Goal: Transaction & Acquisition: Purchase product/service

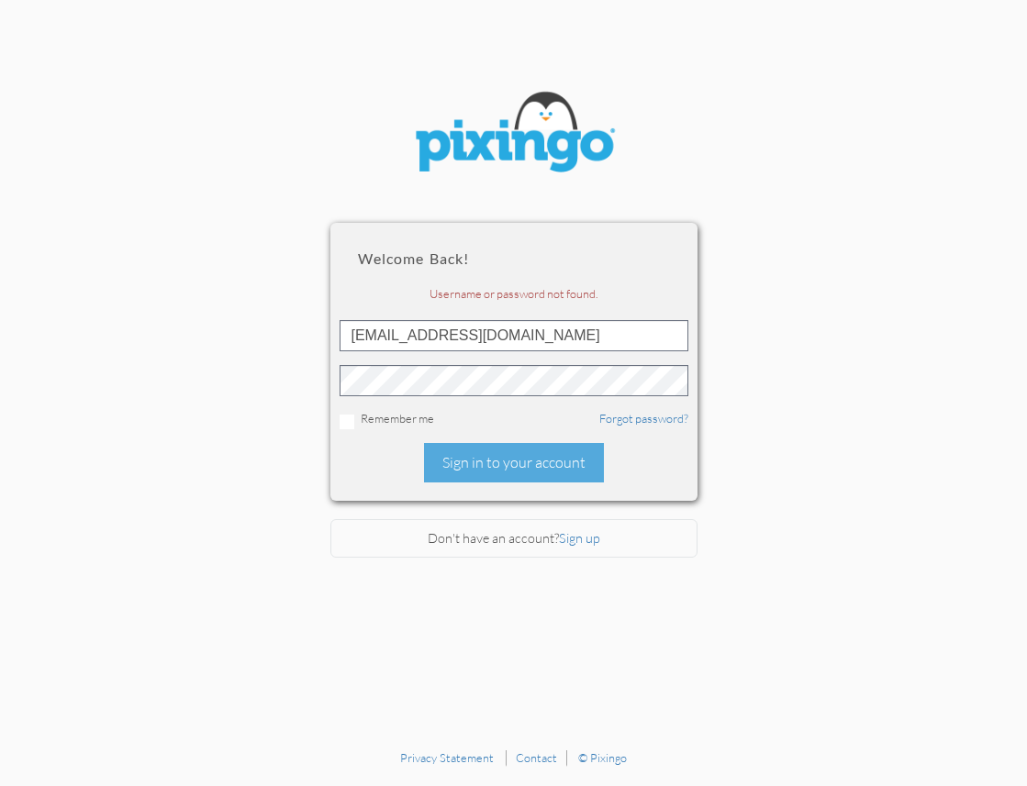
drag, startPoint x: 555, startPoint y: 462, endPoint x: 559, endPoint y: 451, distance: 10.7
click at [555, 462] on div "Sign in to your account" at bounding box center [514, 462] width 180 height 39
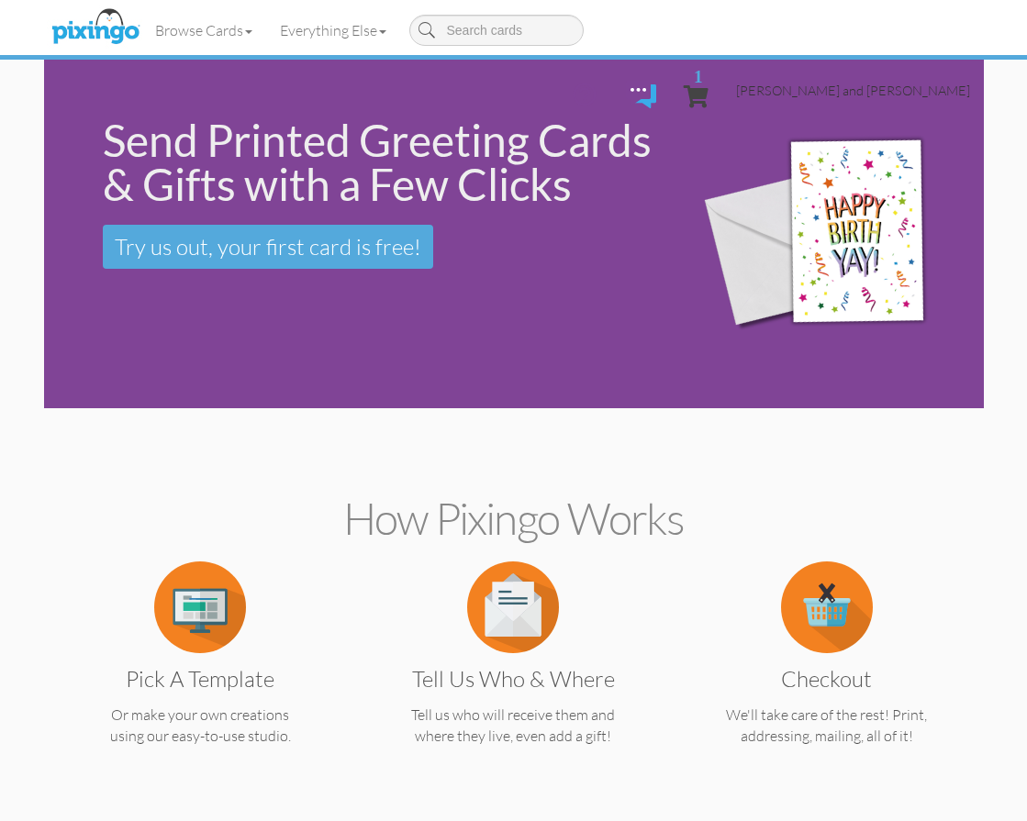
click at [871, 83] on span "[PERSON_NAME] and [PERSON_NAME]" at bounding box center [853, 91] width 234 height 16
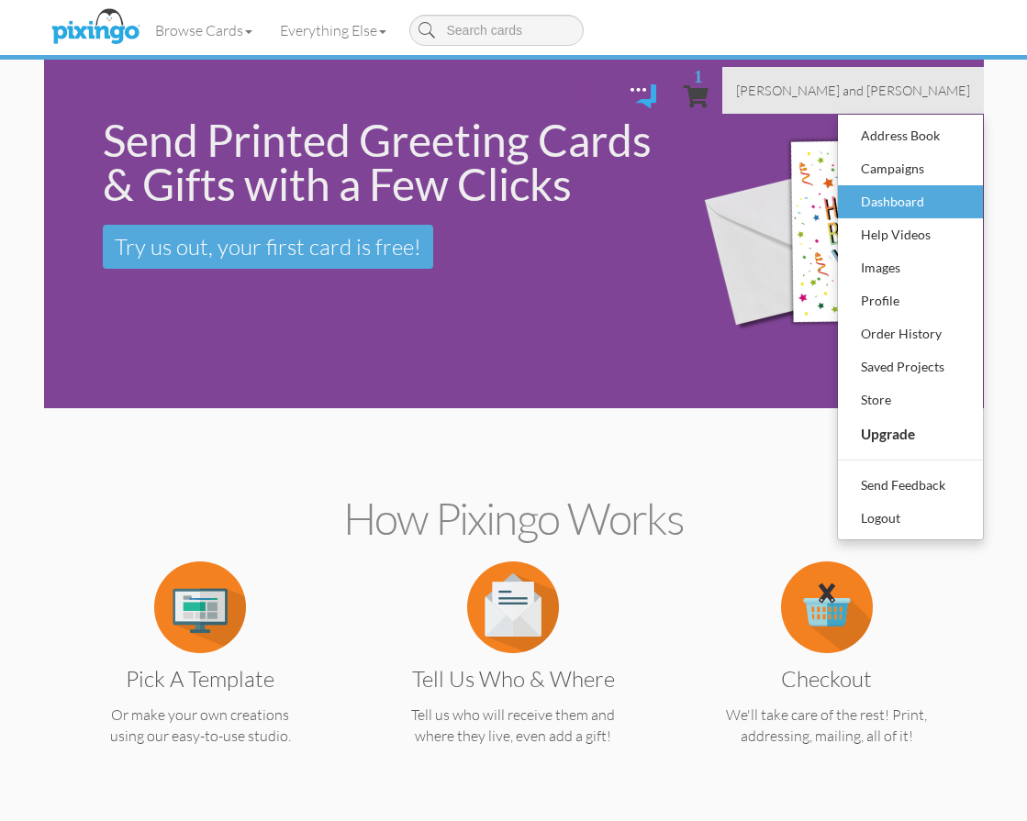
click at [883, 188] on div "Dashboard" at bounding box center [910, 202] width 108 height 28
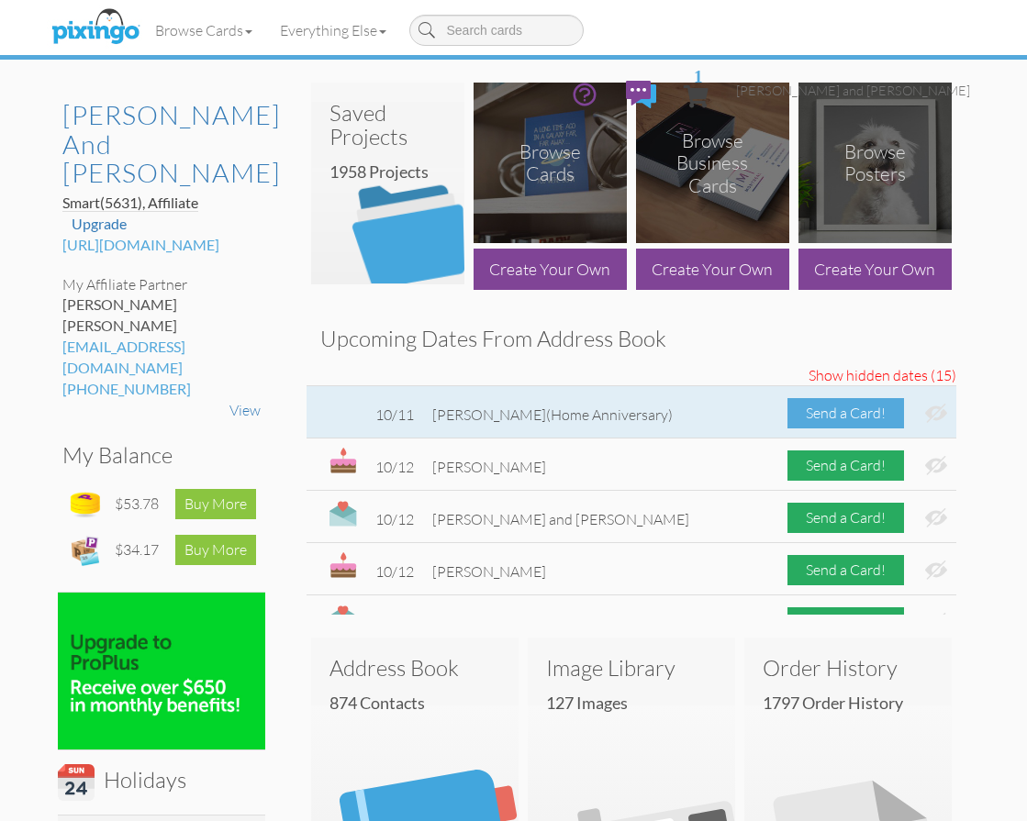
click at [858, 420] on div "Send a Card!" at bounding box center [845, 413] width 117 height 30
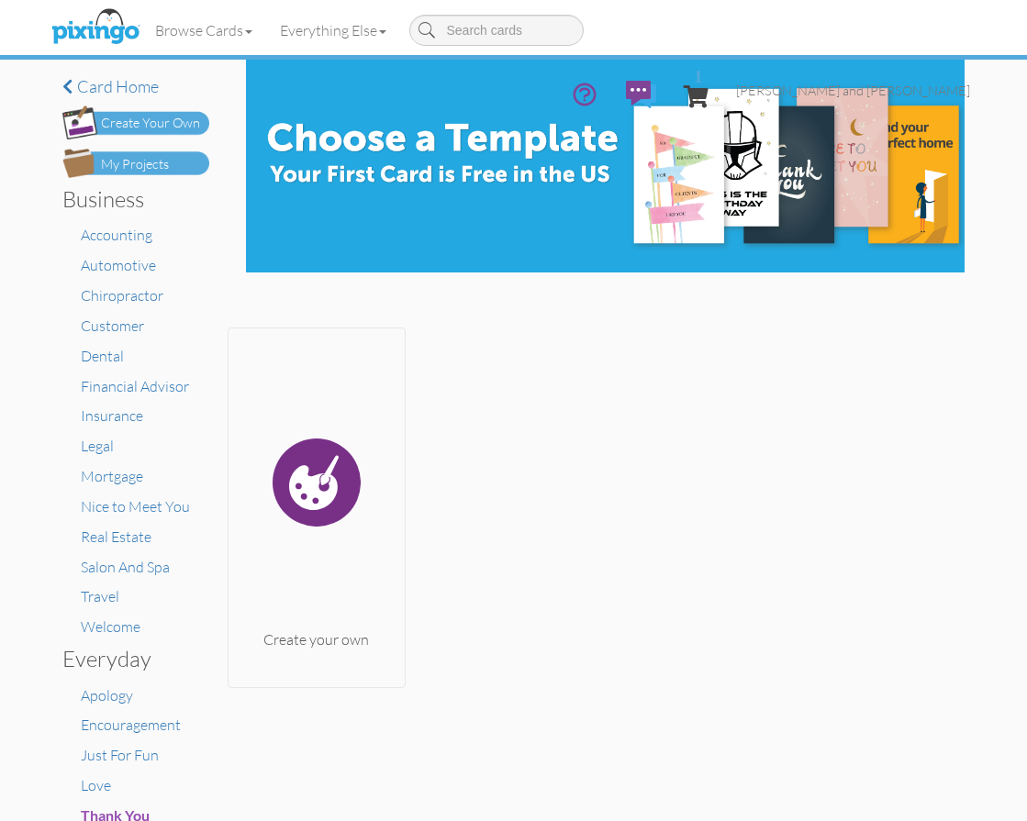
click at [181, 168] on img at bounding box center [135, 163] width 147 height 29
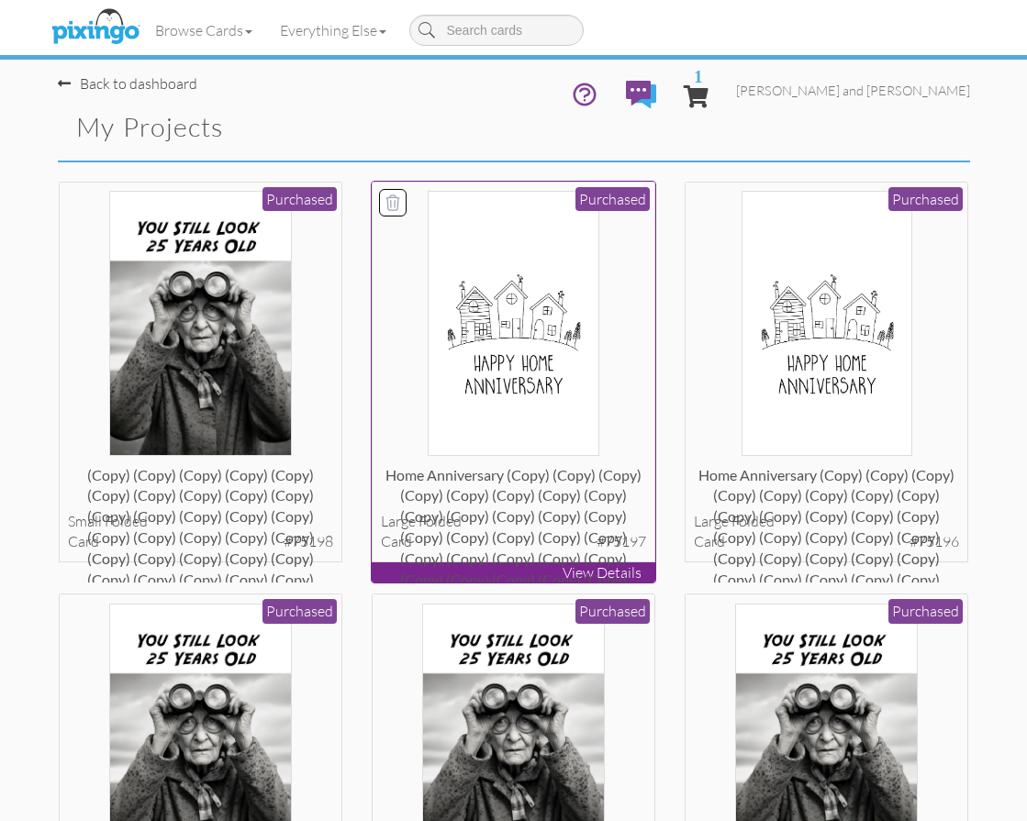
click at [501, 322] on img at bounding box center [513, 323] width 171 height 265
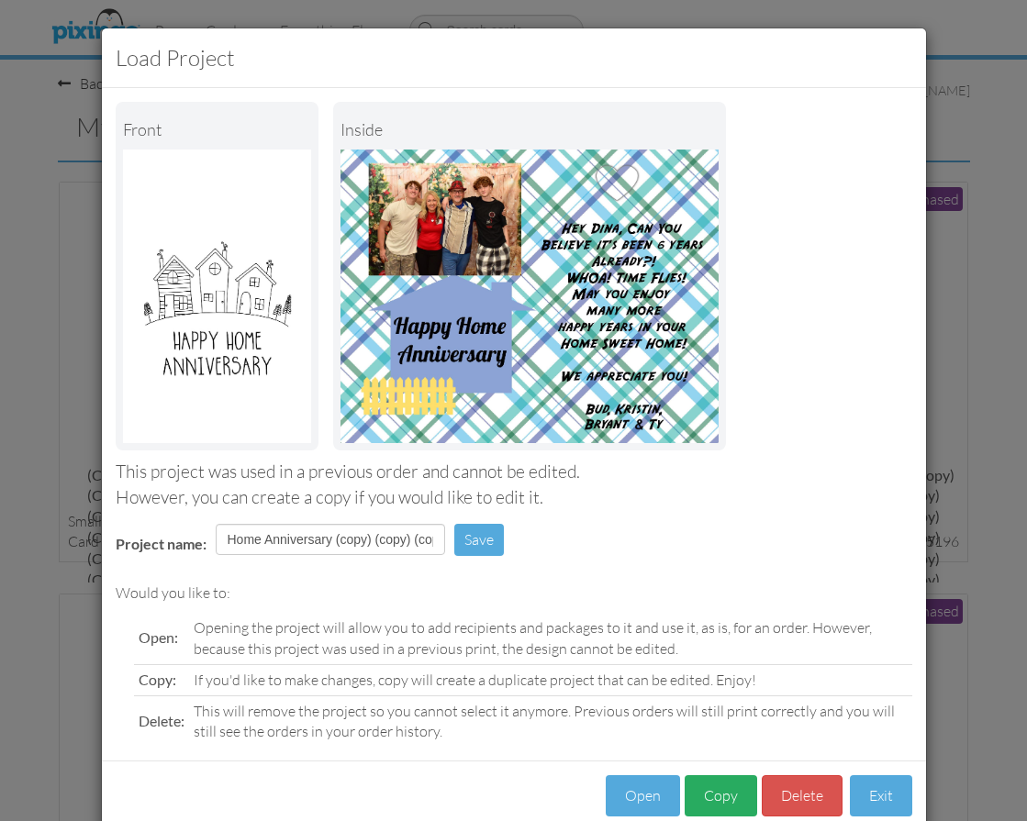
click at [719, 775] on button "Copy" at bounding box center [720, 795] width 72 height 41
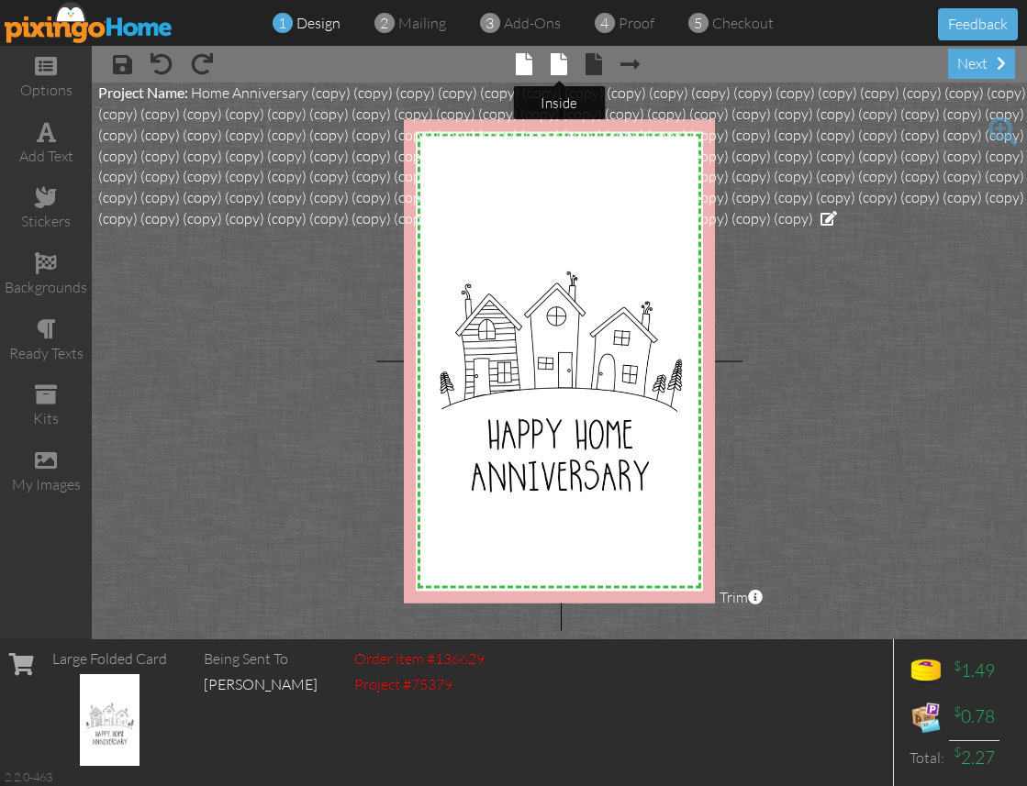
click at [554, 59] on span at bounding box center [559, 64] width 17 height 22
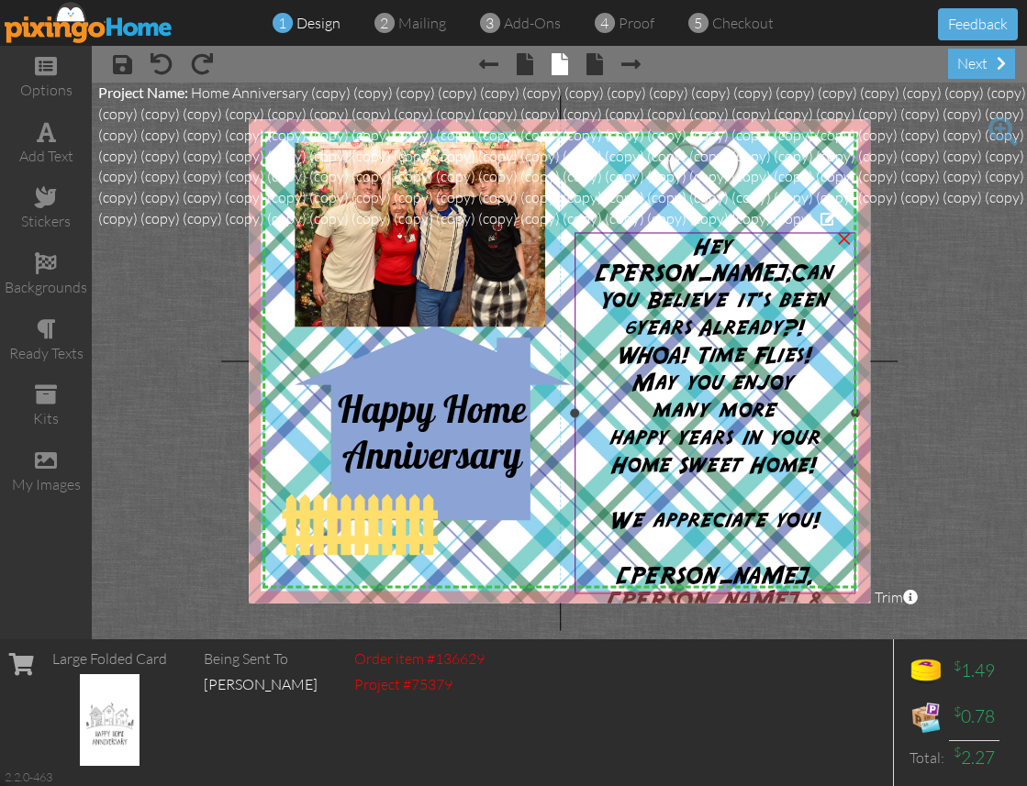
click at [701, 256] on span "Hey Dina," at bounding box center [693, 261] width 197 height 49
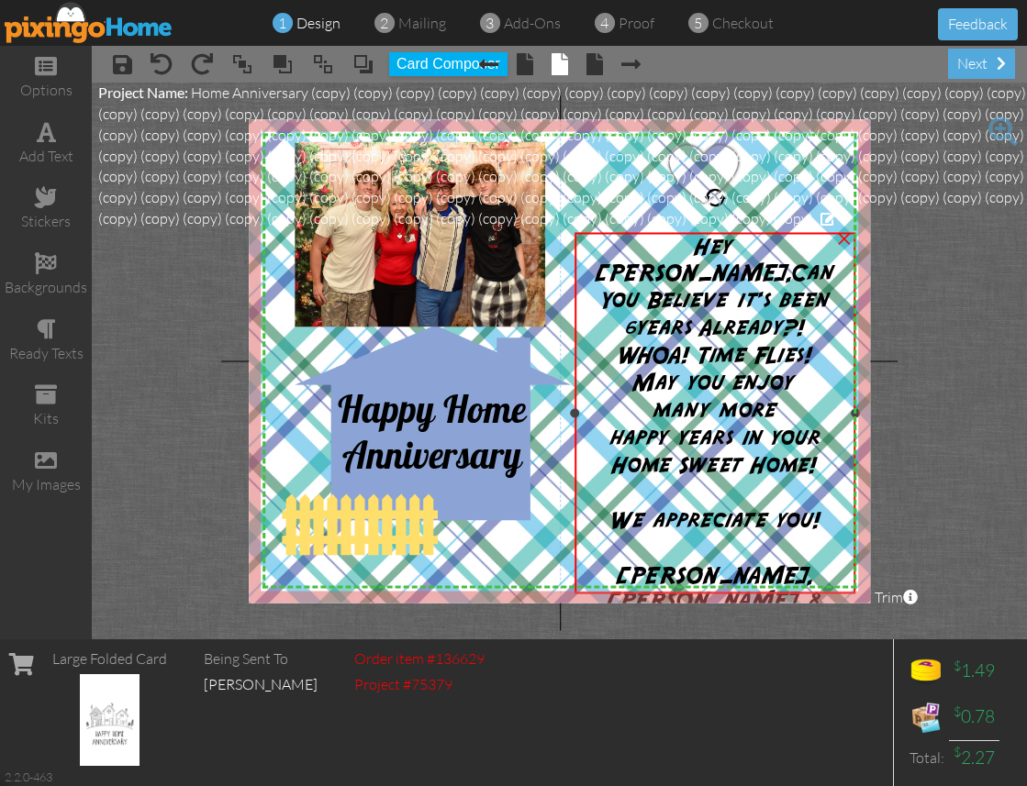
click at [701, 255] on span "Hey Dina," at bounding box center [693, 261] width 197 height 49
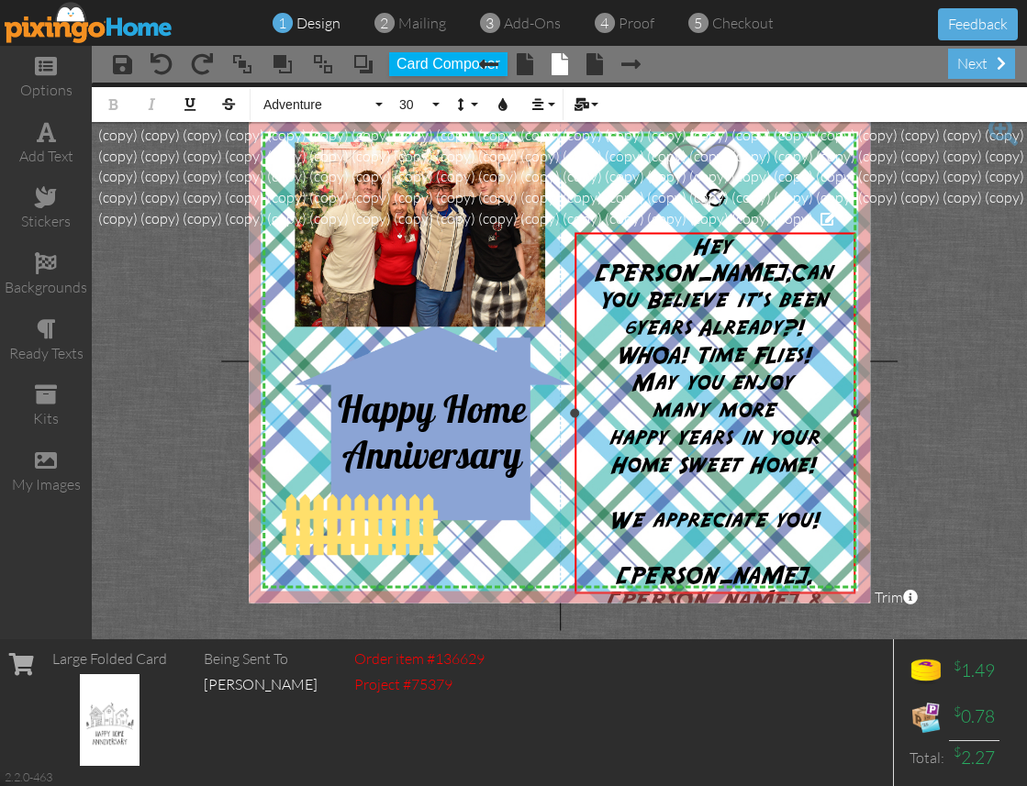
click at [706, 247] on span "Hey Dina," at bounding box center [693, 261] width 197 height 49
click at [780, 317] on span "years Already?!" at bounding box center [720, 328] width 169 height 23
click at [976, 61] on div "next" at bounding box center [981, 64] width 67 height 30
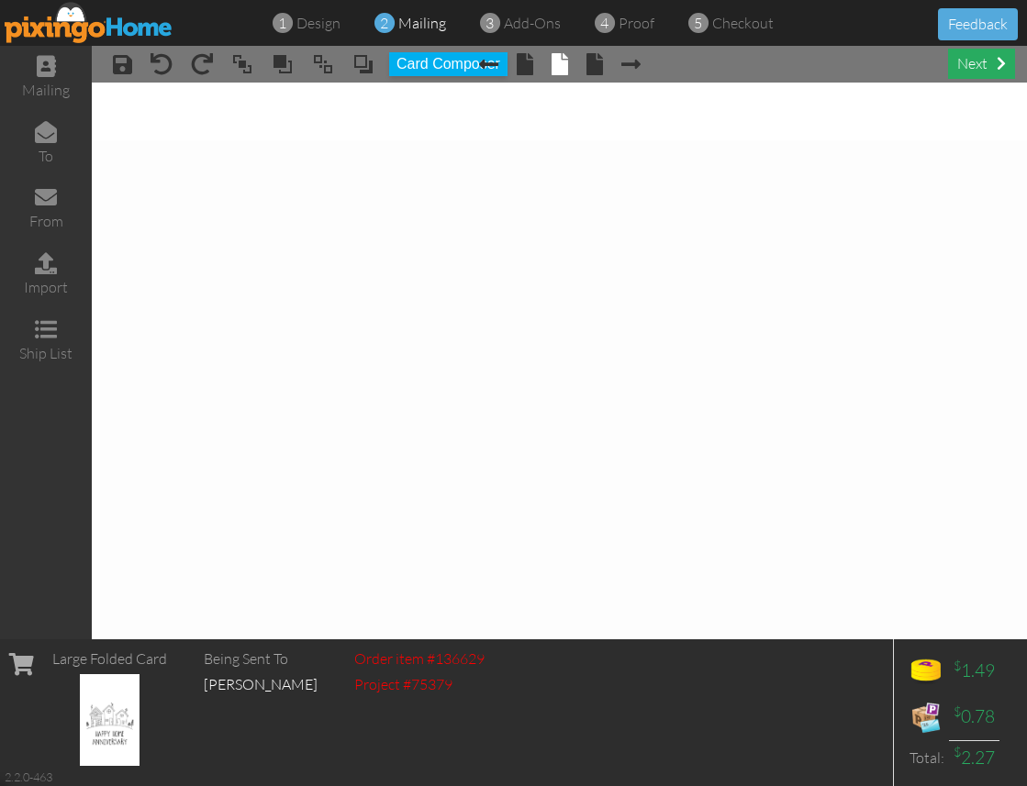
click at [980, 70] on div "next" at bounding box center [981, 64] width 67 height 30
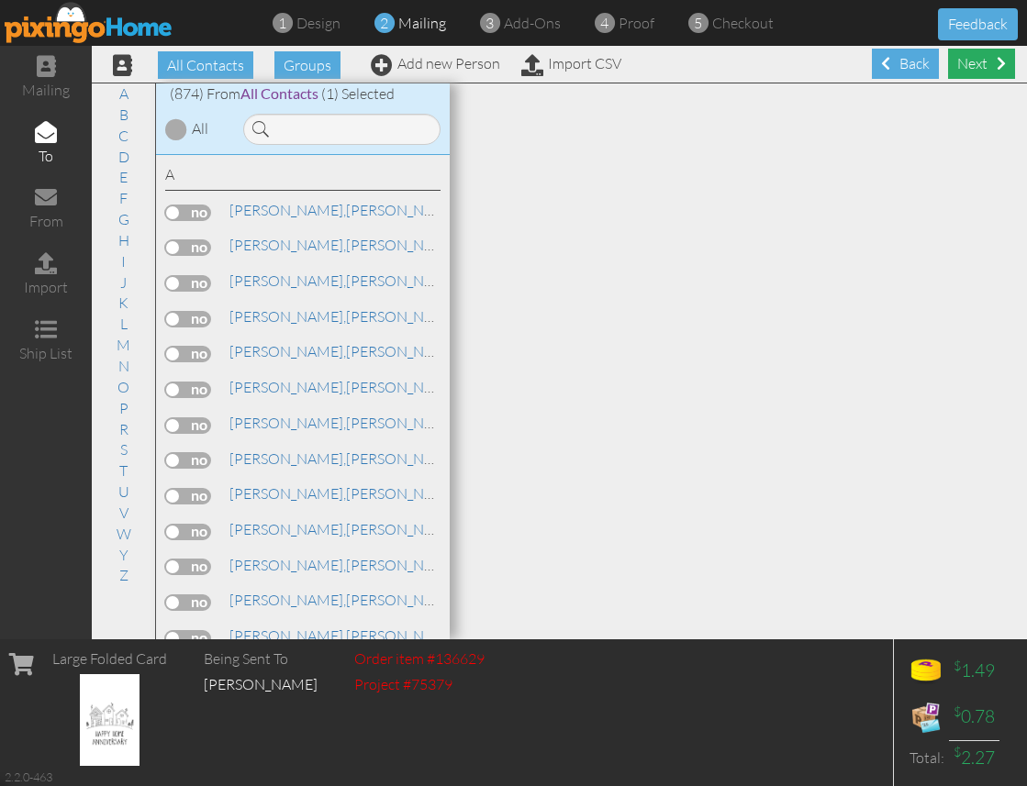
click at [975, 71] on div "Next" at bounding box center [981, 64] width 67 height 30
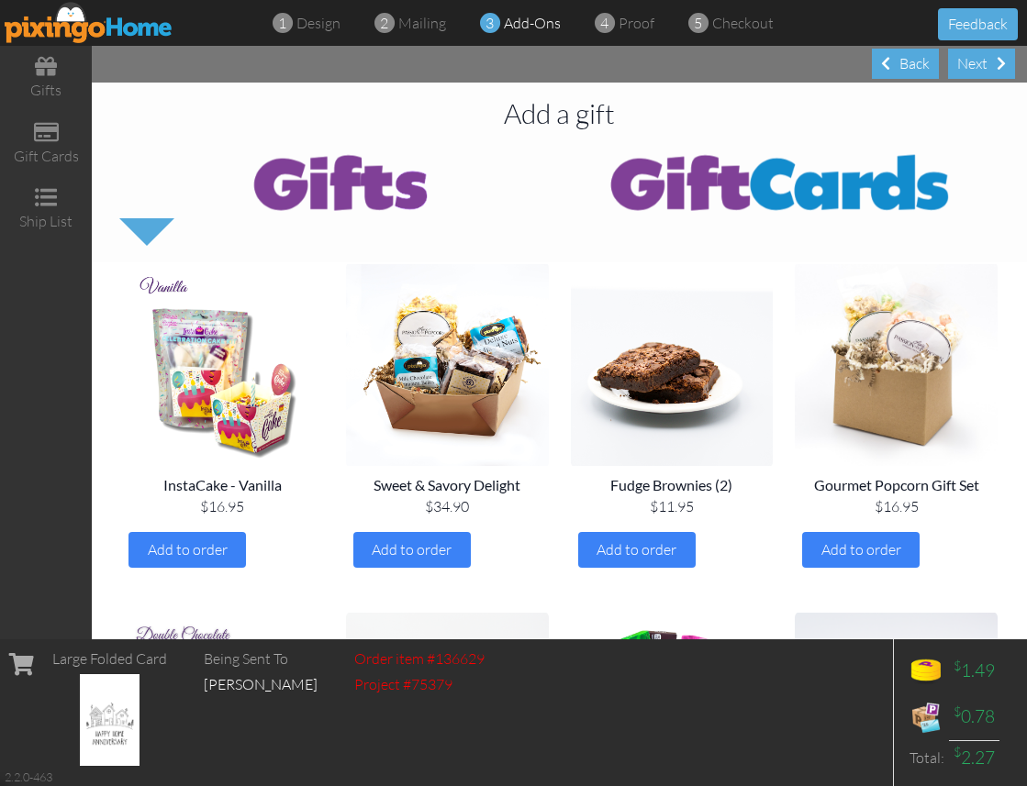
click at [975, 71] on div "Next" at bounding box center [981, 64] width 67 height 30
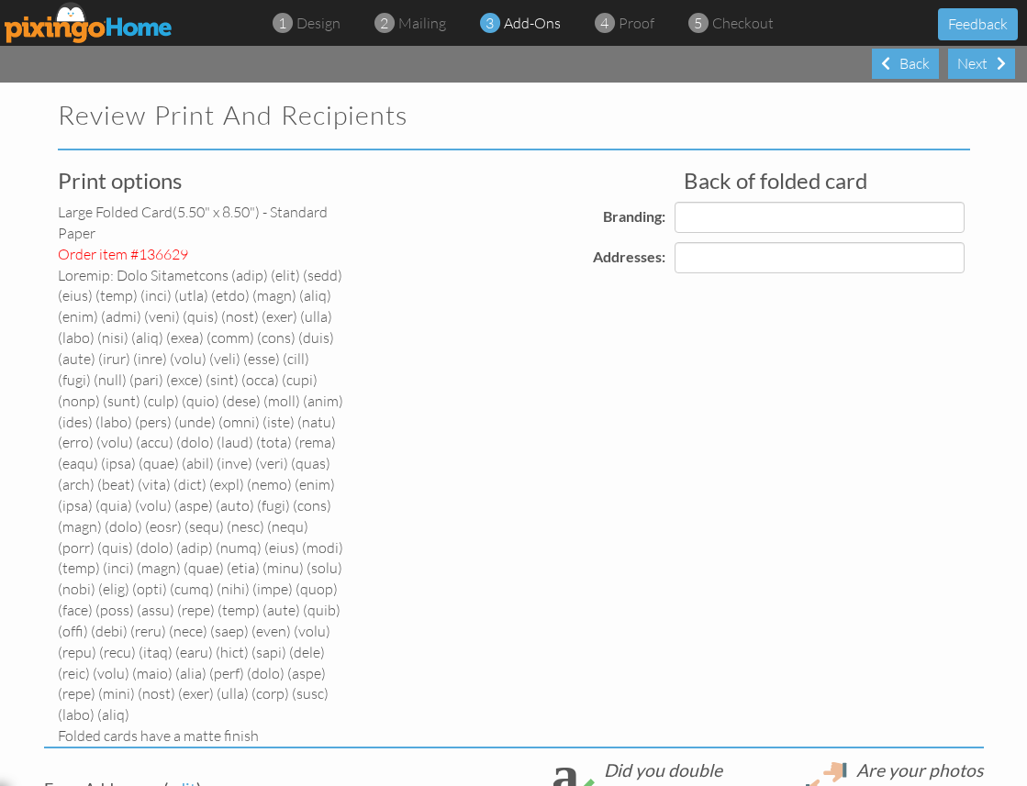
select select "object:4635"
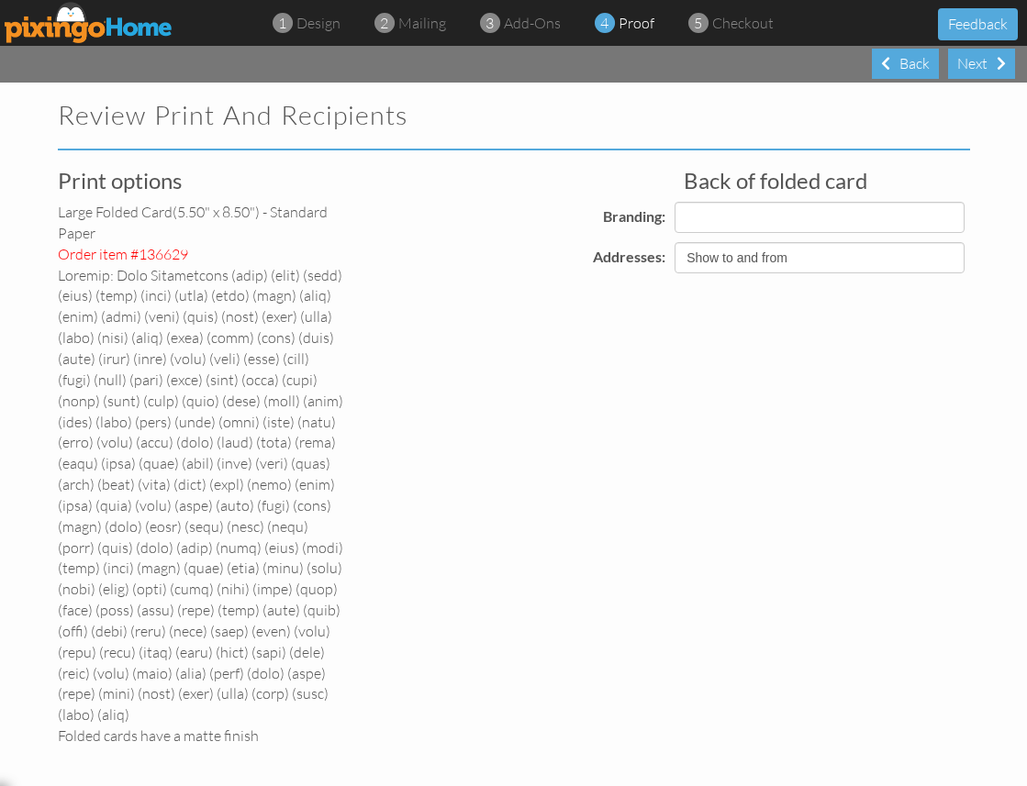
select select "object:4645"
click at [975, 71] on div "Next" at bounding box center [981, 64] width 67 height 30
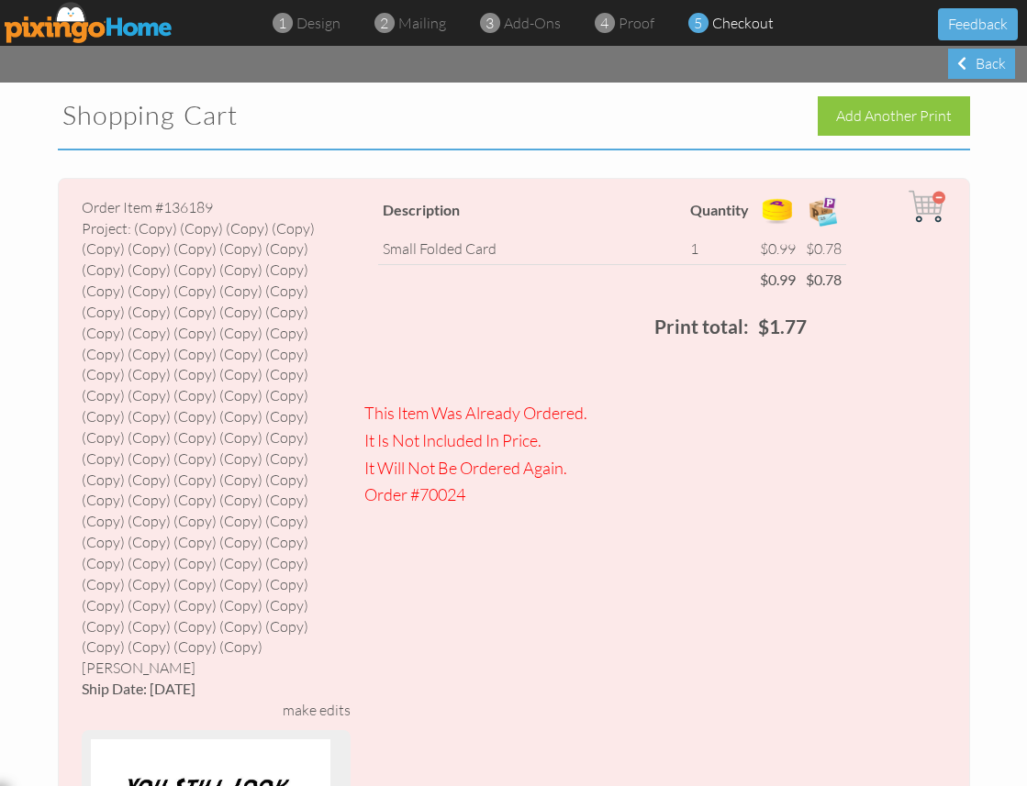
click at [328, 700] on div "make edits" at bounding box center [317, 710] width 68 height 21
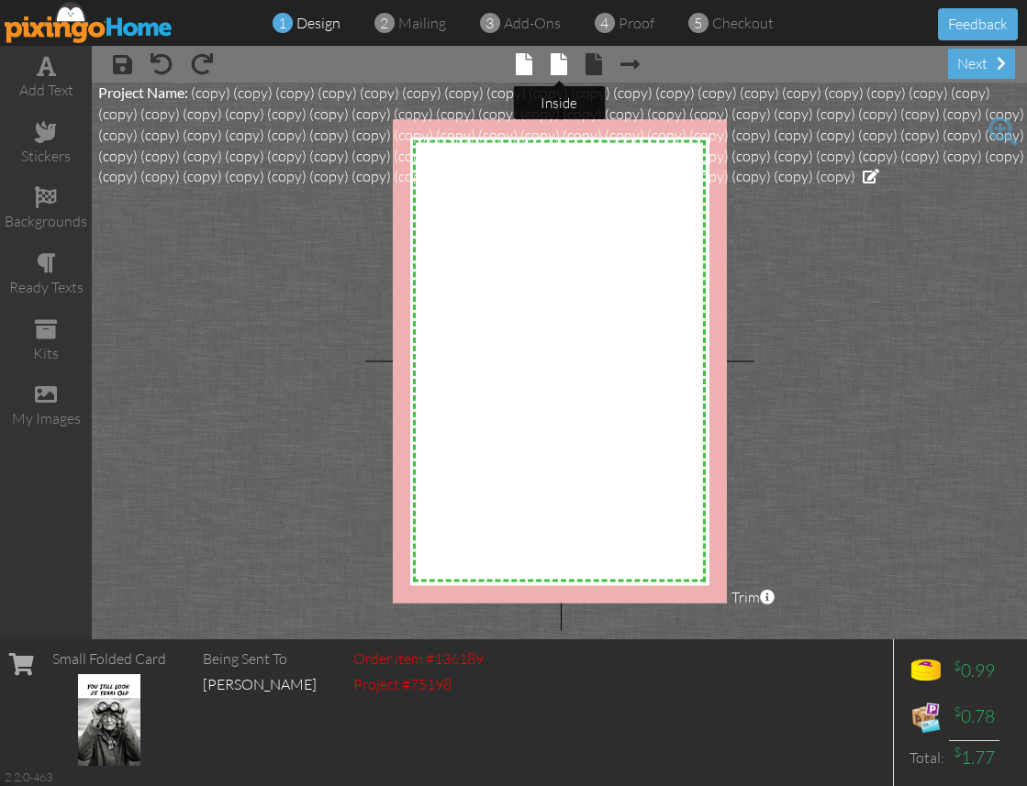
click at [559, 62] on span at bounding box center [559, 64] width 17 height 22
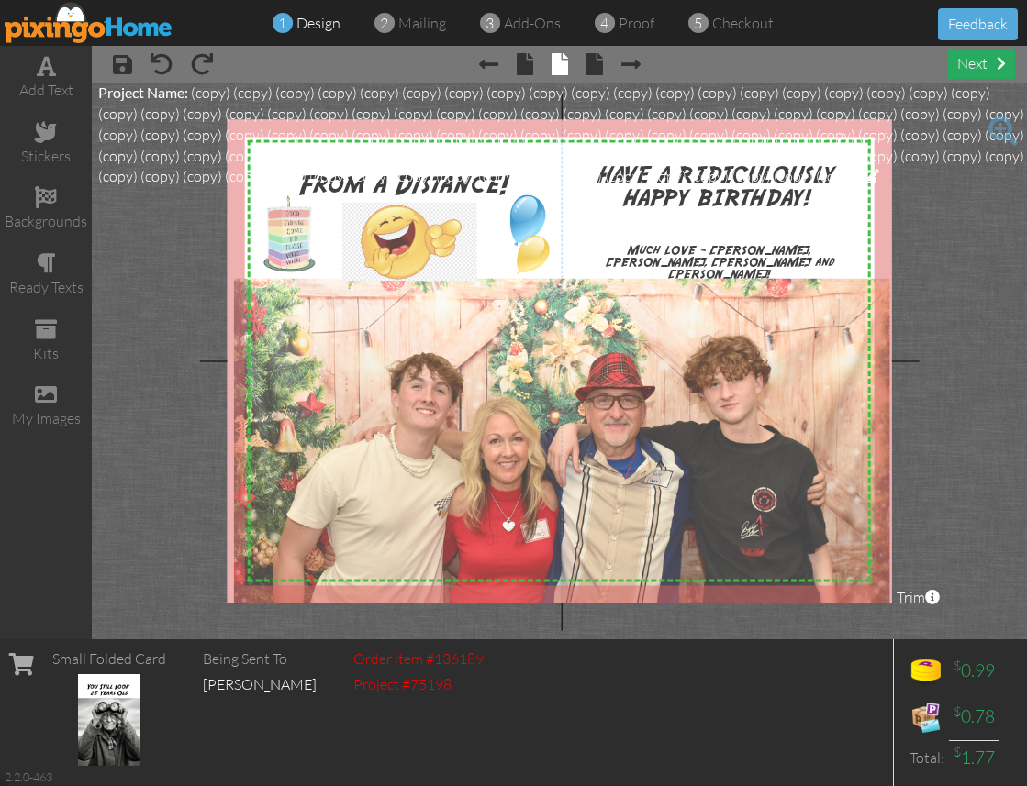
click at [975, 67] on div "next" at bounding box center [981, 64] width 67 height 30
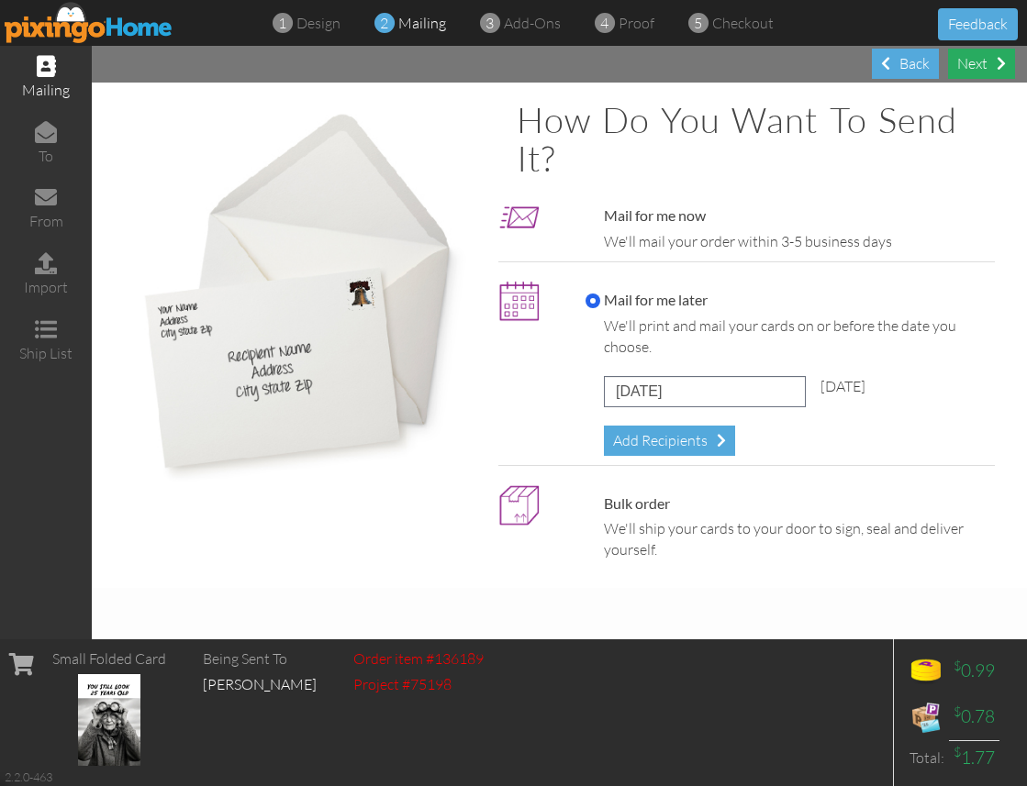
click at [975, 72] on div "Next" at bounding box center [981, 64] width 67 height 30
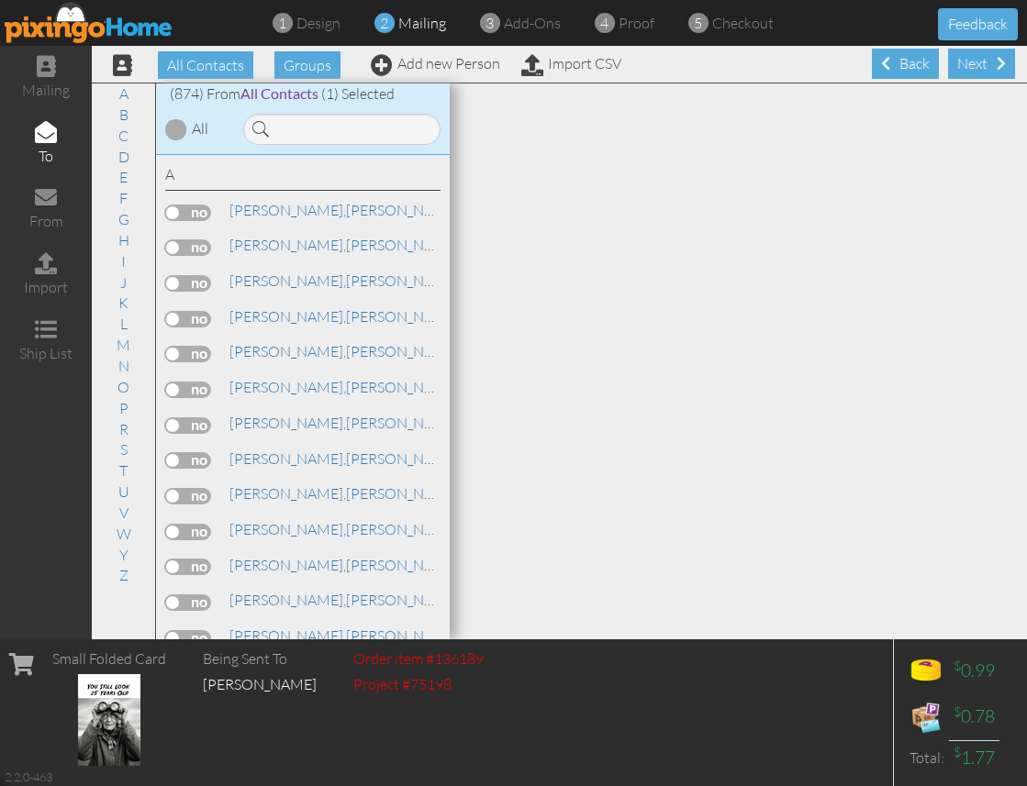
click at [310, 93] on span "All Contacts" at bounding box center [279, 92] width 78 height 17
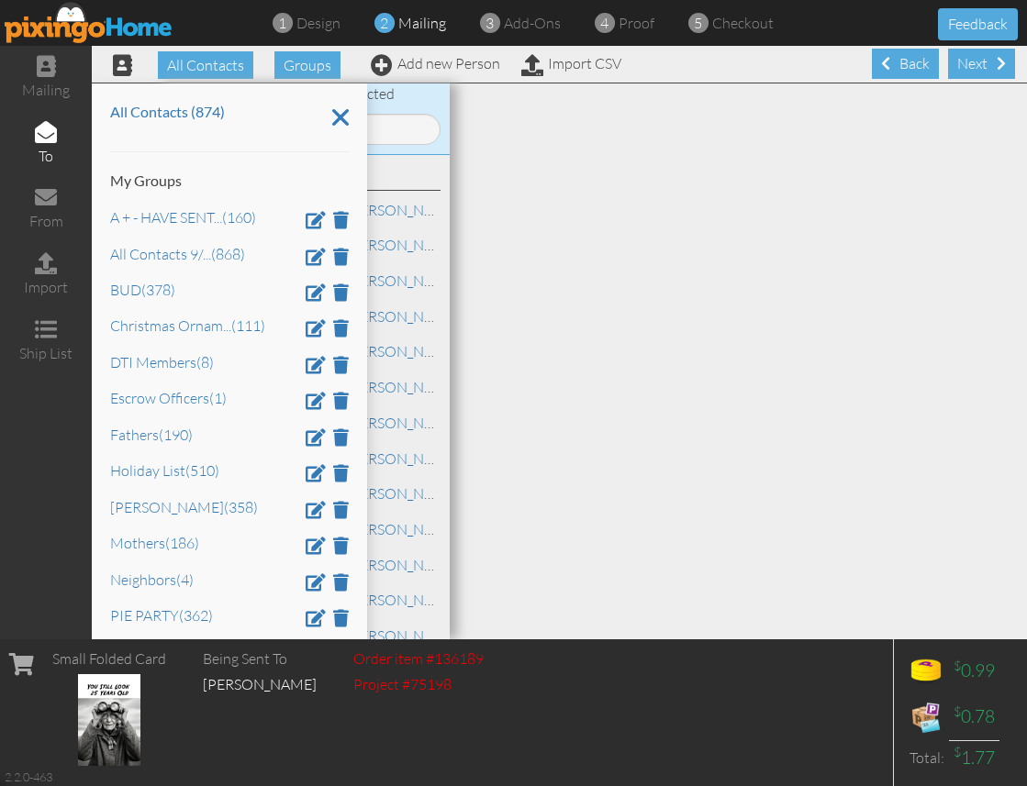
click at [392, 95] on span "(1) Selected" at bounding box center [357, 93] width 73 height 18
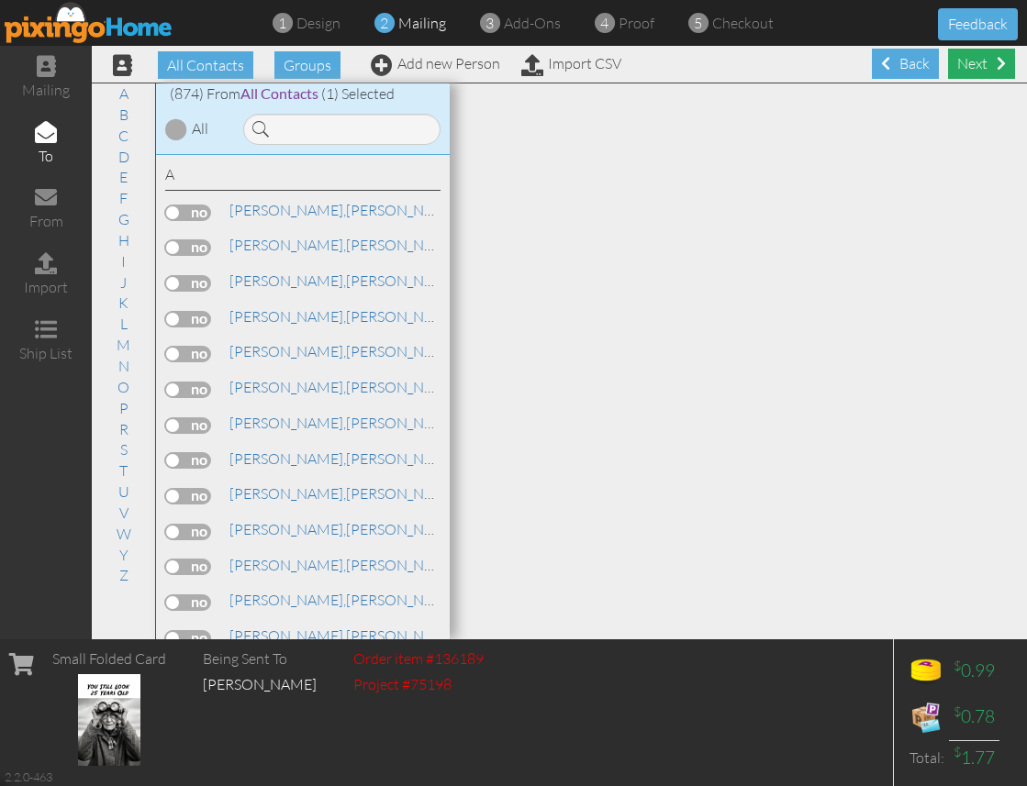
click at [985, 59] on div "Next" at bounding box center [981, 64] width 67 height 30
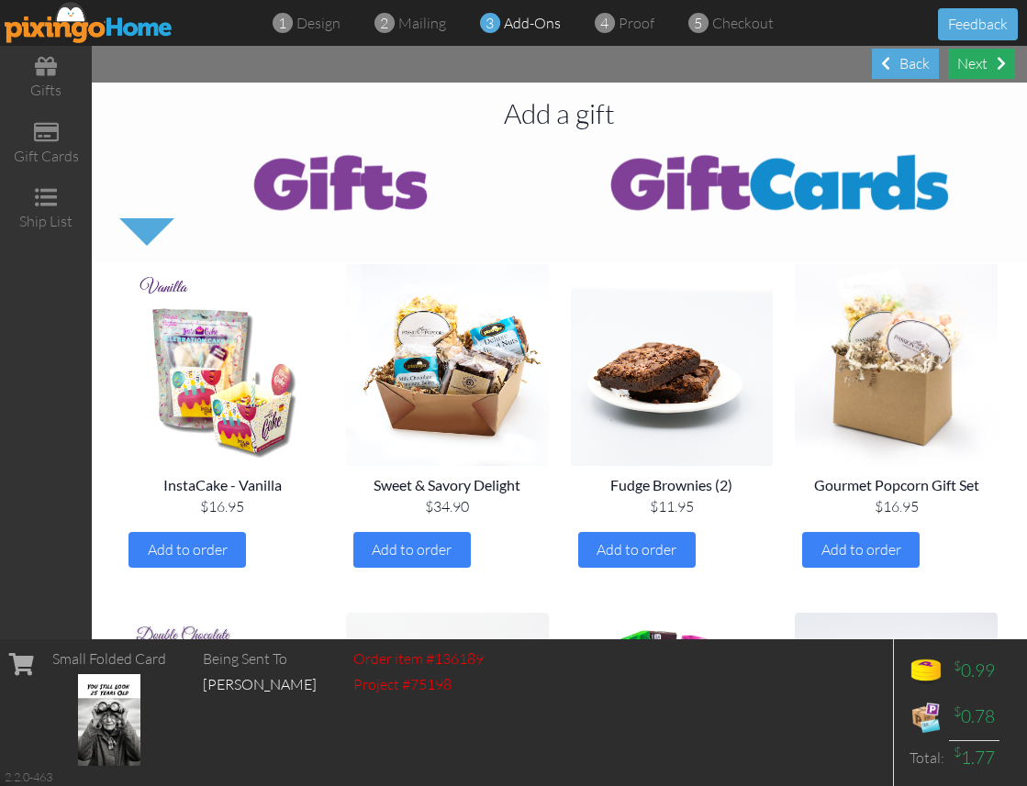
click at [980, 65] on div "Next" at bounding box center [981, 64] width 67 height 30
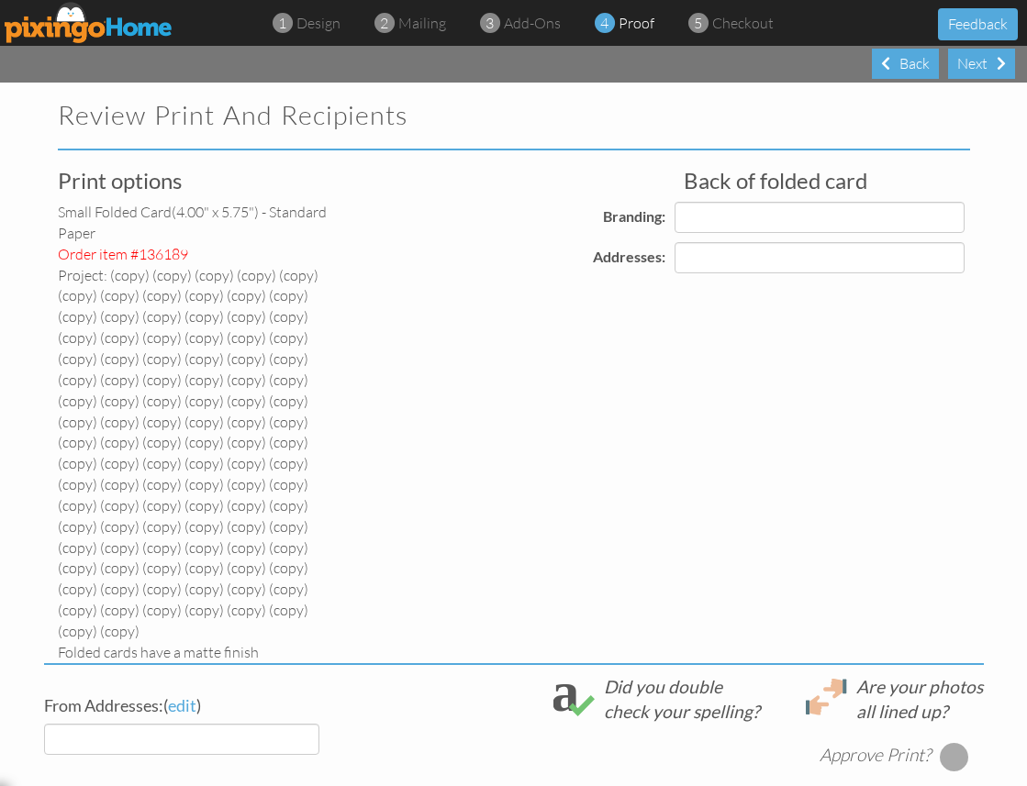
select select "object:6844"
select select "object:6849"
select select "object:6848"
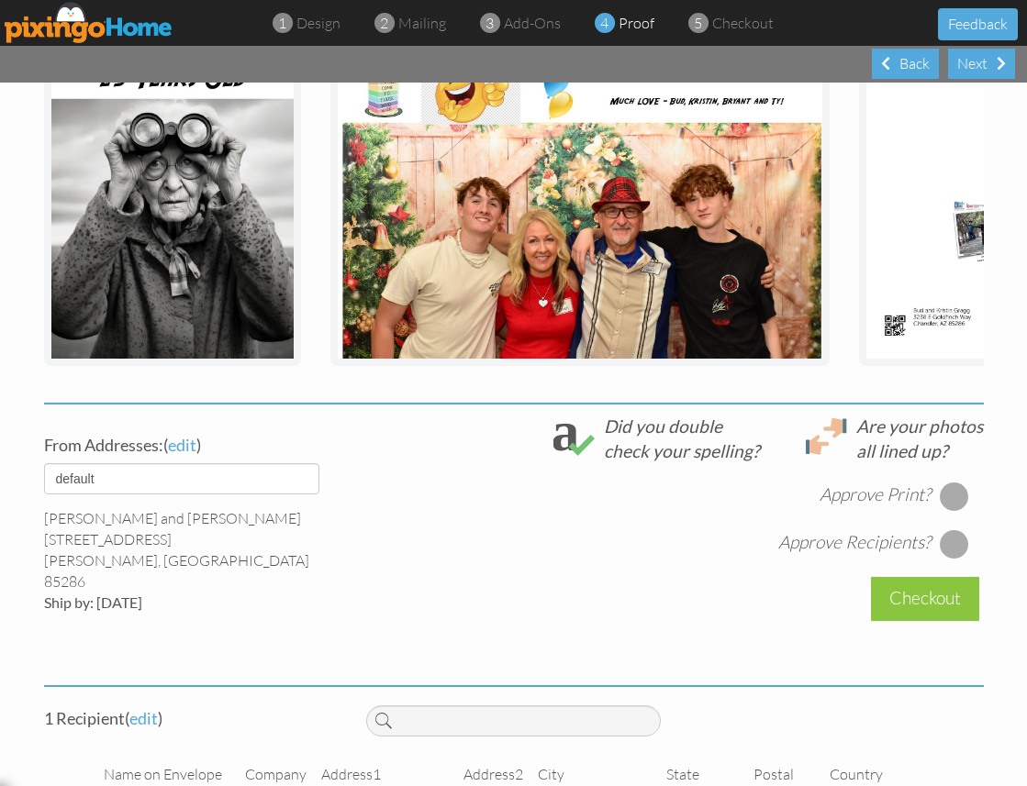
scroll to position [740, 0]
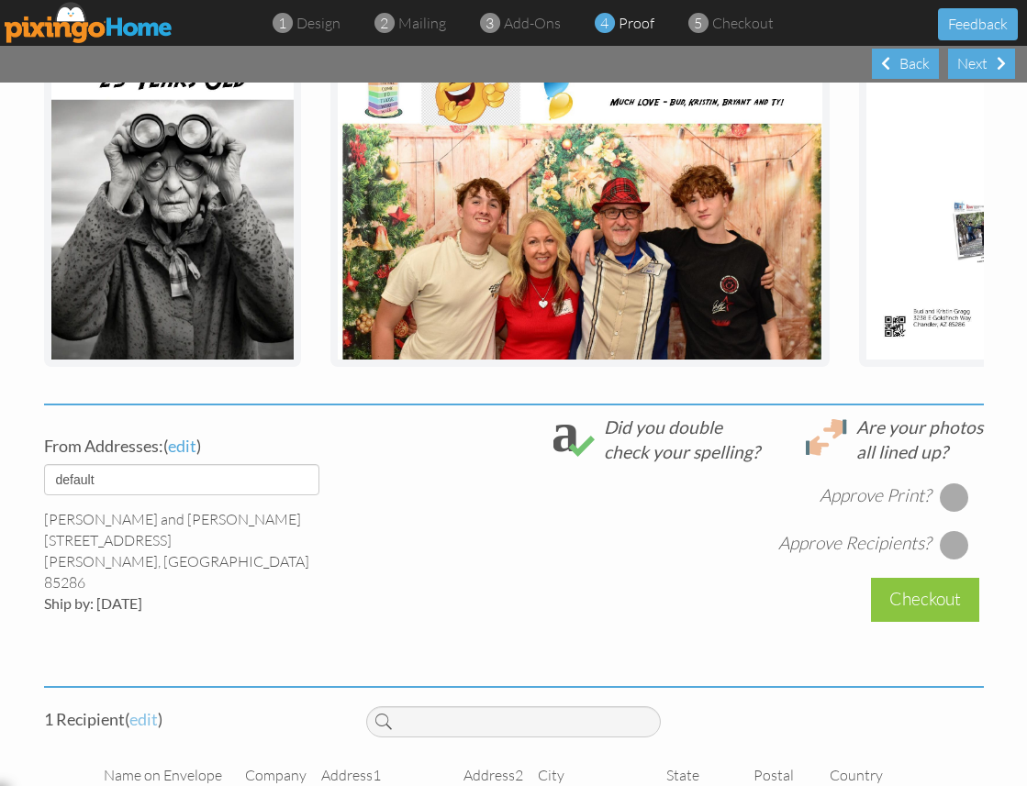
click at [150, 709] on span "edit" at bounding box center [143, 719] width 28 height 20
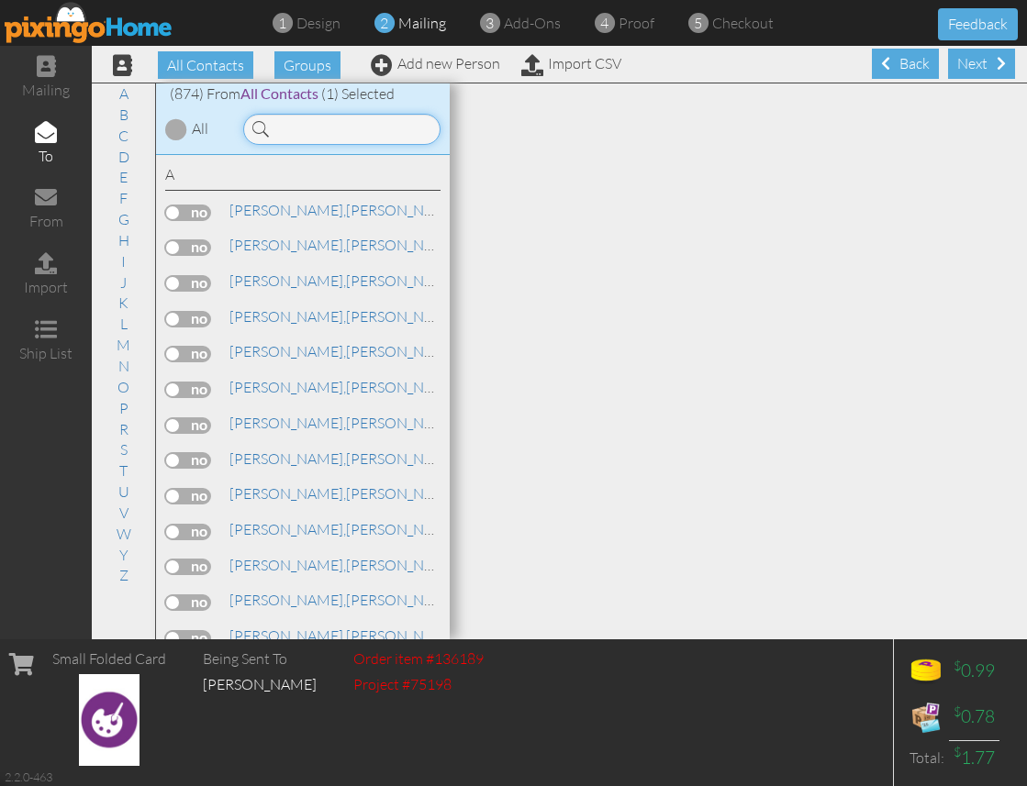
click at [333, 137] on input at bounding box center [341, 129] width 197 height 31
type input "f"
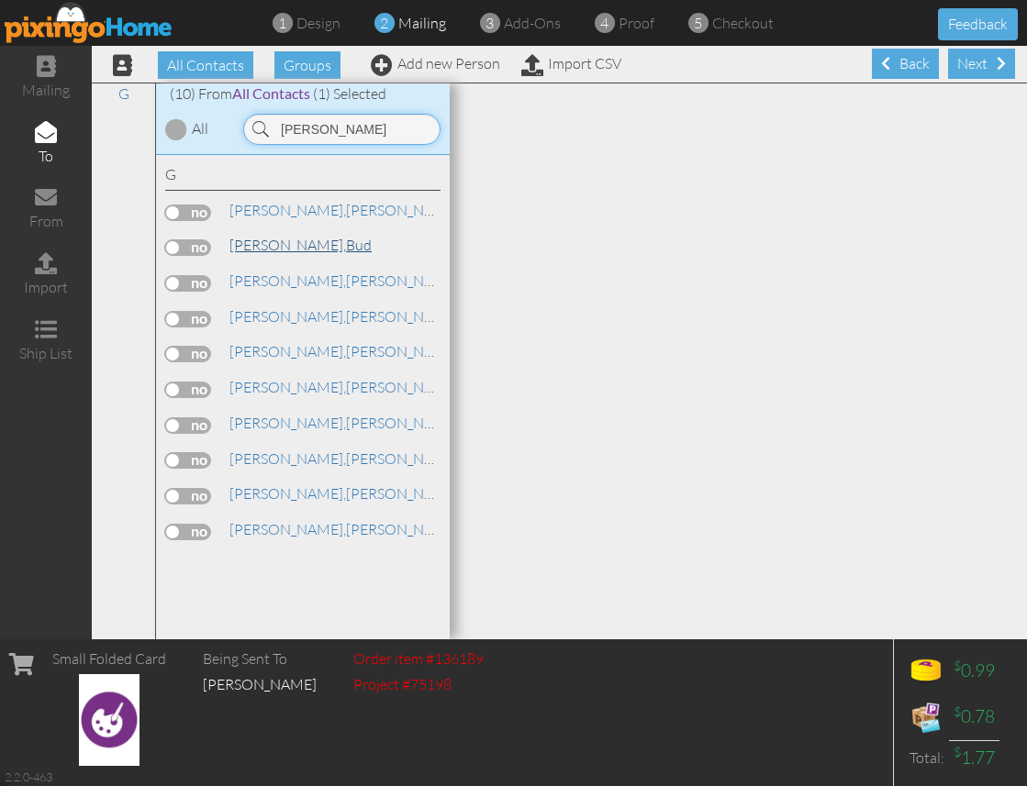
type input "gragg"
click at [266, 248] on span "[PERSON_NAME]," at bounding box center [287, 245] width 117 height 18
click at [193, 243] on label at bounding box center [188, 247] width 46 height 17
click at [0, 0] on input "checkbox" at bounding box center [0, 0] width 0 height 0
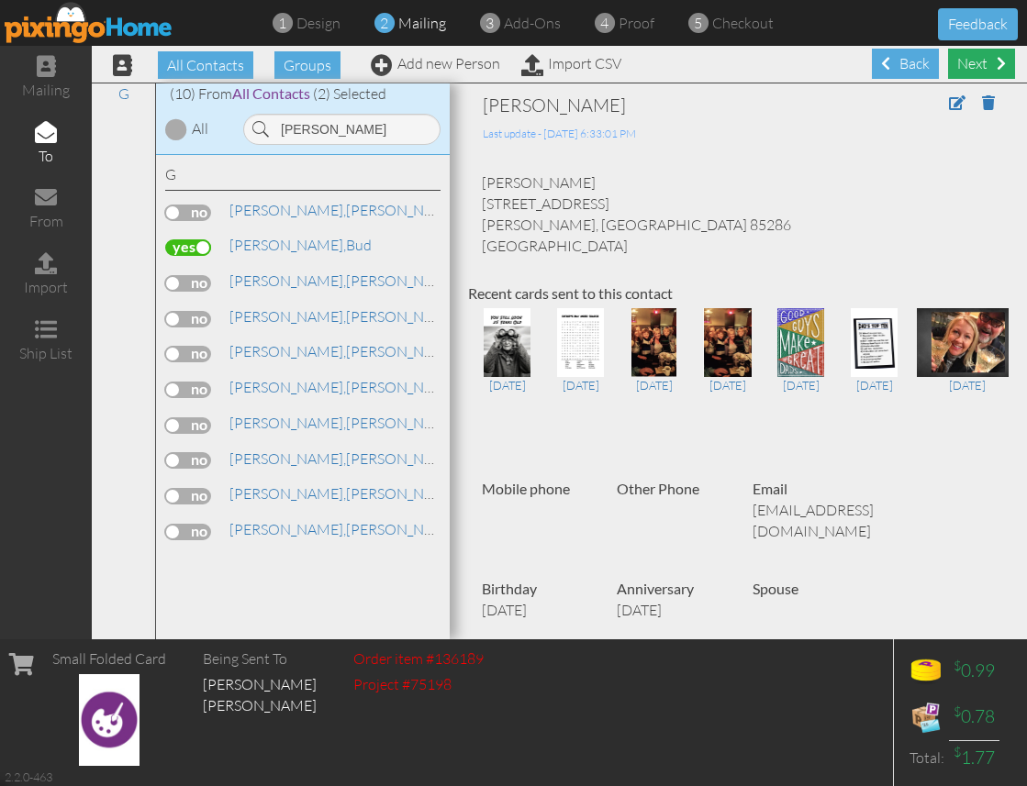
click at [994, 61] on div "Next" at bounding box center [981, 64] width 67 height 30
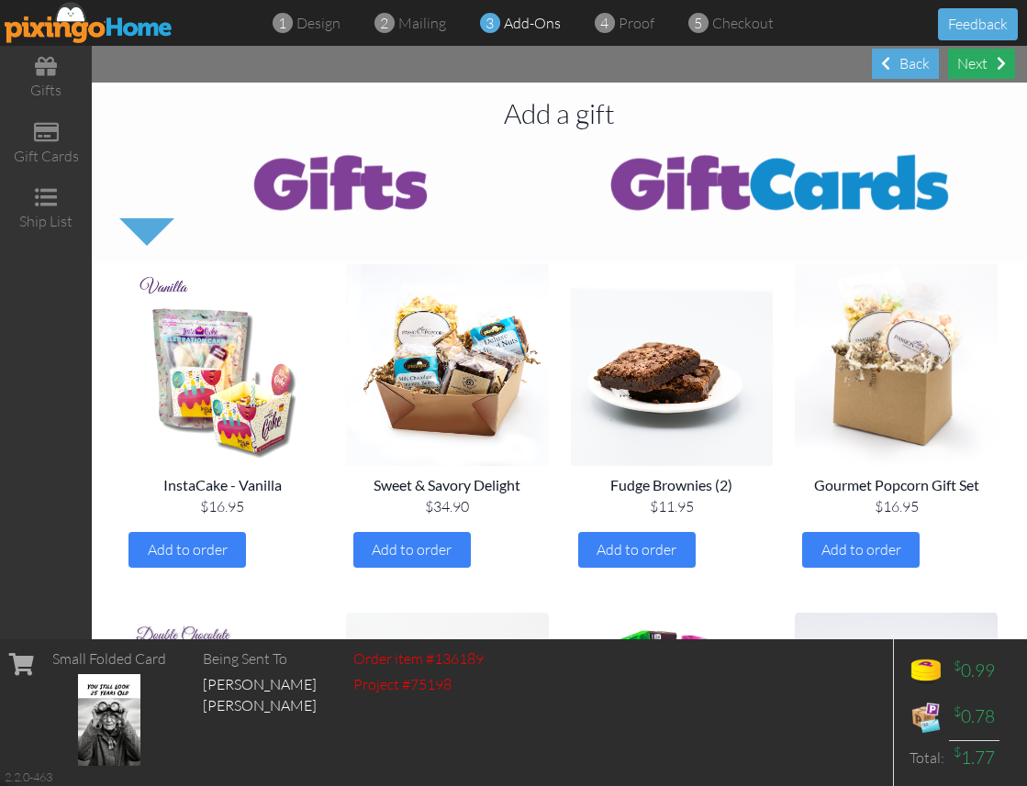
click at [986, 62] on div "Next" at bounding box center [981, 64] width 67 height 30
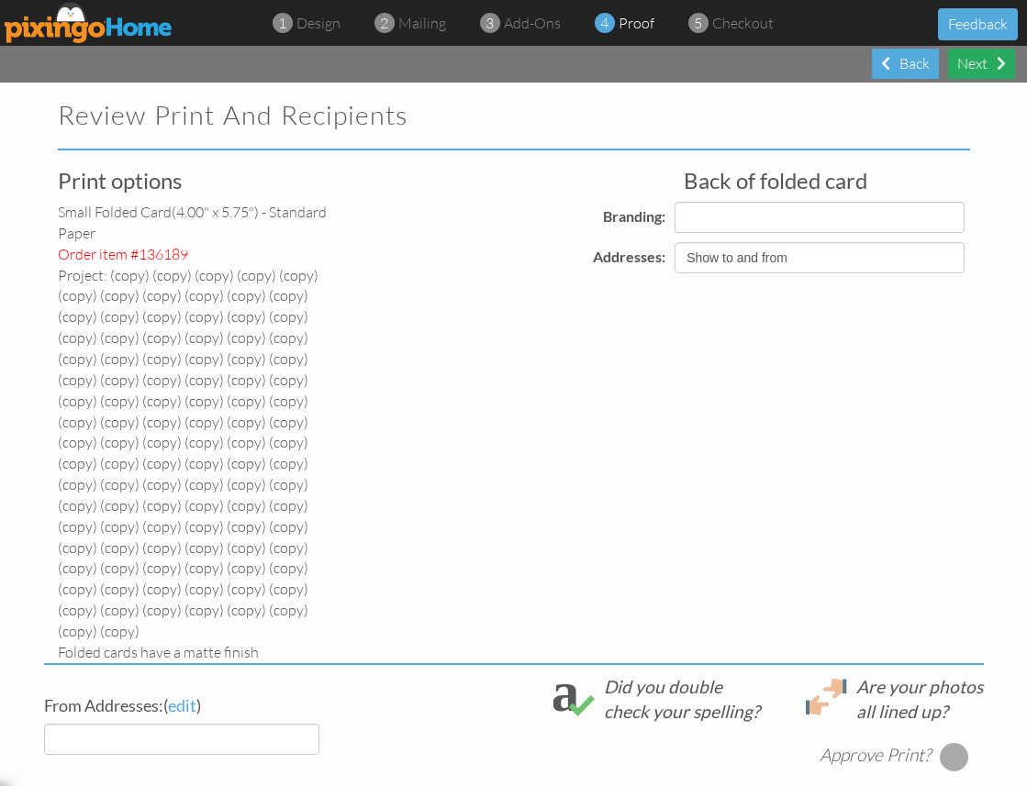
select select "object:10571"
select select "object:10570"
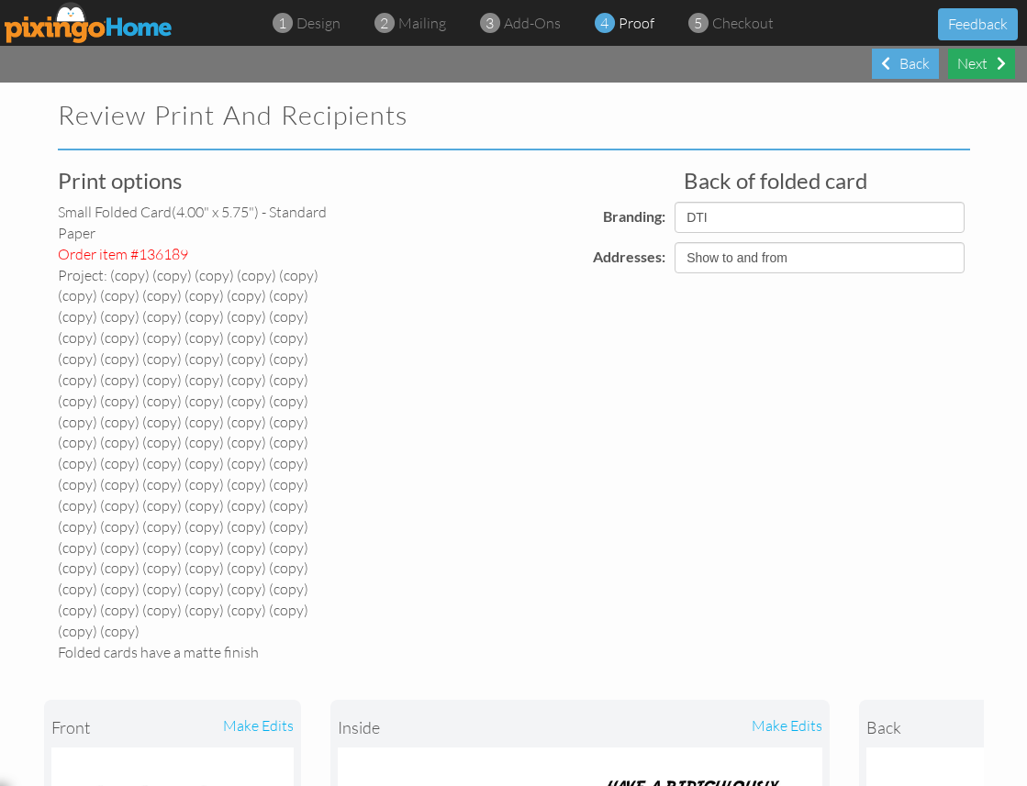
click at [985, 66] on div "Next" at bounding box center [981, 64] width 67 height 30
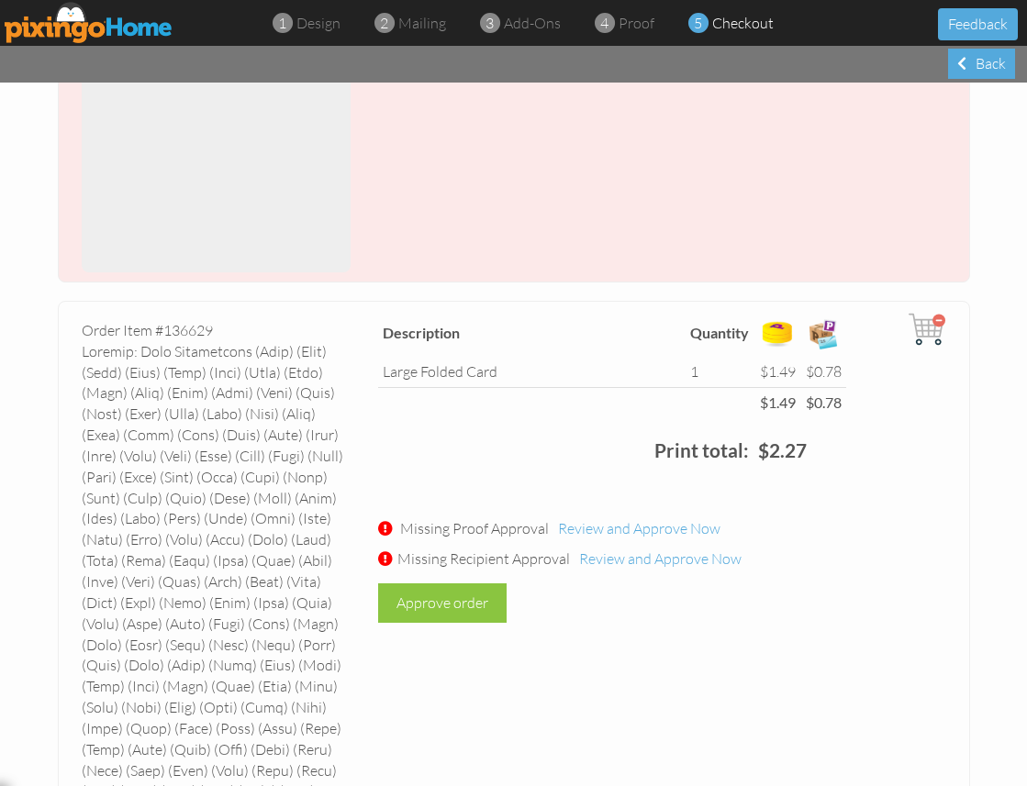
scroll to position [1755, 0]
click at [471, 583] on div "Approve order" at bounding box center [442, 602] width 128 height 39
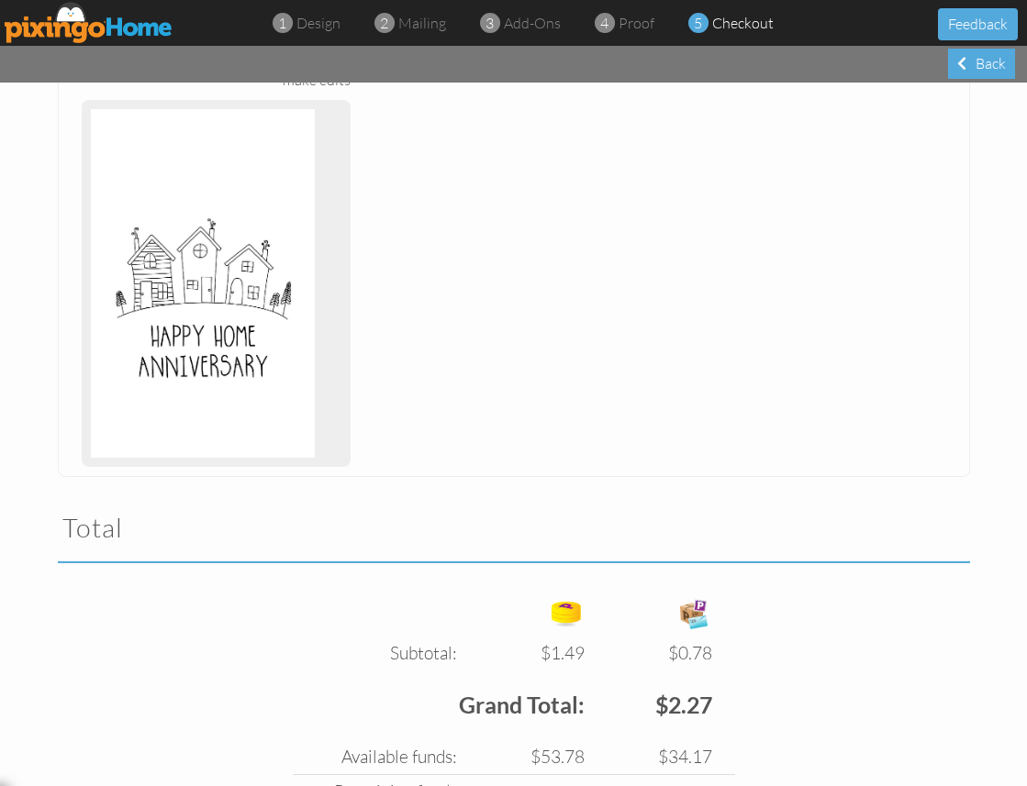
scroll to position [2590, 0]
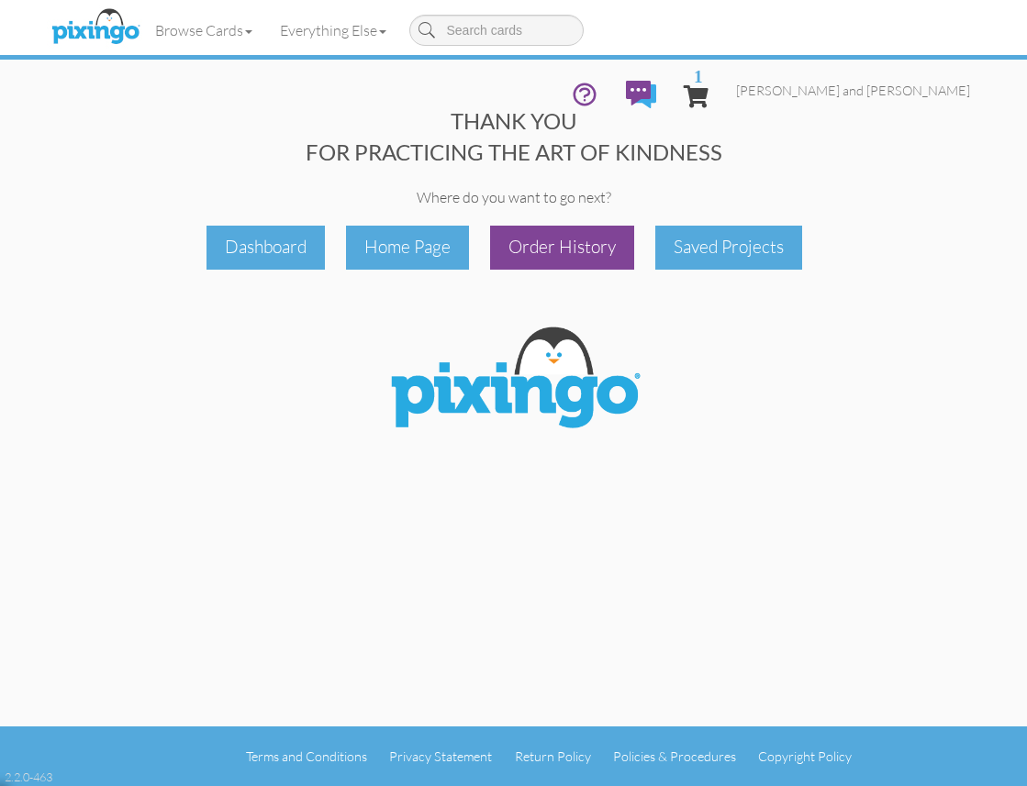
click at [552, 251] on div "Order History" at bounding box center [562, 247] width 144 height 43
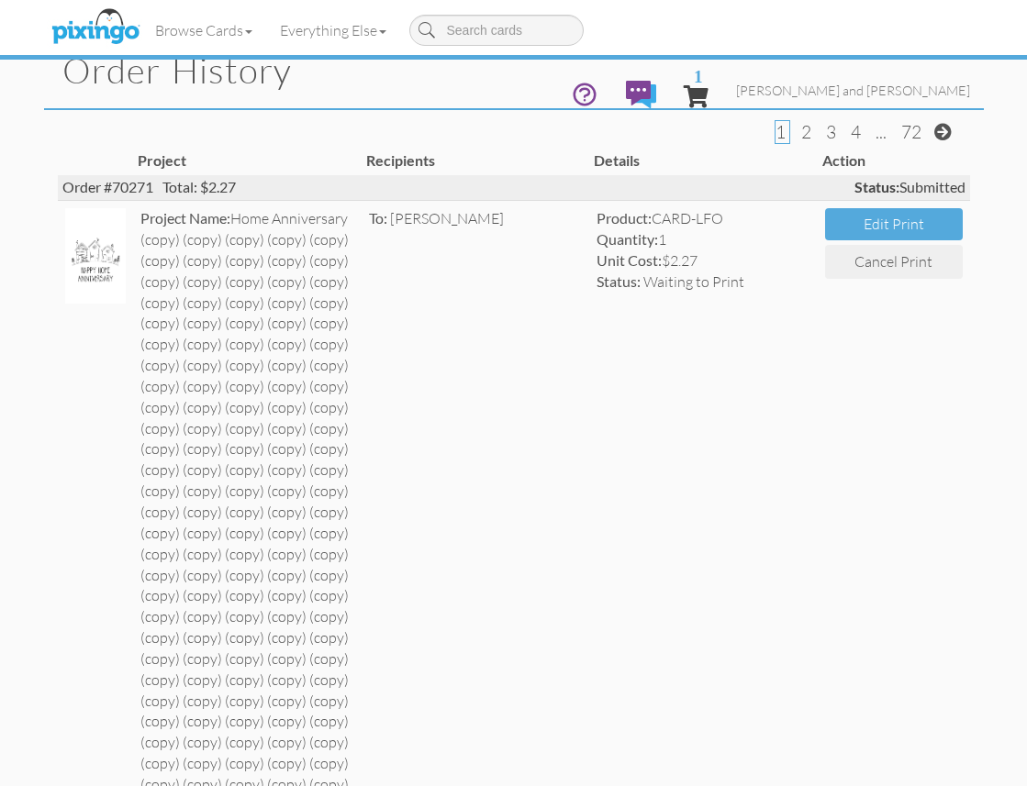
scroll to position [49, 0]
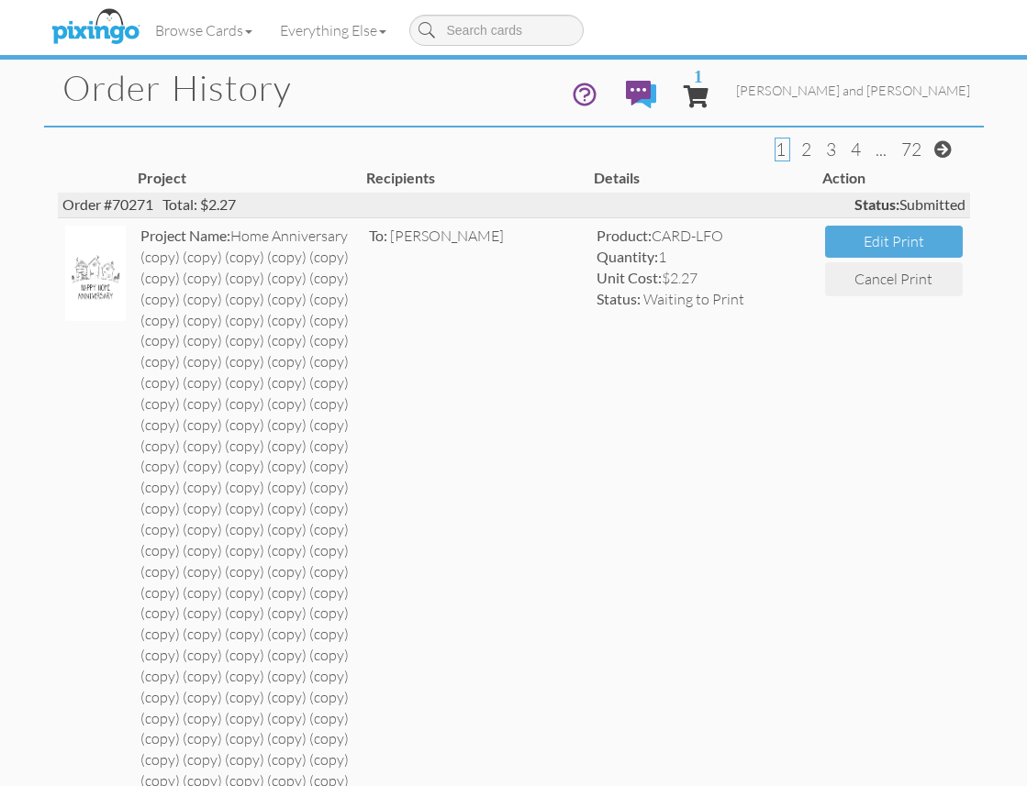
click at [708, 85] on span "1" at bounding box center [696, 96] width 25 height 22
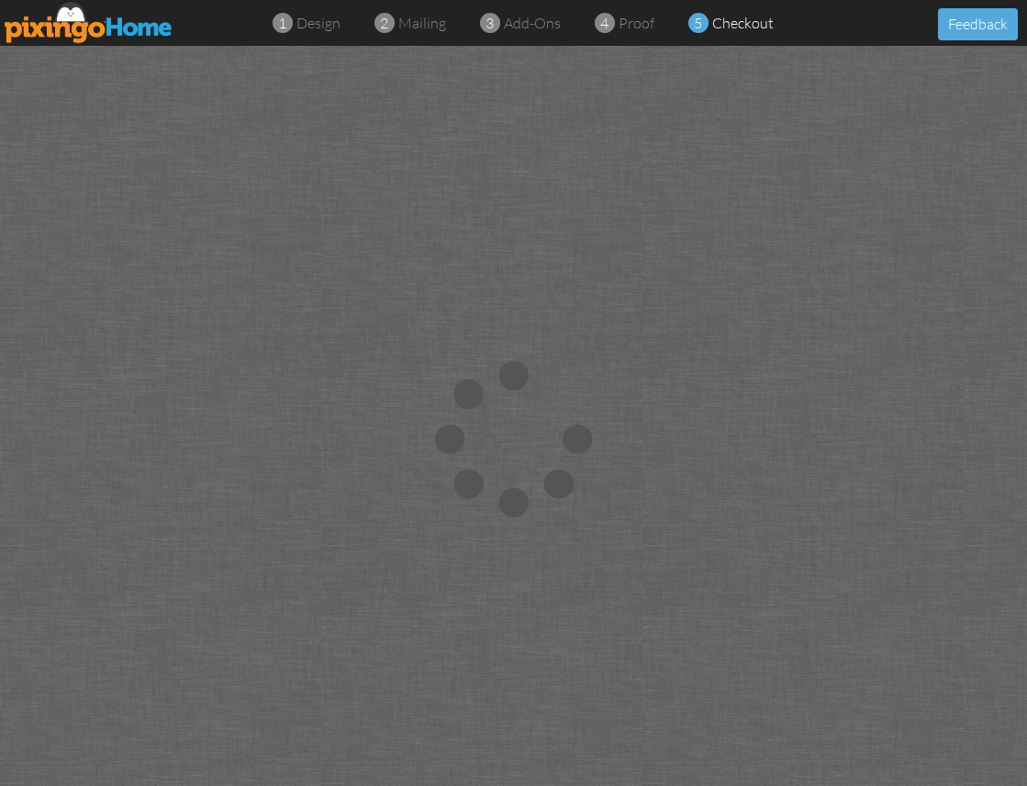
scroll to position [4, 0]
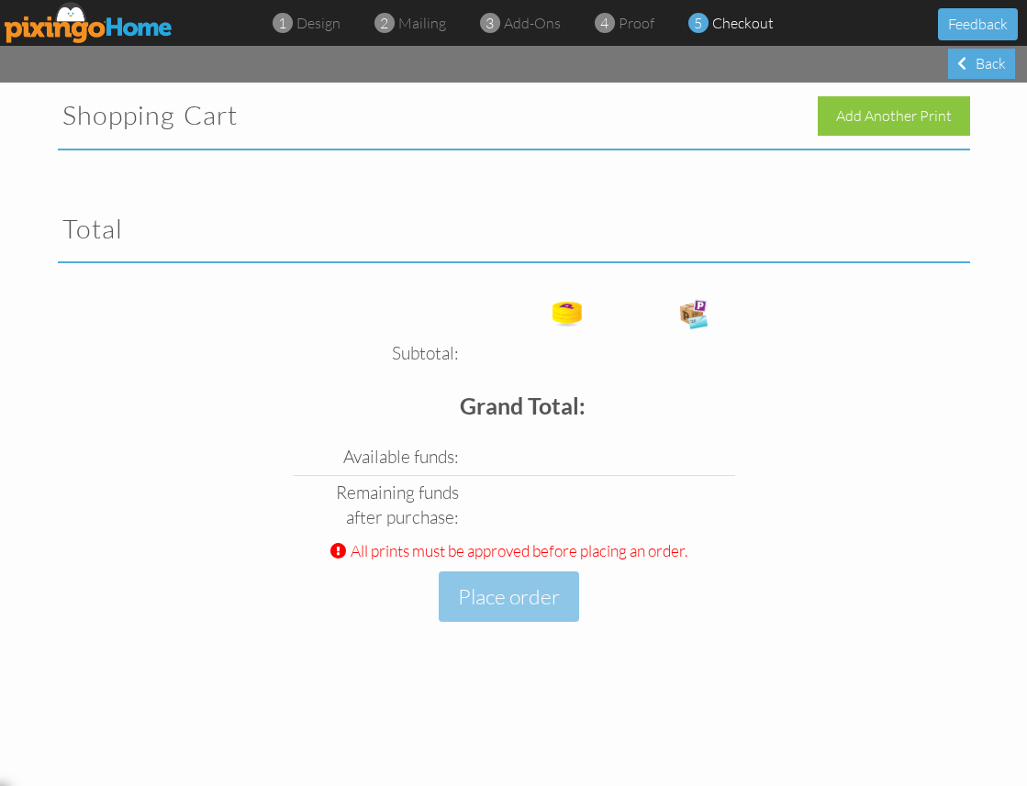
click at [124, 33] on img at bounding box center [89, 22] width 169 height 41
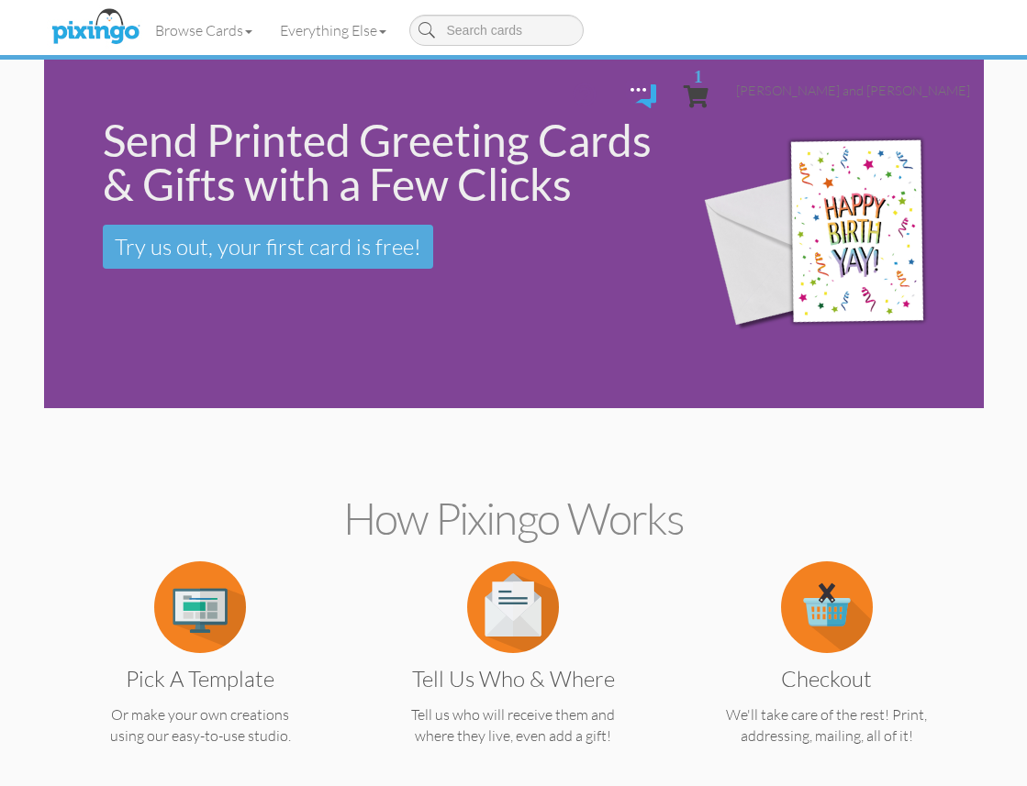
click at [703, 67] on span "1" at bounding box center [698, 75] width 9 height 17
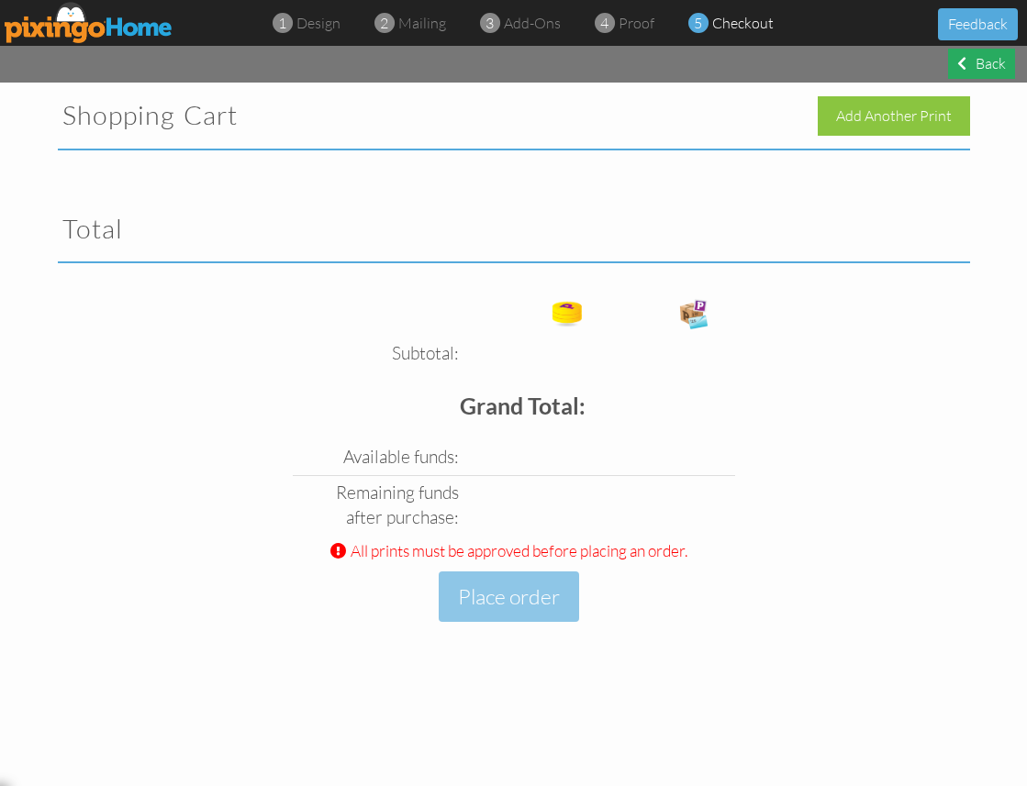
click at [989, 67] on div "Back" at bounding box center [981, 64] width 67 height 30
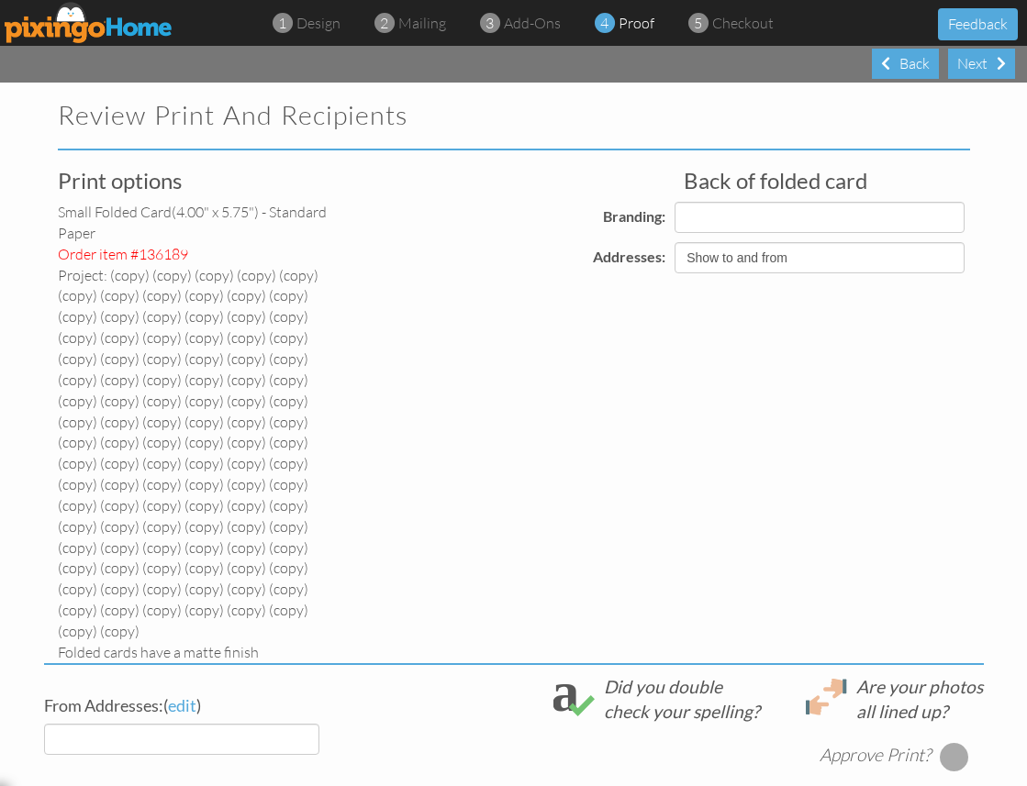
select select "object:11701"
select select "object:11700"
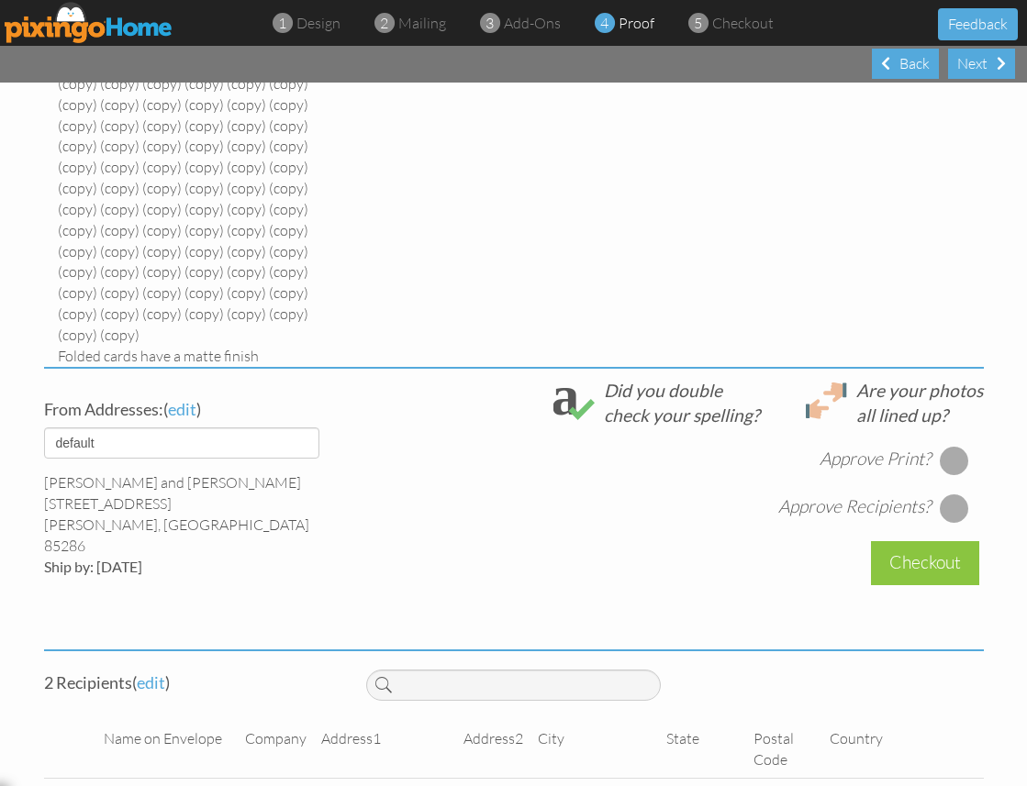
scroll to position [295, 0]
click at [950, 447] on div at bounding box center [954, 461] width 29 height 29
click at [961, 495] on div at bounding box center [954, 509] width 29 height 29
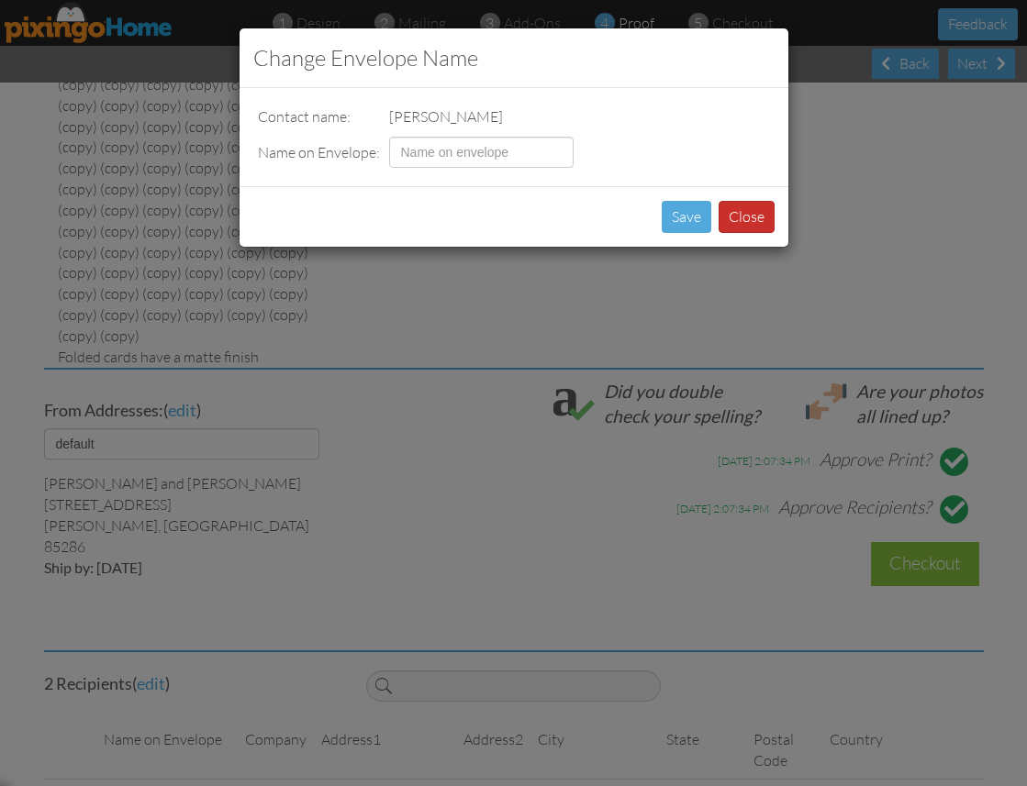
click at [744, 215] on button "Close" at bounding box center [746, 217] width 56 height 32
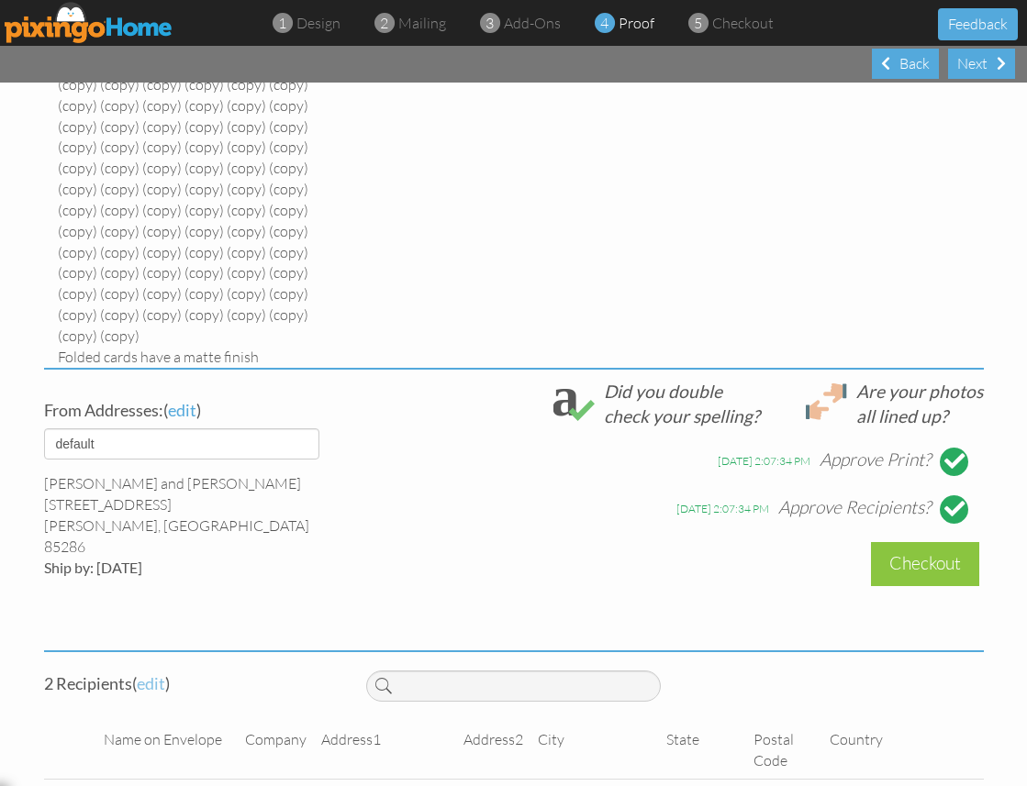
click at [160, 673] on span "edit" at bounding box center [151, 683] width 28 height 20
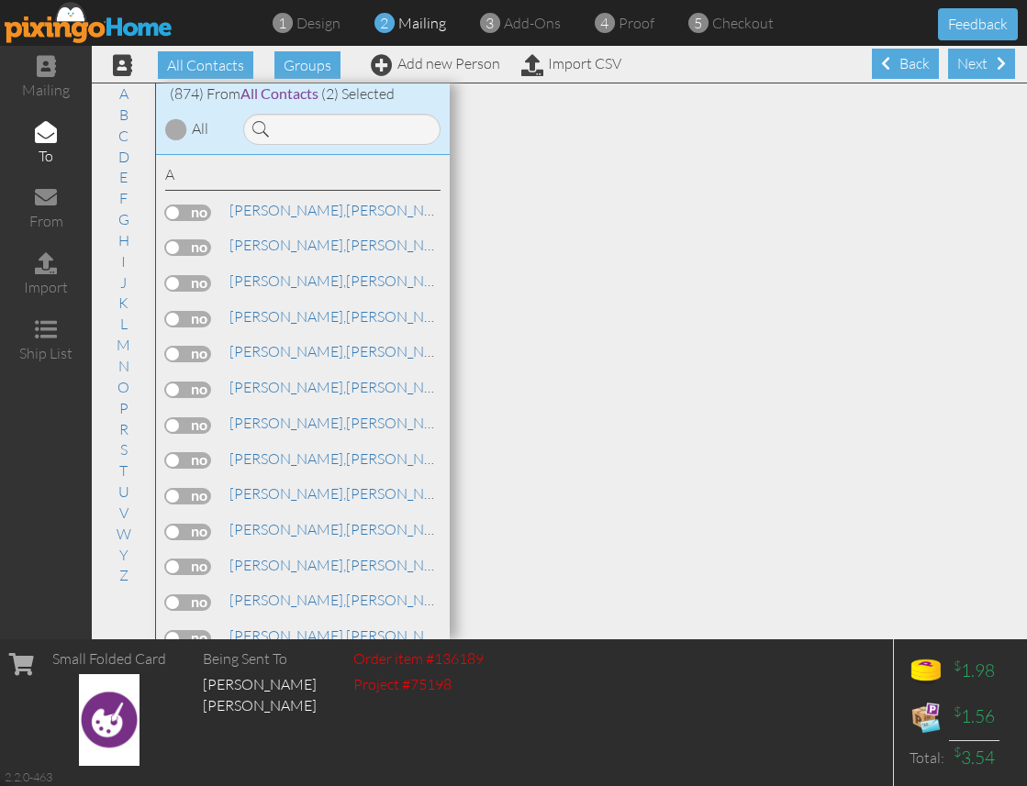
scroll to position [0, 1]
click at [180, 129] on div at bounding box center [176, 129] width 22 height 22
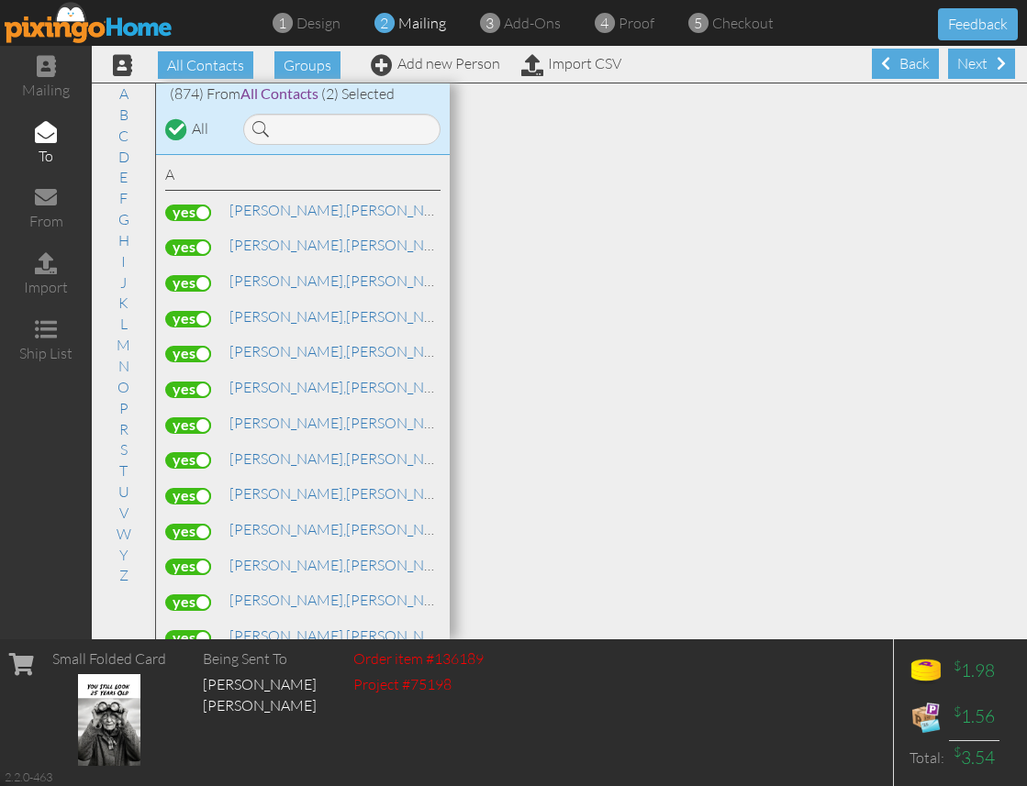
click at [178, 129] on div at bounding box center [177, 129] width 16 height 16
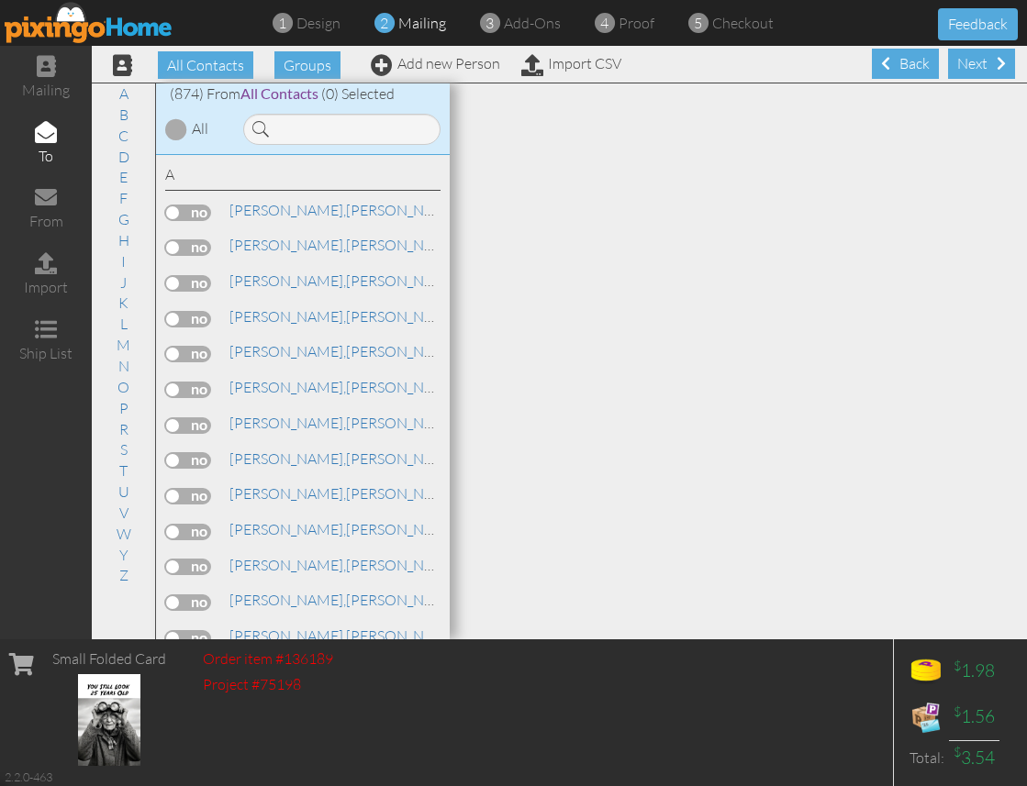
scroll to position [0, 0]
click at [419, 133] on input at bounding box center [341, 129] width 197 height 31
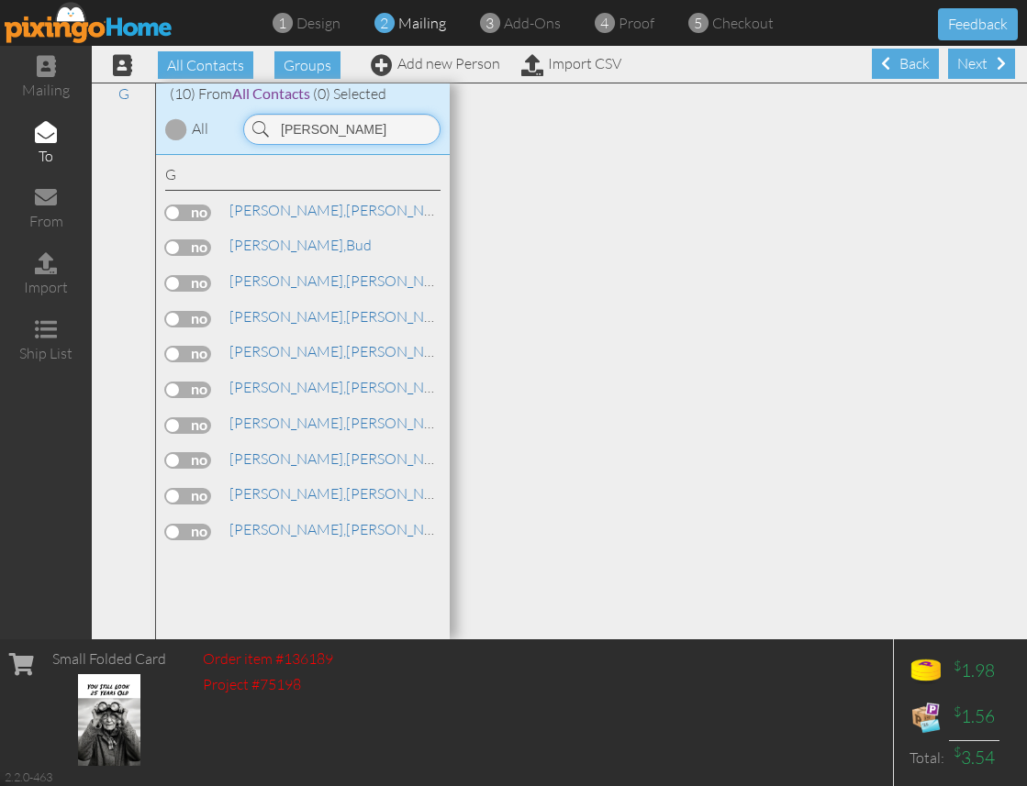
type input "gragg"
click at [204, 247] on label at bounding box center [188, 247] width 46 height 17
click at [0, 0] on input "checkbox" at bounding box center [0, 0] width 0 height 0
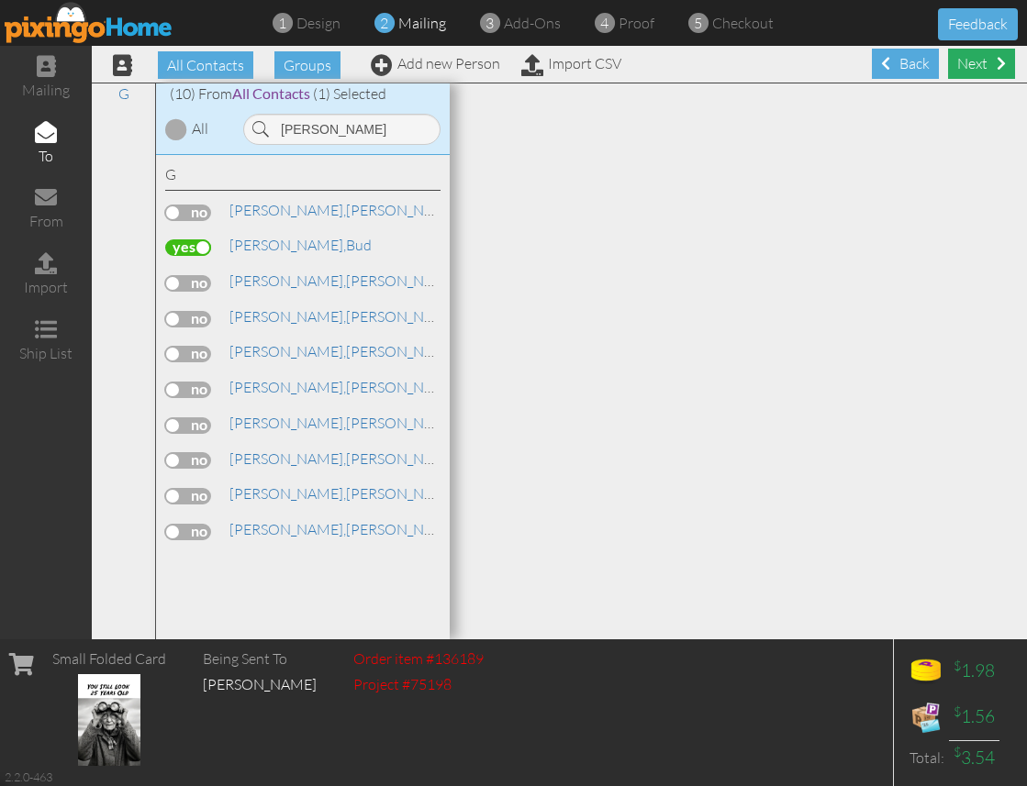
click at [987, 68] on div "Next" at bounding box center [981, 64] width 67 height 30
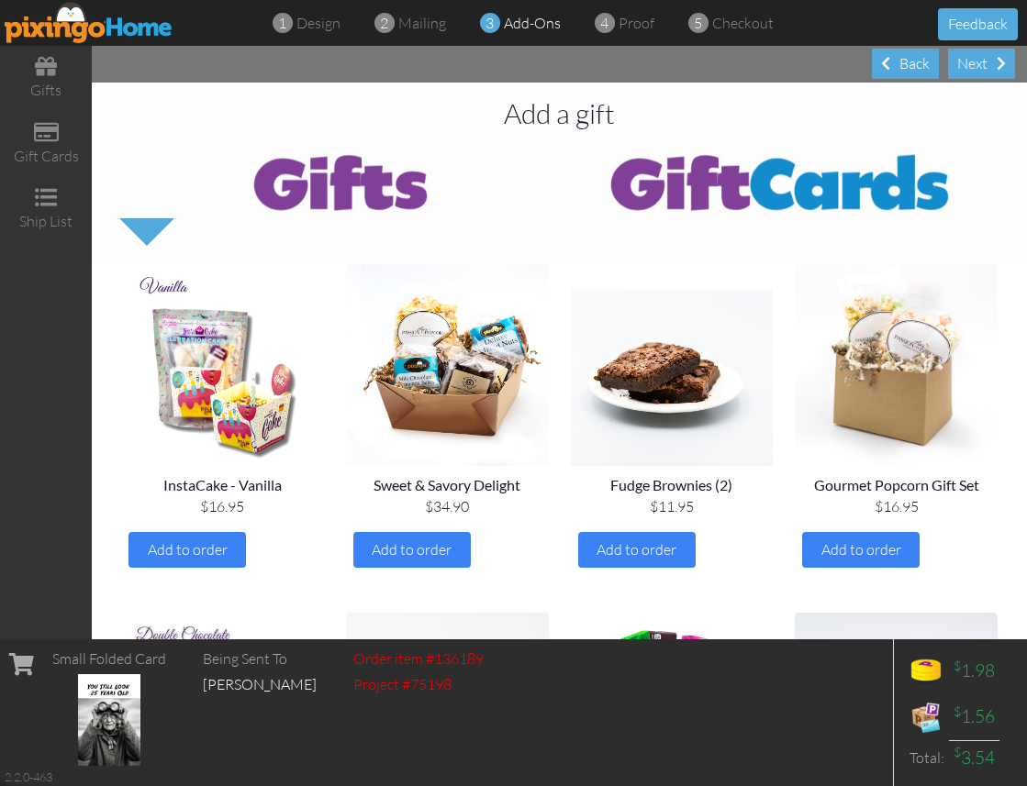
click at [987, 68] on div "Next" at bounding box center [981, 64] width 67 height 30
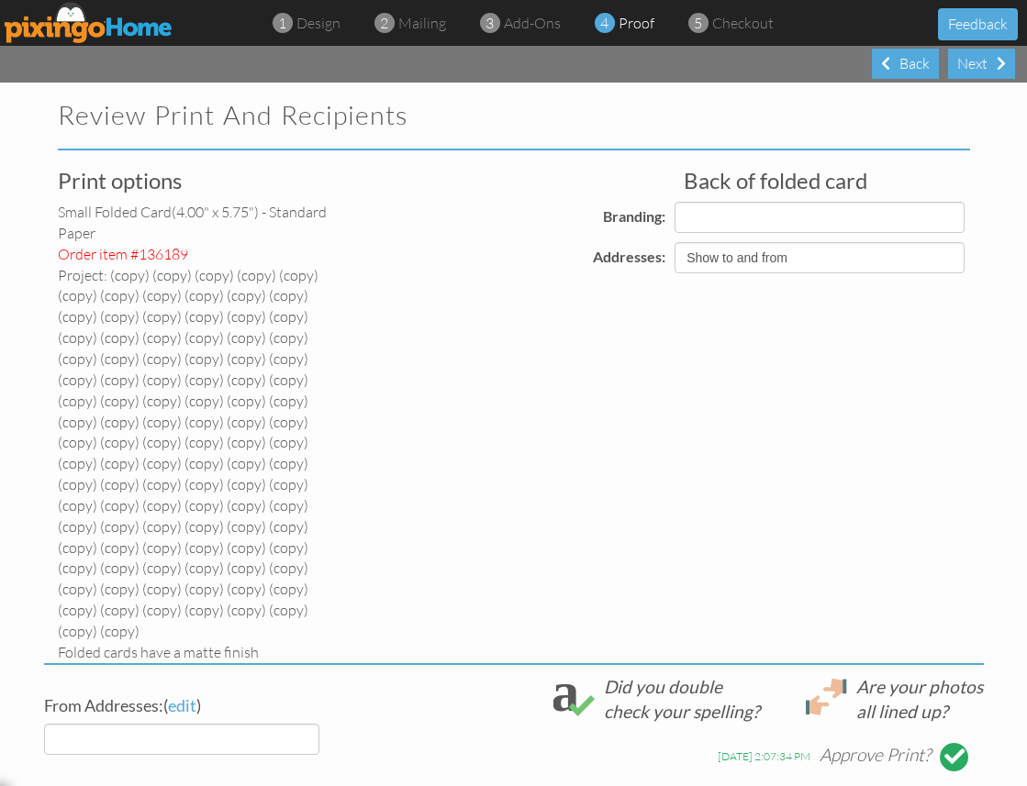
select select "object:13772"
select select "object:13773"
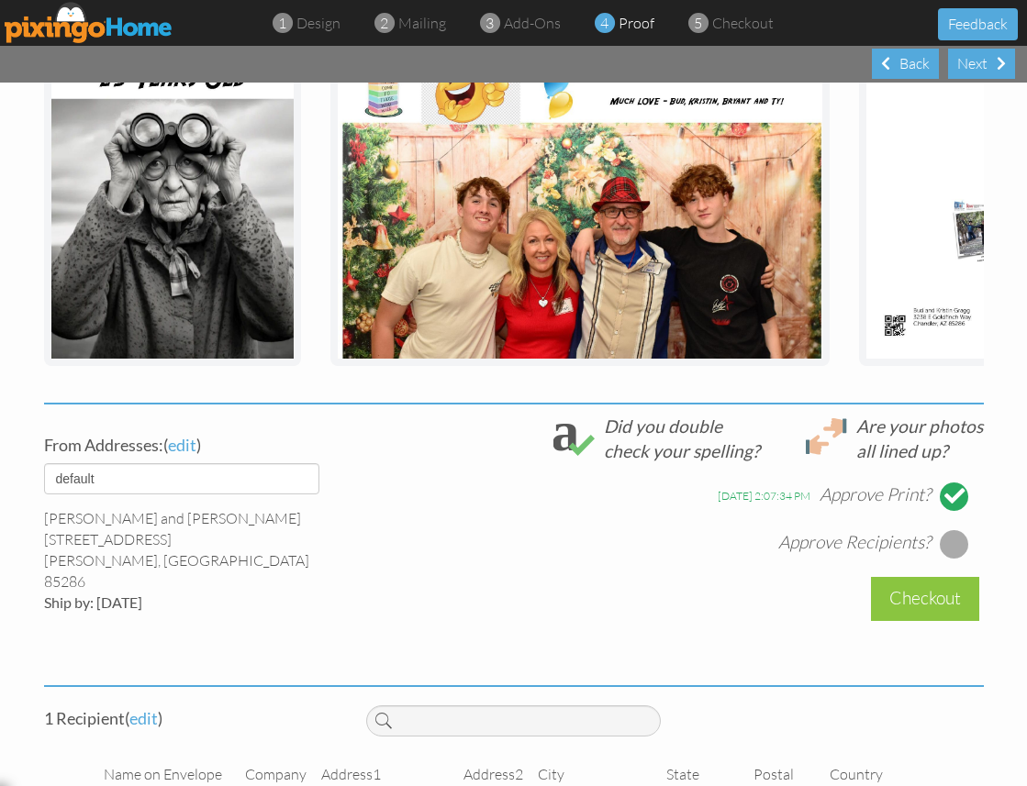
scroll to position [740, 0]
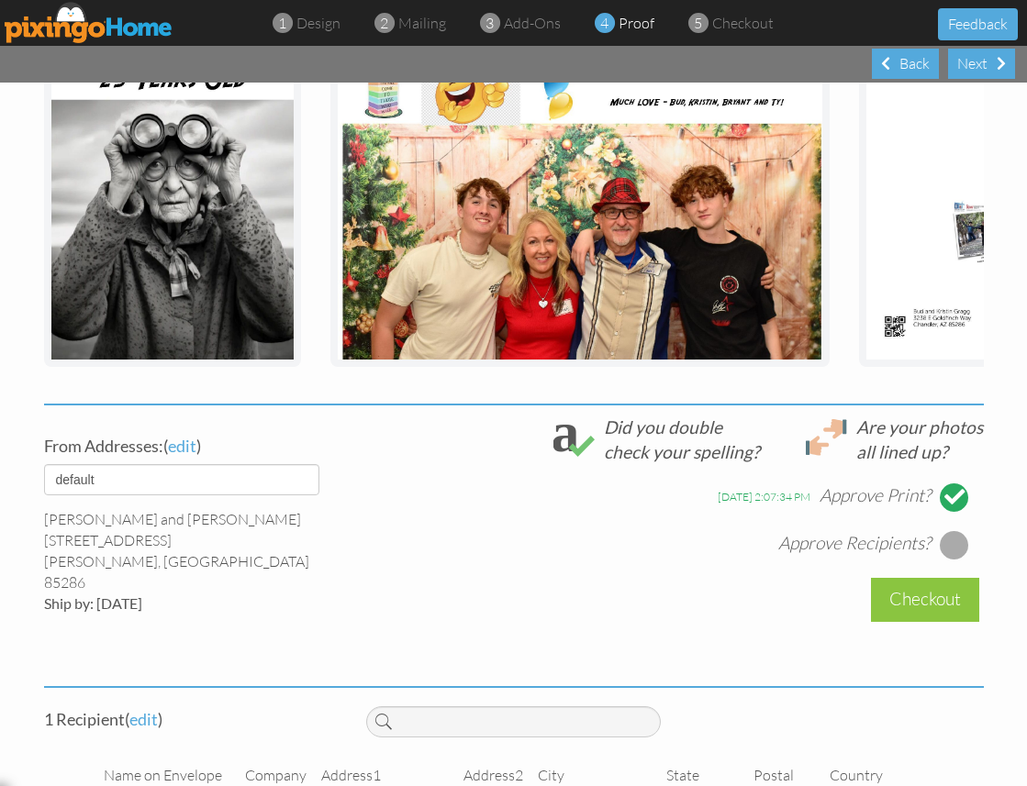
click at [952, 530] on div at bounding box center [954, 544] width 29 height 29
click at [941, 578] on div "Checkout" at bounding box center [925, 599] width 108 height 43
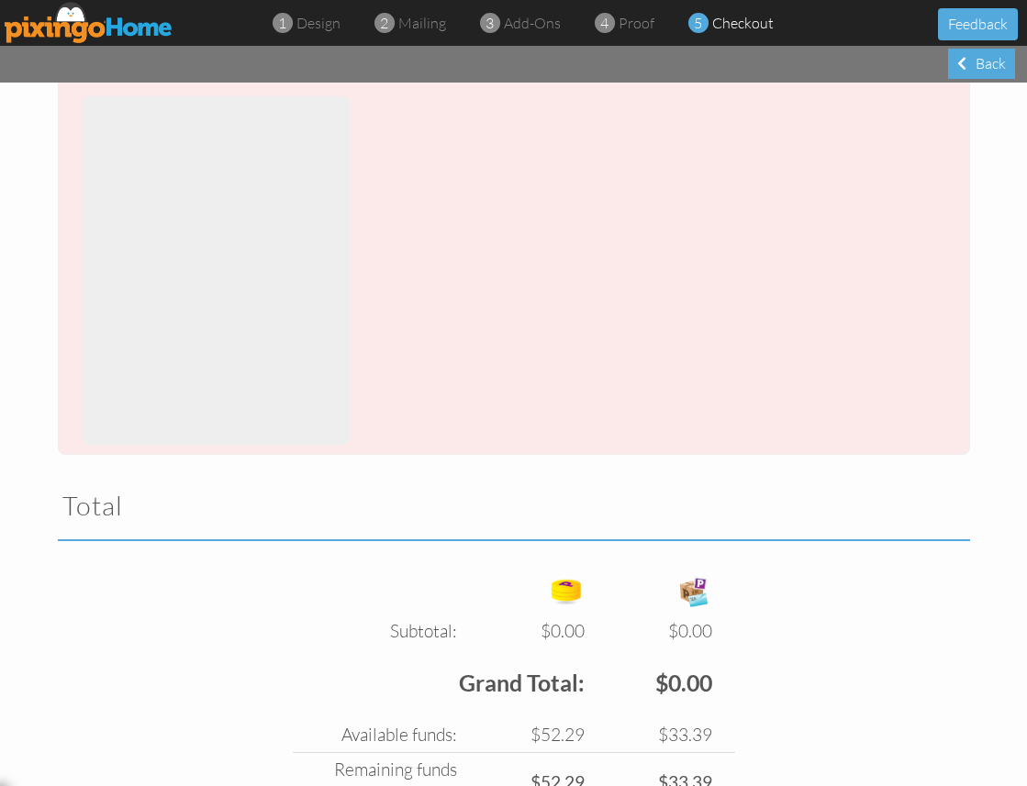
scroll to position [1581, 0]
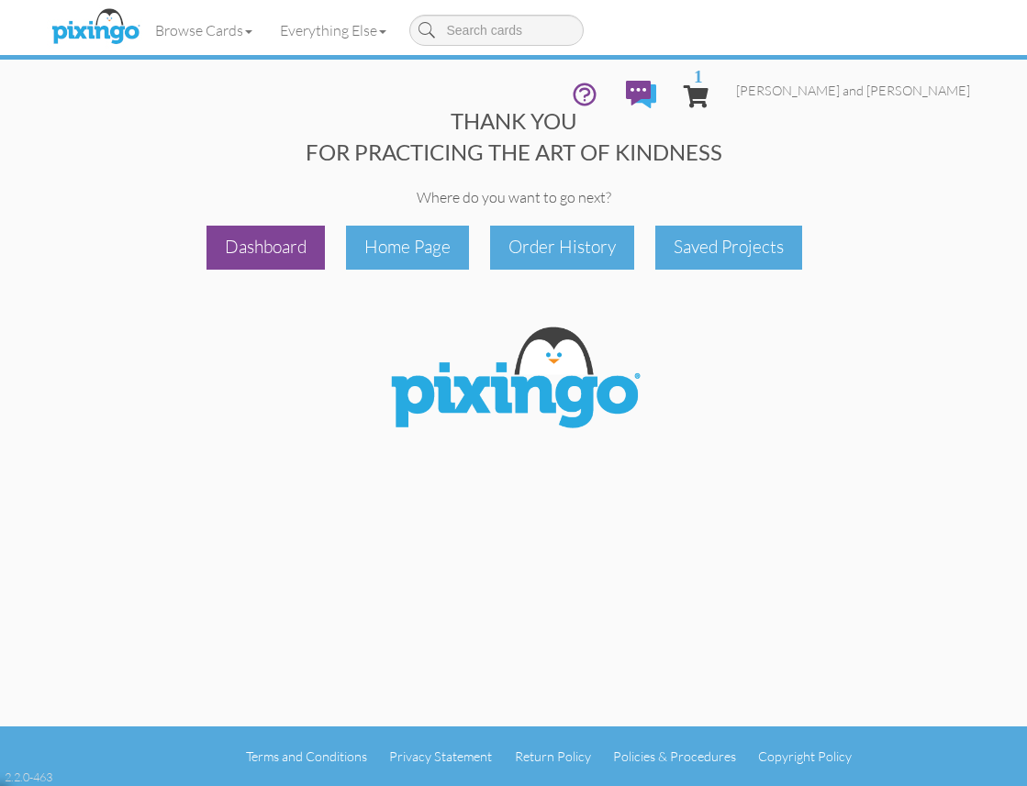
click at [274, 257] on div "Dashboard" at bounding box center [265, 247] width 118 height 43
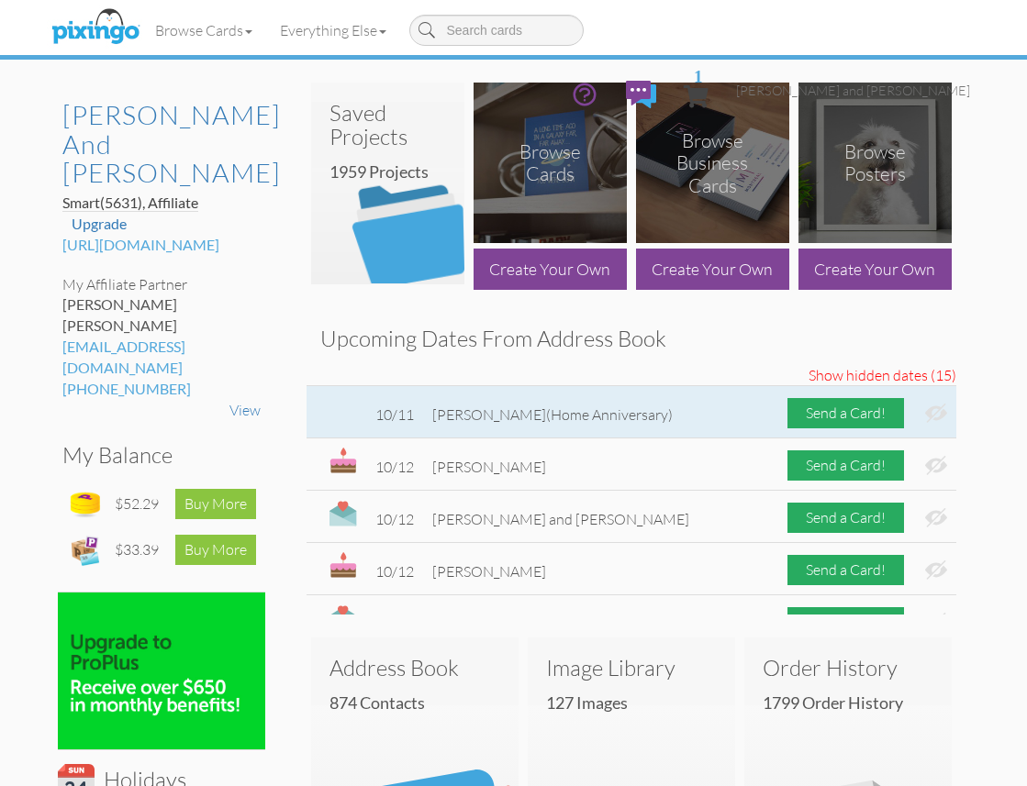
click at [940, 412] on img at bounding box center [936, 413] width 22 height 19
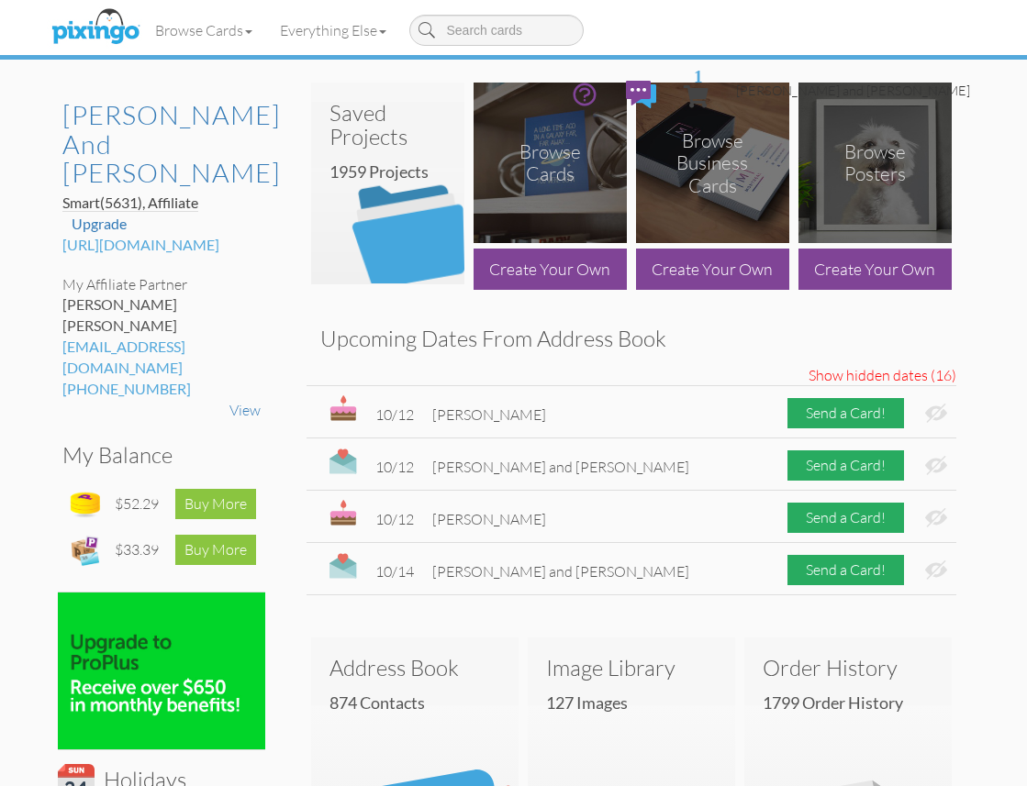
click at [881, 67] on link "[PERSON_NAME] and [PERSON_NAME]" at bounding box center [853, 90] width 262 height 47
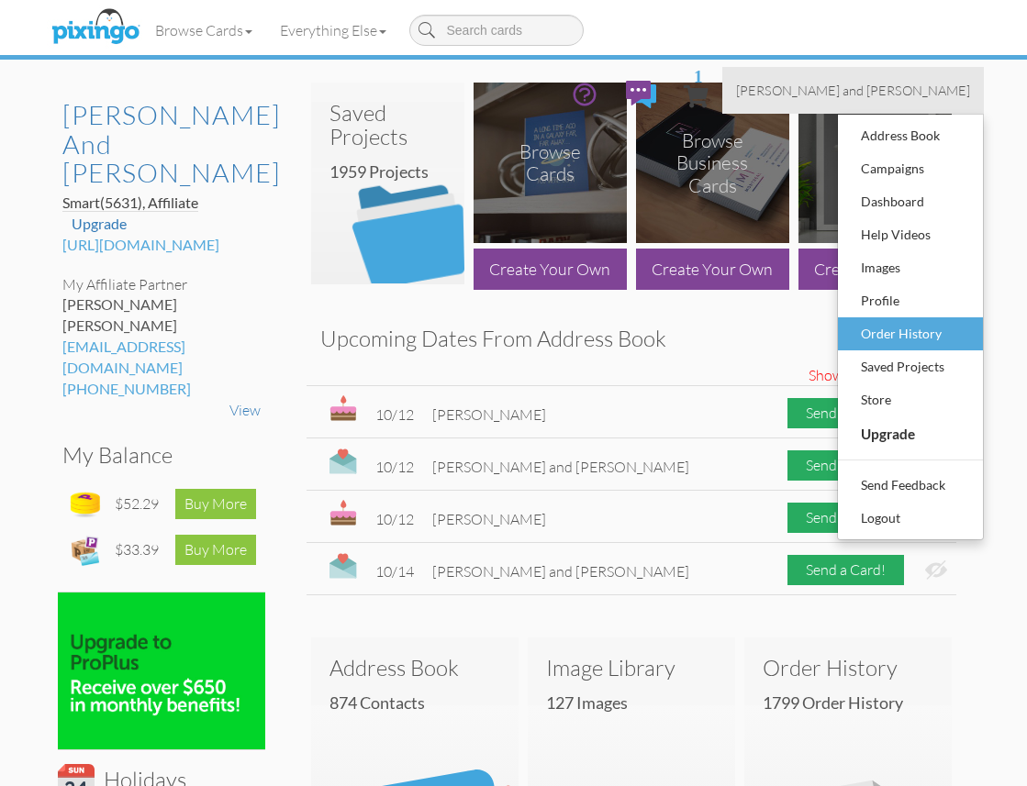
click at [896, 320] on div "Order History" at bounding box center [910, 334] width 108 height 28
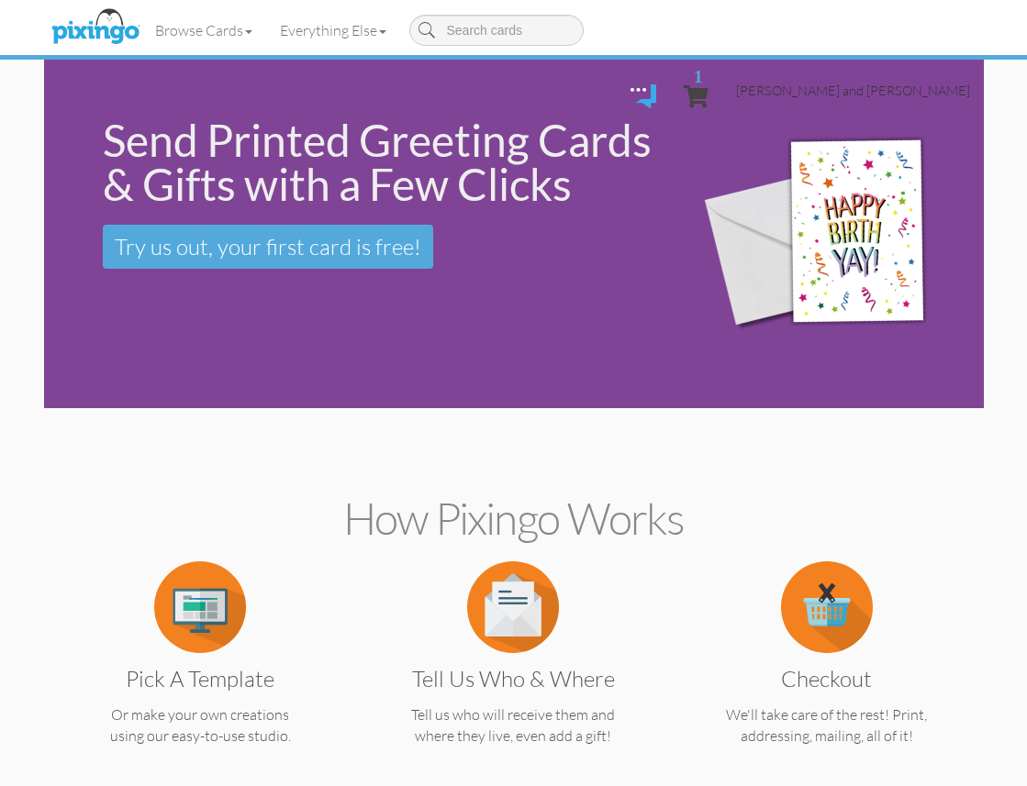
click at [871, 83] on span "[PERSON_NAME] and [PERSON_NAME]" at bounding box center [853, 91] width 234 height 16
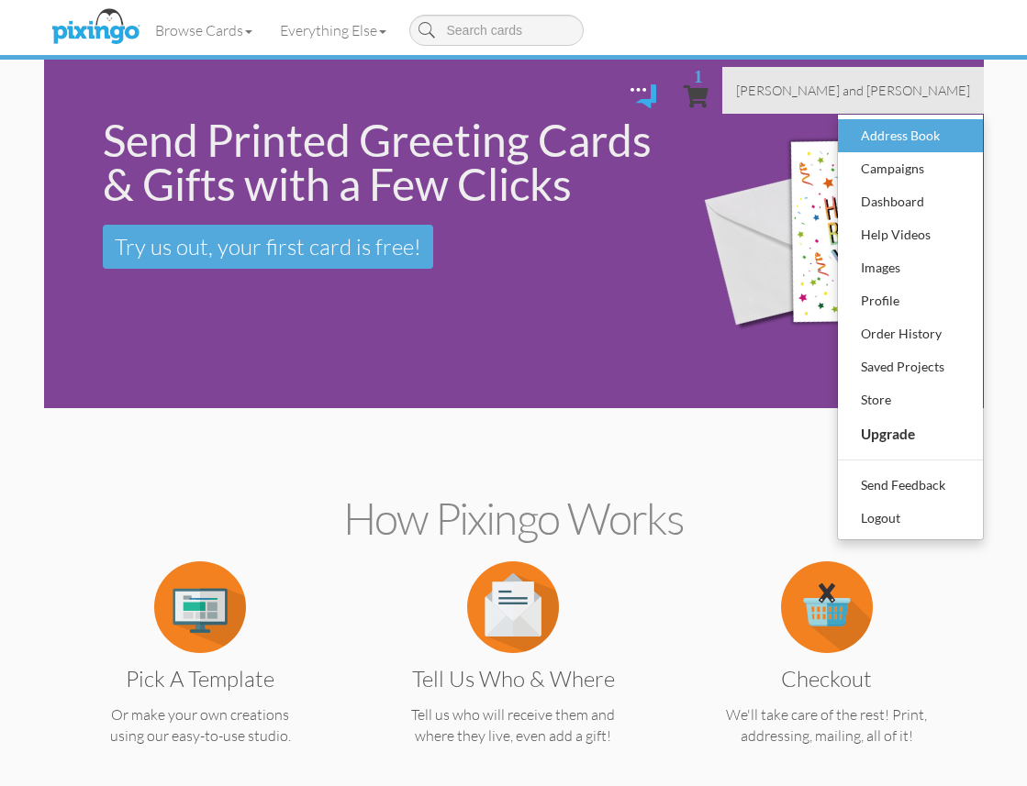
click at [874, 122] on div "Address Book" at bounding box center [910, 136] width 108 height 28
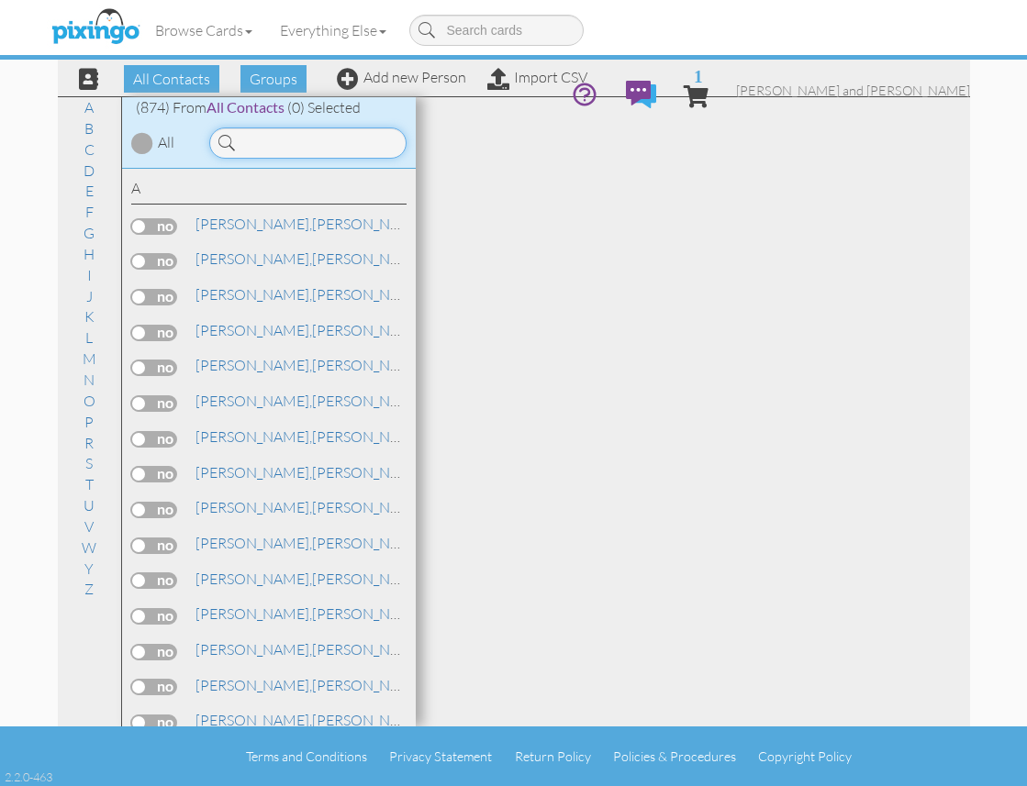
click at [357, 147] on input at bounding box center [307, 143] width 197 height 31
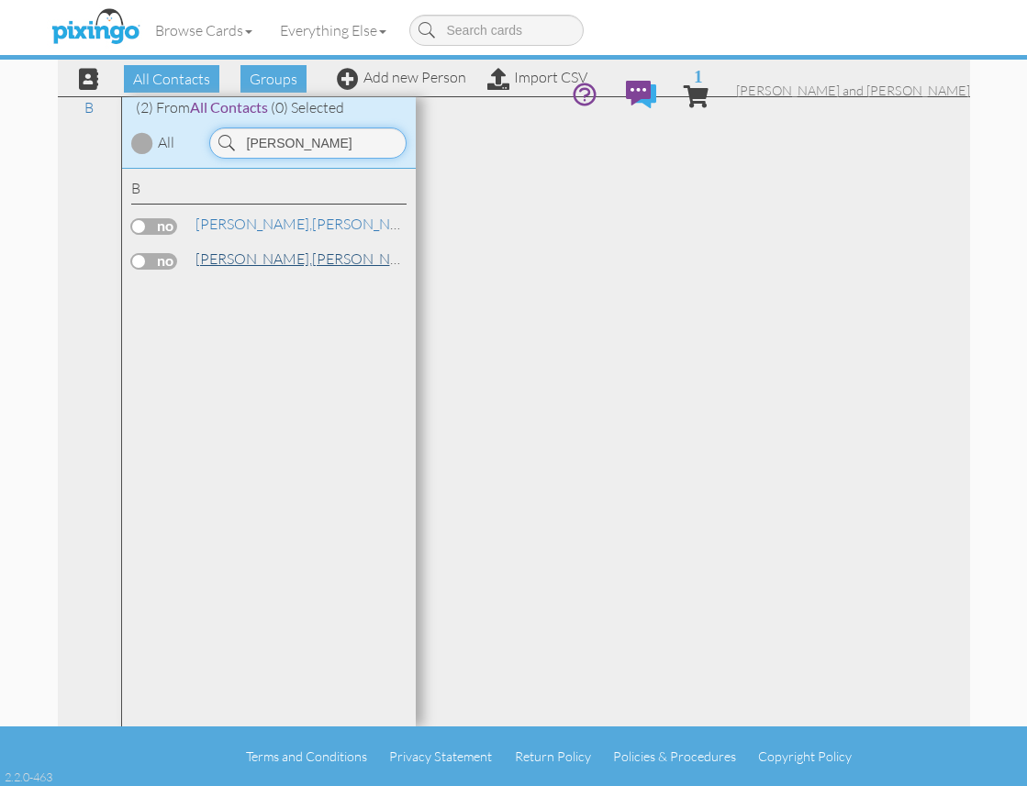
type input "berry"
click at [206, 257] on span "Berry," at bounding box center [253, 259] width 117 height 18
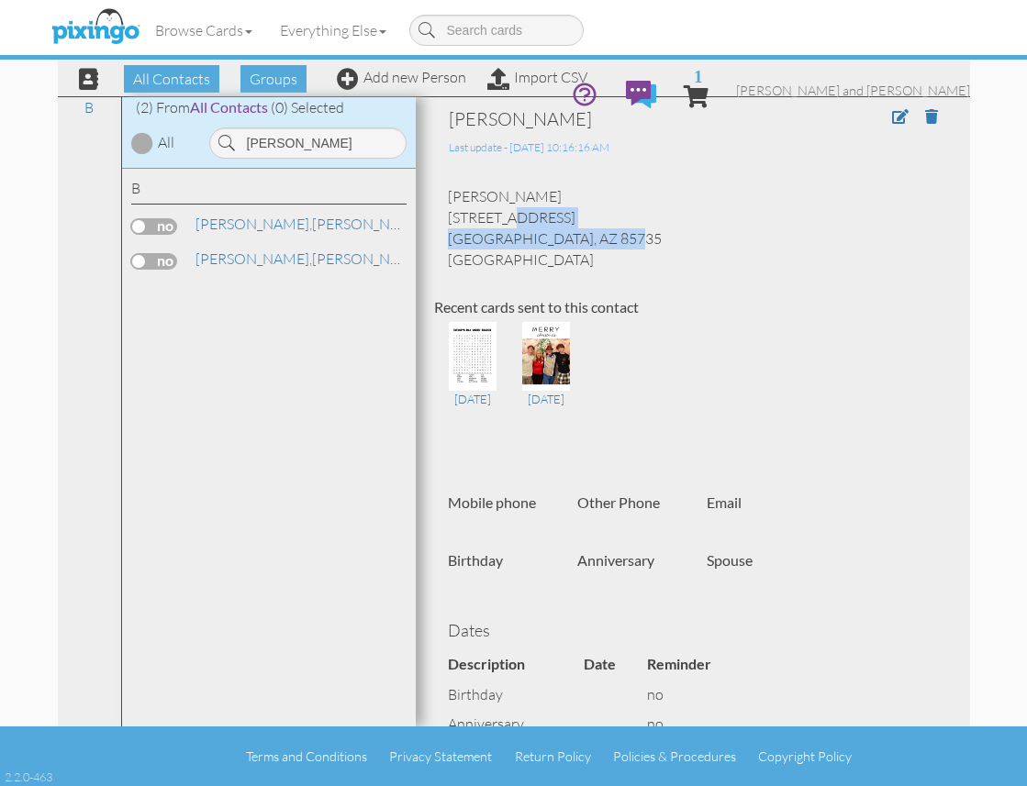
drag, startPoint x: 561, startPoint y: 237, endPoint x: 447, endPoint y: 221, distance: 114.8
click at [447, 221] on div "Mike Berry 6850 S Avalon Dr Tucson, AZ 85735 United States" at bounding box center [693, 227] width 518 height 83
drag, startPoint x: 530, startPoint y: 238, endPoint x: 374, endPoint y: 784, distance: 567.8
click at [875, 215] on div "Mike Berry 6850 S Avalon Dr Tucson, AZ 85735 United States" at bounding box center [693, 227] width 518 height 83
click at [897, 117] on span at bounding box center [900, 116] width 17 height 15
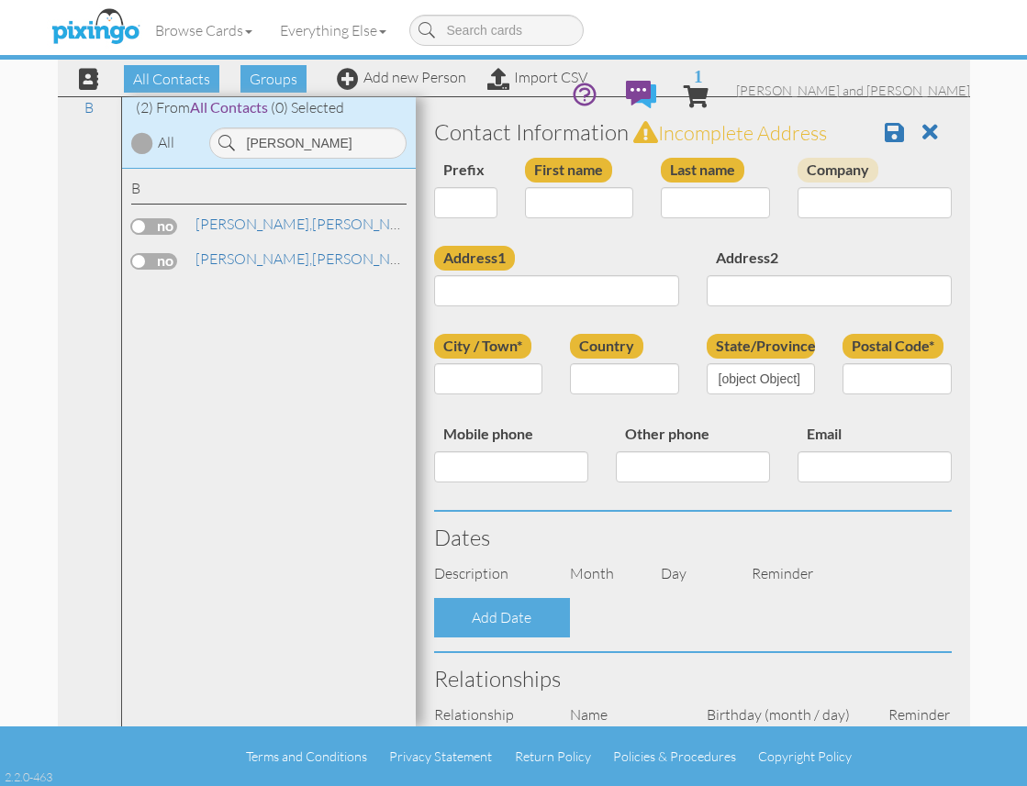
type input "Mike"
type input "Berry"
type input "6850 S Avalon Dr"
type input "Tucson"
type input "85735"
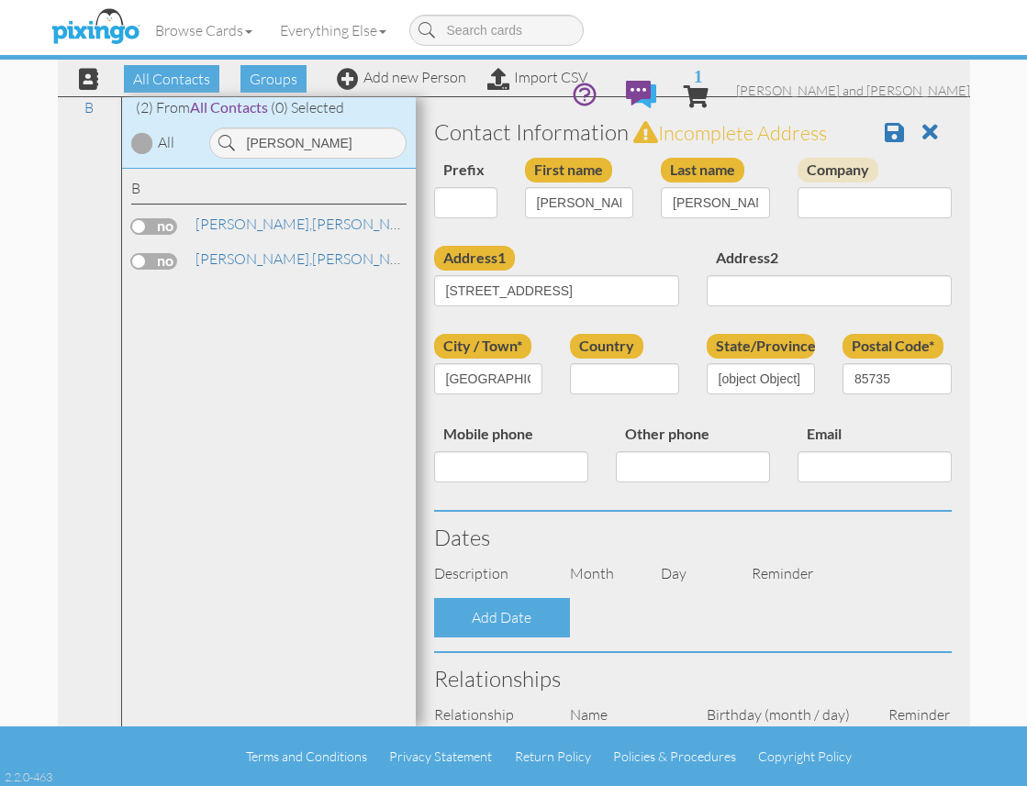
select select "object:3292"
select select "object:3537"
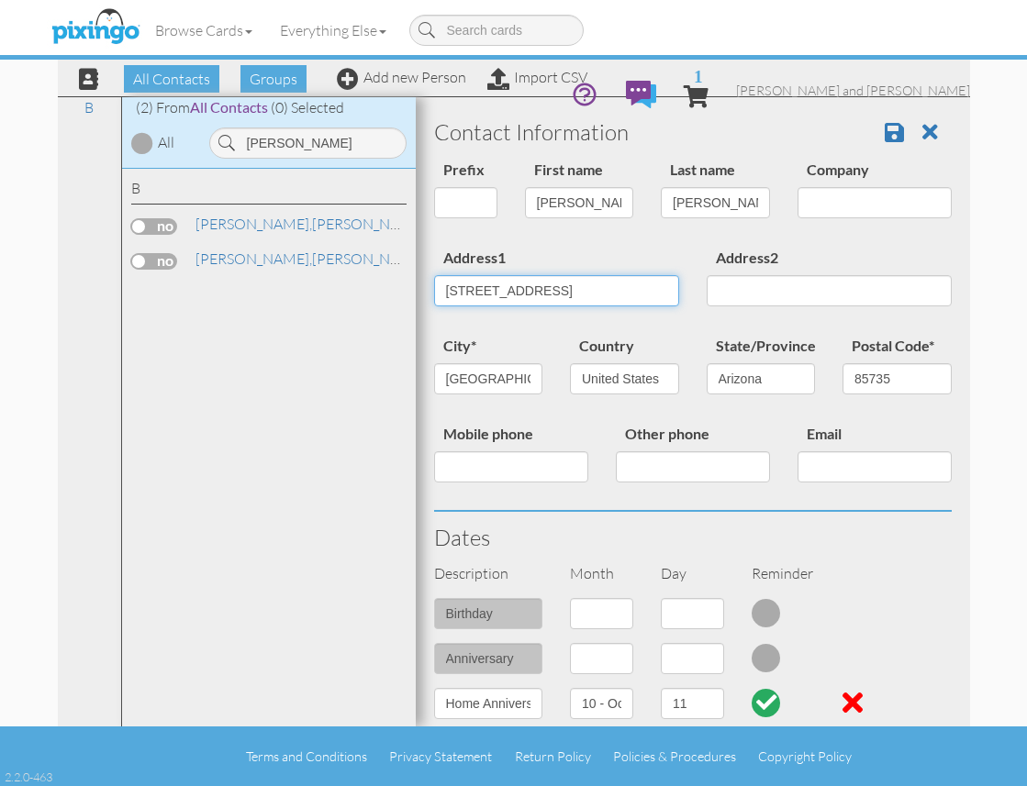
drag, startPoint x: 475, startPoint y: 287, endPoint x: 563, endPoint y: 328, distance: 97.3
click at [478, 289] on input "6850 S Avalon Dr" at bounding box center [556, 290] width 245 height 31
type input "6820 S Avalon Dr"
click at [892, 135] on span at bounding box center [894, 132] width 19 height 22
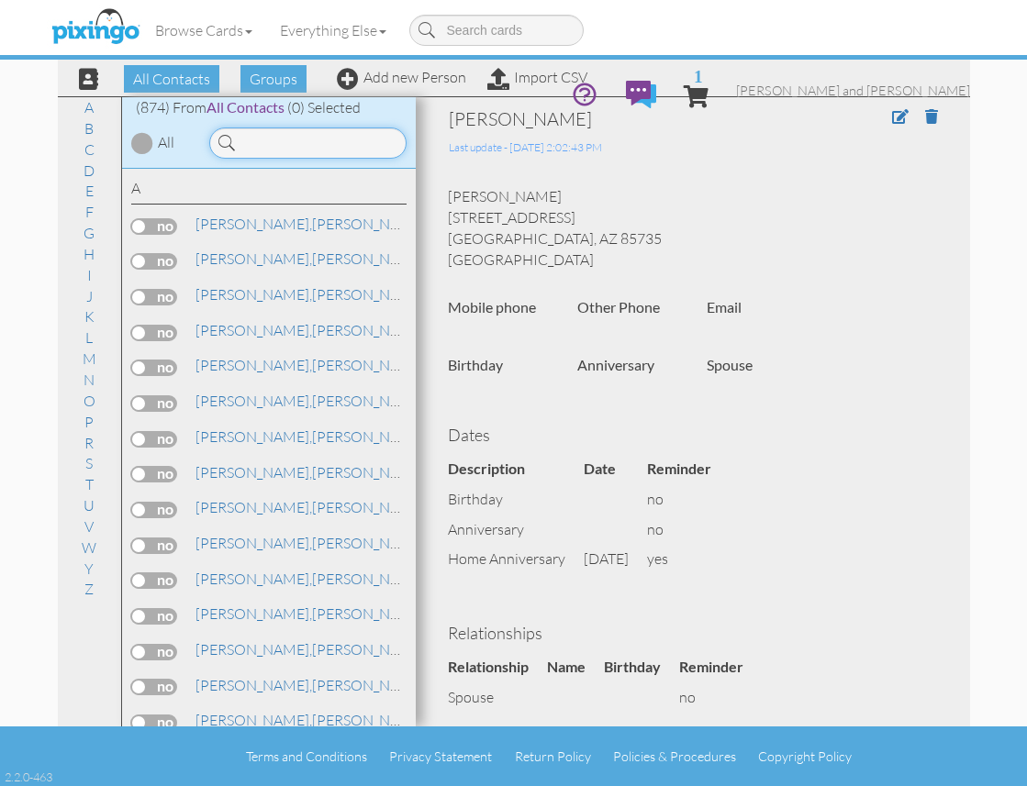
click at [346, 140] on input at bounding box center [307, 143] width 197 height 31
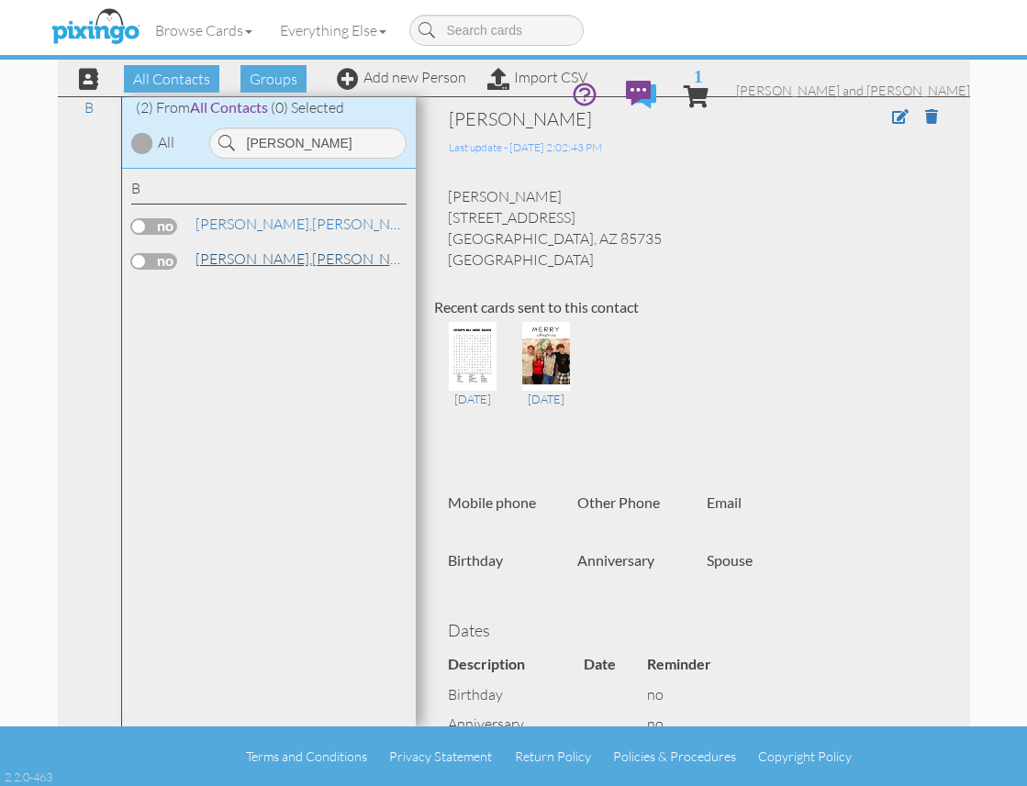
click at [236, 253] on link "Berry, Mike" at bounding box center [311, 259] width 234 height 22
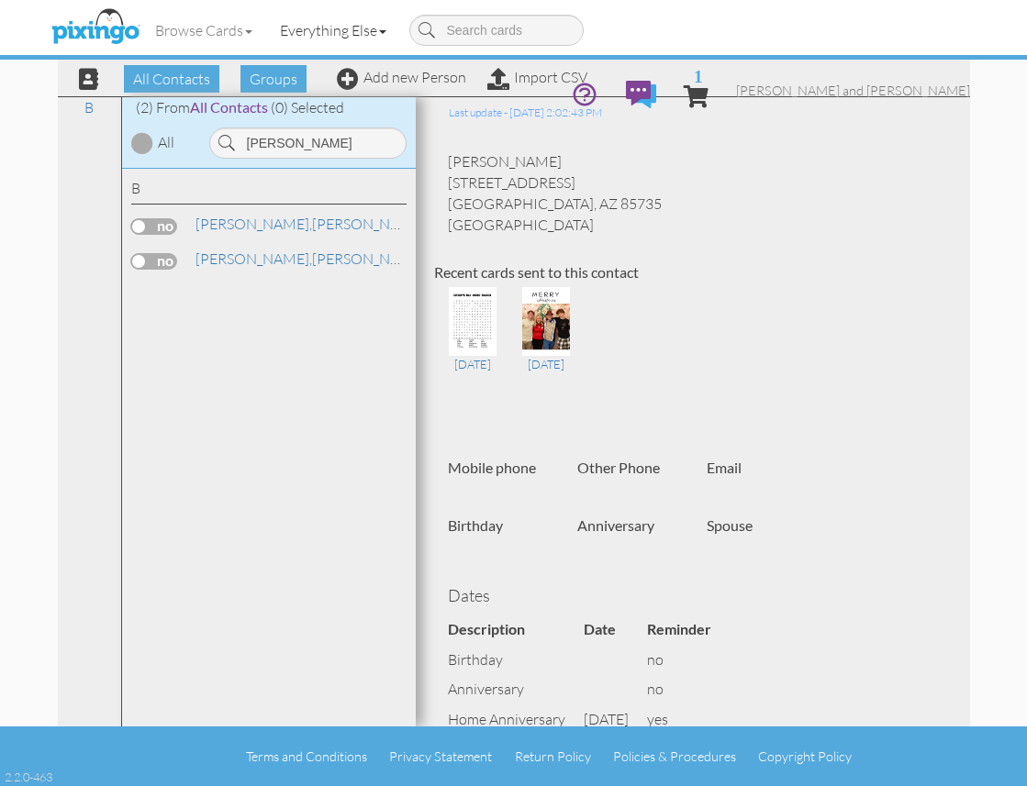
scroll to position [38, 0]
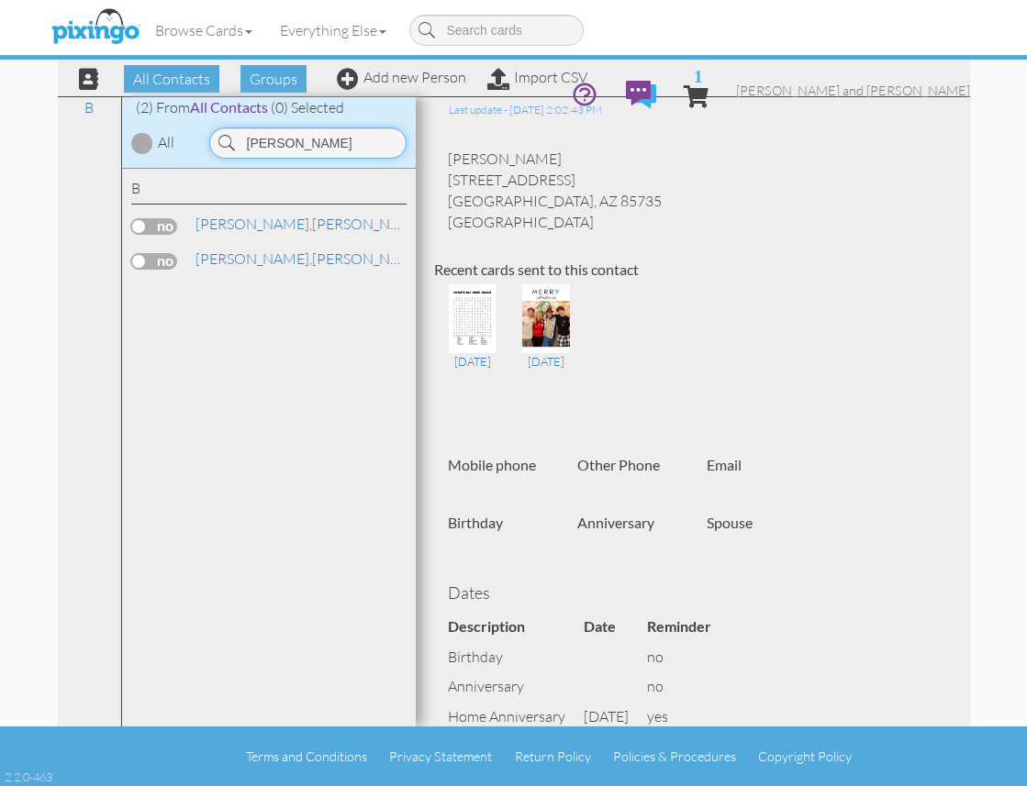
click at [321, 131] on input "berry" at bounding box center [307, 143] width 197 height 31
click at [320, 131] on input "berry" at bounding box center [307, 143] width 197 height 31
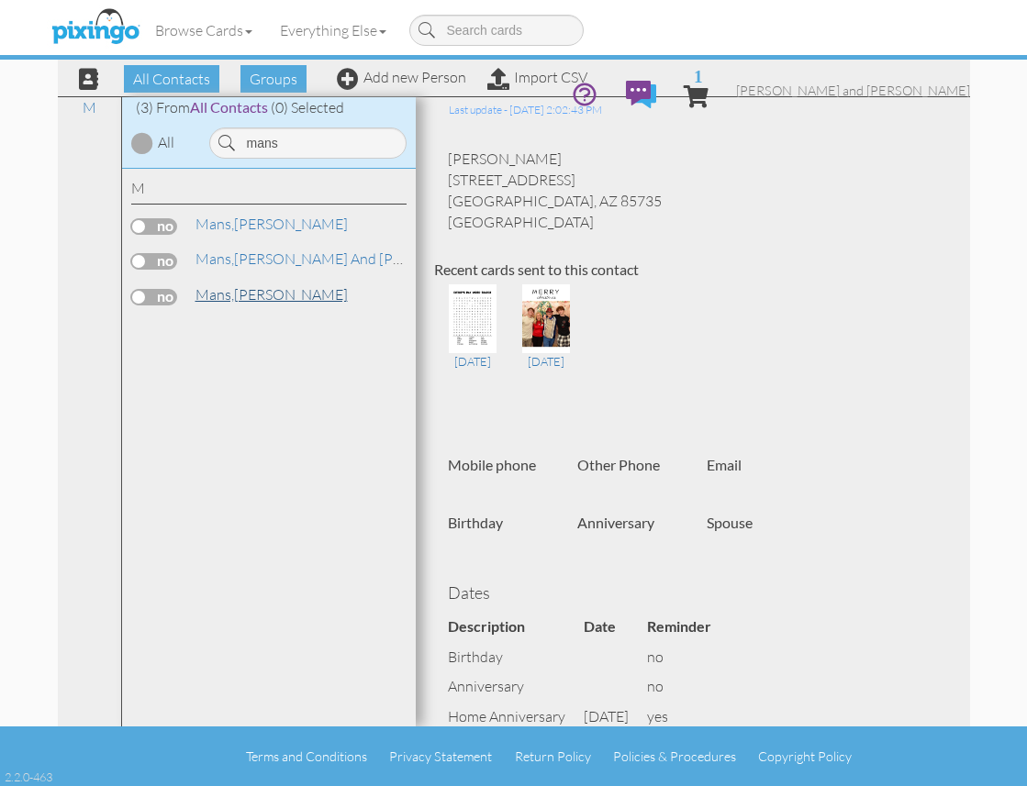
click at [214, 296] on span "Mans," at bounding box center [214, 294] width 39 height 18
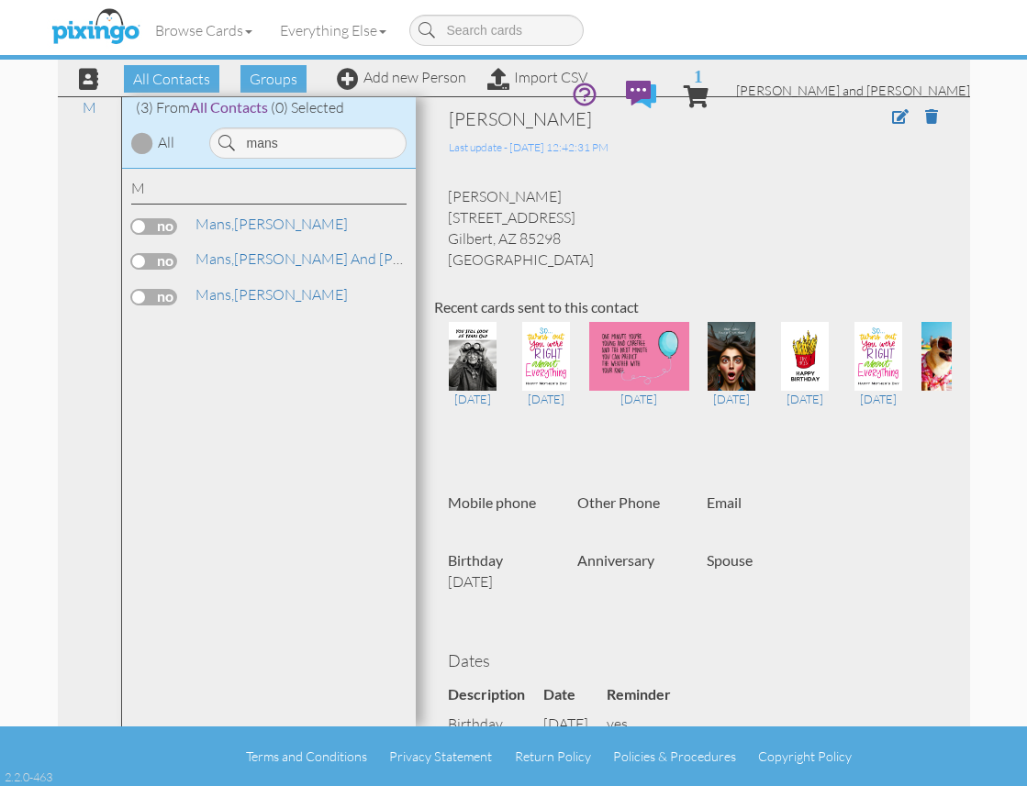
click at [880, 83] on span "[PERSON_NAME] and [PERSON_NAME]" at bounding box center [853, 91] width 234 height 16
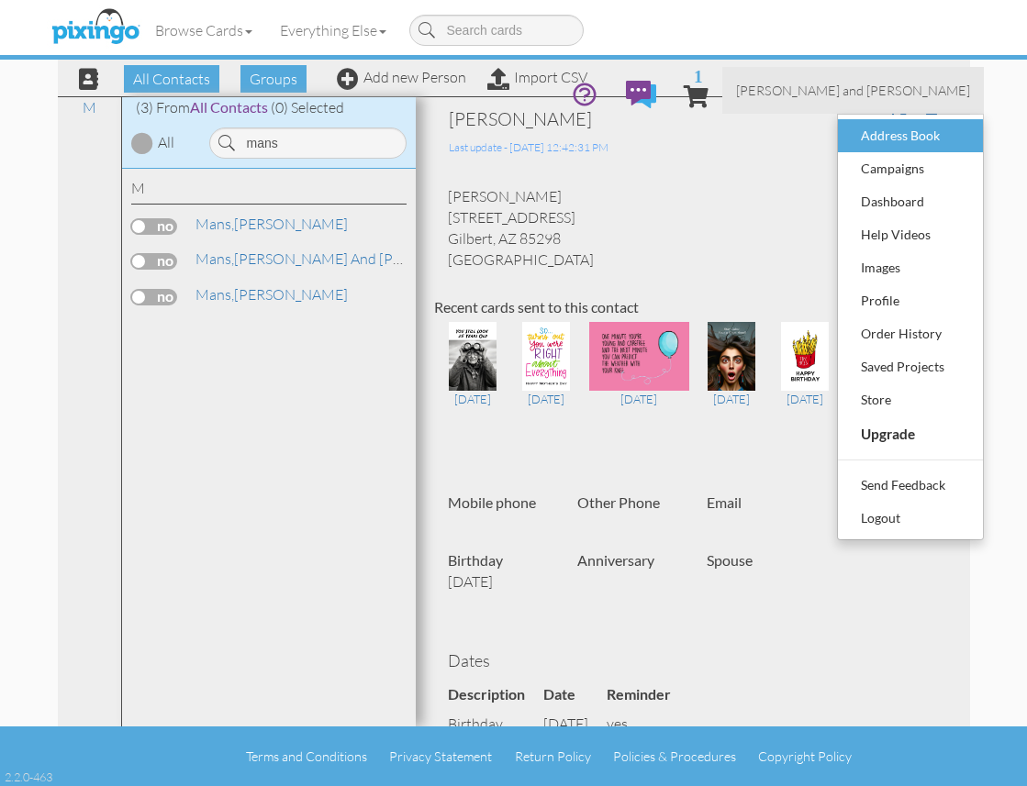
click at [880, 122] on div "Address Book" at bounding box center [910, 136] width 108 height 28
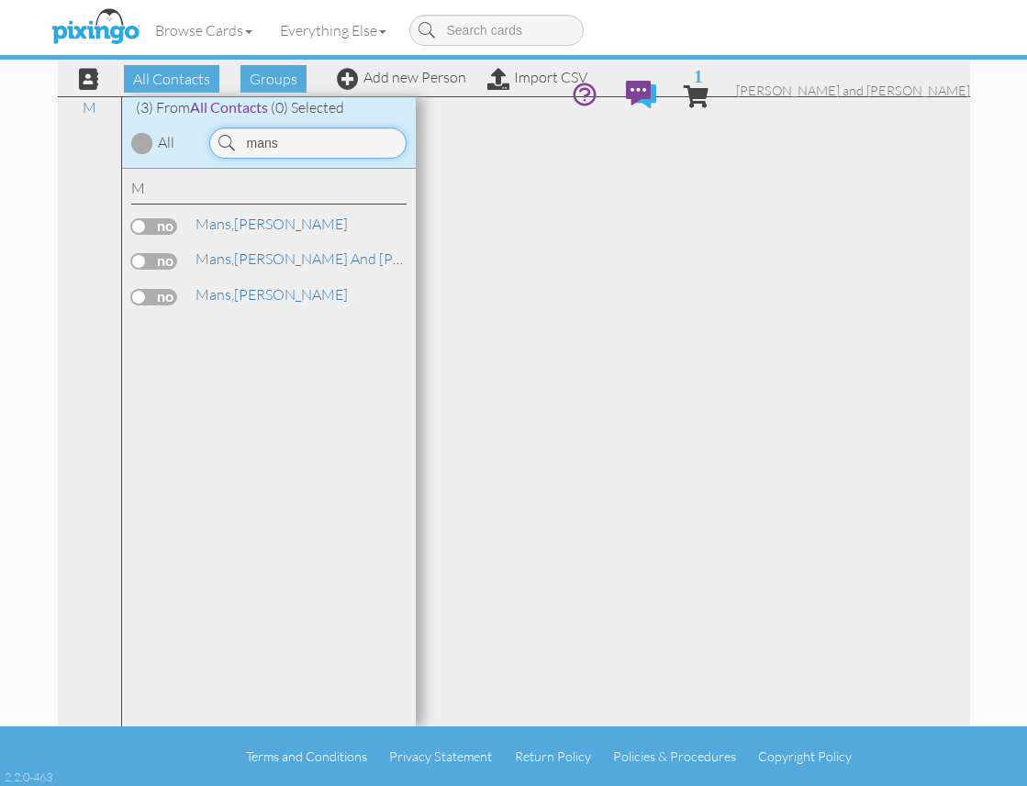
click at [343, 145] on input "mans" at bounding box center [307, 143] width 197 height 31
click at [273, 133] on input "lud" at bounding box center [307, 143] width 197 height 31
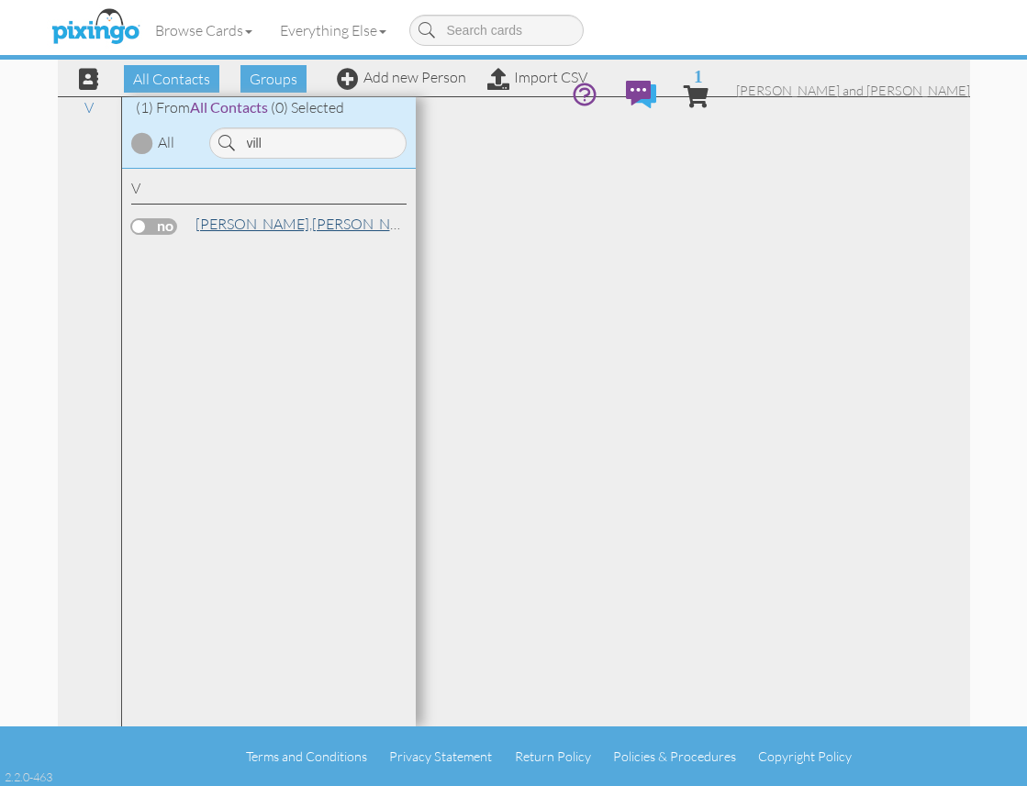
click at [263, 222] on span "Villagomez," at bounding box center [253, 224] width 117 height 18
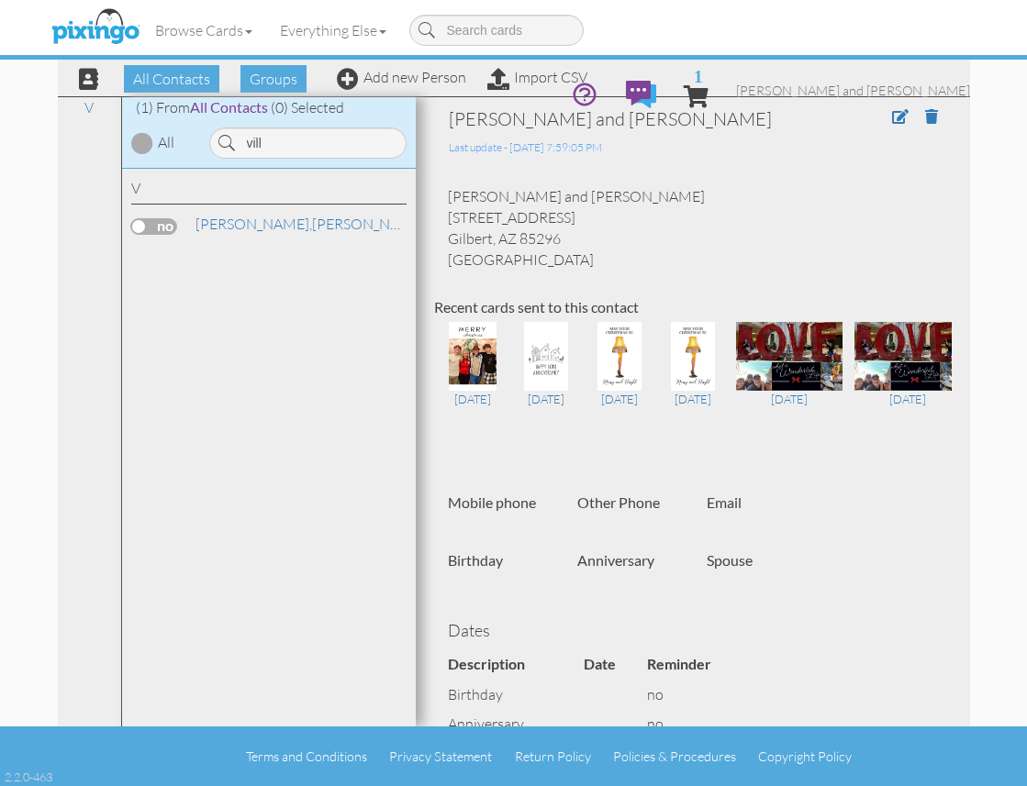
drag, startPoint x: 619, startPoint y: 213, endPoint x: 444, endPoint y: 210, distance: 175.3
click at [444, 210] on div "Eric and Patty Villagomez 3771 E Weather Vane Rd Gilbert, AZ 85296 United States" at bounding box center [693, 227] width 518 height 83
copy div "3771 E Weather Vane Rd"
click at [321, 135] on input "vill" at bounding box center [307, 143] width 197 height 31
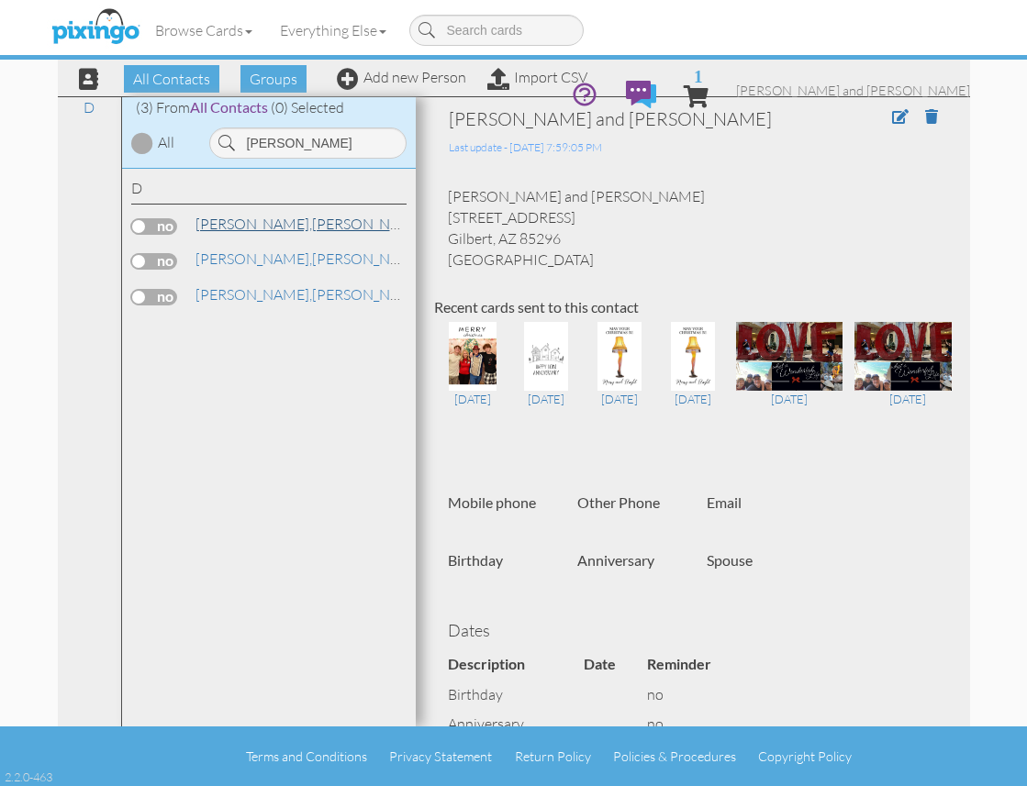
click at [225, 229] on span "Davy," at bounding box center [253, 224] width 117 height 18
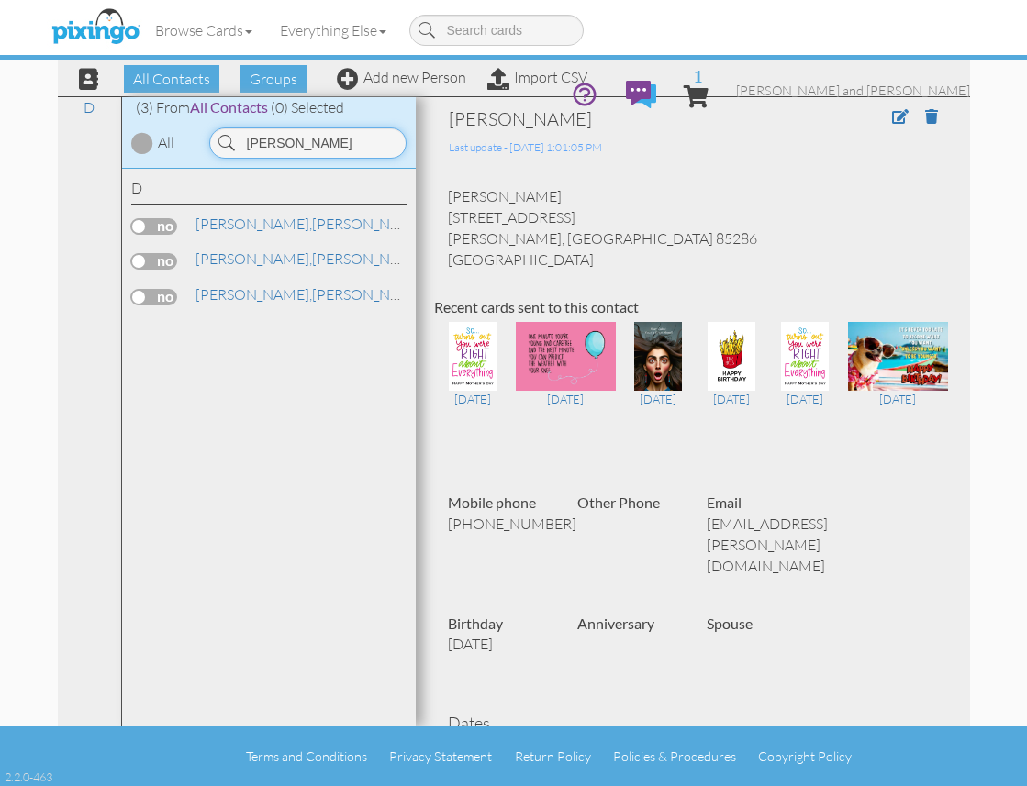
click at [306, 143] on input "davy" at bounding box center [307, 143] width 197 height 31
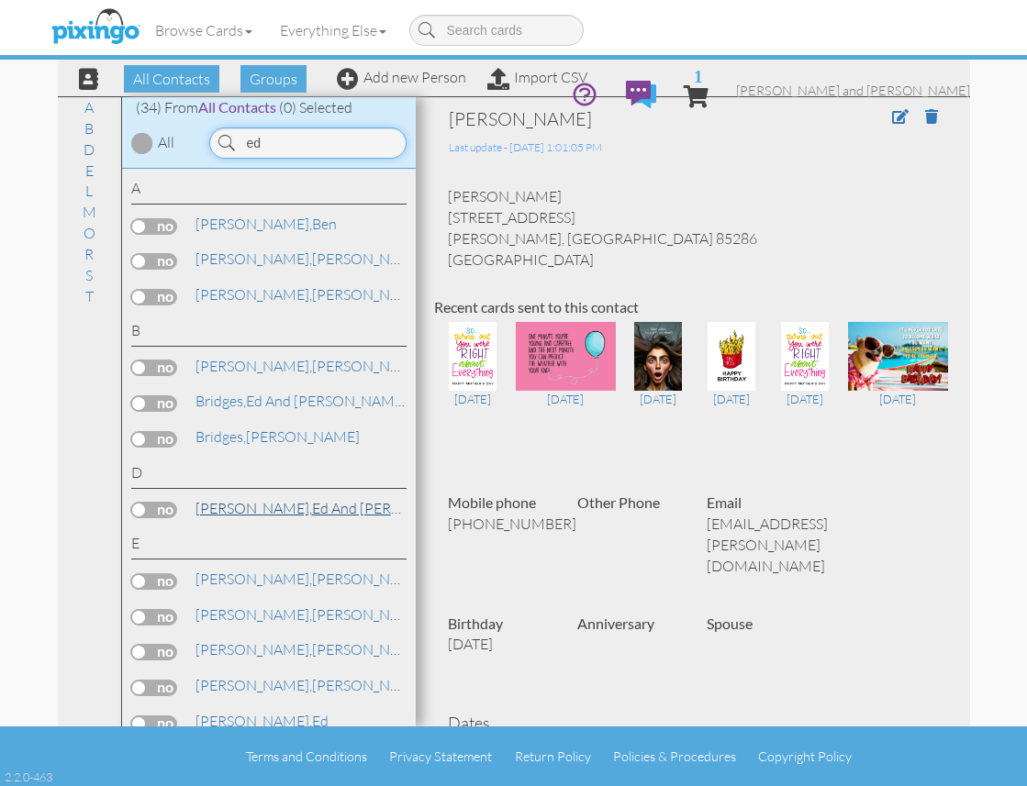
type input "ed"
click at [304, 499] on span "Donoghue-Littlejohn," at bounding box center [253, 508] width 117 height 18
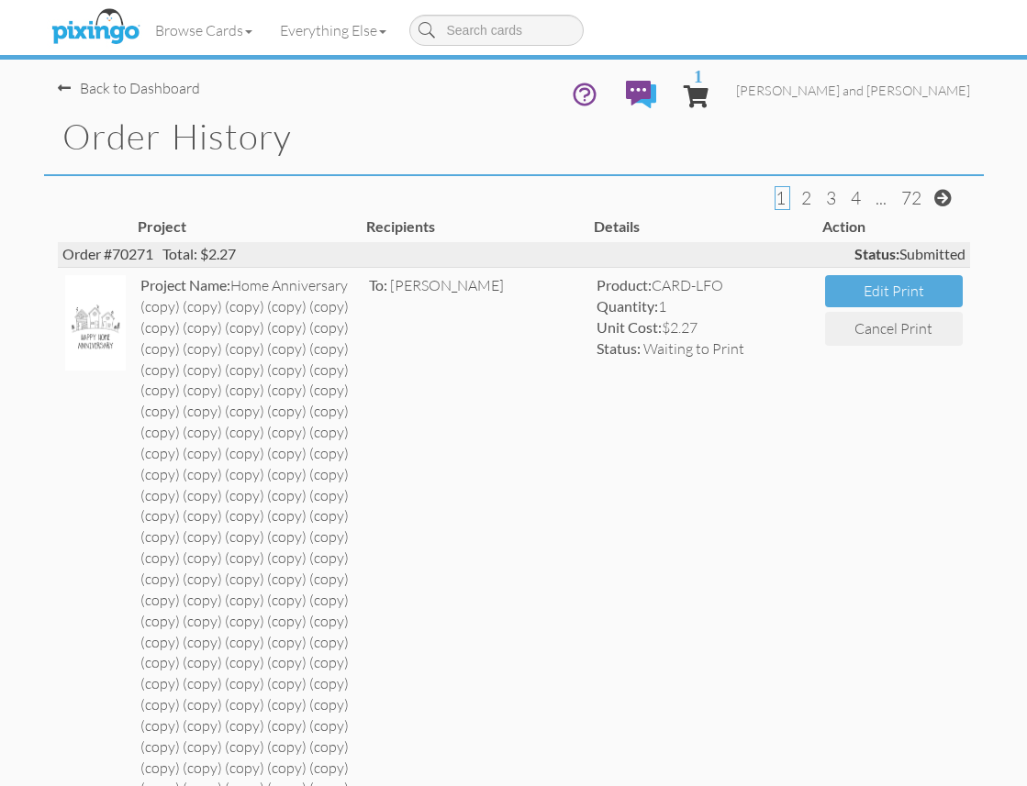
click at [598, 81] on icon at bounding box center [585, 95] width 28 height 28
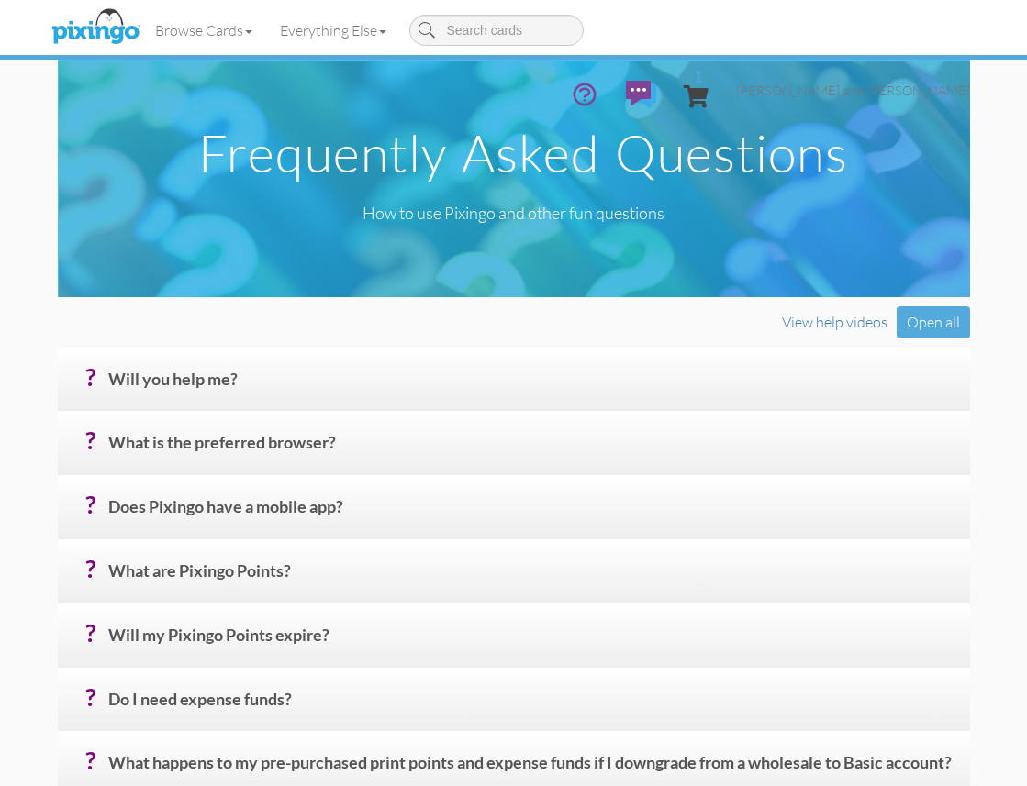
click at [228, 378] on h4 "? Will you help me?" at bounding box center [532, 387] width 848 height 32
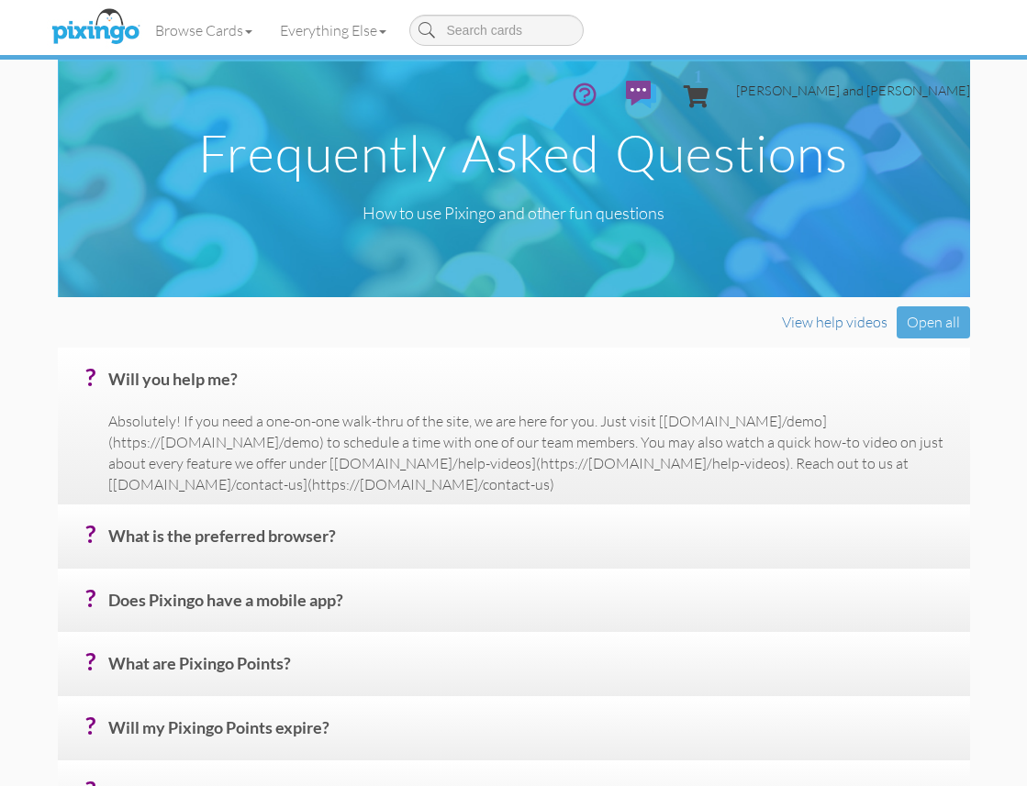
click at [886, 83] on span "[PERSON_NAME] and [PERSON_NAME]" at bounding box center [853, 91] width 234 height 16
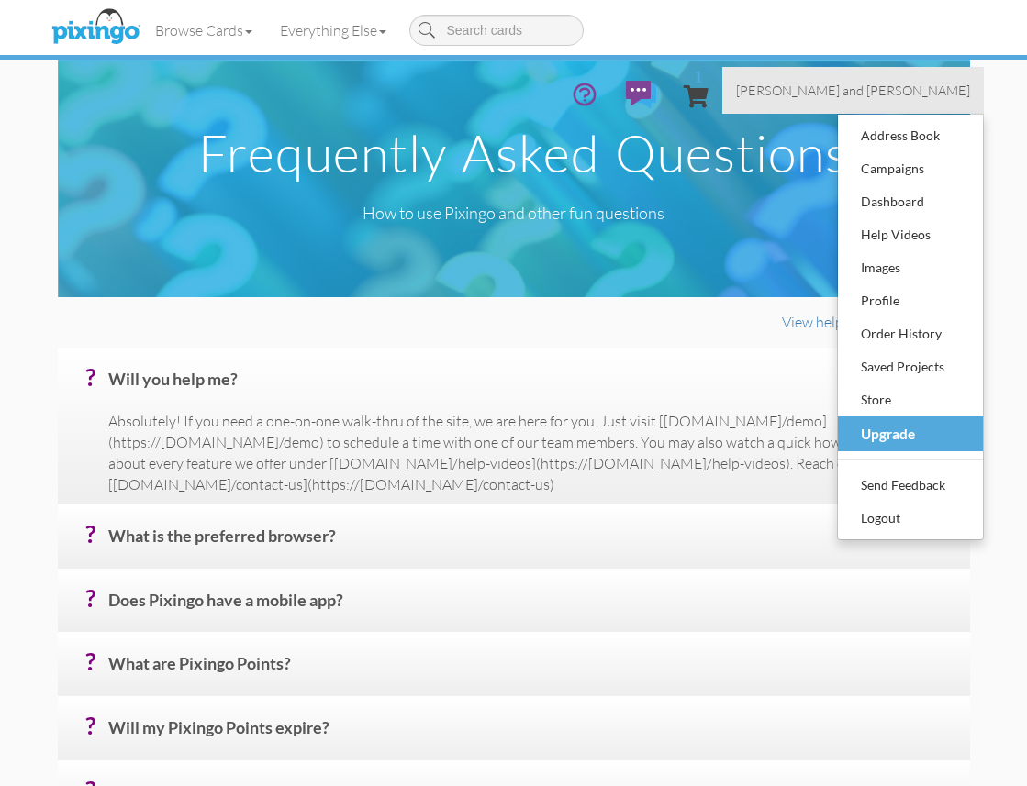
scroll to position [7, 0]
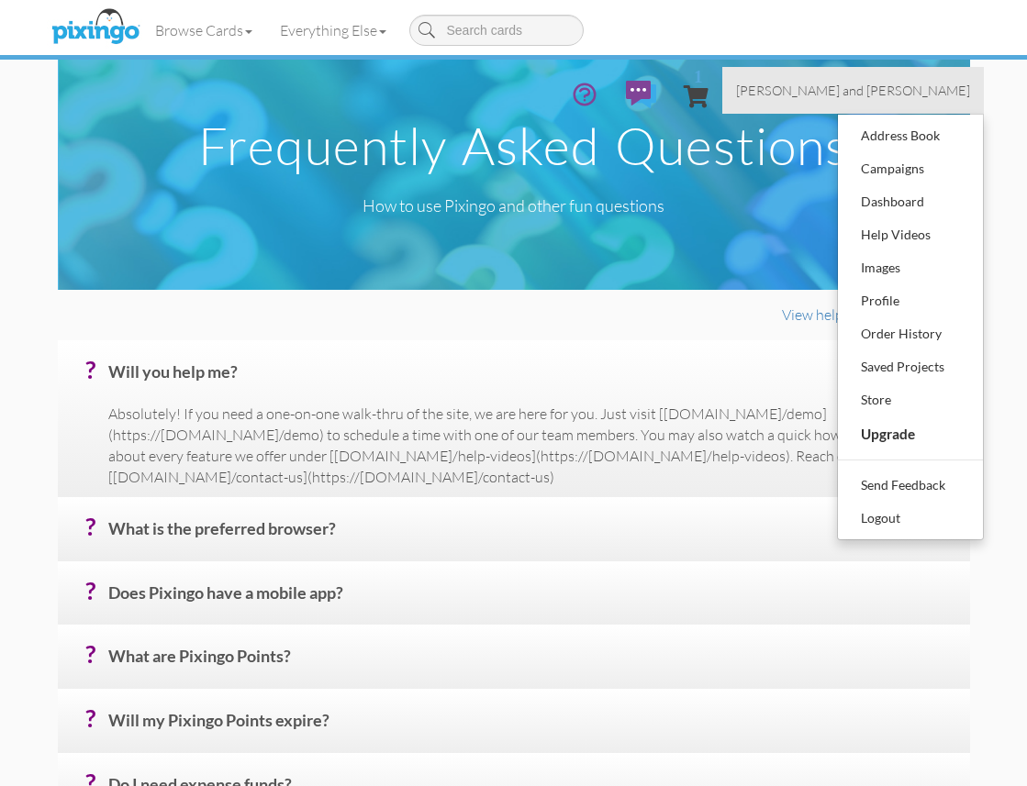
click at [598, 81] on icon at bounding box center [585, 95] width 28 height 28
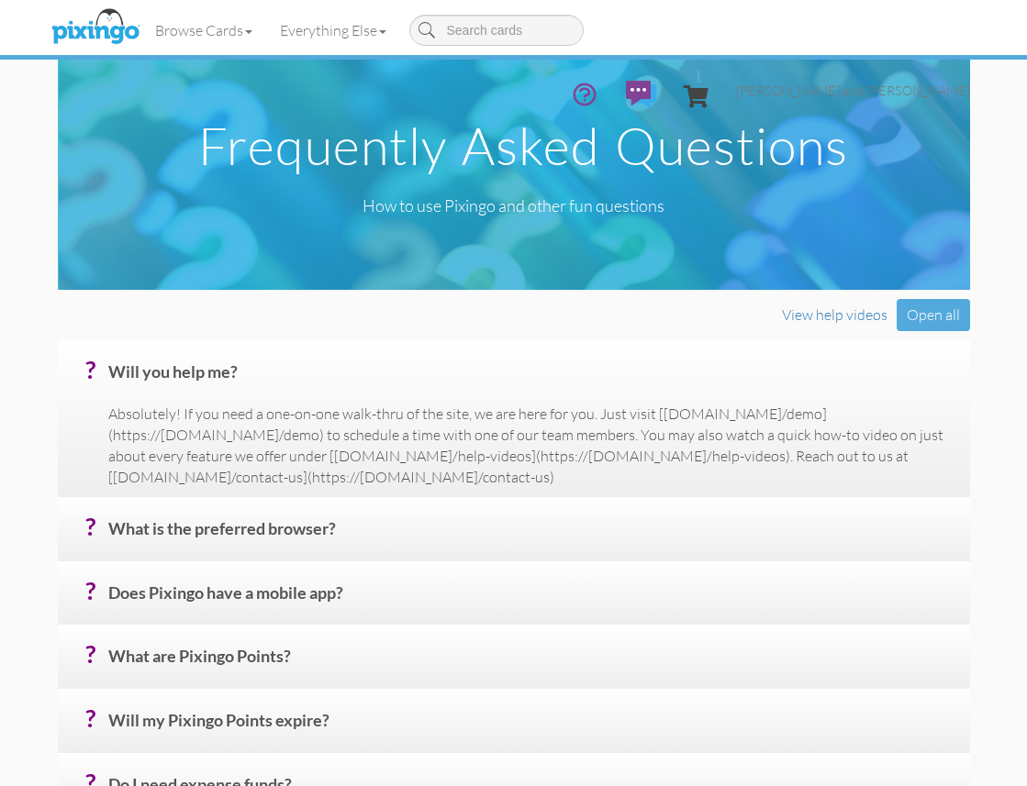
click at [656, 81] on img at bounding box center [641, 95] width 30 height 28
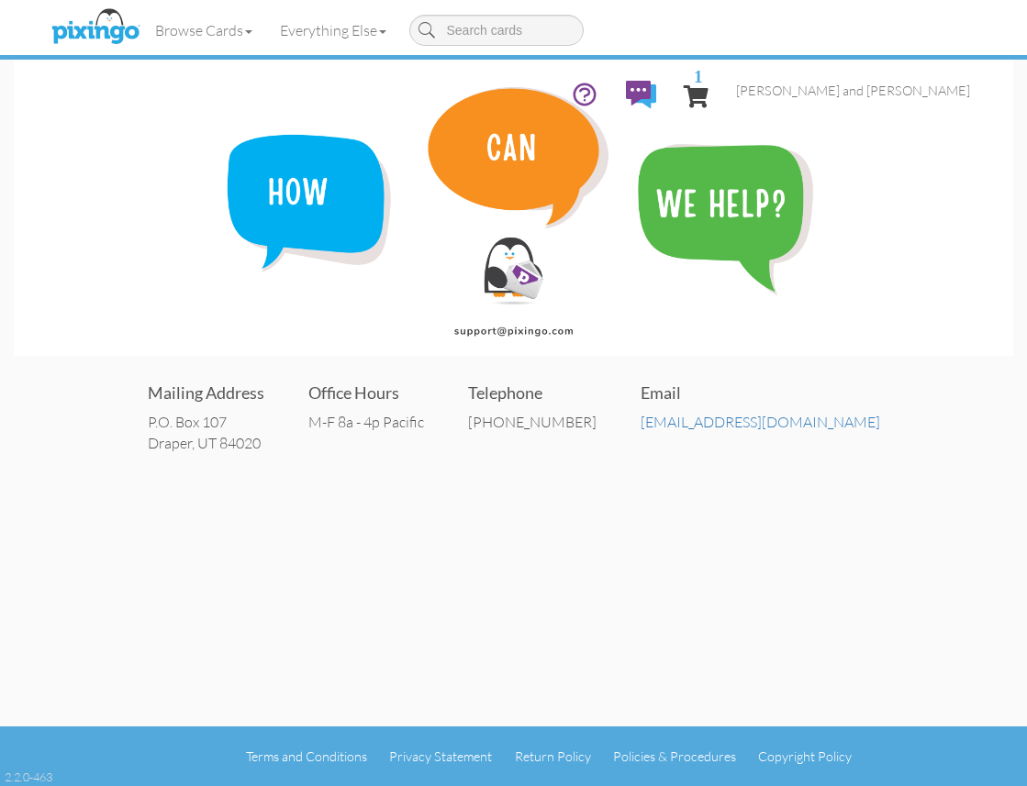
scroll to position [1, 0]
click at [732, 420] on link "[EMAIL_ADDRESS][DOMAIN_NAME]" at bounding box center [759, 422] width 239 height 18
click at [708, 67] on link "1" at bounding box center [696, 94] width 25 height 55
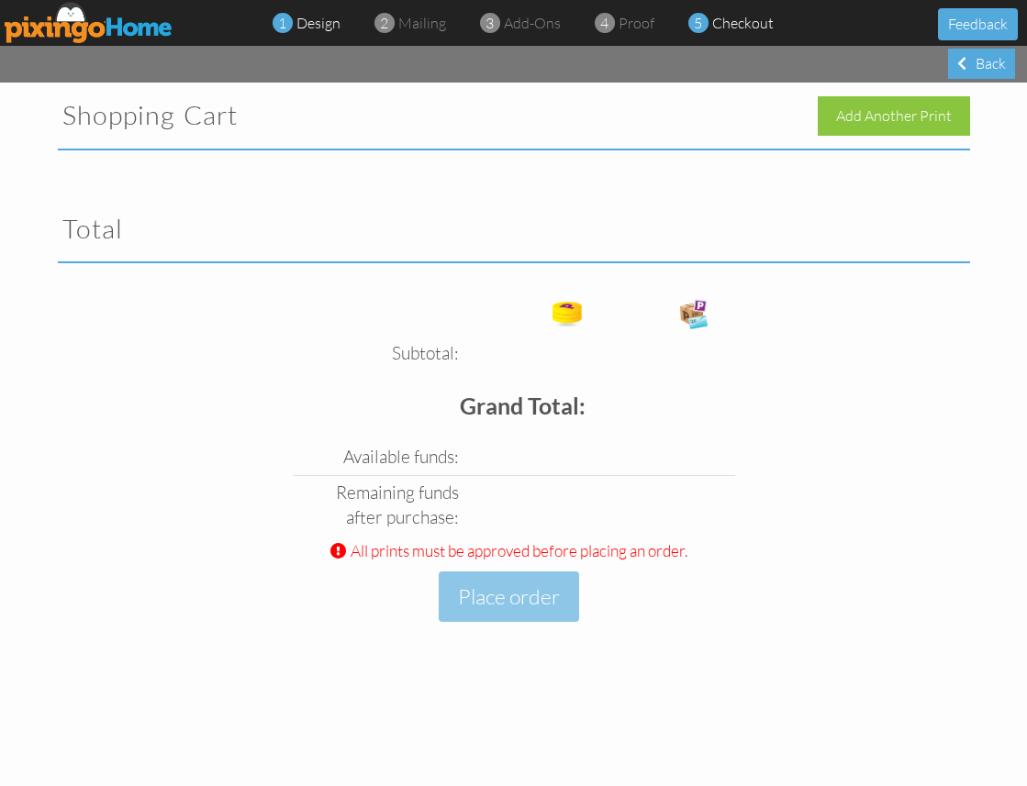
click at [302, 21] on span "design" at bounding box center [318, 23] width 44 height 18
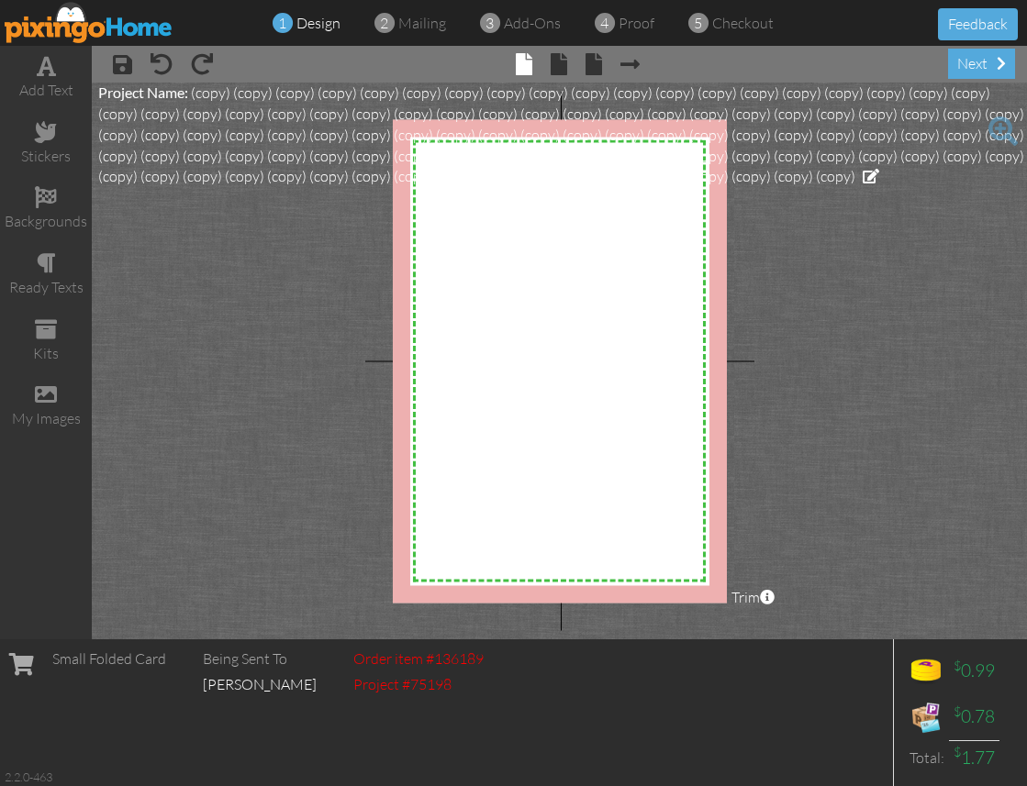
click at [82, 30] on img at bounding box center [89, 22] width 169 height 41
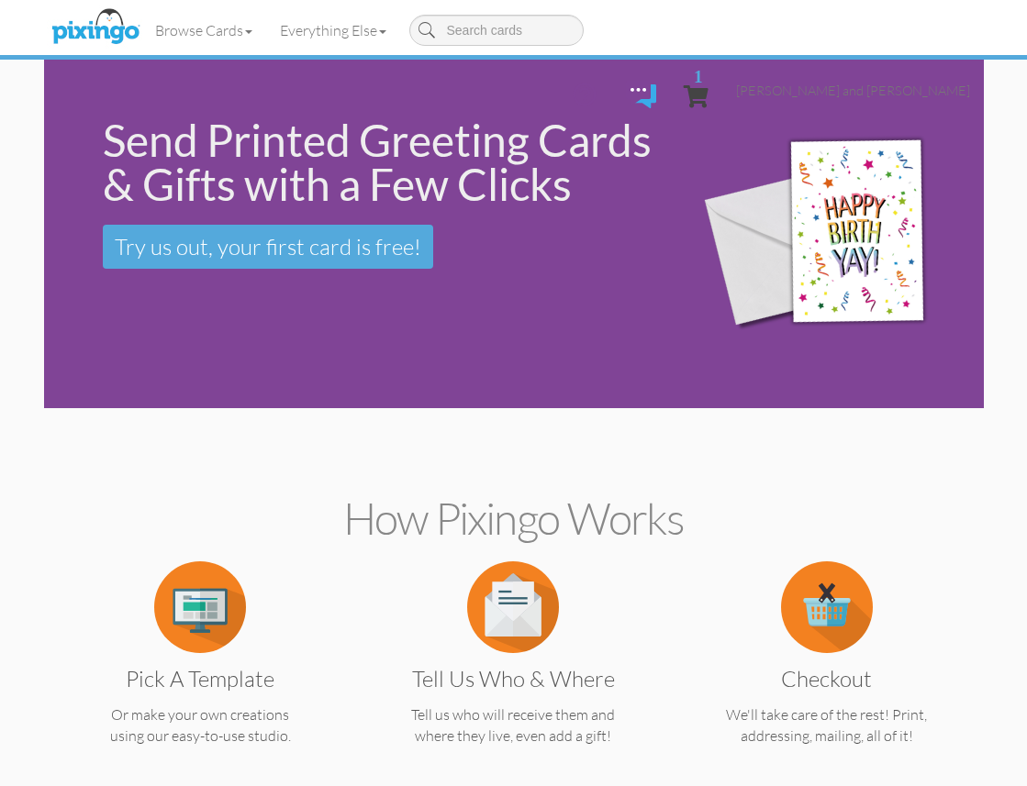
click at [703, 67] on span "1" at bounding box center [698, 75] width 9 height 17
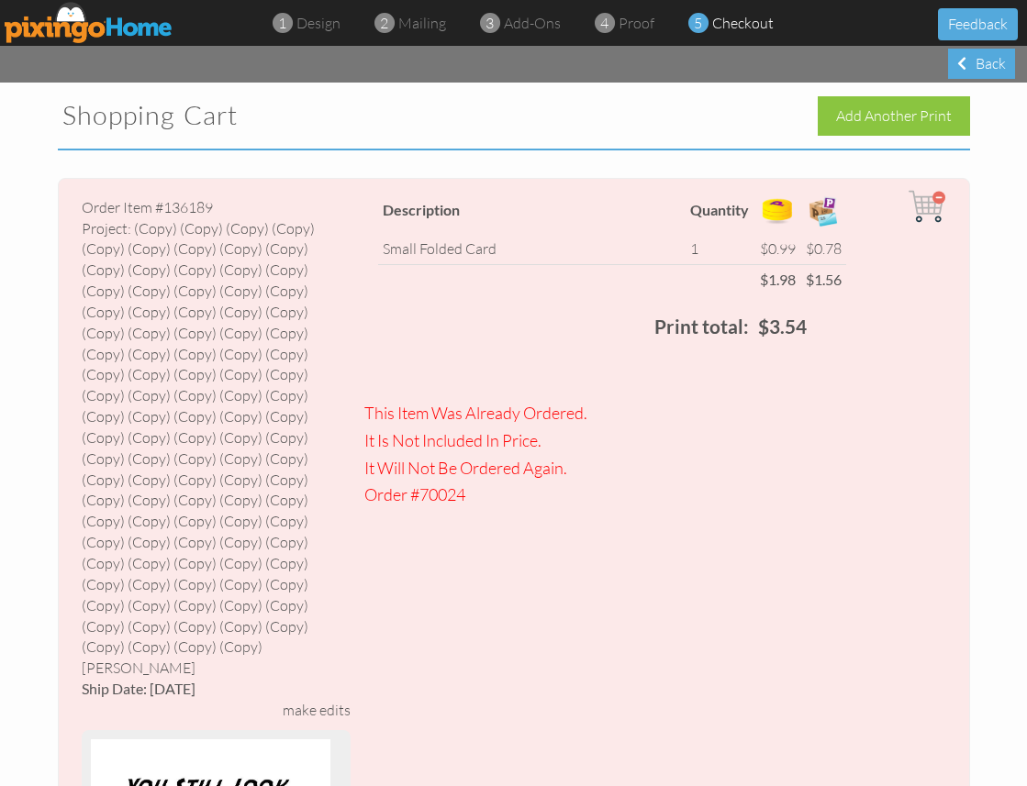
click at [74, 27] on img at bounding box center [89, 22] width 169 height 41
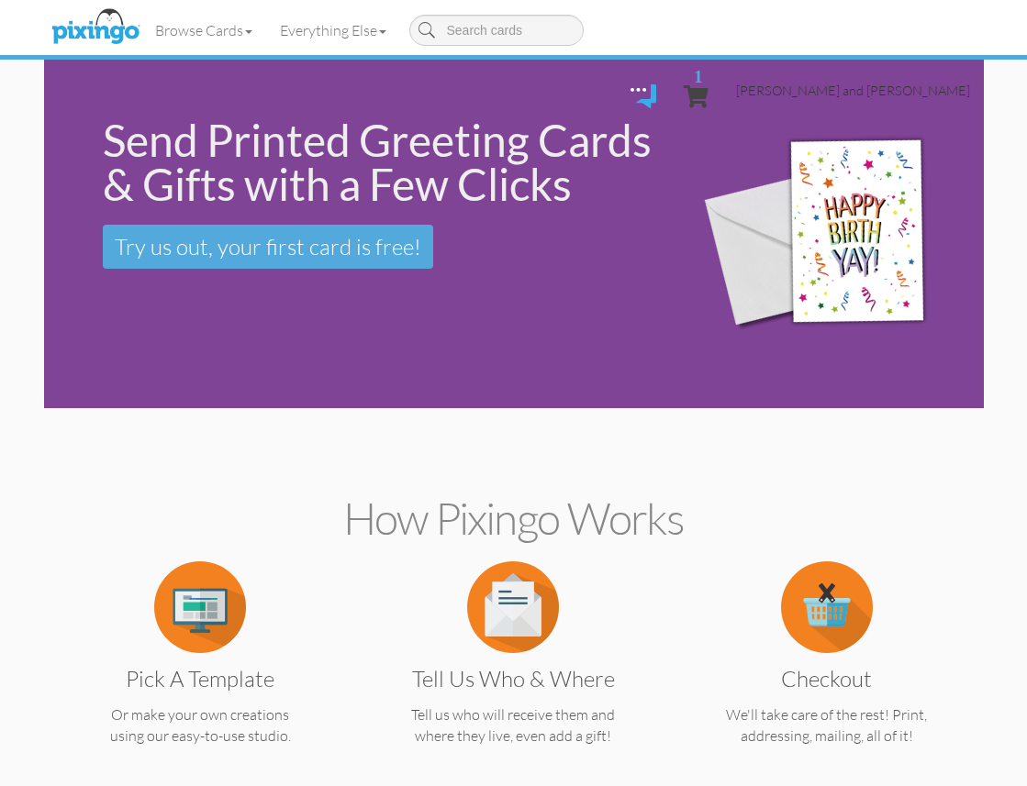
click at [876, 83] on span "[PERSON_NAME] and [PERSON_NAME]" at bounding box center [853, 91] width 234 height 16
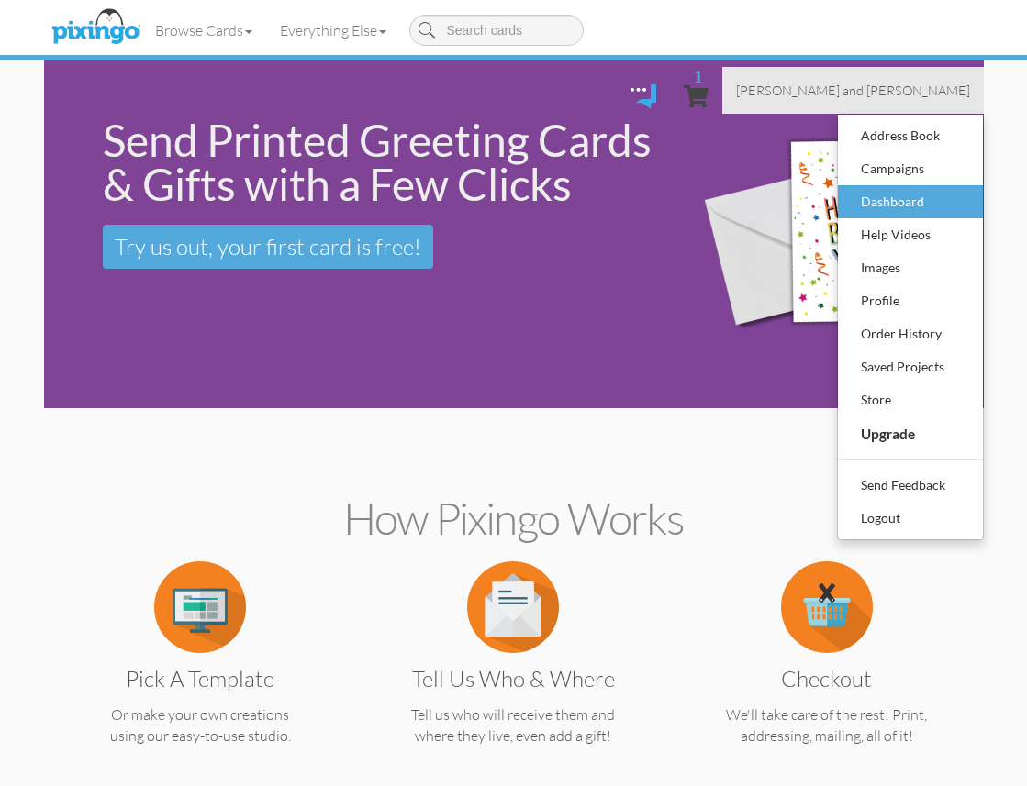
click at [896, 188] on div "Dashboard" at bounding box center [910, 202] width 108 height 28
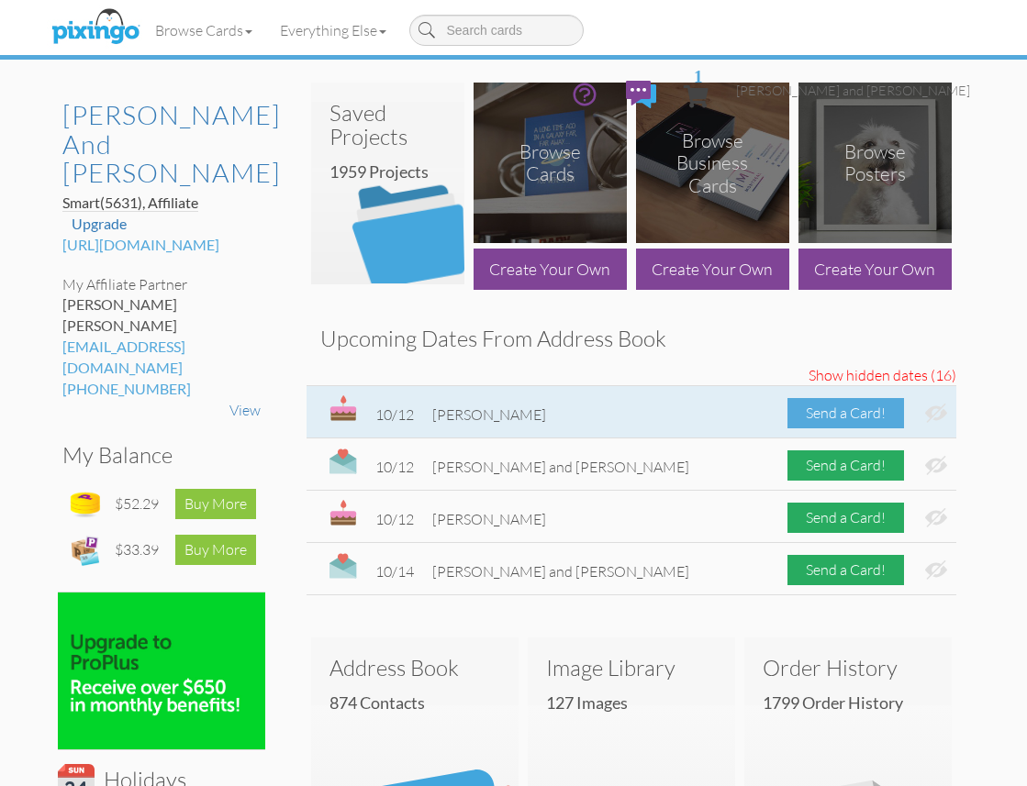
click at [840, 418] on div "Send a Card!" at bounding box center [845, 413] width 117 height 30
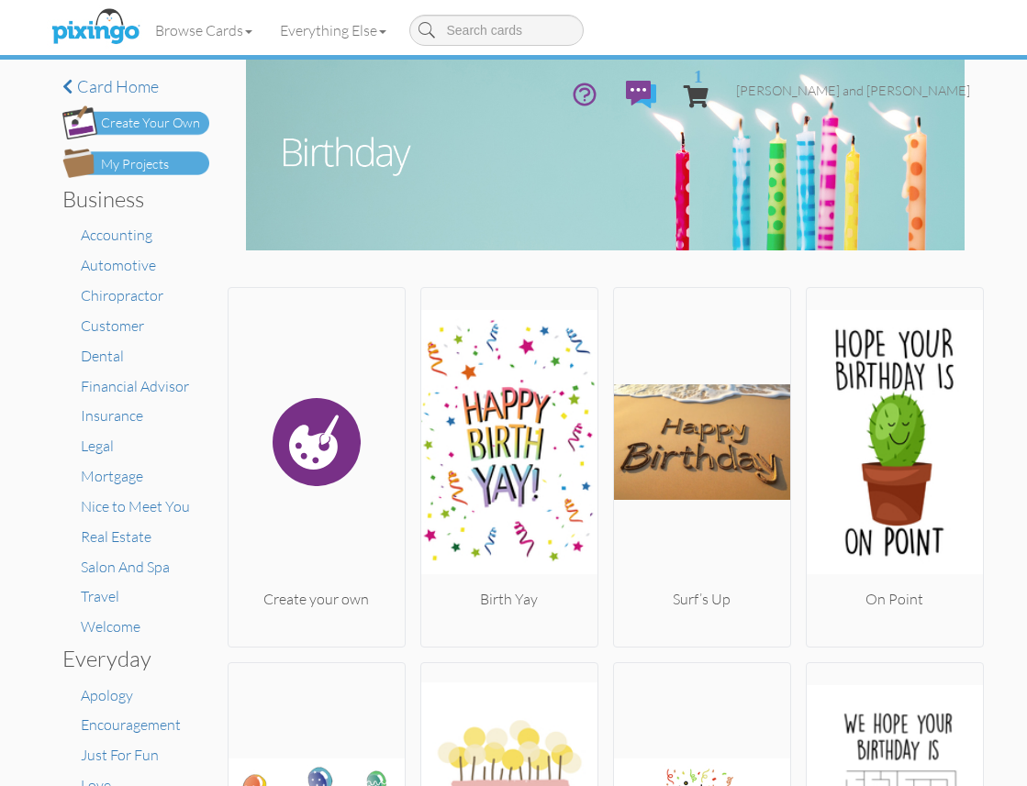
click at [153, 156] on div "My Projects" at bounding box center [135, 164] width 68 height 19
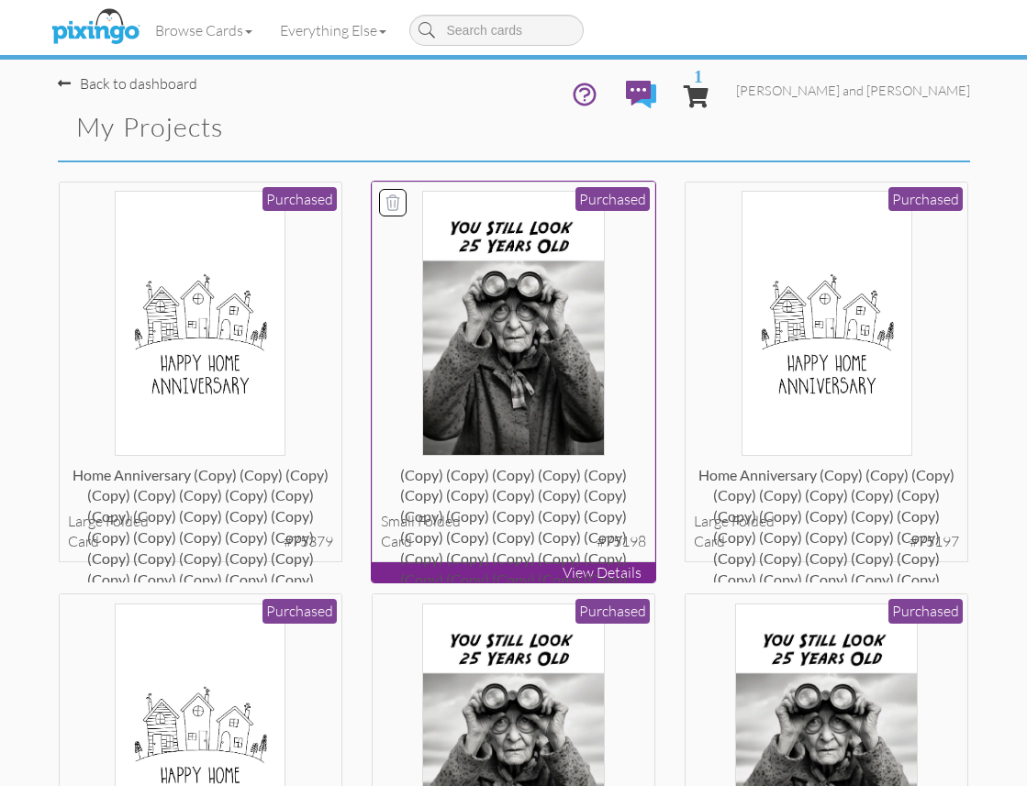
click at [510, 290] on img at bounding box center [513, 323] width 183 height 265
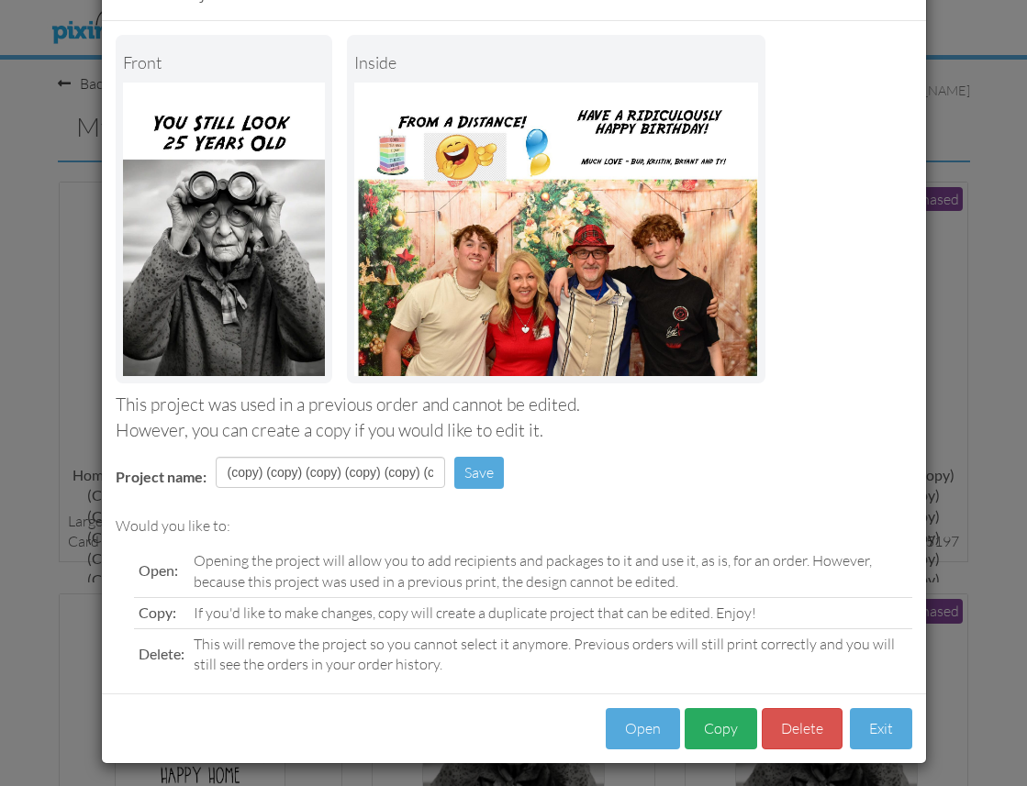
scroll to position [66, 0]
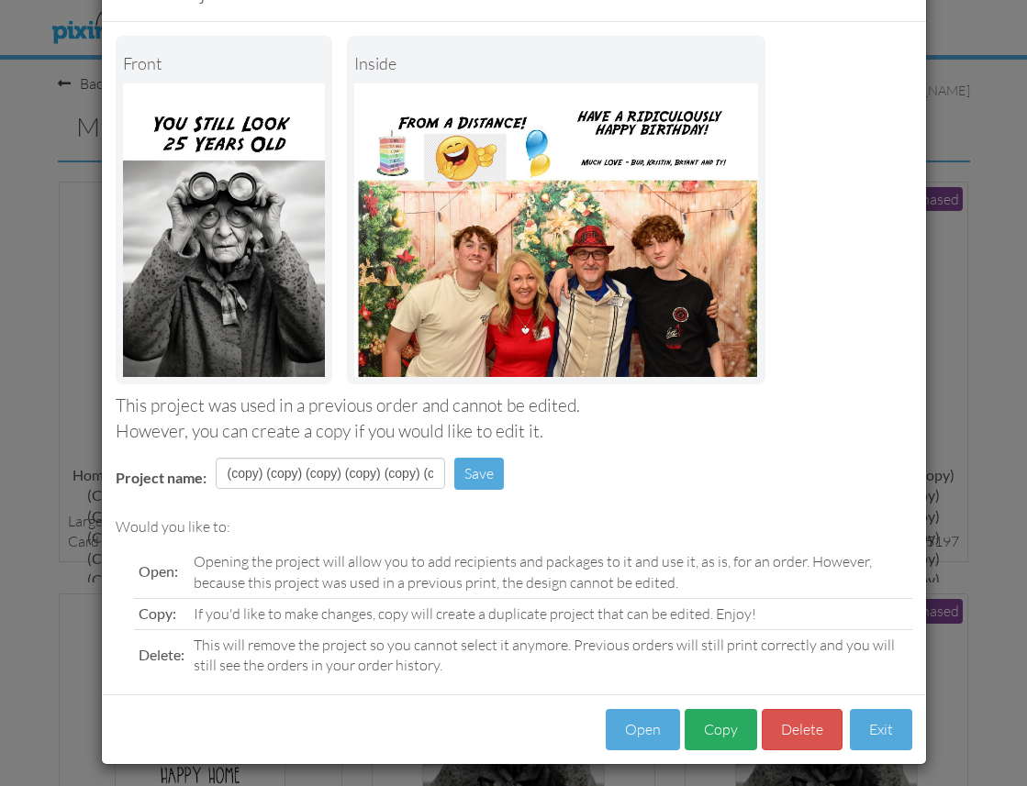
click at [727, 718] on button "Copy" at bounding box center [720, 729] width 72 height 41
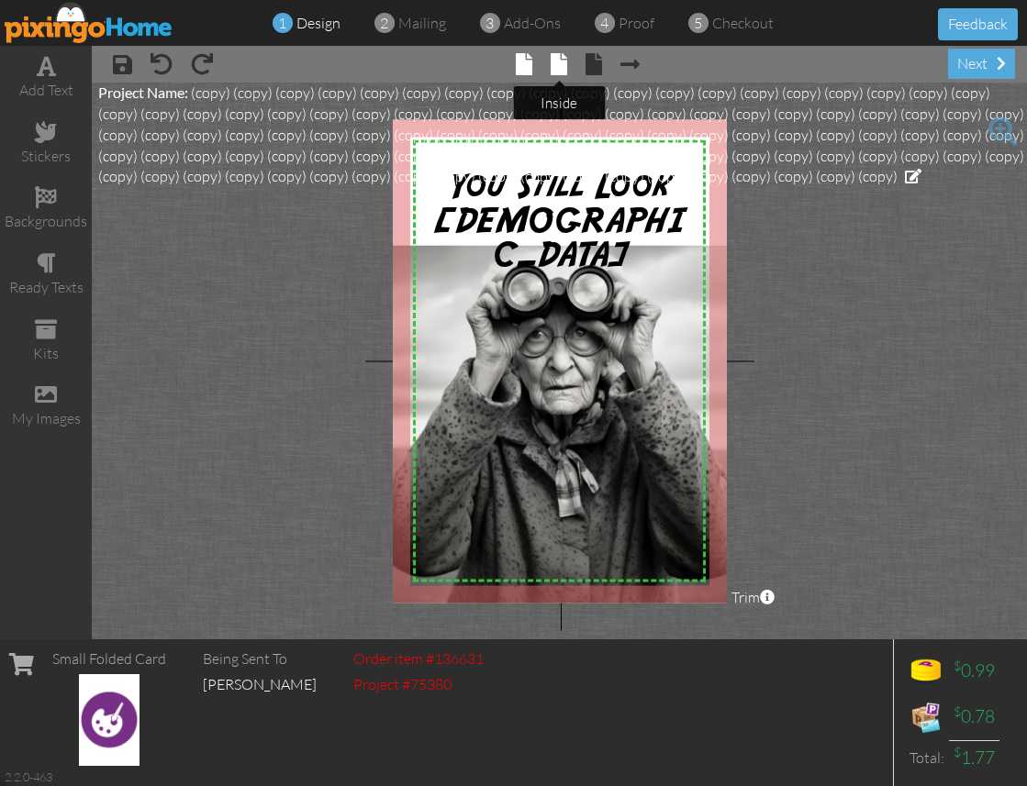
click at [557, 62] on span at bounding box center [559, 64] width 17 height 22
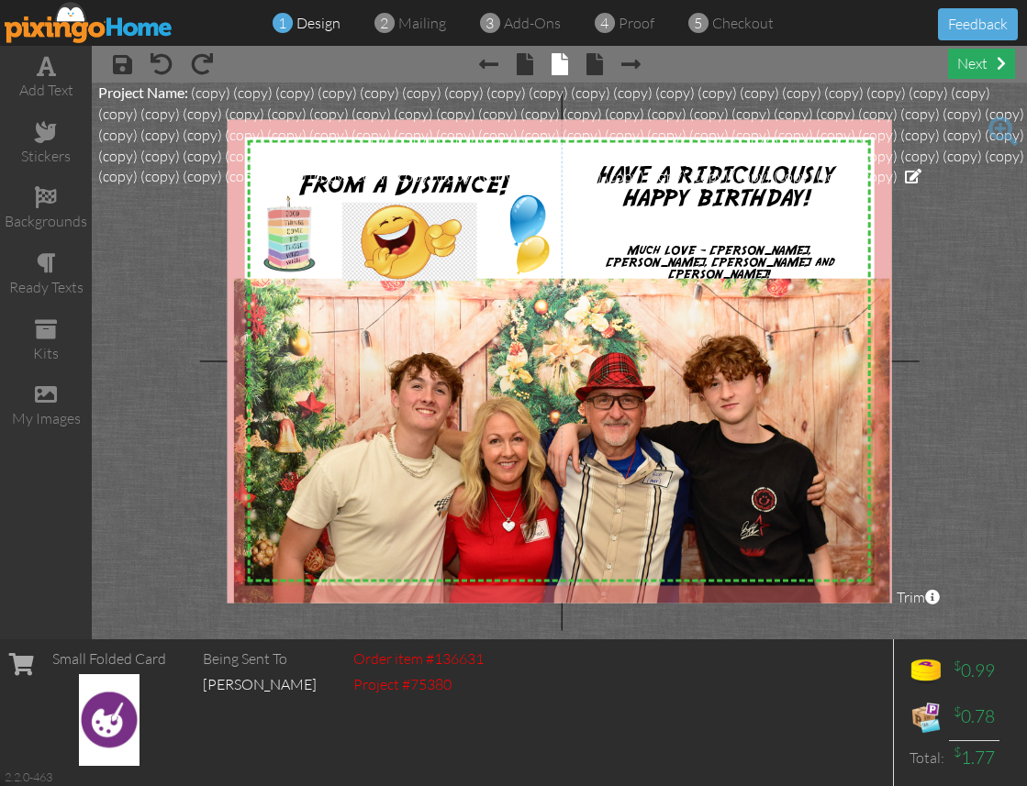
click at [979, 66] on div "next" at bounding box center [981, 64] width 67 height 30
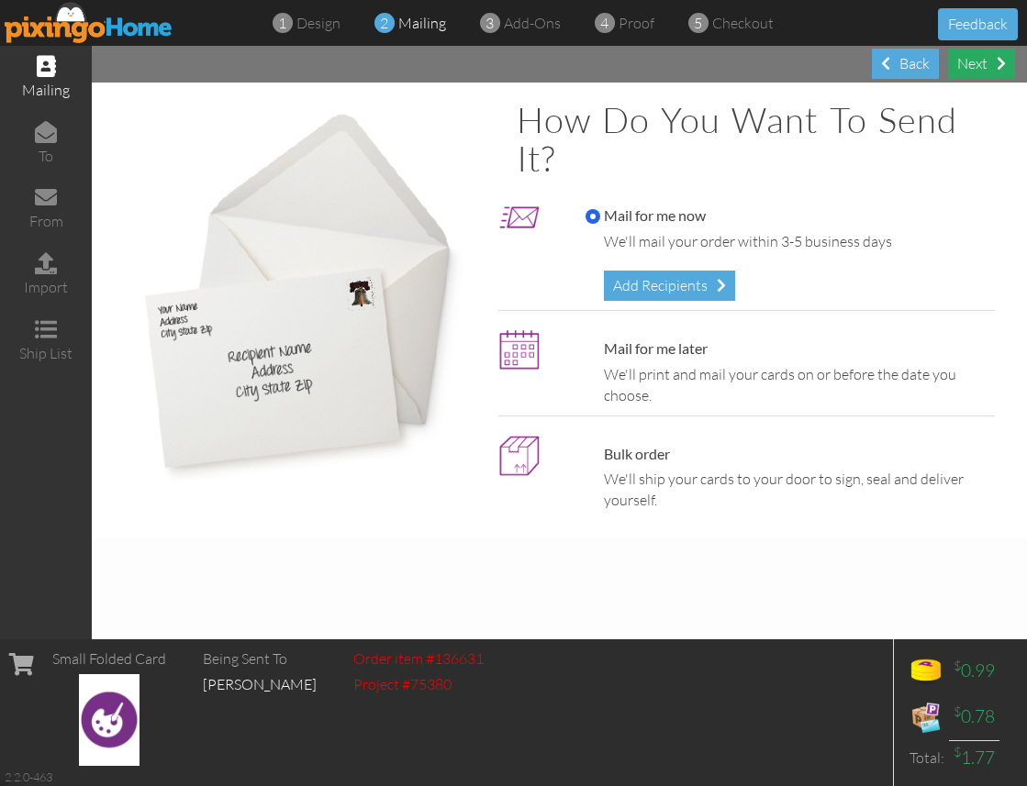
click at [979, 66] on div "Next" at bounding box center [981, 64] width 67 height 30
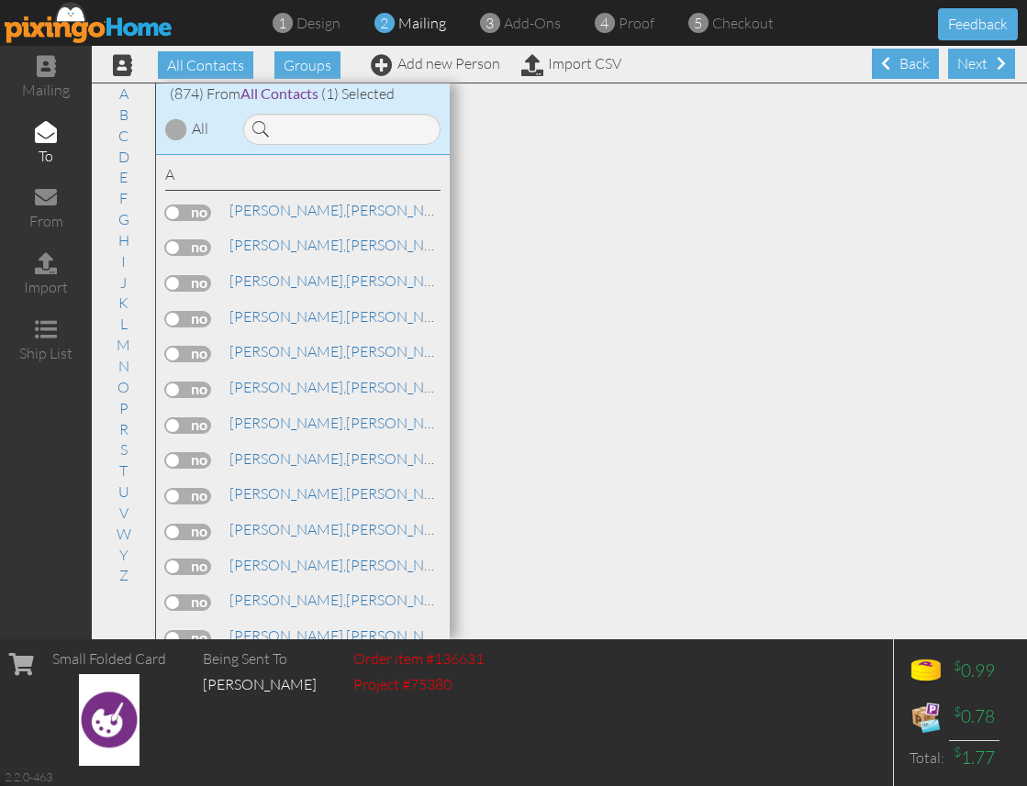
click at [979, 66] on div "Next" at bounding box center [981, 64] width 67 height 30
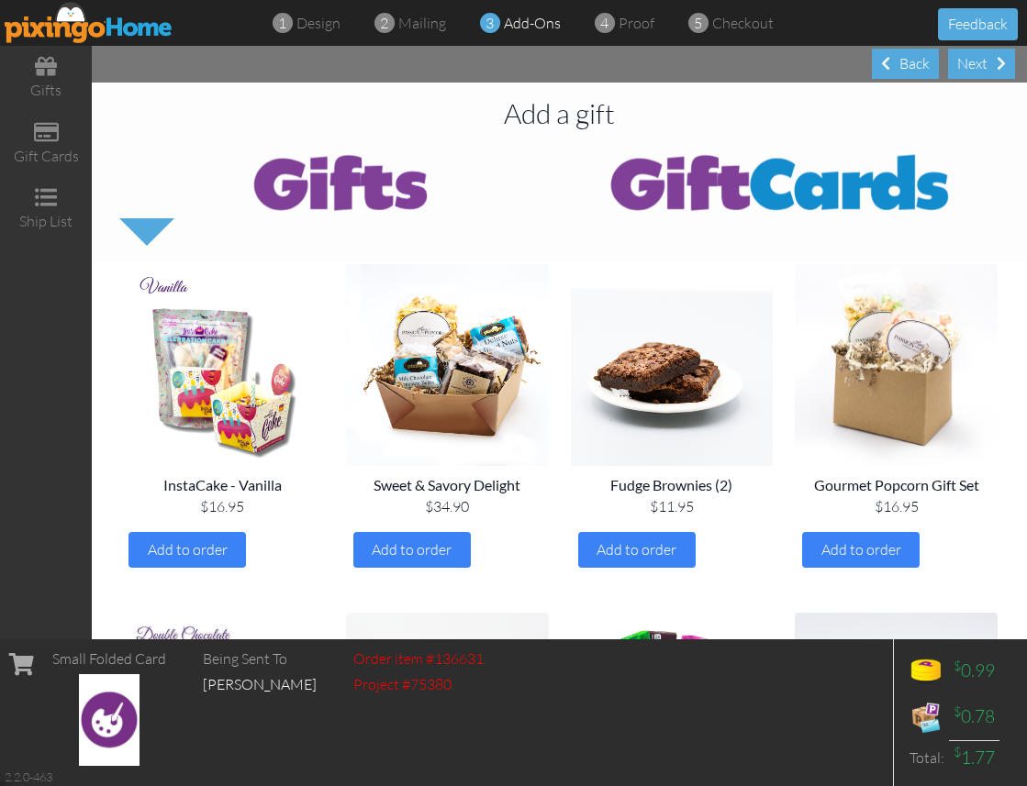
click at [979, 66] on div "Next" at bounding box center [981, 64] width 67 height 30
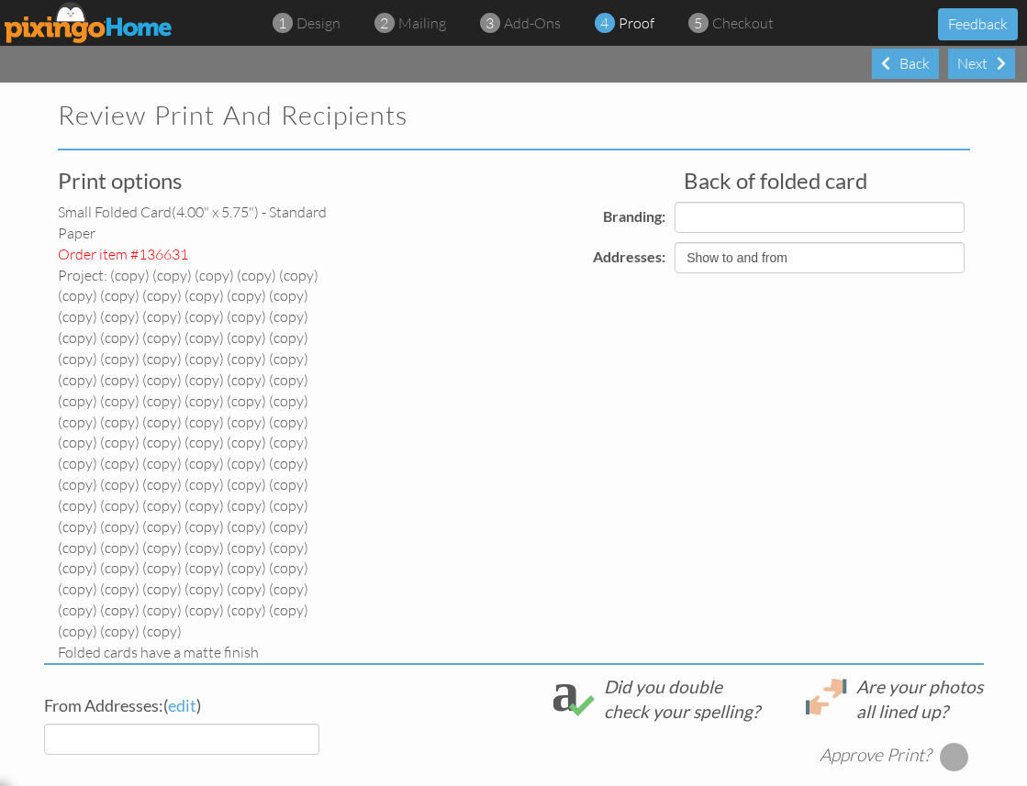
select select "object:5157"
select select "object:5160"
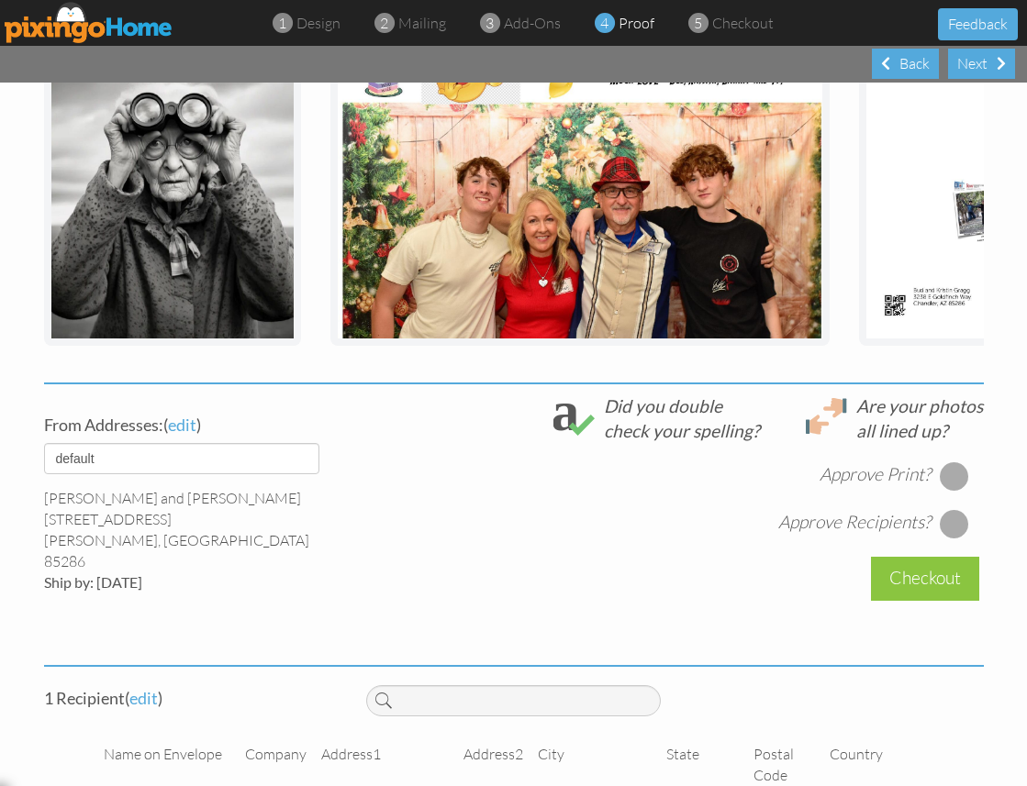
scroll to position [761, 0]
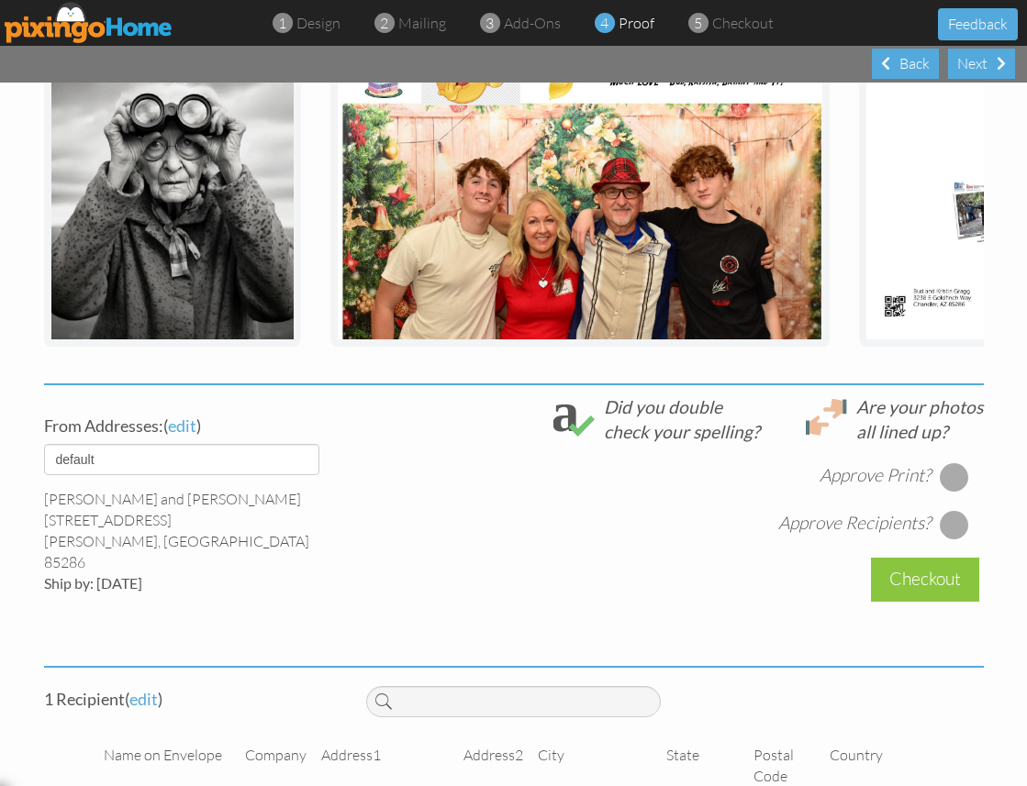
click at [958, 462] on div at bounding box center [954, 476] width 29 height 29
click at [952, 510] on div at bounding box center [954, 524] width 29 height 29
click at [922, 558] on div "Checkout" at bounding box center [925, 579] width 108 height 43
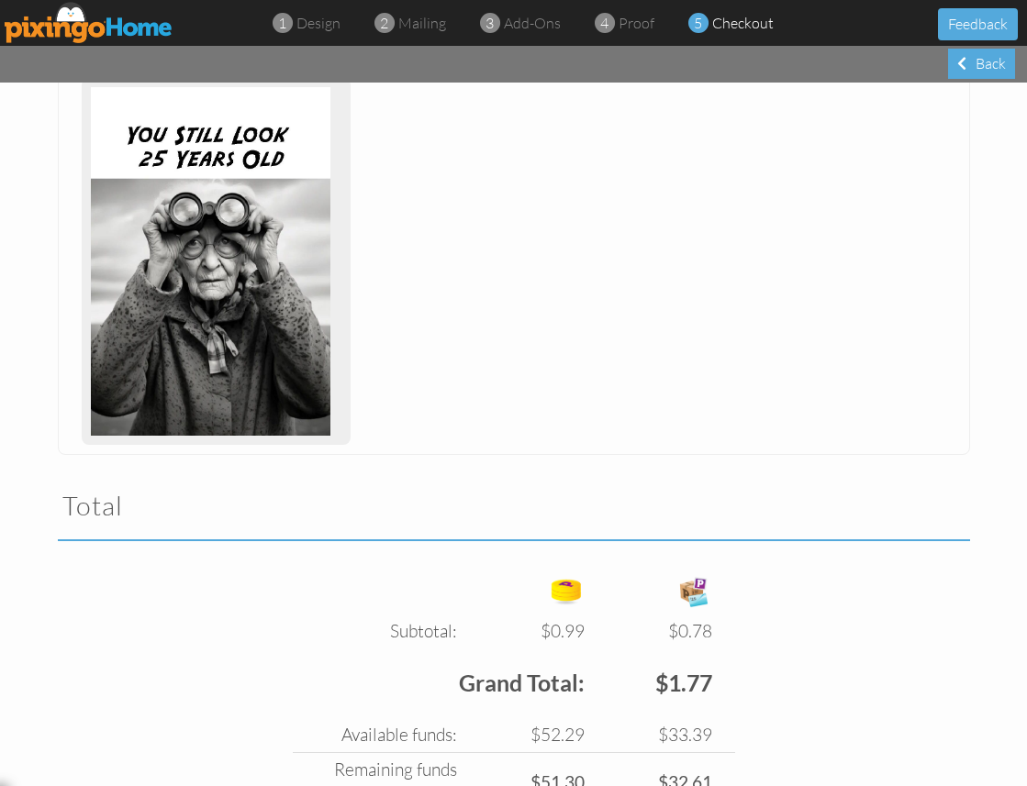
scroll to position [1599, 0]
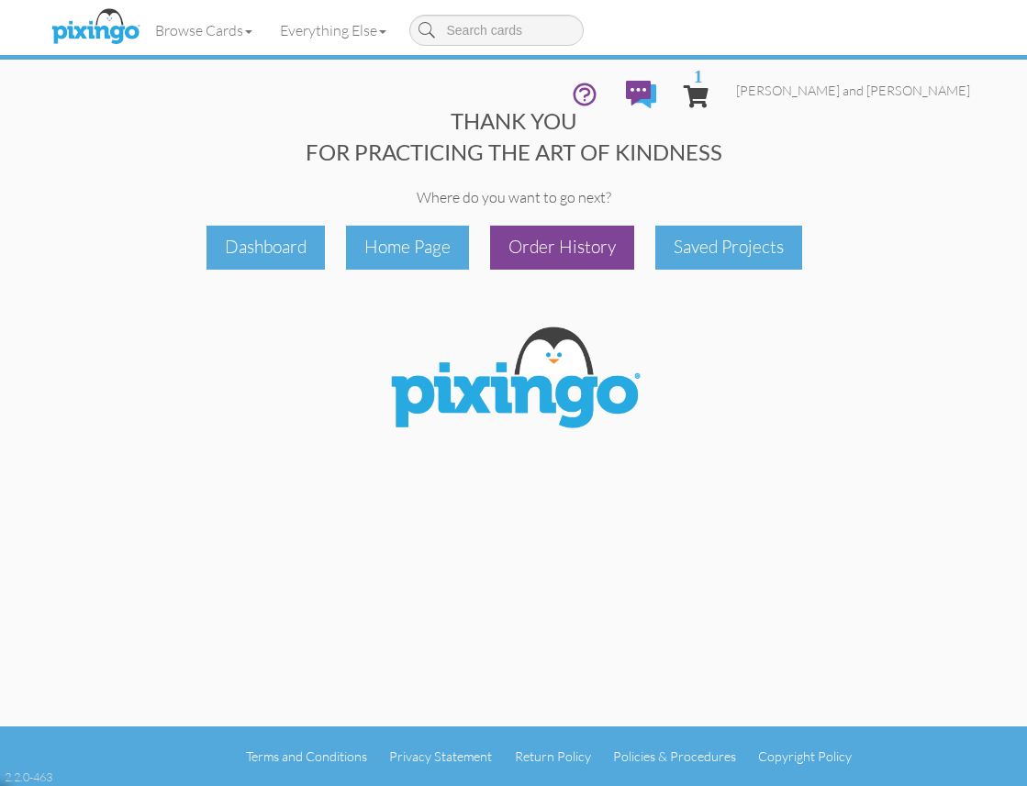
click at [573, 244] on div "Order History" at bounding box center [562, 247] width 144 height 43
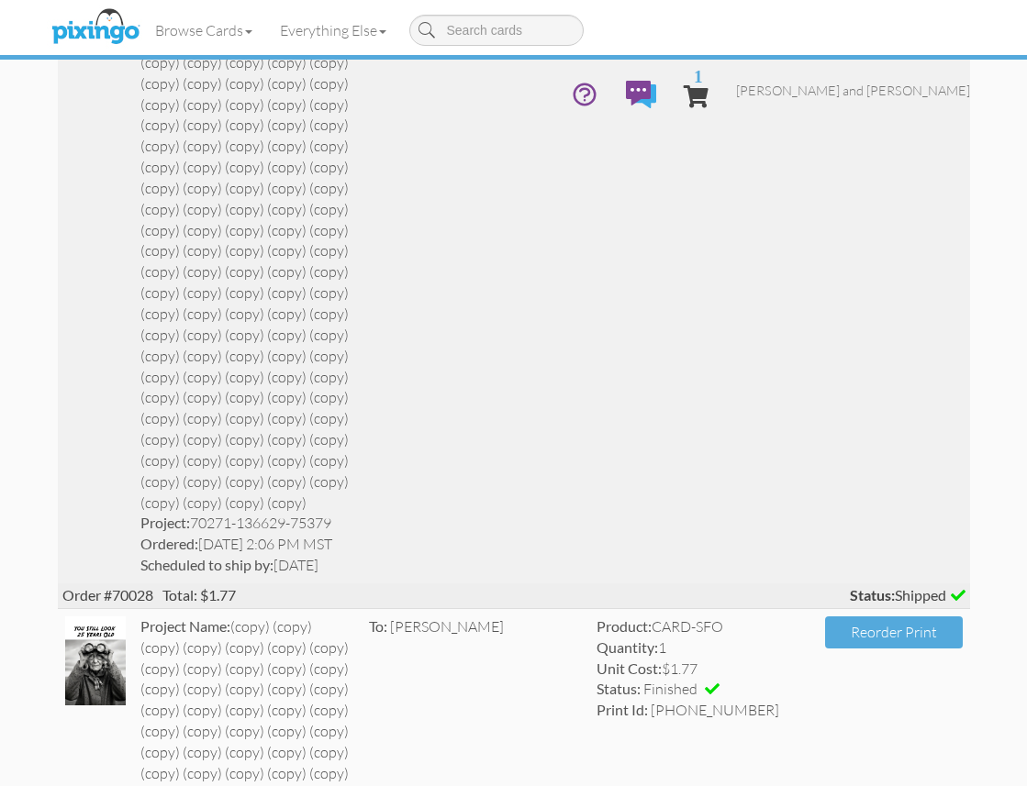
scroll to position [956, 0]
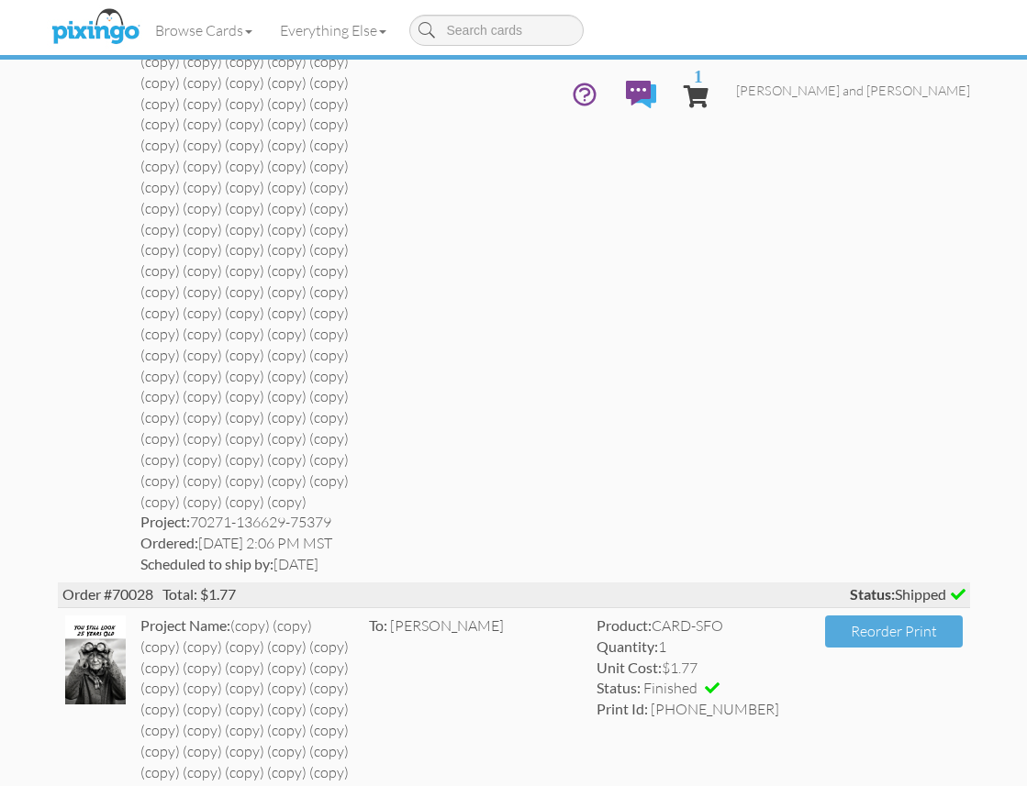
click at [107, 21] on img at bounding box center [95, 28] width 97 height 46
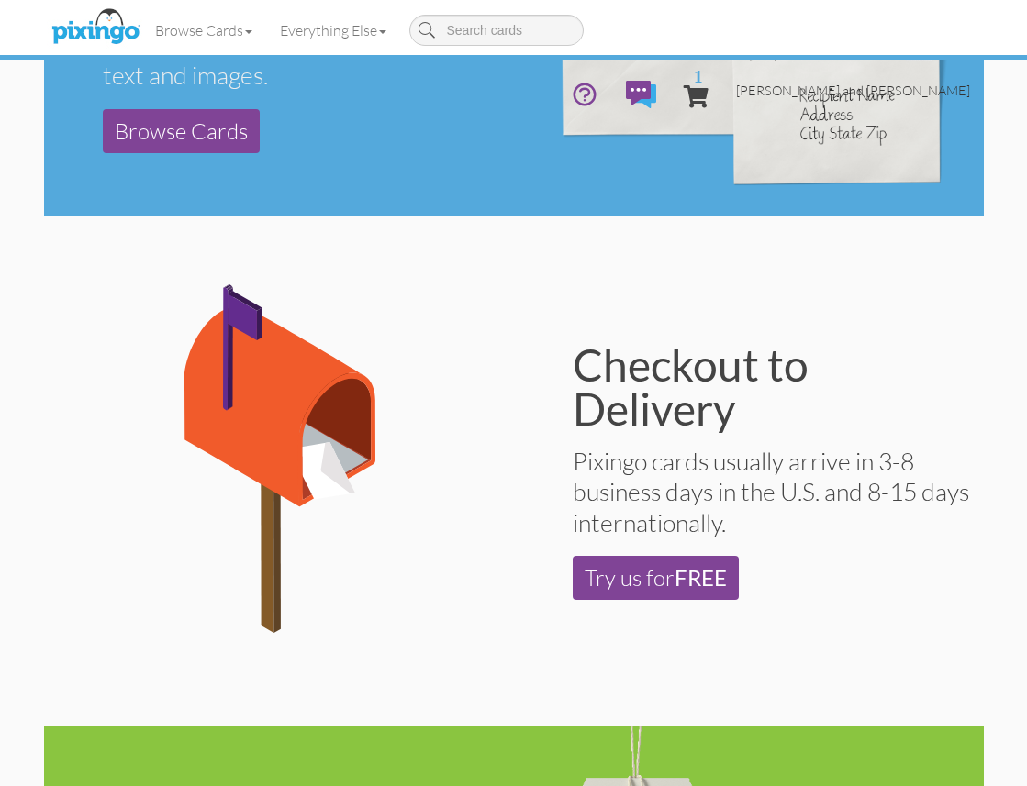
click at [895, 83] on span "[PERSON_NAME] and [PERSON_NAME]" at bounding box center [853, 91] width 234 height 16
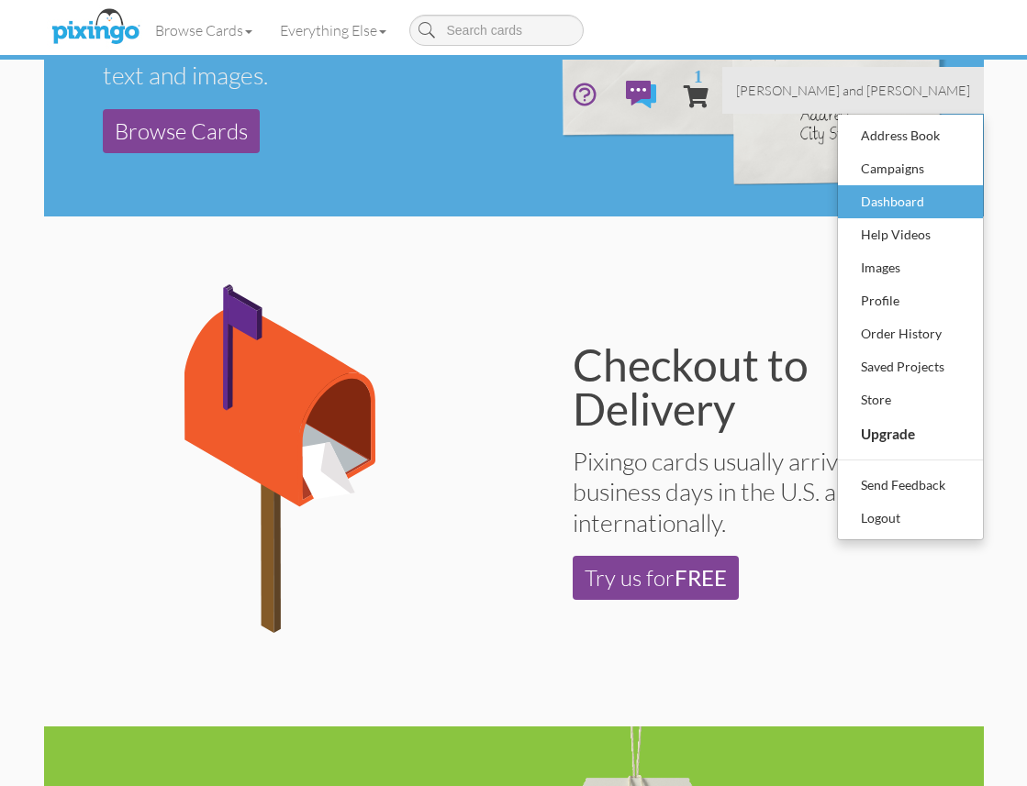
click at [894, 188] on div "Dashboard" at bounding box center [910, 202] width 108 height 28
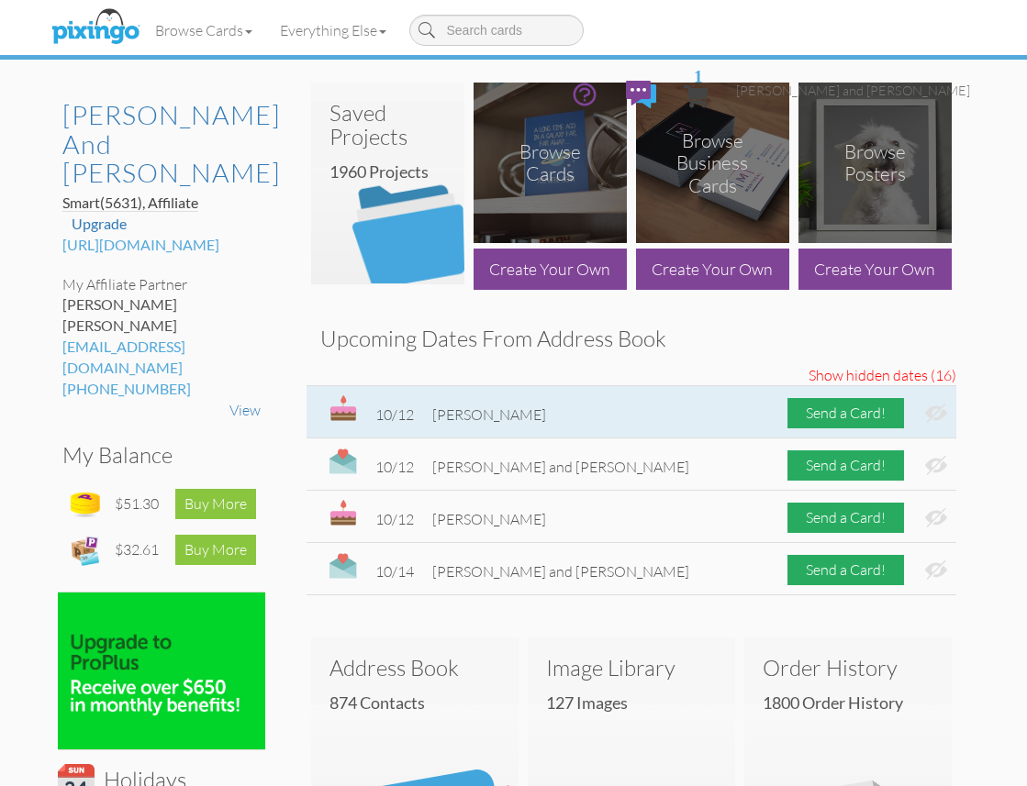
click at [940, 410] on img at bounding box center [936, 413] width 22 height 19
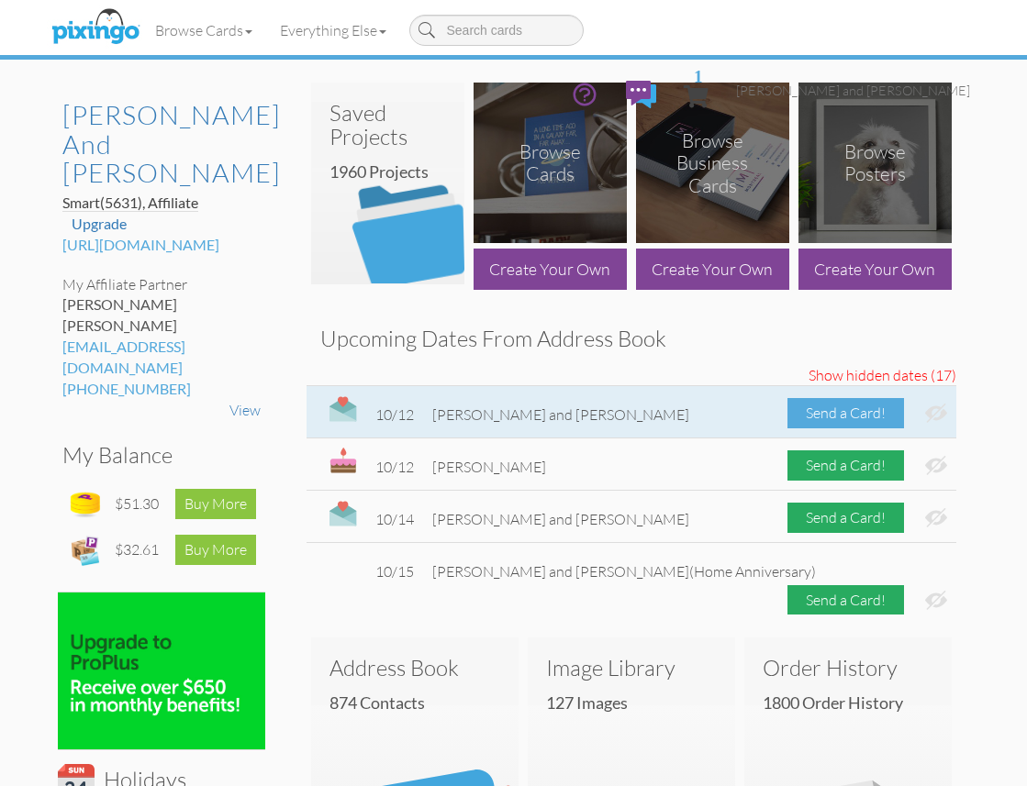
click at [861, 413] on div "Send a Card!" at bounding box center [845, 413] width 117 height 30
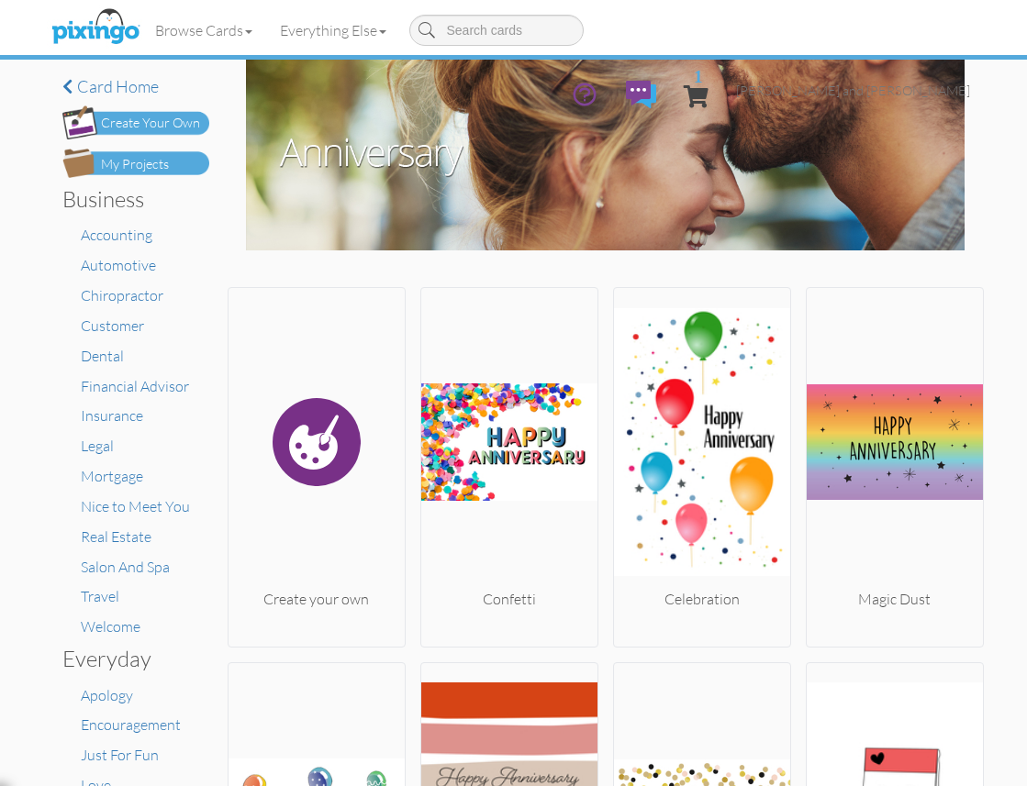
click at [172, 168] on img at bounding box center [135, 163] width 147 height 29
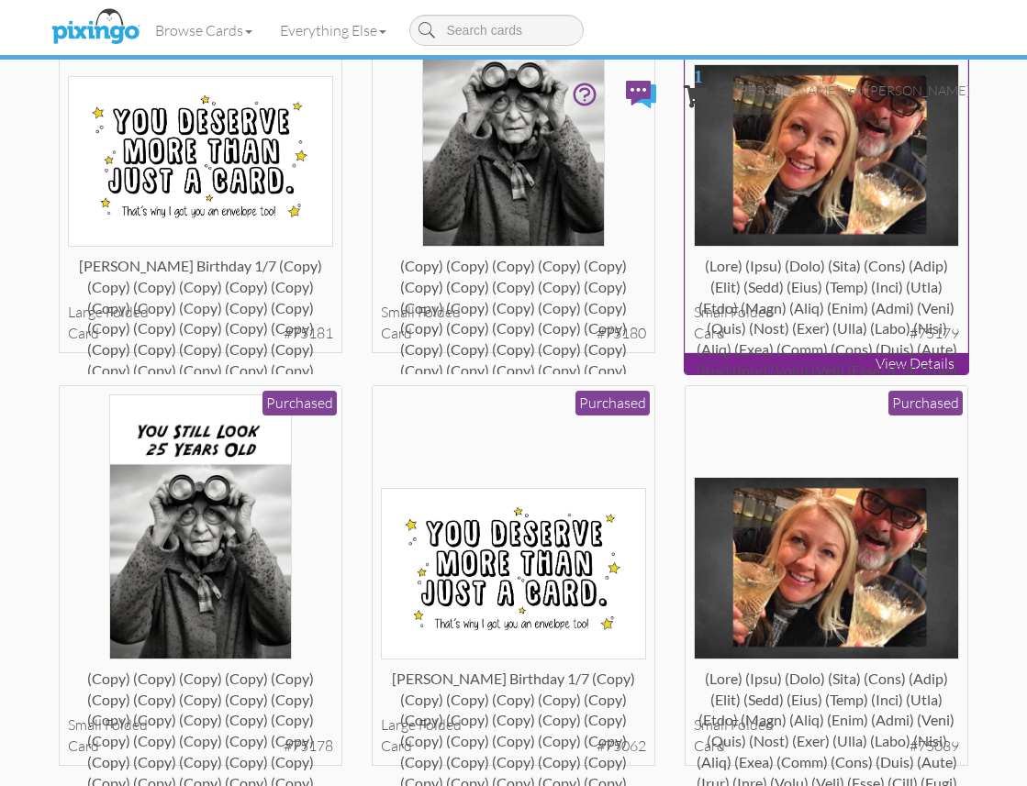
scroll to position [2276, 0]
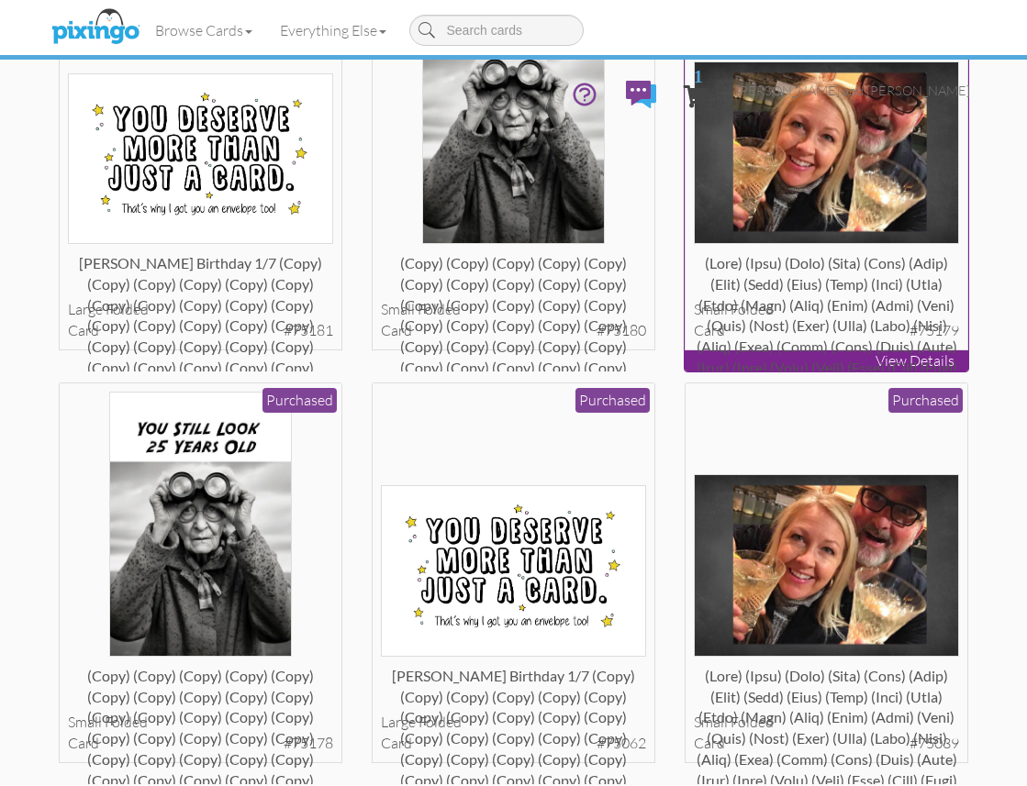
click at [780, 223] on img at bounding box center [826, 152] width 265 height 183
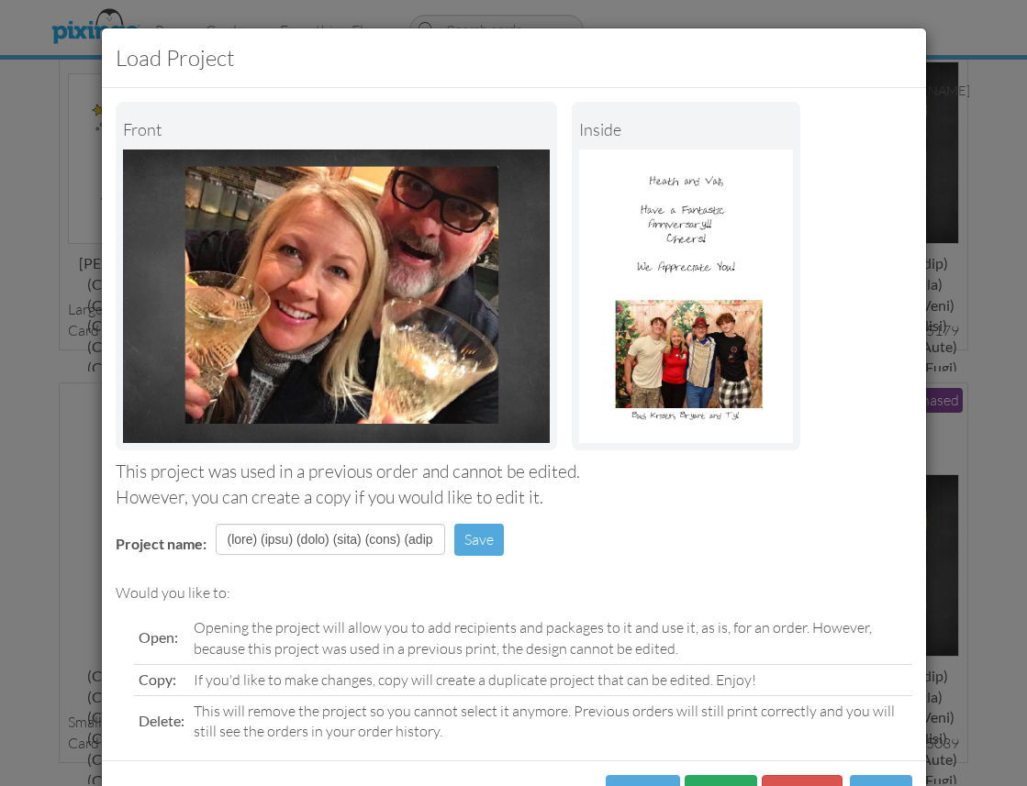
click at [720, 775] on button "Copy" at bounding box center [720, 795] width 72 height 41
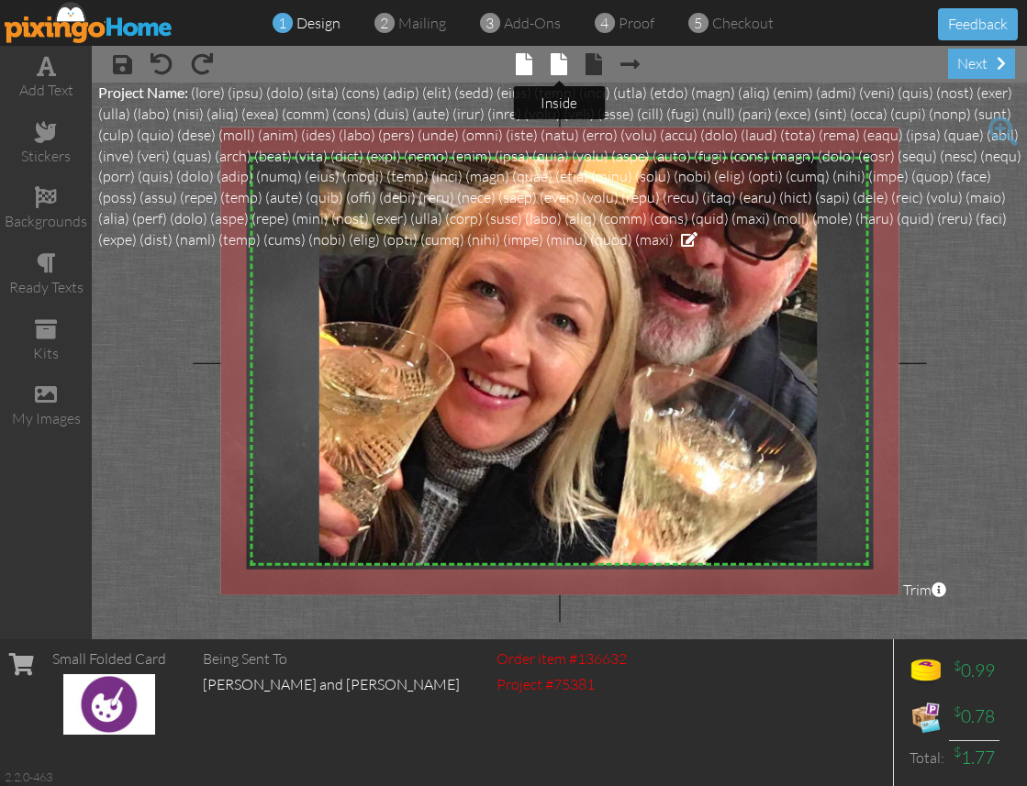
click at [559, 58] on span at bounding box center [559, 64] width 17 height 22
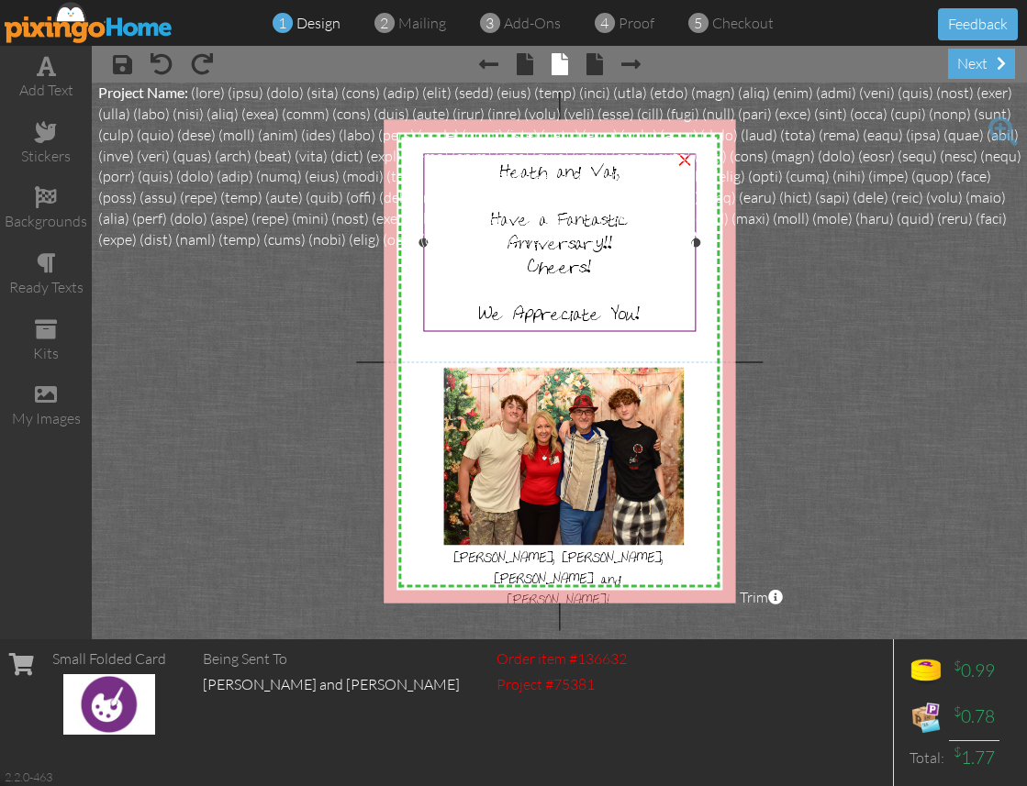
click at [569, 304] on span "We Appreciate You!" at bounding box center [559, 311] width 161 height 24
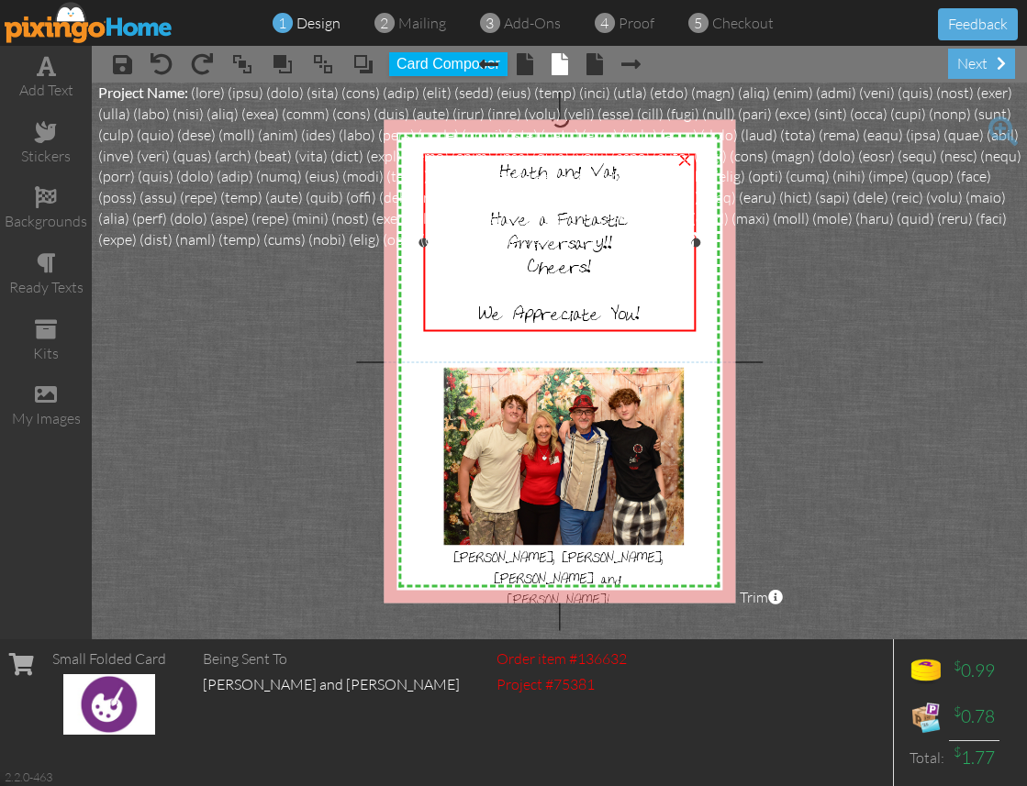
click at [569, 304] on span "We Appreciate You!" at bounding box center [559, 311] width 161 height 24
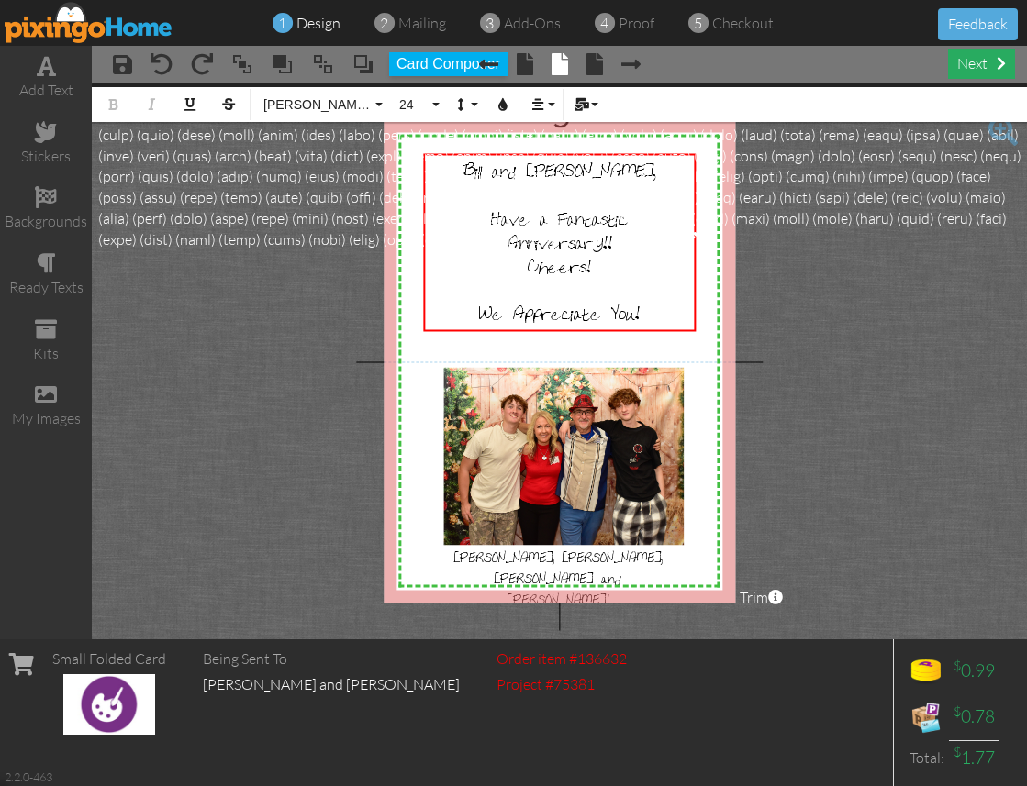
click at [961, 63] on div "next" at bounding box center [981, 64] width 67 height 30
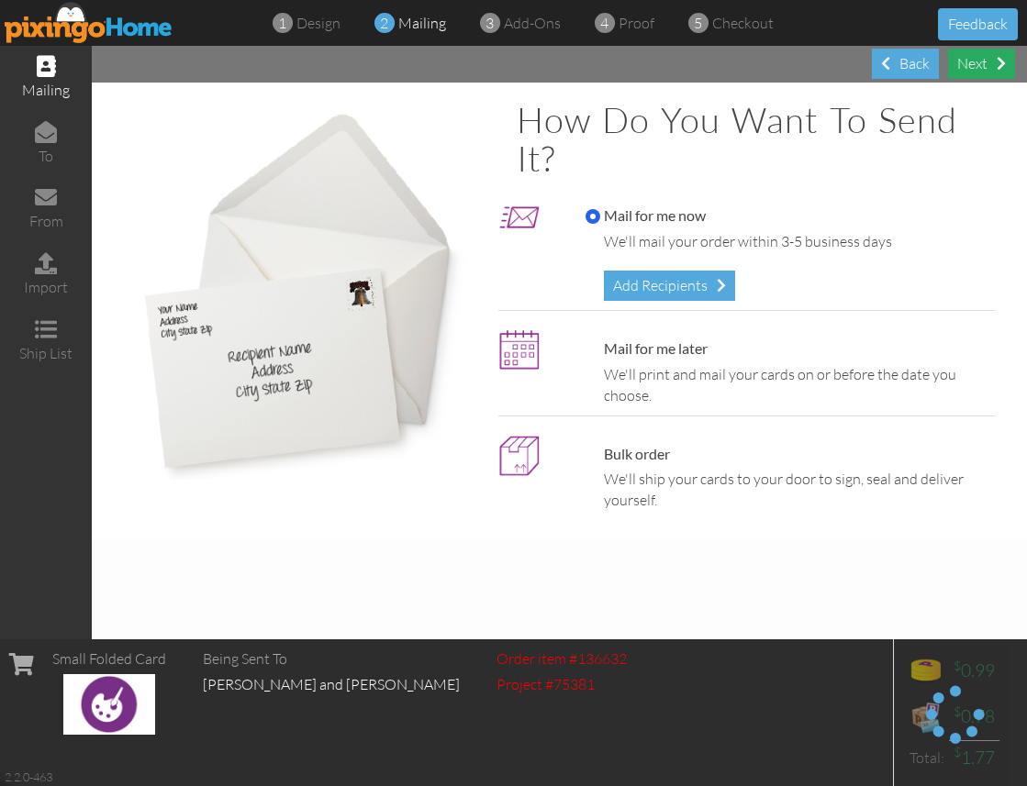
click at [975, 67] on div "Next" at bounding box center [981, 64] width 67 height 30
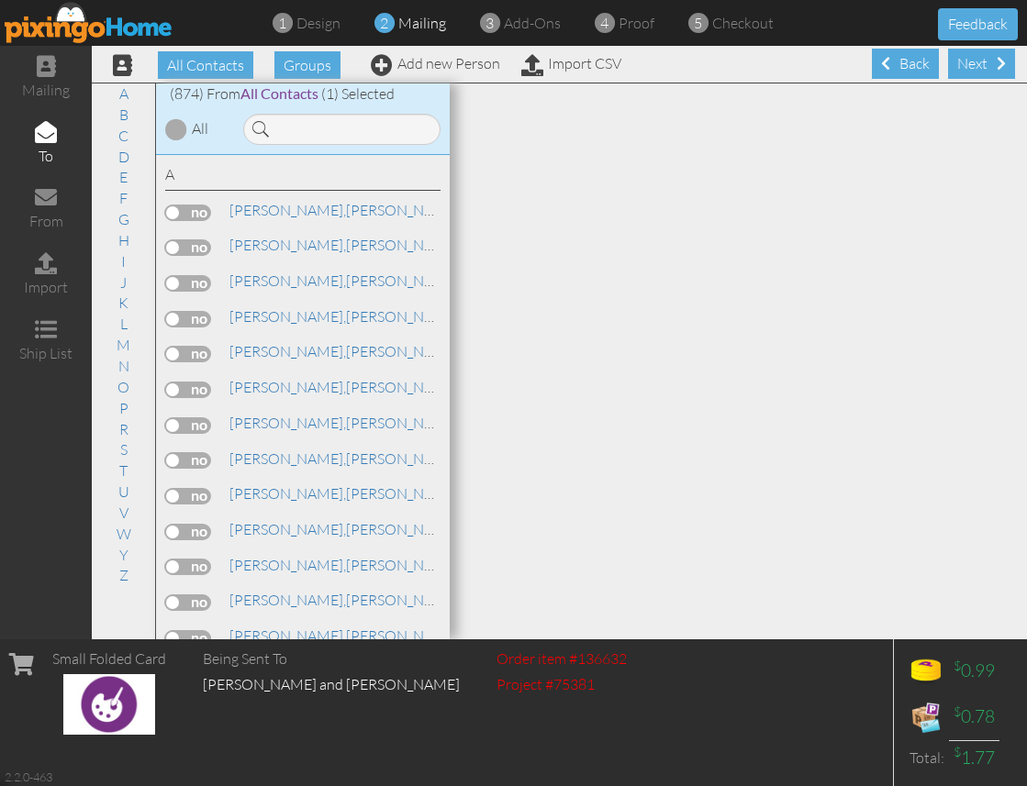
click at [975, 67] on div "Next" at bounding box center [981, 64] width 67 height 30
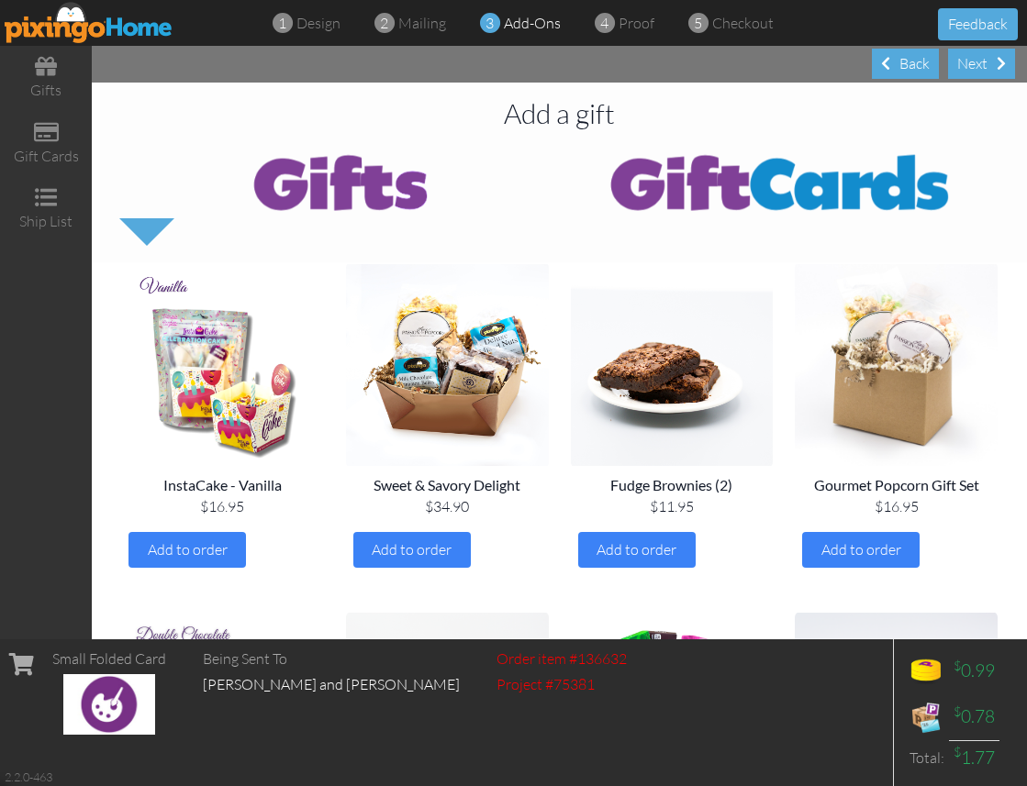
click at [975, 67] on div "Next" at bounding box center [981, 64] width 67 height 30
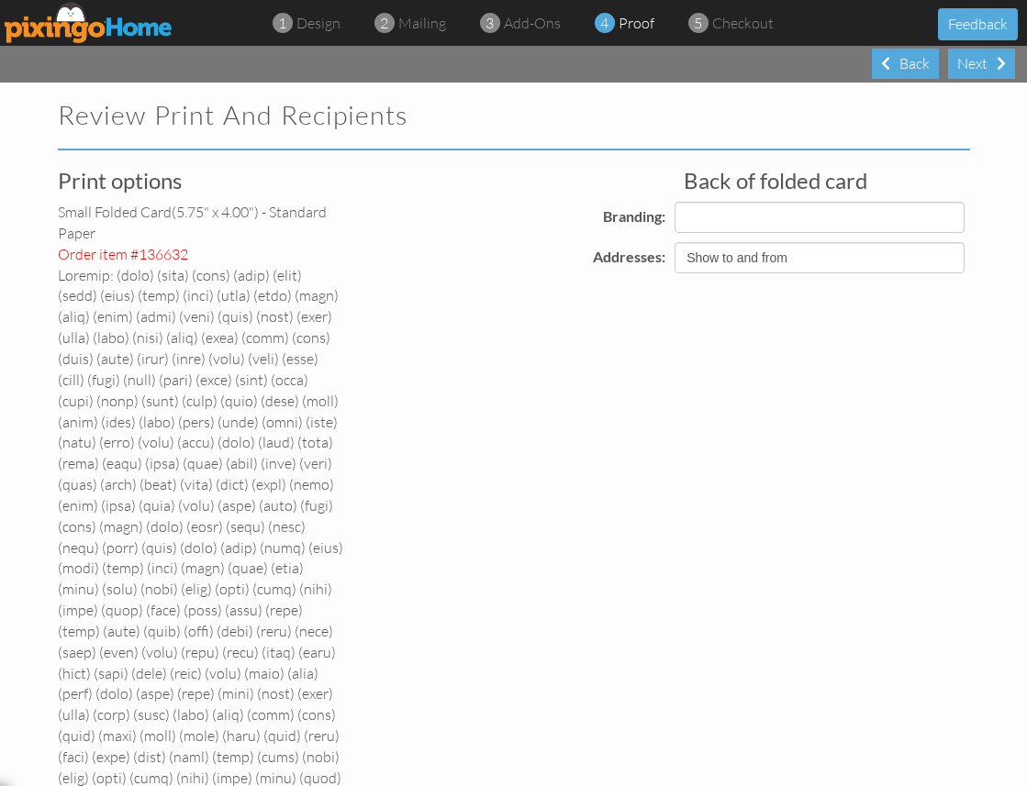
select select "object:9671"
select select "object:9679"
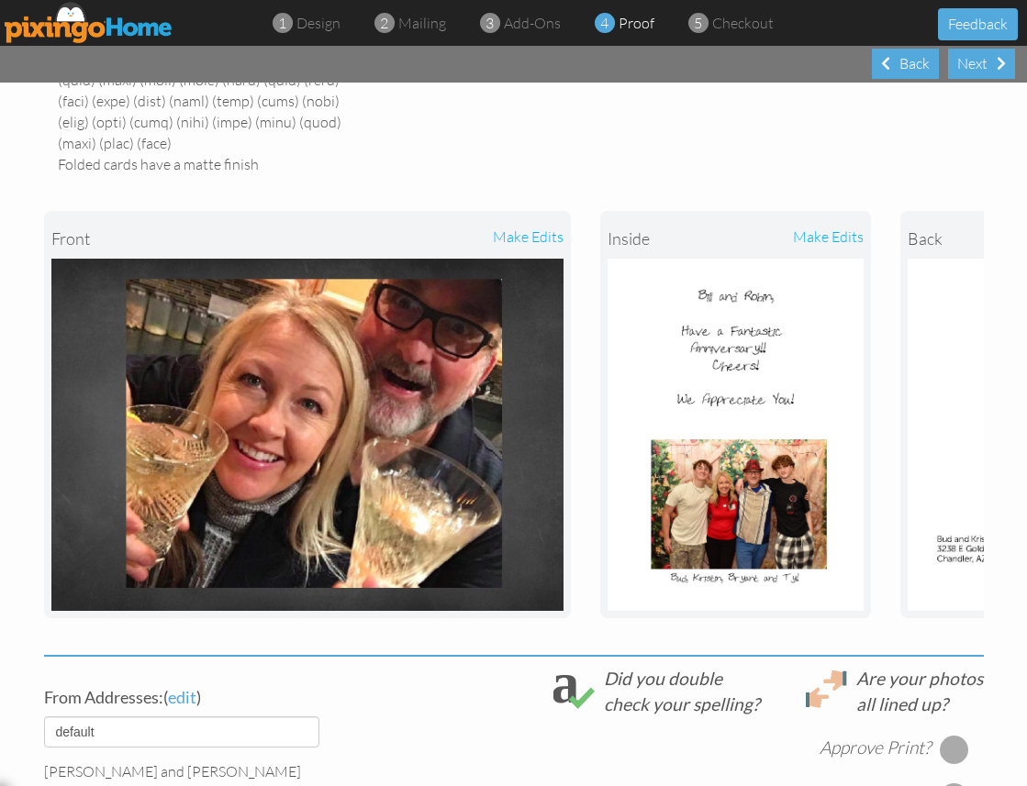
scroll to position [659, 0]
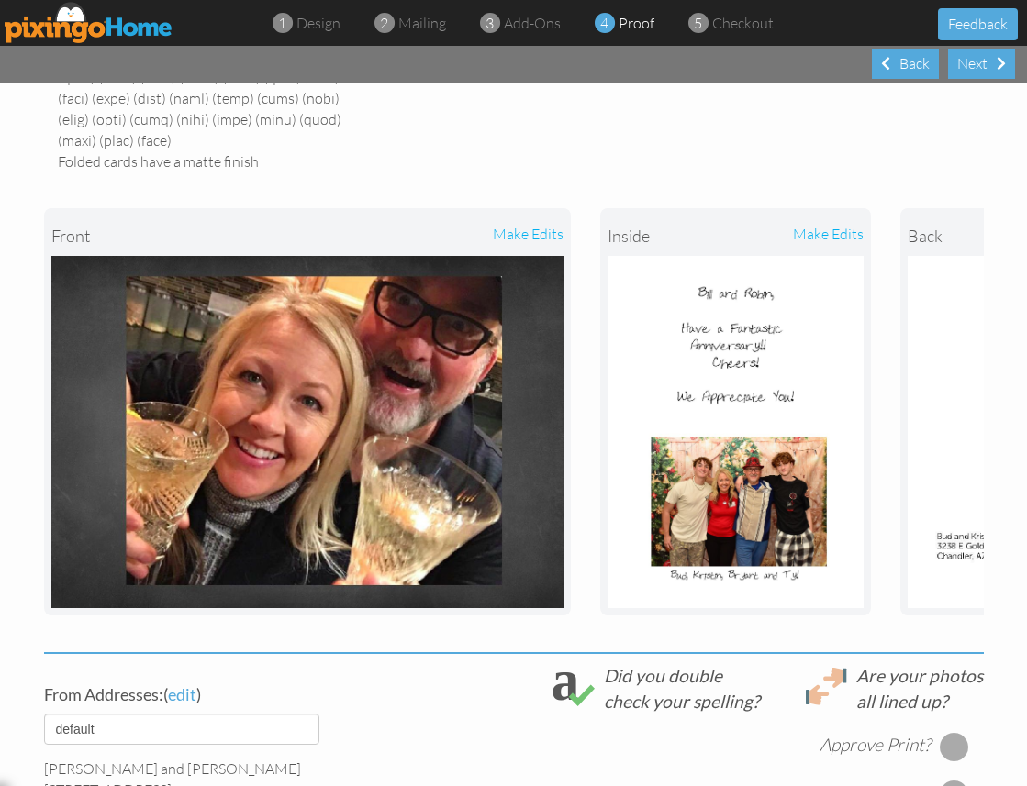
drag, startPoint x: 963, startPoint y: 695, endPoint x: 963, endPoint y: 710, distance: 15.6
click at [963, 732] on div at bounding box center [954, 746] width 29 height 29
click at [963, 780] on div at bounding box center [954, 794] width 29 height 29
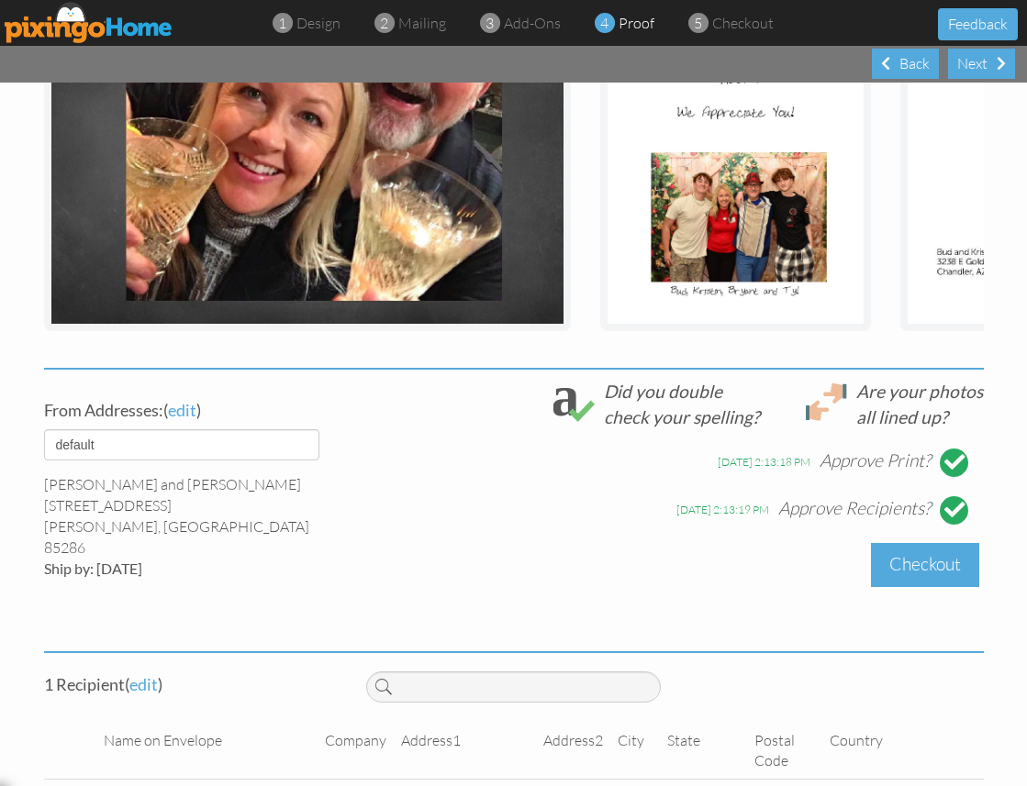
scroll to position [942, 0]
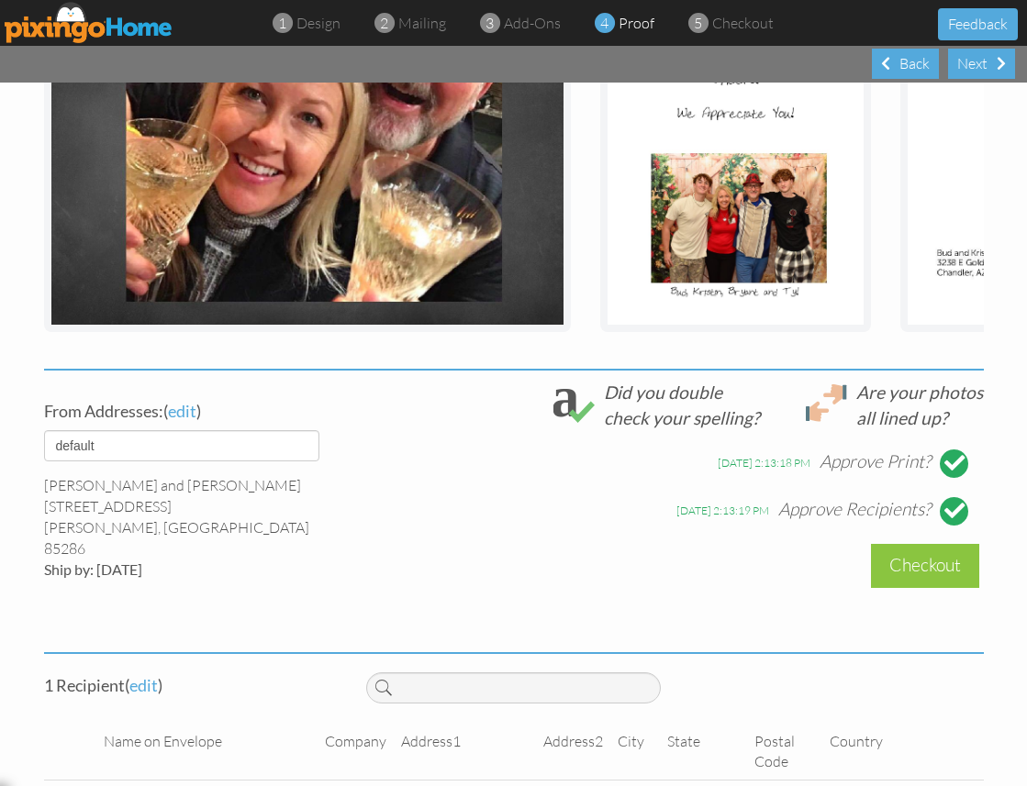
click at [946, 544] on div "Checkout" at bounding box center [925, 565] width 108 height 43
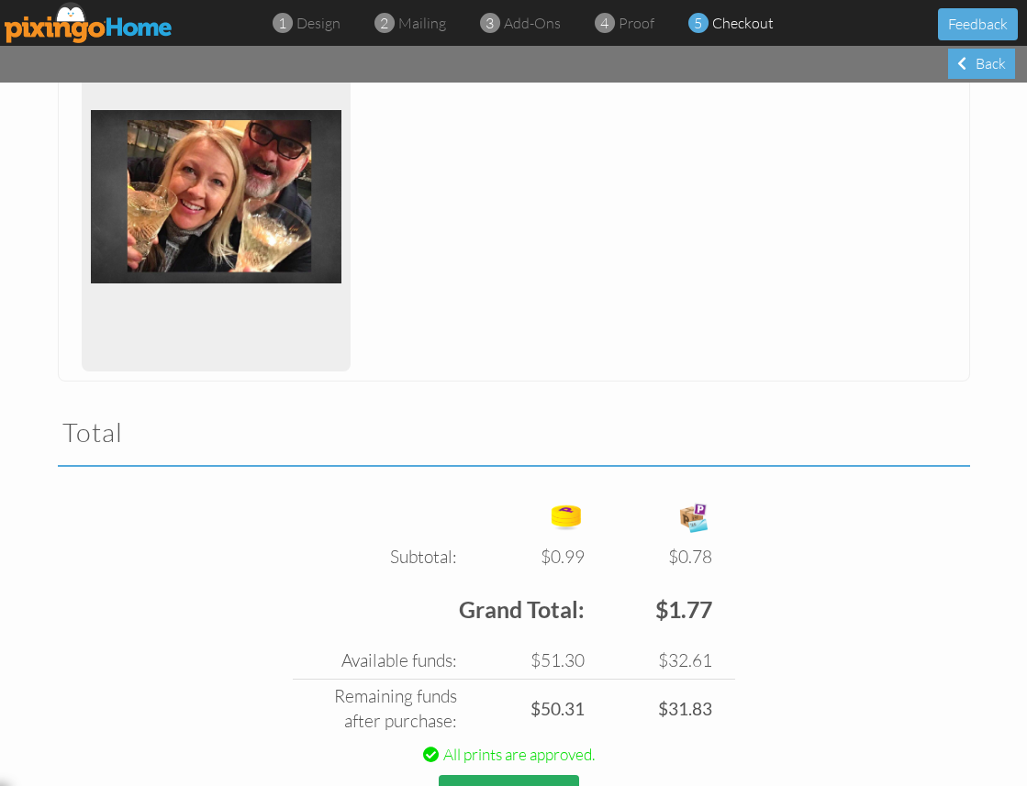
scroll to position [1, 0]
click at [517, 775] on button "Place order" at bounding box center [509, 800] width 140 height 50
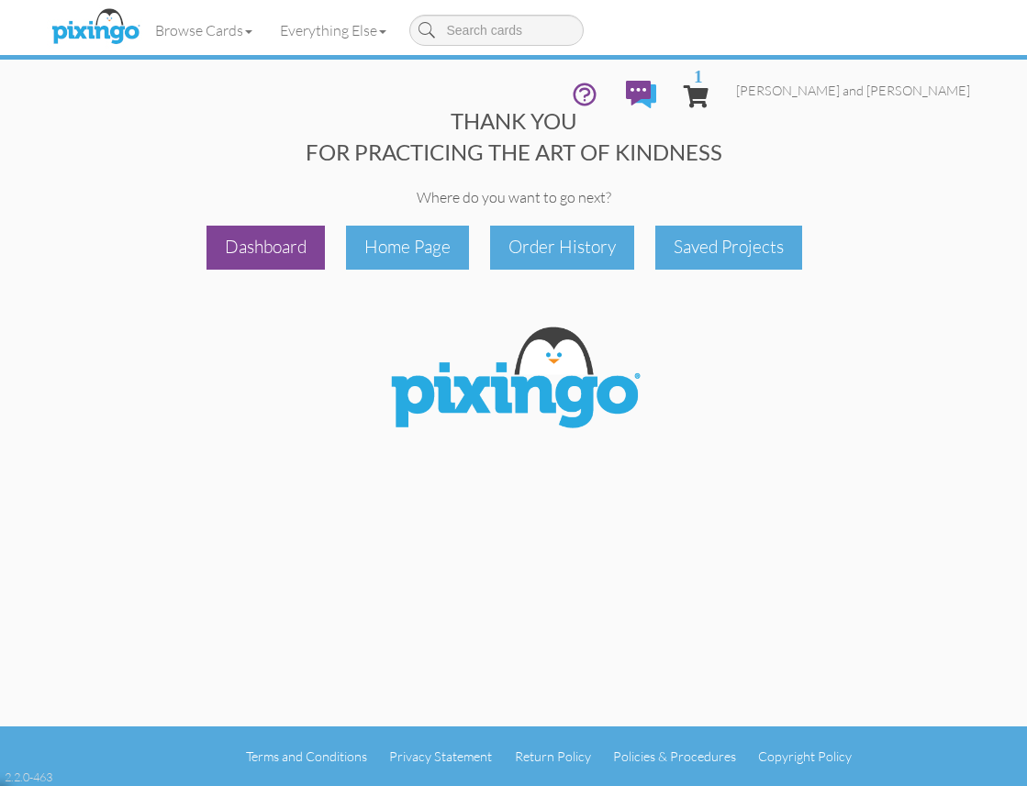
click at [270, 260] on div "Dashboard" at bounding box center [265, 247] width 118 height 43
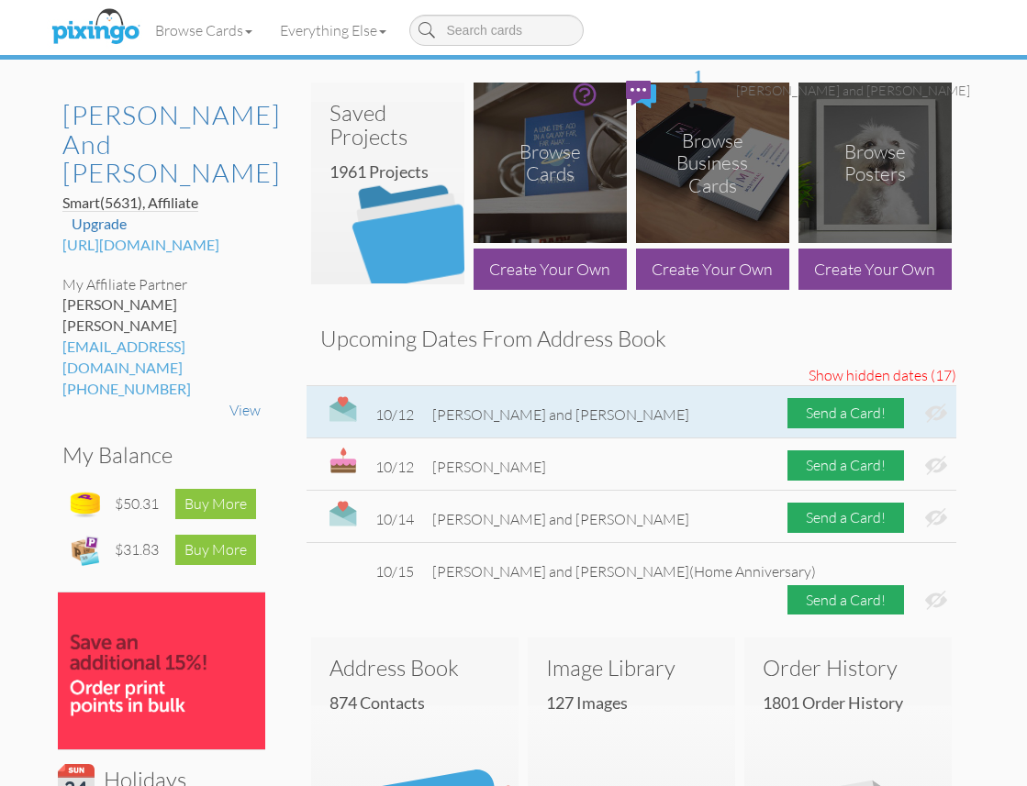
click at [935, 411] on img at bounding box center [936, 413] width 22 height 19
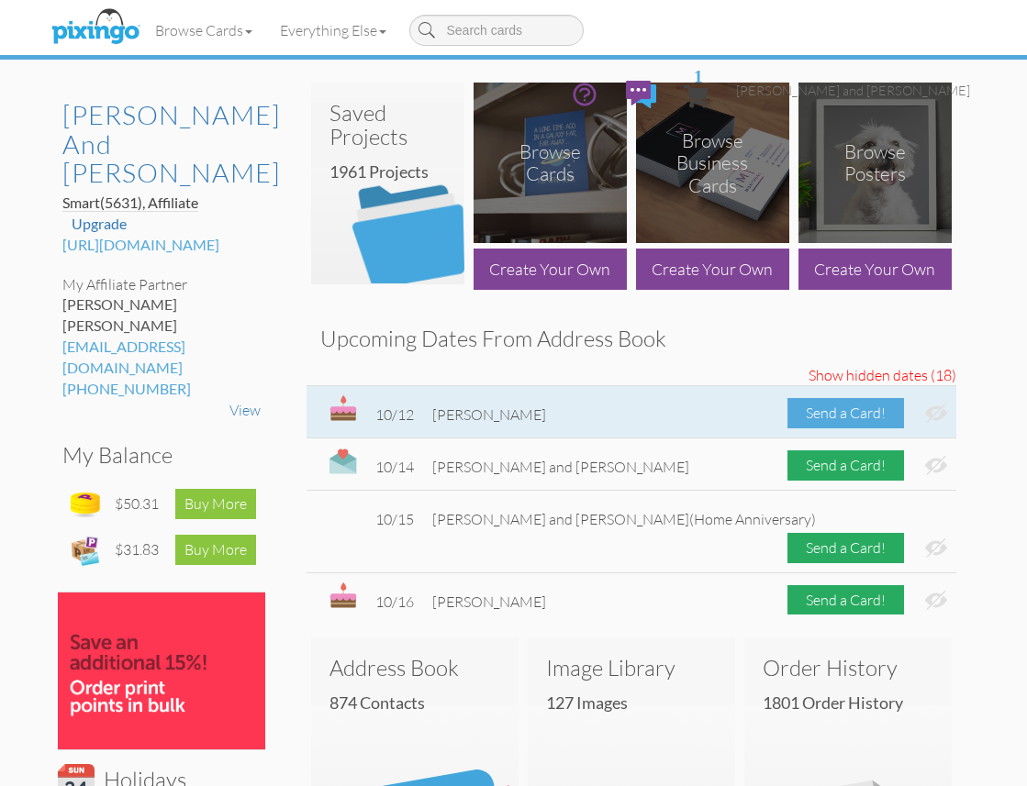
click at [861, 410] on div "Send a Card!" at bounding box center [845, 413] width 117 height 30
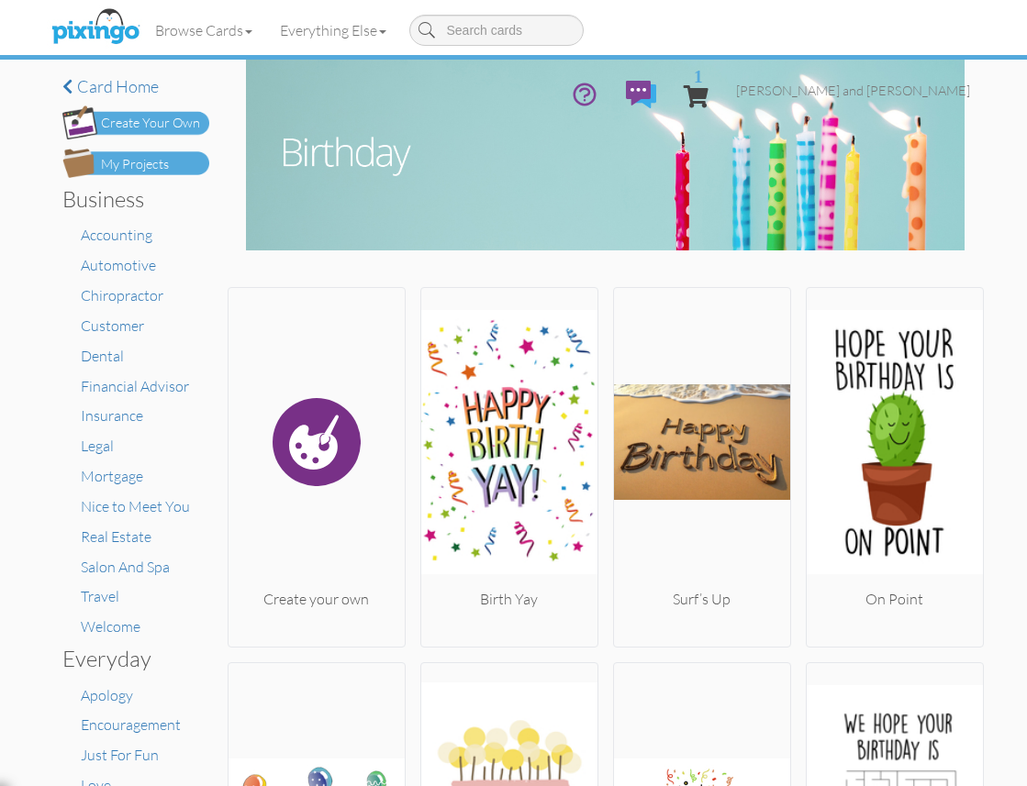
click at [106, 167] on div "My Projects" at bounding box center [135, 164] width 68 height 19
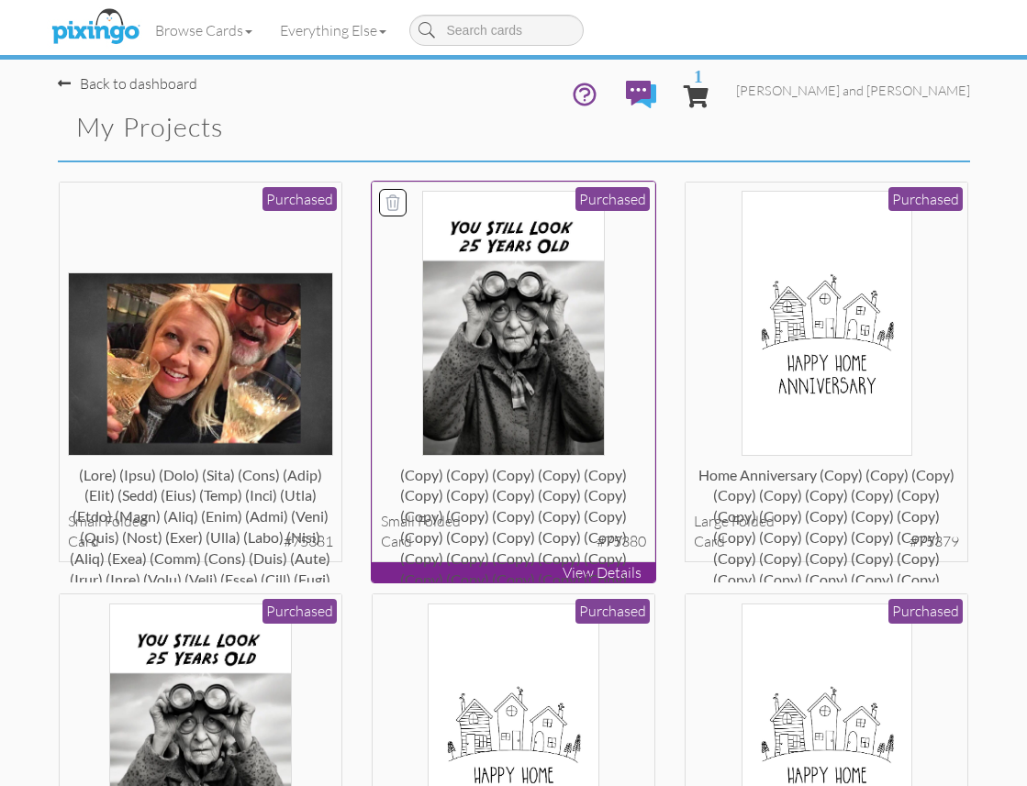
click at [523, 371] on img at bounding box center [513, 323] width 183 height 265
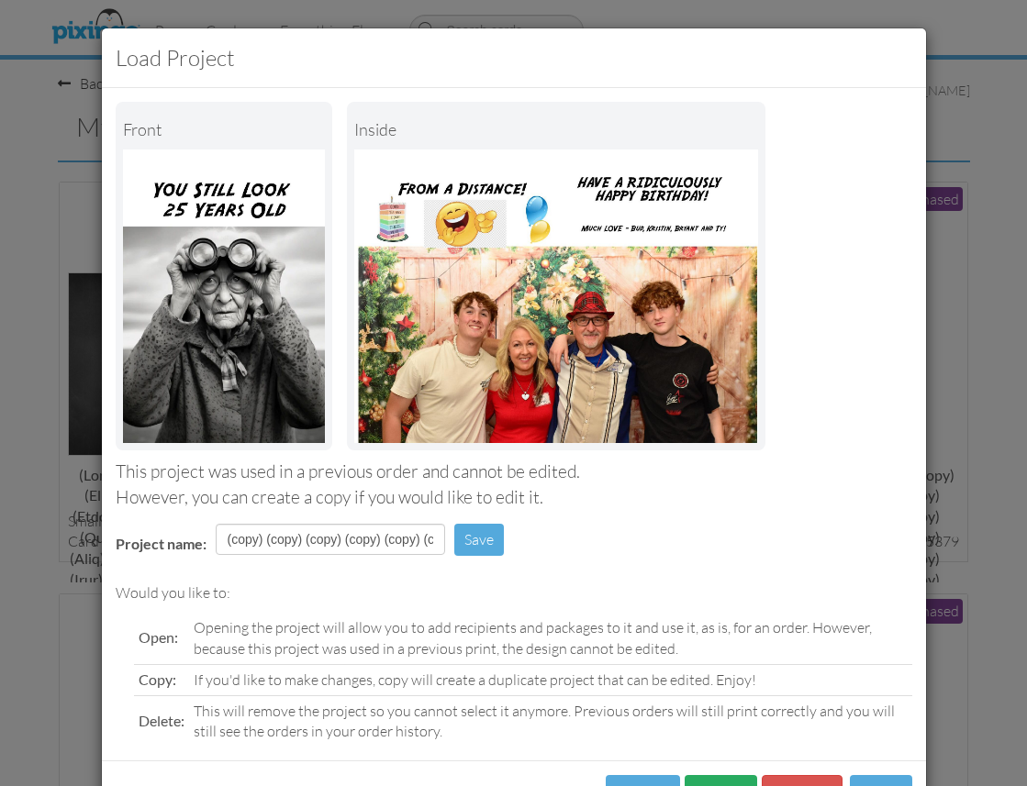
click at [718, 775] on button "Copy" at bounding box center [720, 795] width 72 height 41
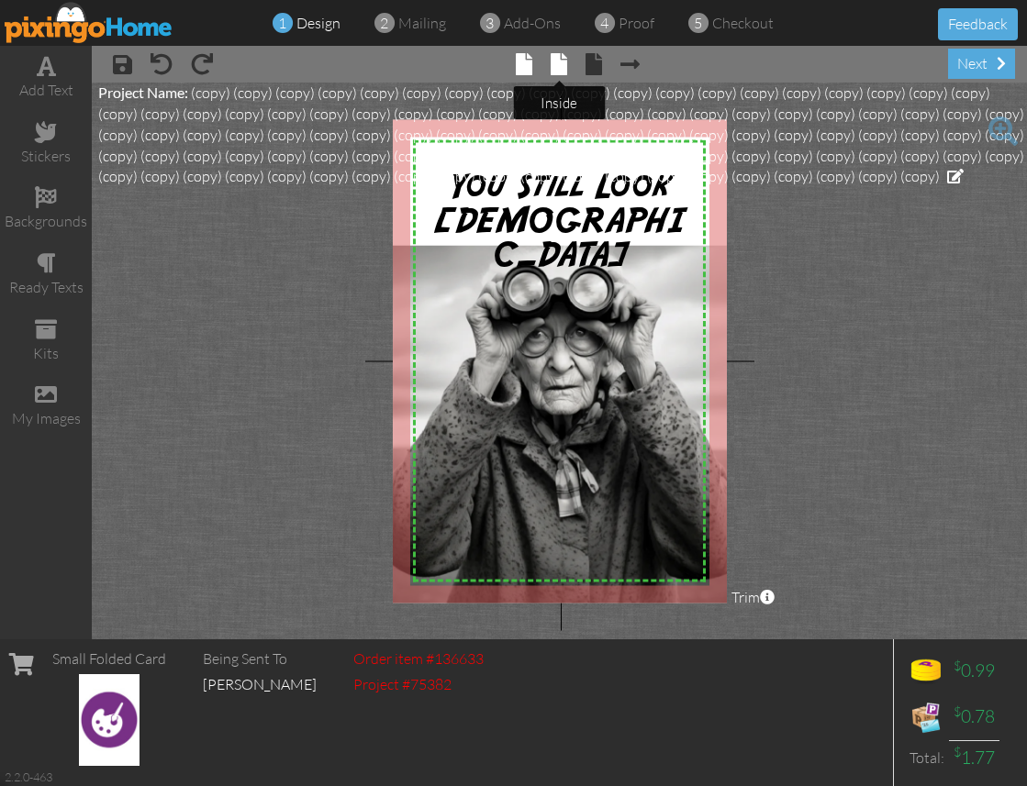
click at [561, 65] on span at bounding box center [559, 64] width 17 height 22
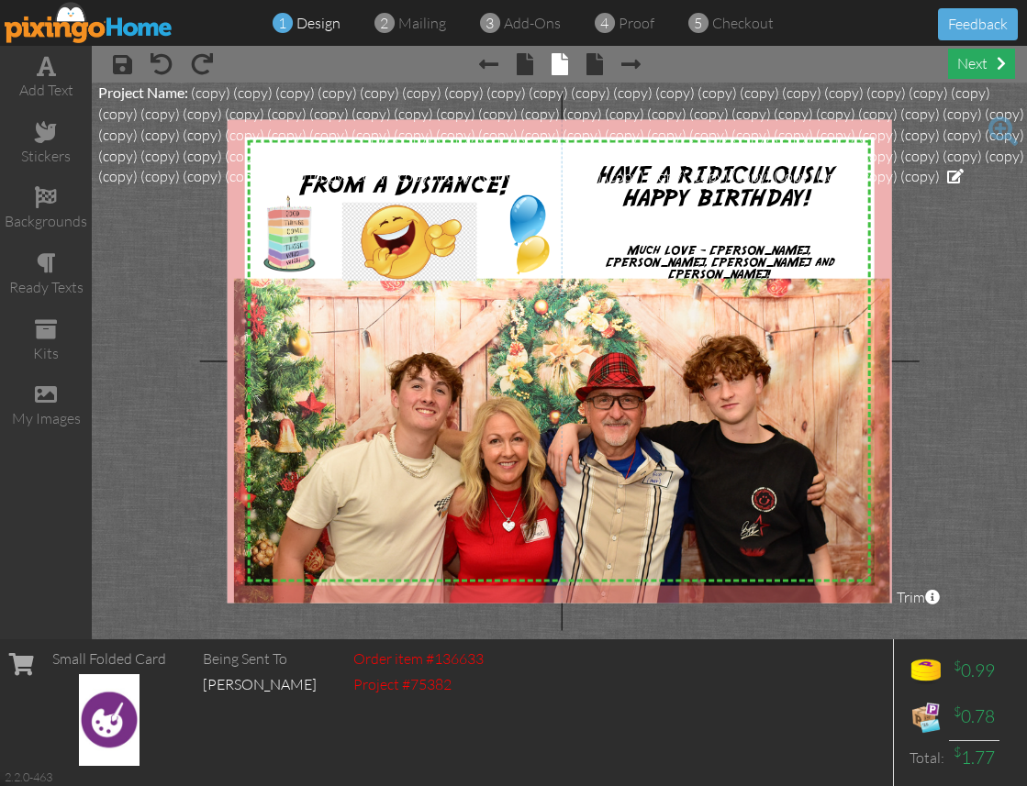
click at [978, 68] on div "next" at bounding box center [981, 64] width 67 height 30
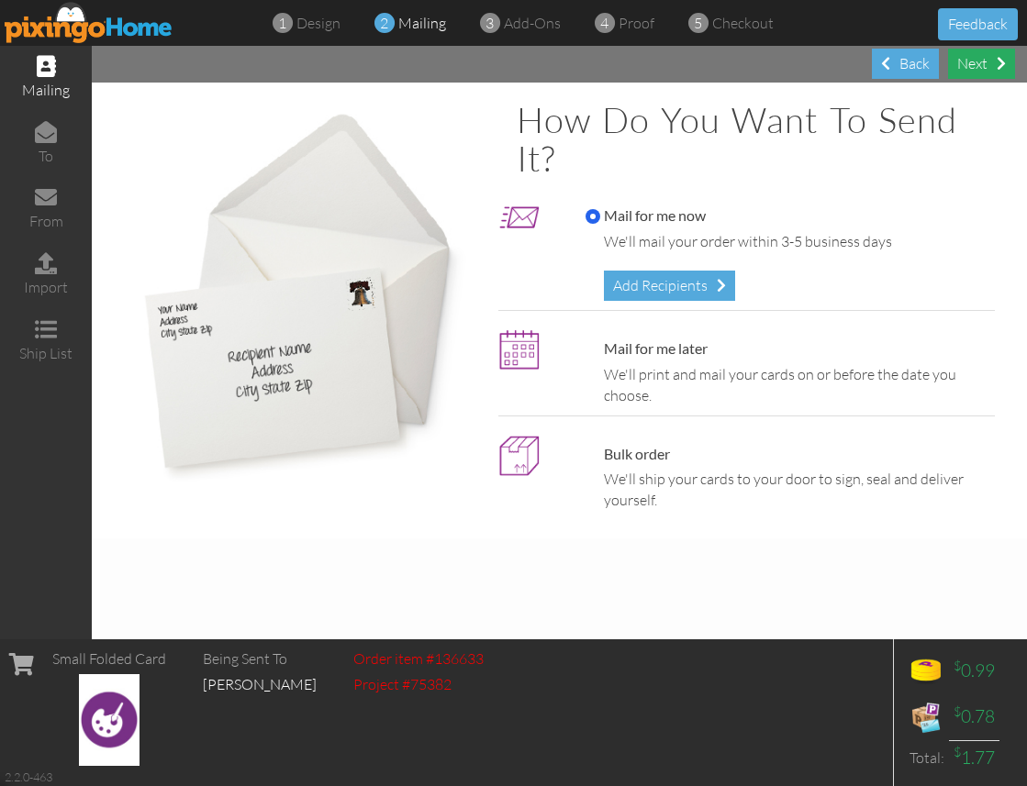
click at [982, 70] on div "Next" at bounding box center [981, 64] width 67 height 30
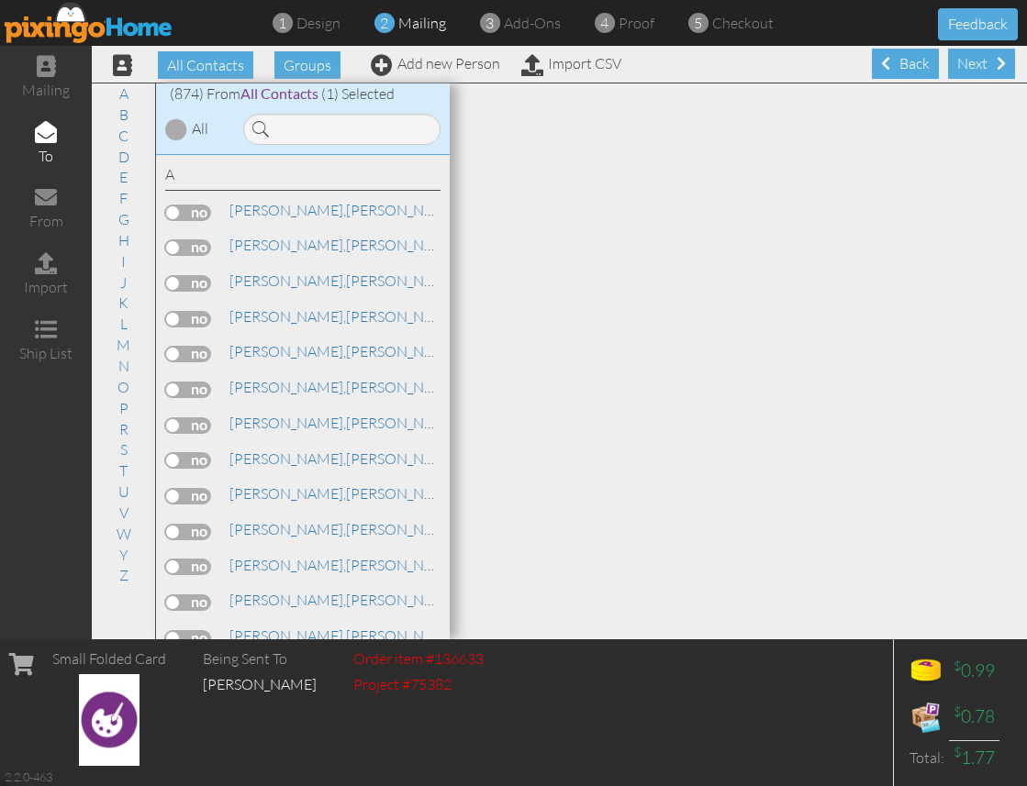
click at [982, 70] on div "Next" at bounding box center [981, 64] width 67 height 30
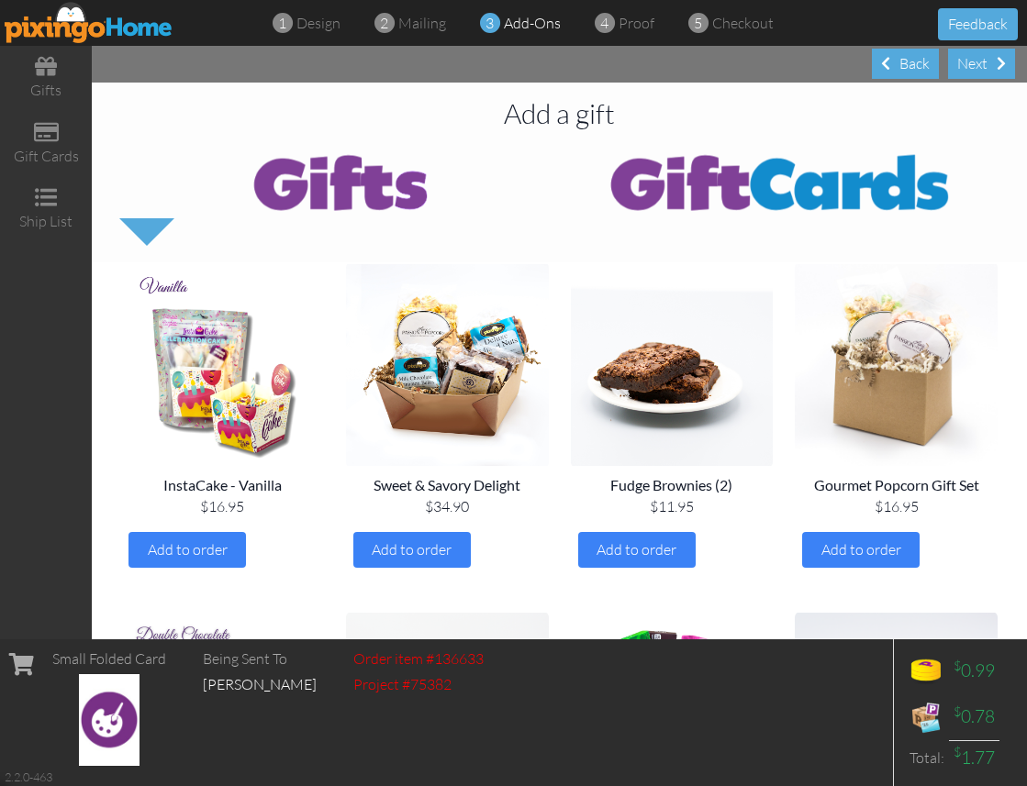
click at [982, 70] on div "Next" at bounding box center [981, 64] width 67 height 30
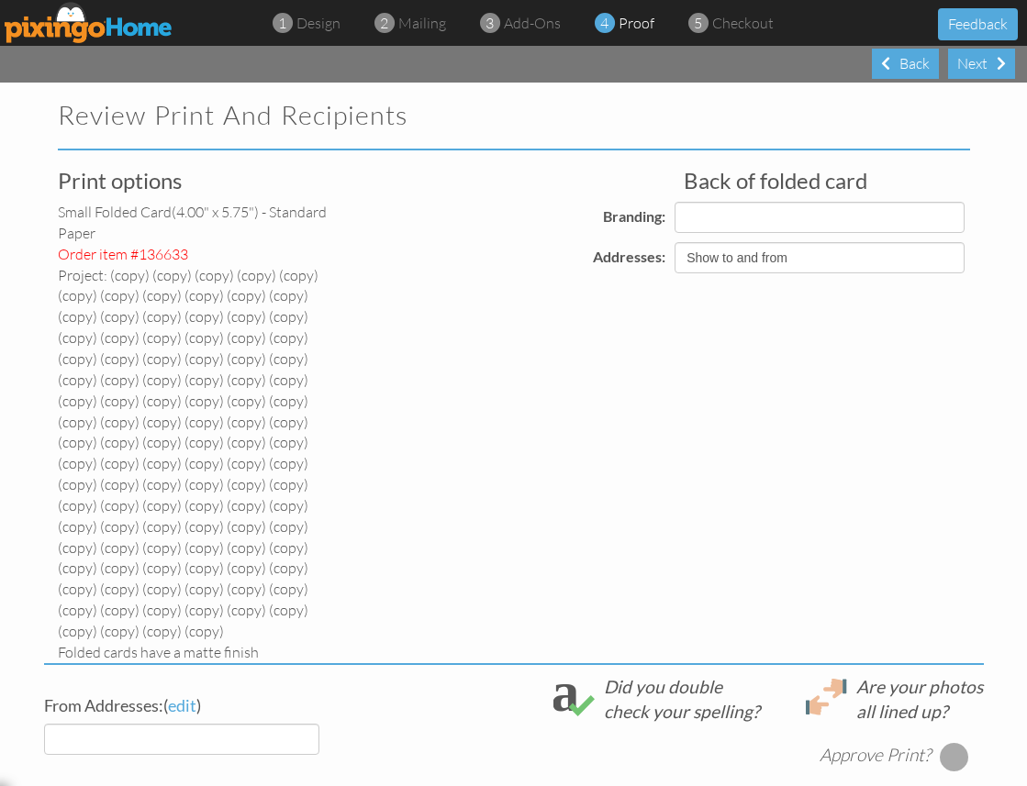
select select "object:13408"
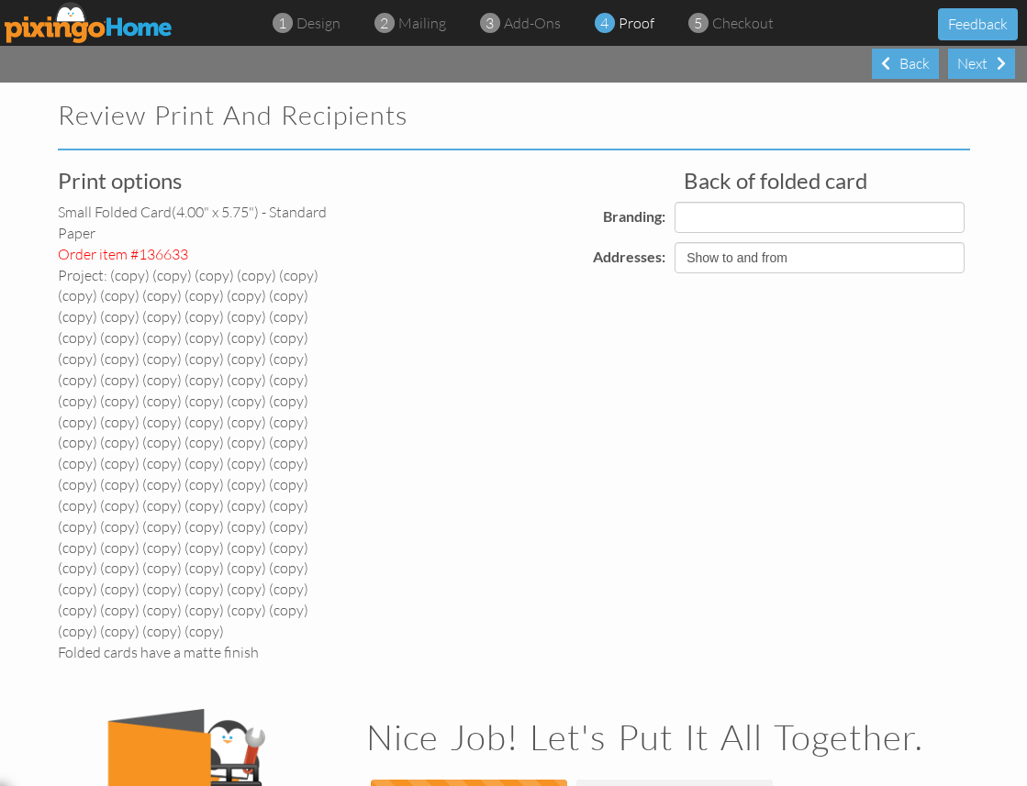
select select "object:13416"
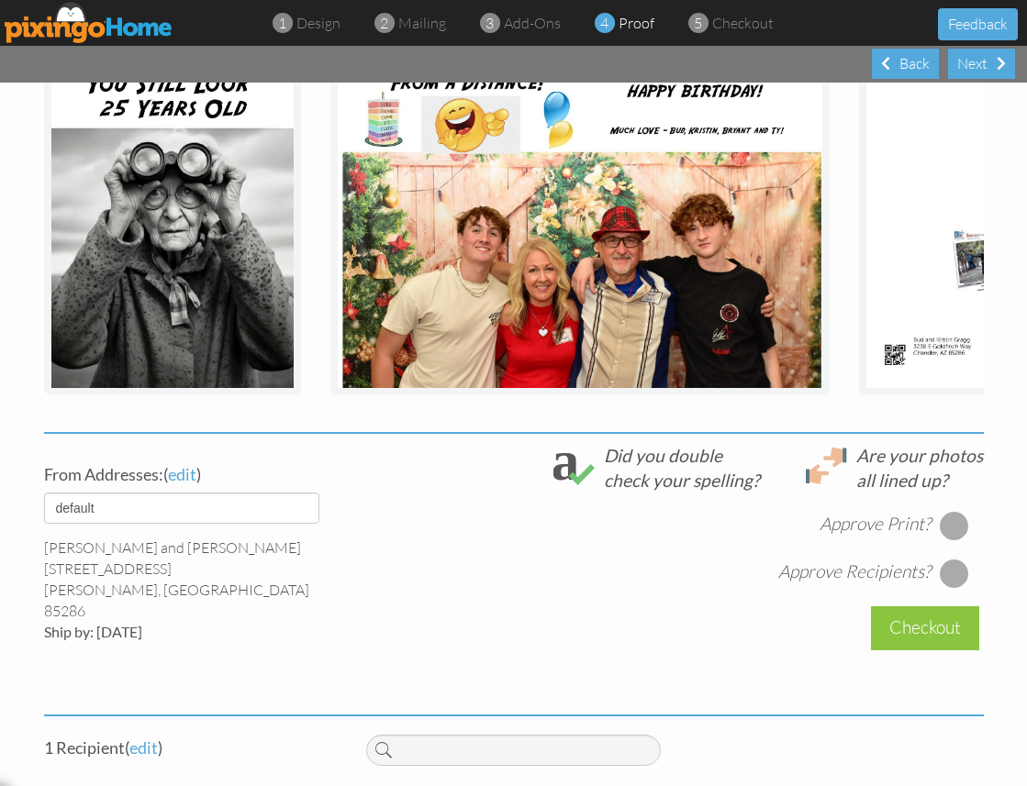
scroll to position [713, 0]
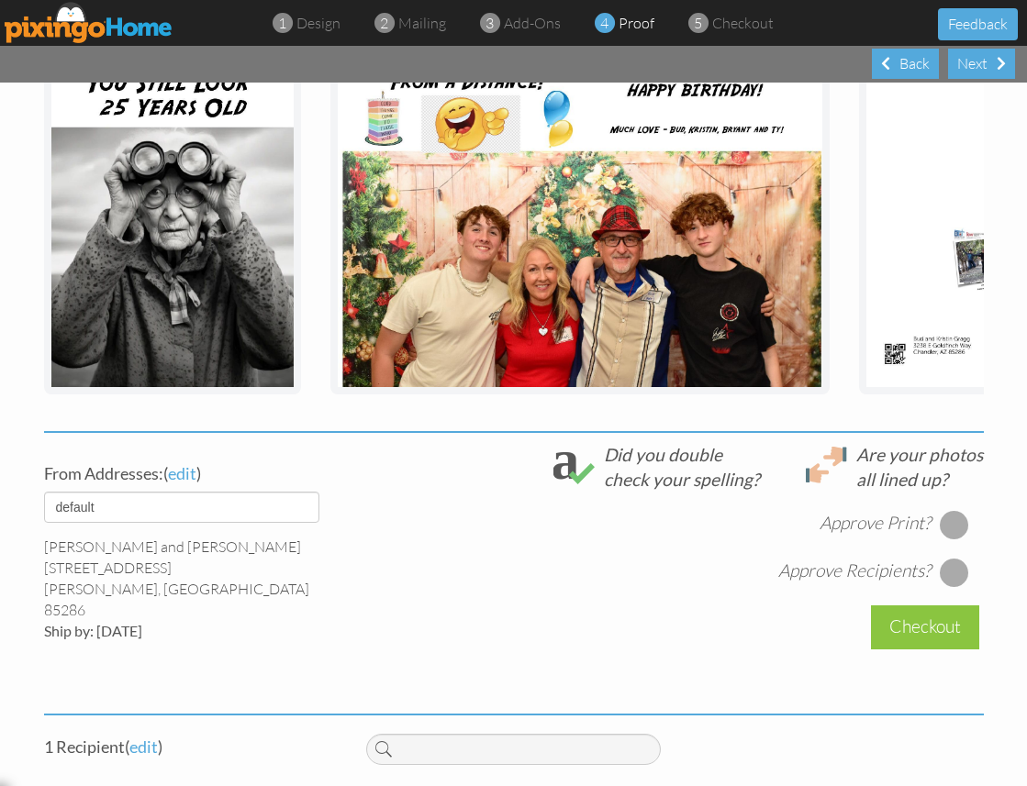
click at [954, 510] on div at bounding box center [954, 524] width 29 height 29
click at [954, 558] on div at bounding box center [954, 572] width 29 height 29
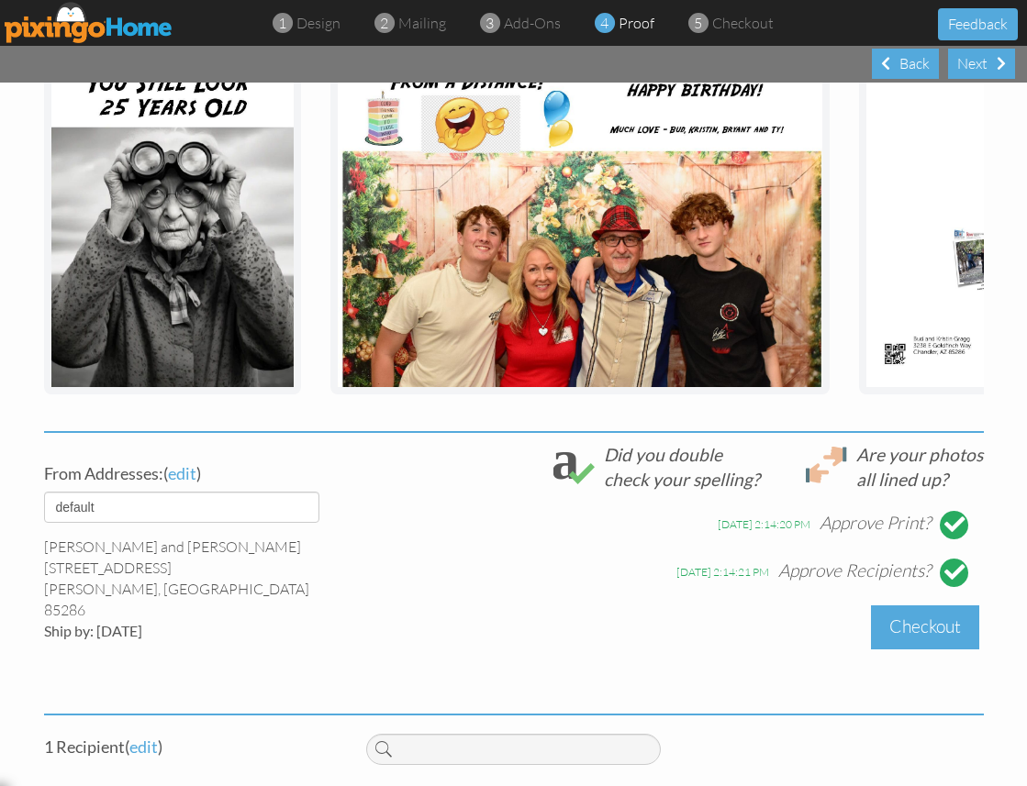
click at [913, 606] on div "Checkout" at bounding box center [925, 627] width 108 height 43
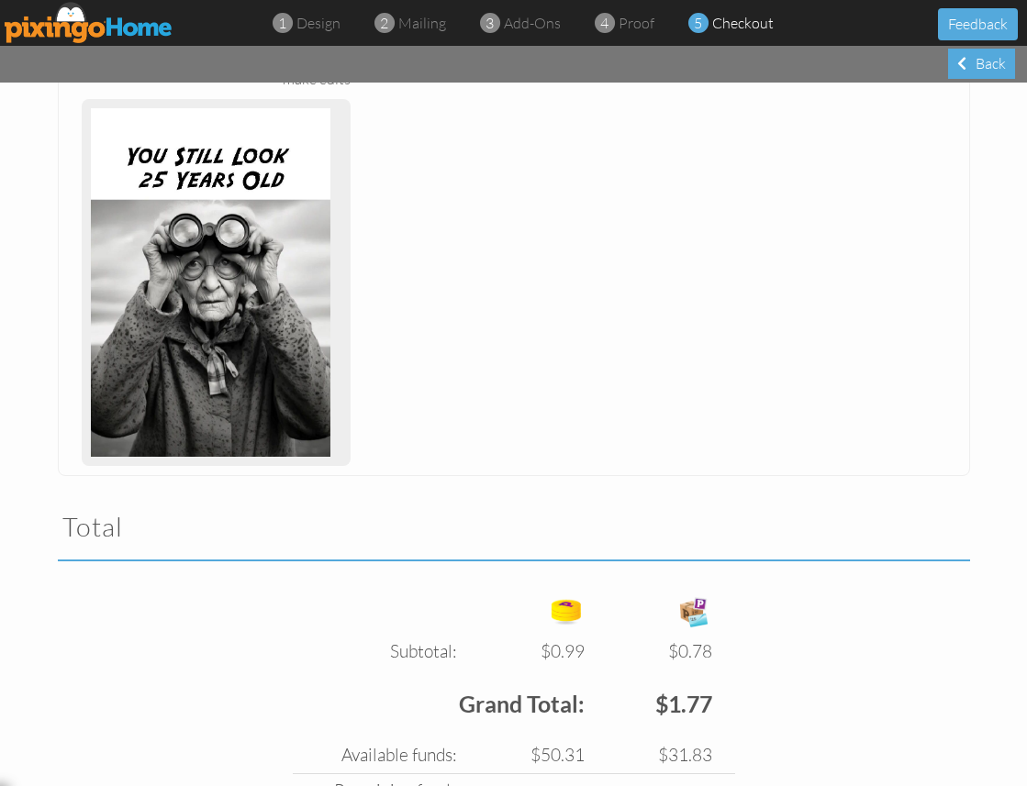
scroll to position [1599, 0]
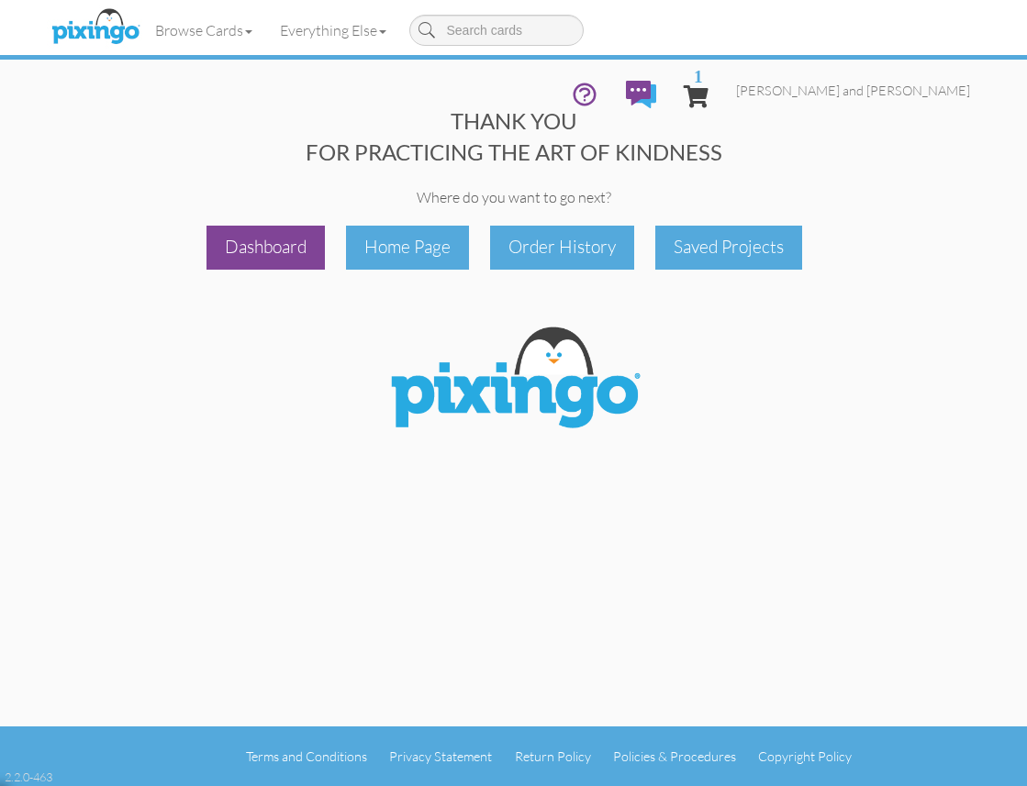
click at [285, 254] on div "Dashboard" at bounding box center [265, 247] width 118 height 43
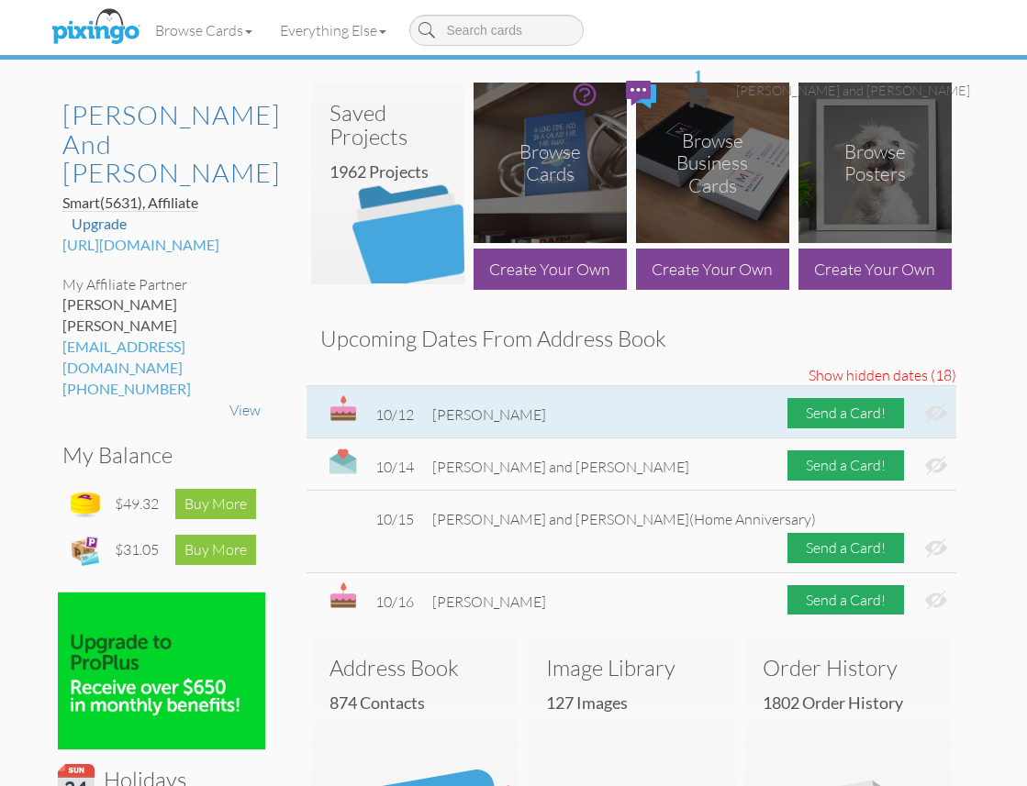
click at [937, 412] on img at bounding box center [936, 413] width 22 height 19
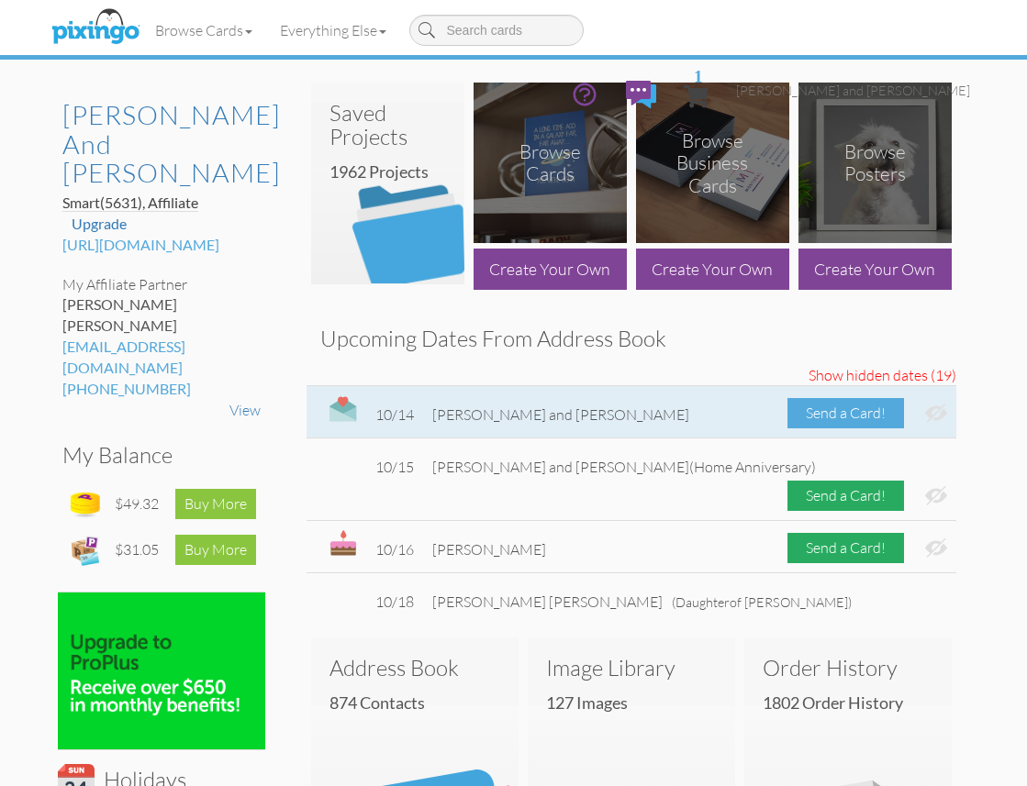
click at [835, 410] on div "Send a Card!" at bounding box center [845, 413] width 117 height 30
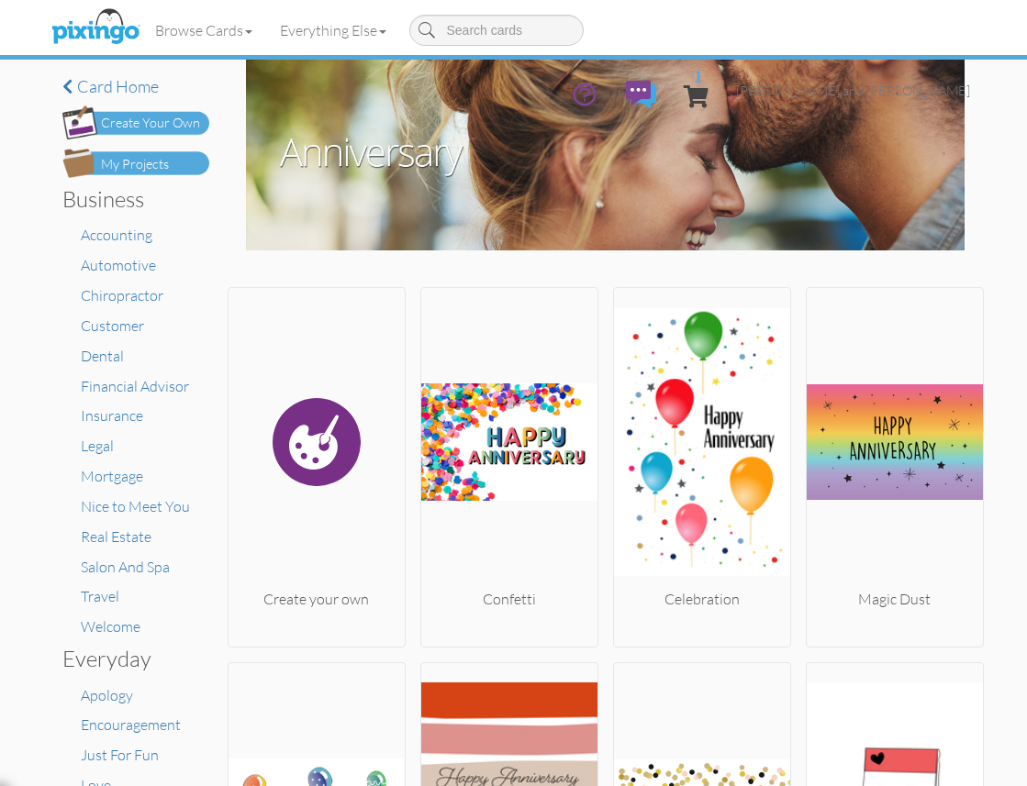
click at [149, 156] on div "My Projects" at bounding box center [135, 164] width 68 height 19
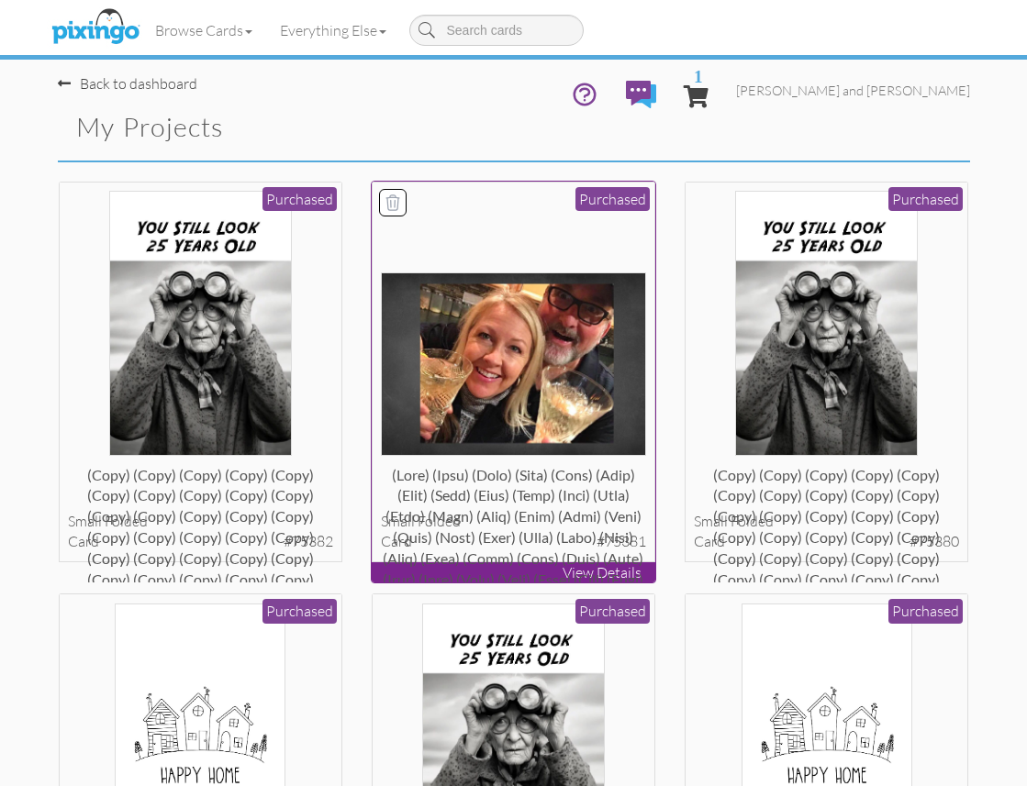
click at [577, 384] on img at bounding box center [513, 364] width 265 height 183
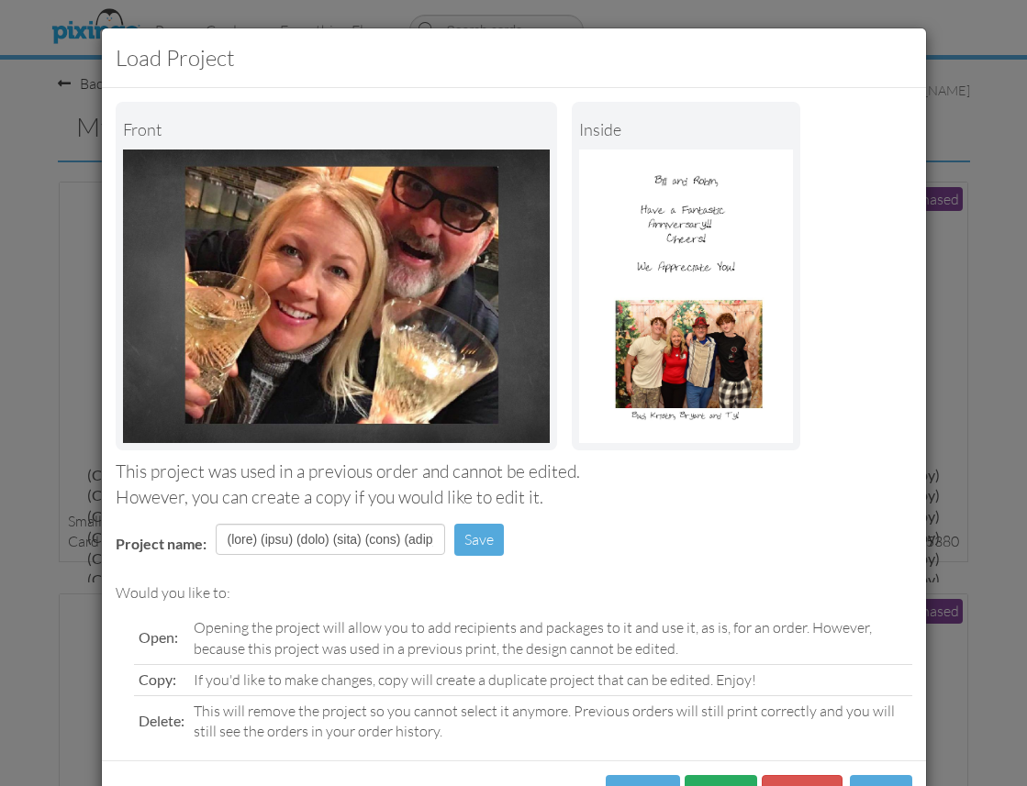
click at [714, 782] on button "Copy" at bounding box center [720, 795] width 72 height 41
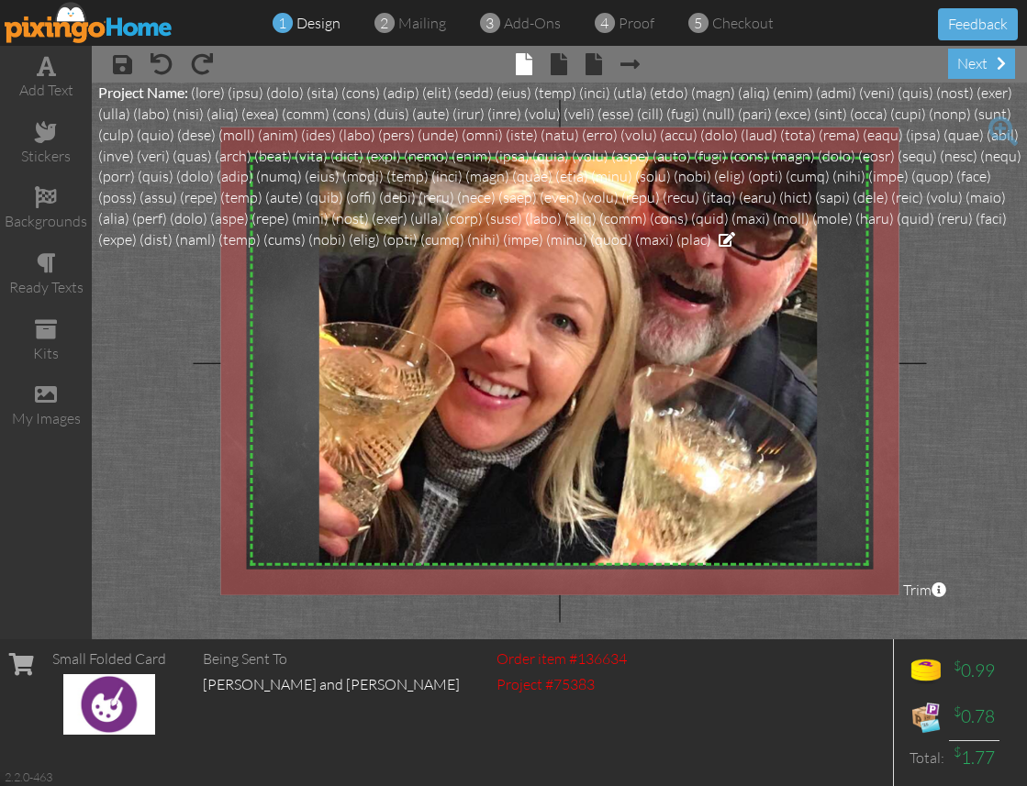
click at [568, 68] on span "× back" at bounding box center [584, 63] width 35 height 29
click at [560, 67] on span at bounding box center [559, 64] width 17 height 22
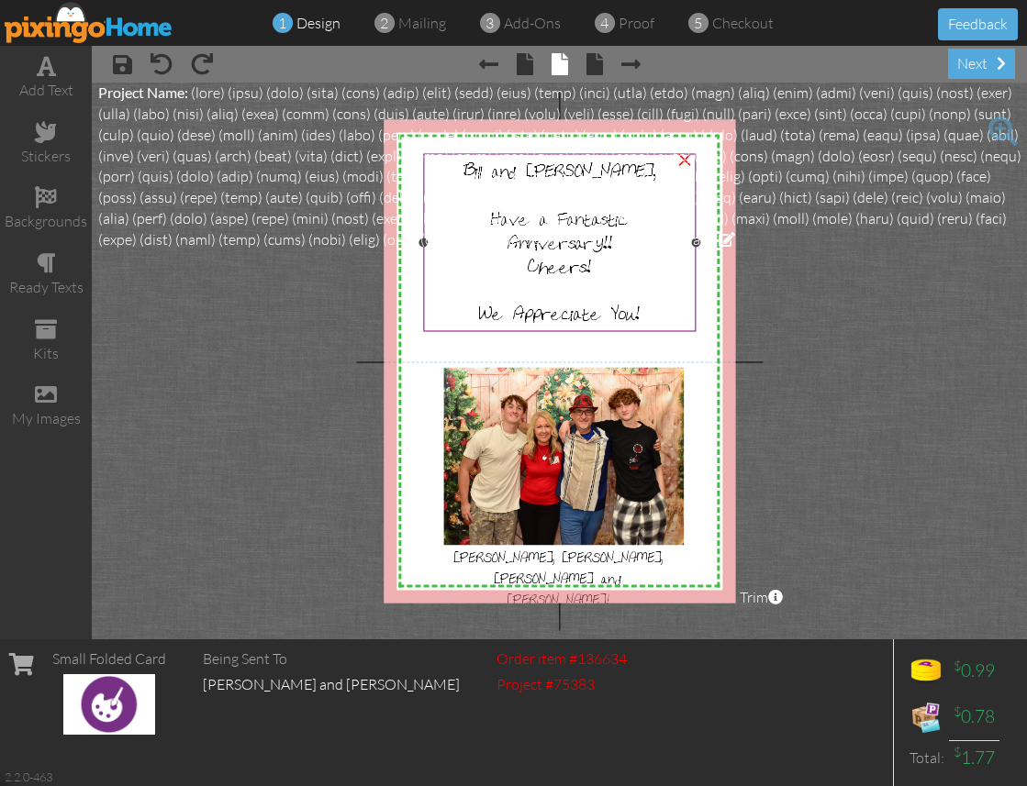
click at [473, 248] on div "Anniversary!!" at bounding box center [560, 240] width 264 height 24
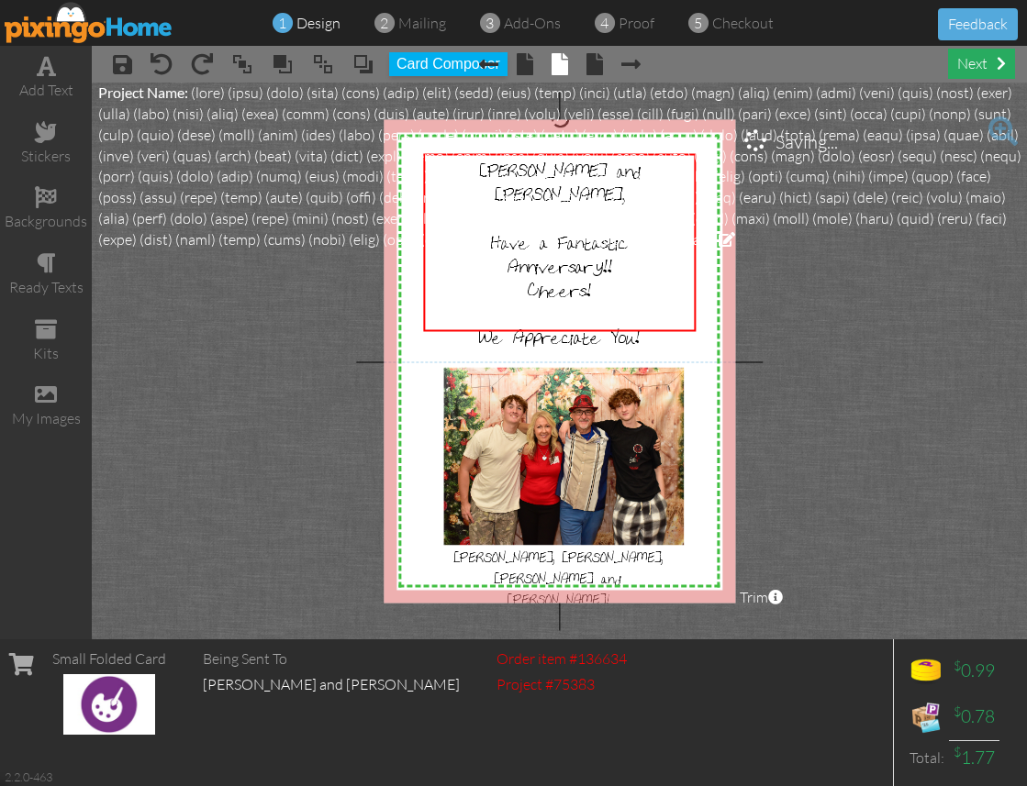
click at [986, 71] on div "next" at bounding box center [981, 64] width 67 height 30
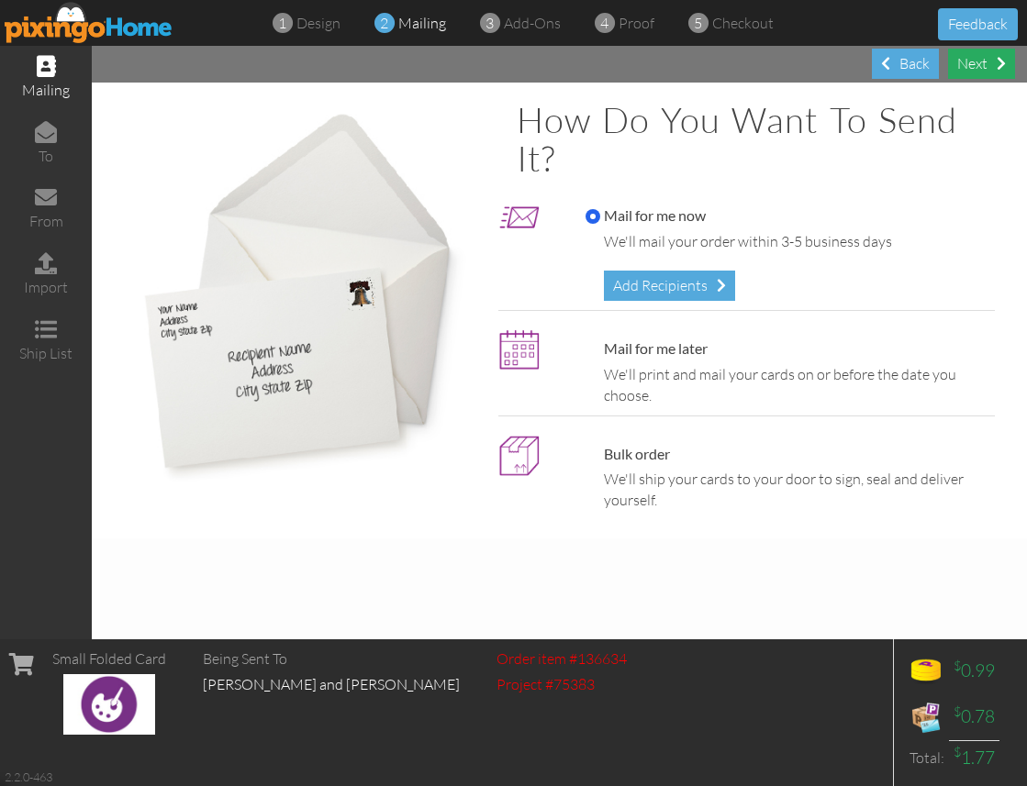
click at [976, 61] on div "Next" at bounding box center [981, 64] width 67 height 30
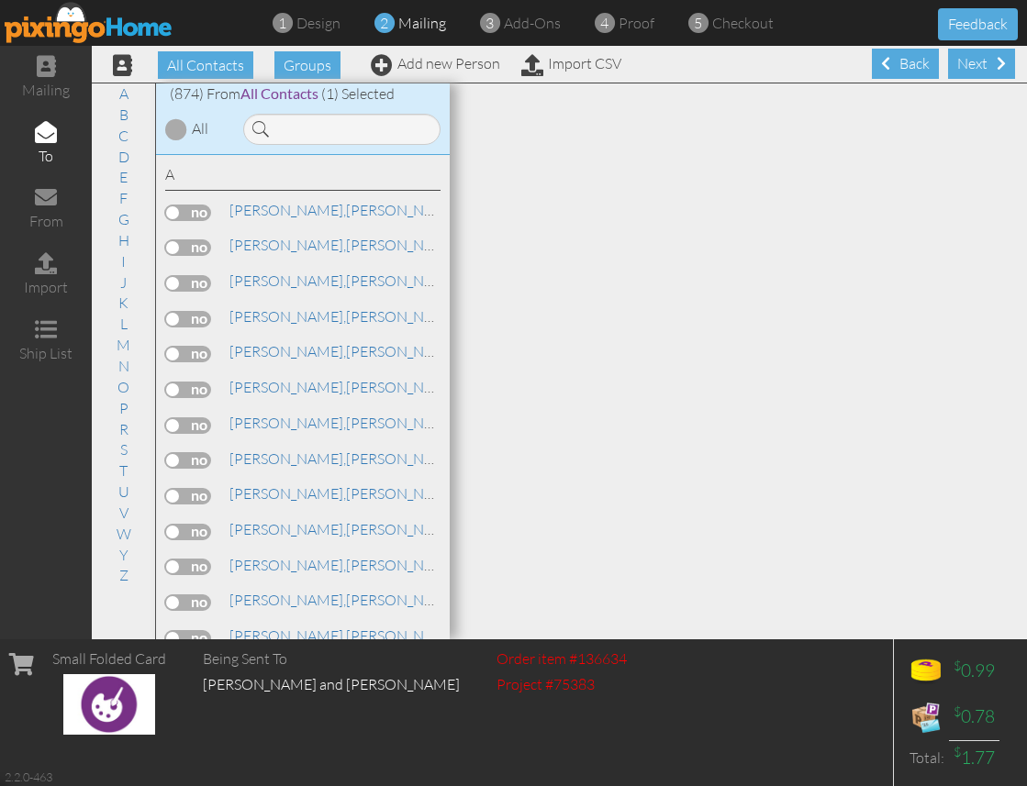
click at [976, 61] on div "Next" at bounding box center [981, 64] width 67 height 30
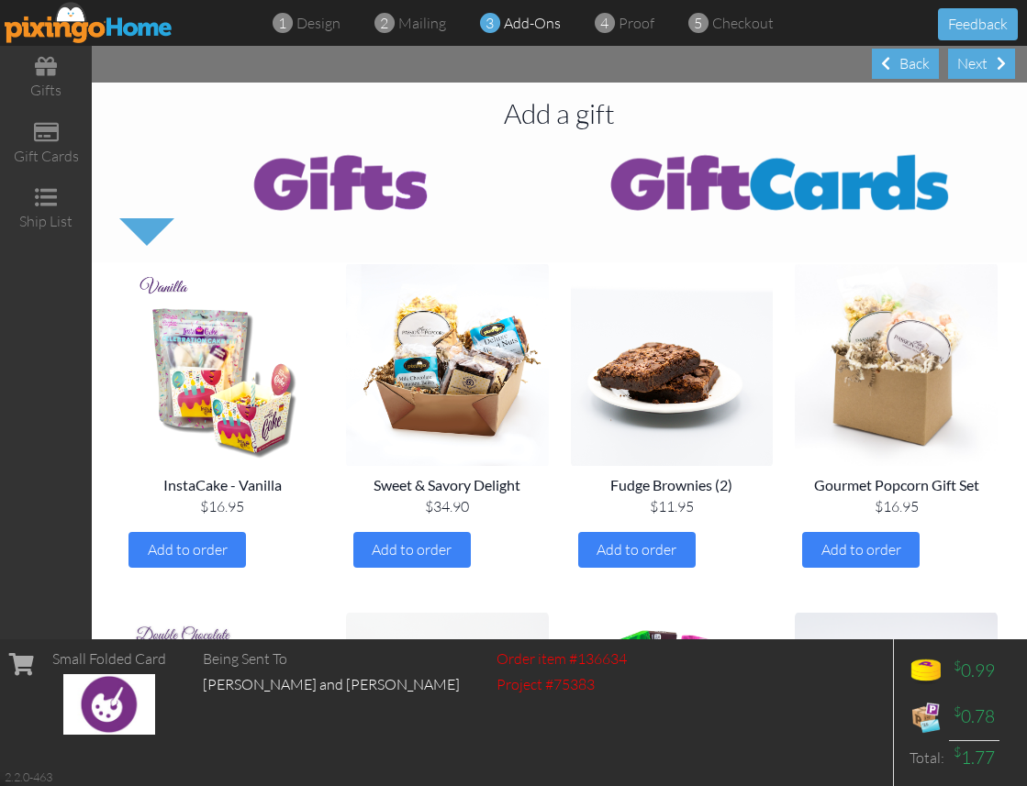
click at [976, 61] on div "Next" at bounding box center [981, 64] width 67 height 30
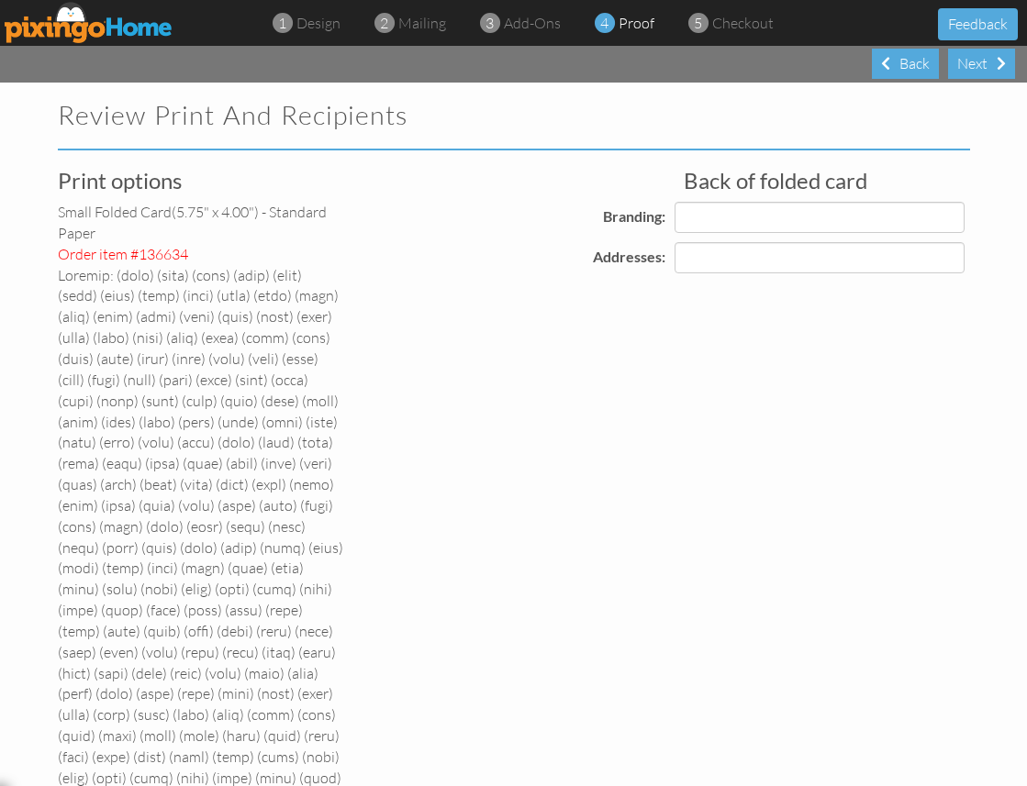
select select "object:17115"
select select "object:17119"
select select "object:17120"
click at [976, 61] on div "Next" at bounding box center [981, 64] width 67 height 30
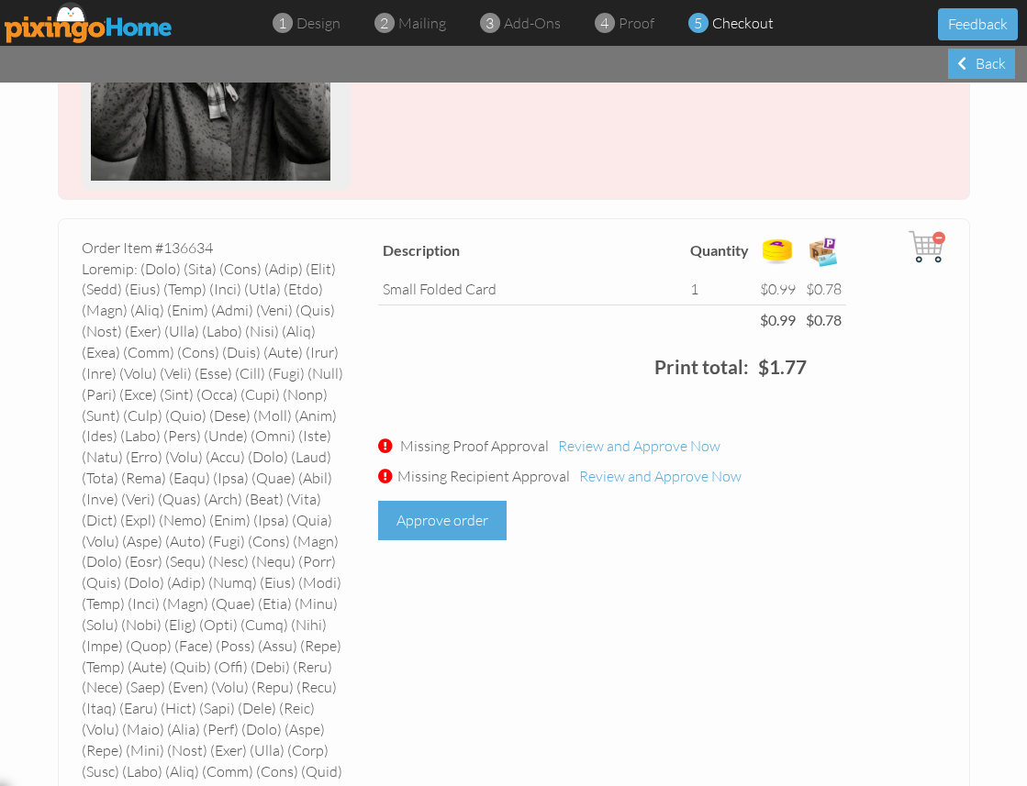
scroll to position [906, 0]
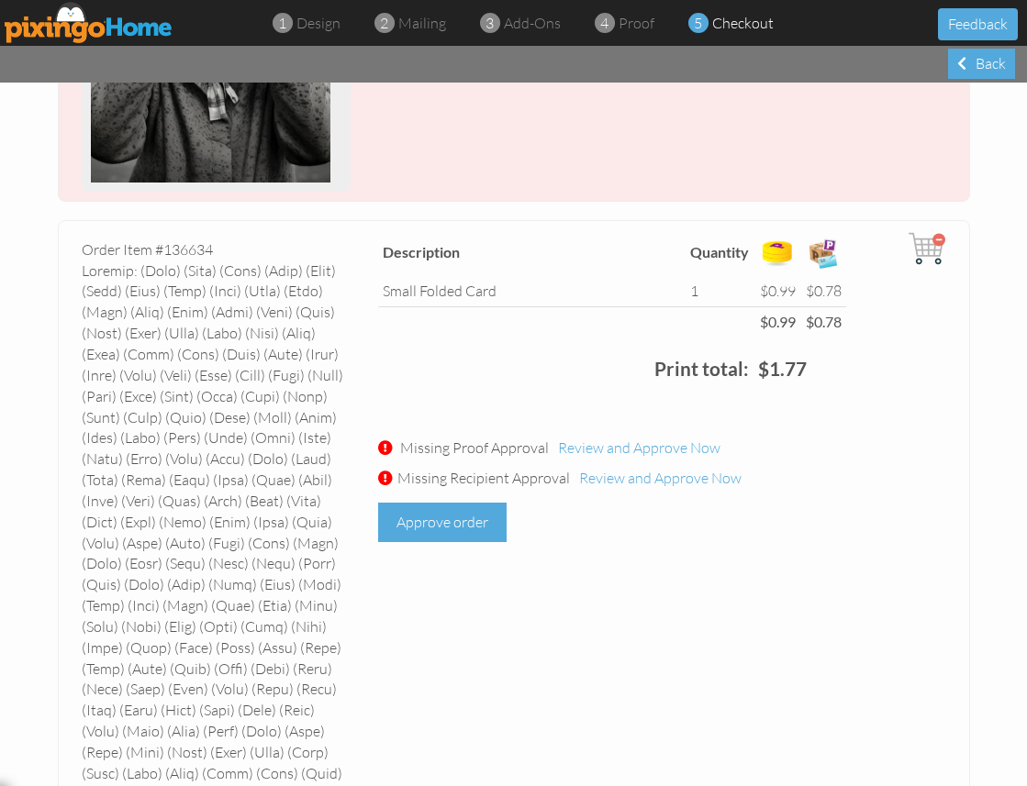
click at [465, 503] on div "Approve order" at bounding box center [442, 522] width 128 height 39
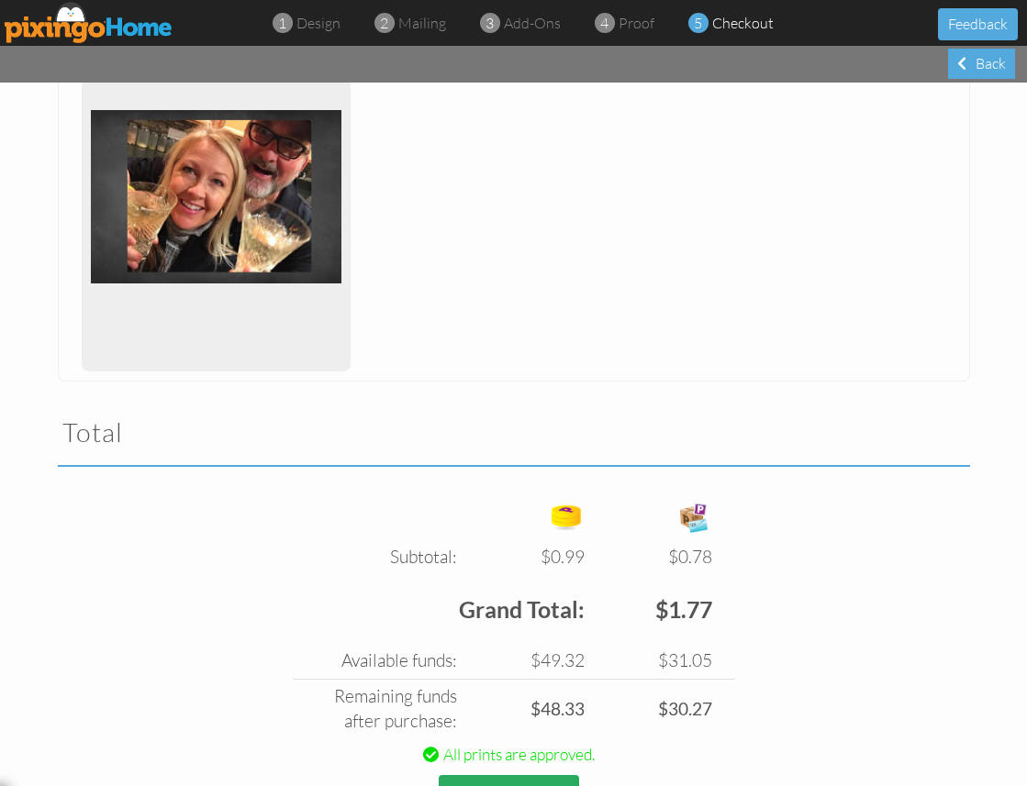
scroll to position [0, 1]
click at [488, 775] on button "Place order" at bounding box center [509, 800] width 140 height 50
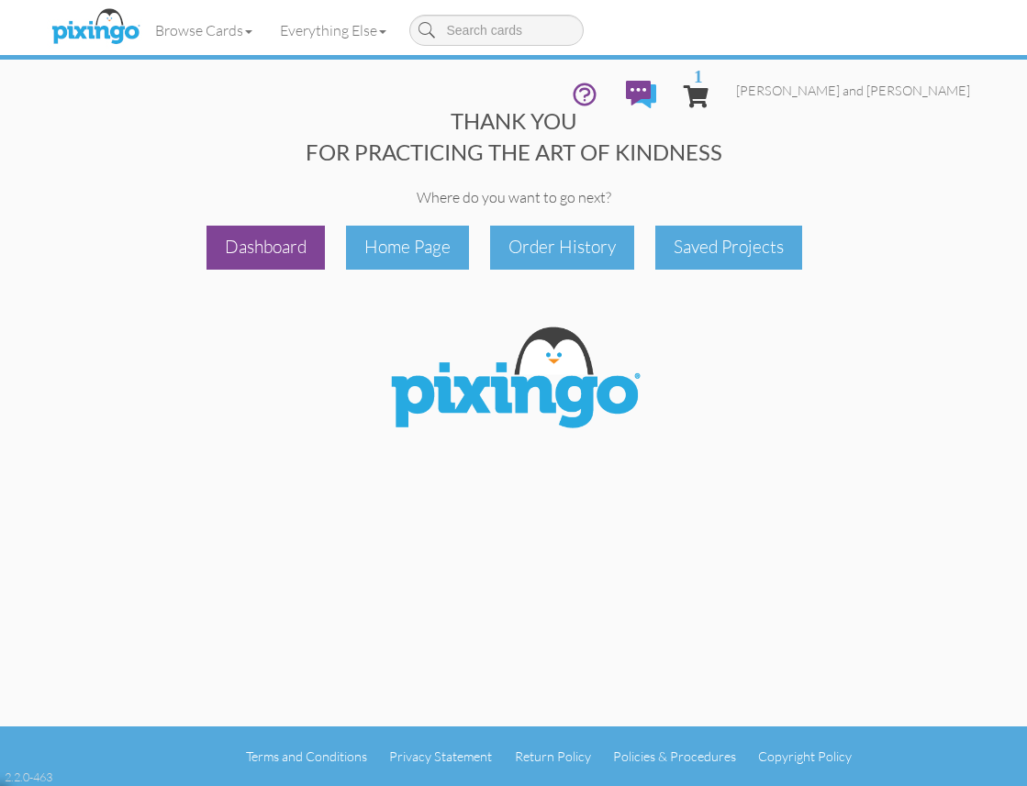
click at [250, 244] on div "Dashboard" at bounding box center [265, 247] width 118 height 43
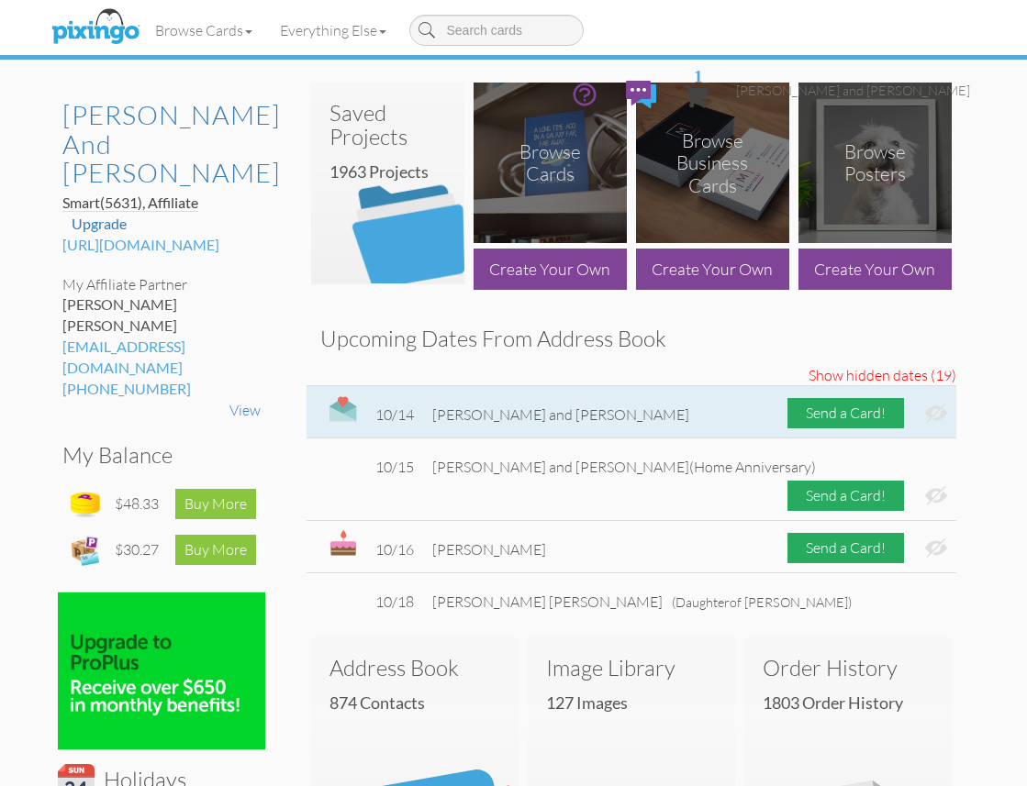
click at [936, 414] on img at bounding box center [936, 413] width 22 height 19
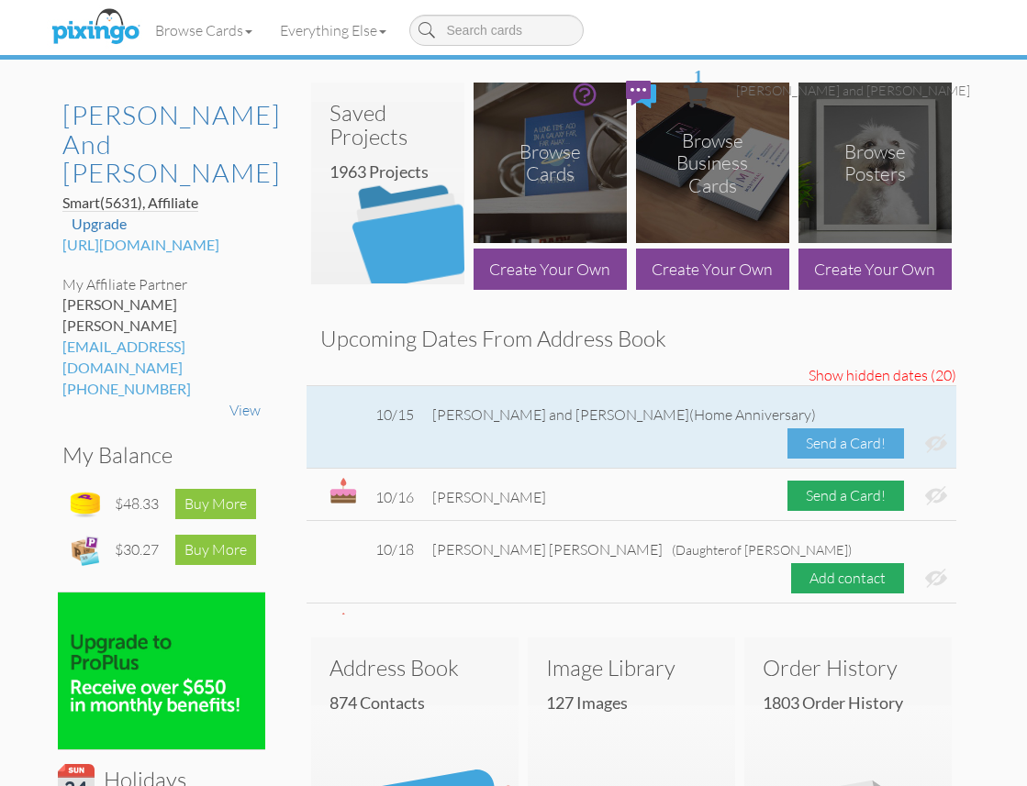
click at [864, 428] on div "Send a Card!" at bounding box center [845, 443] width 117 height 30
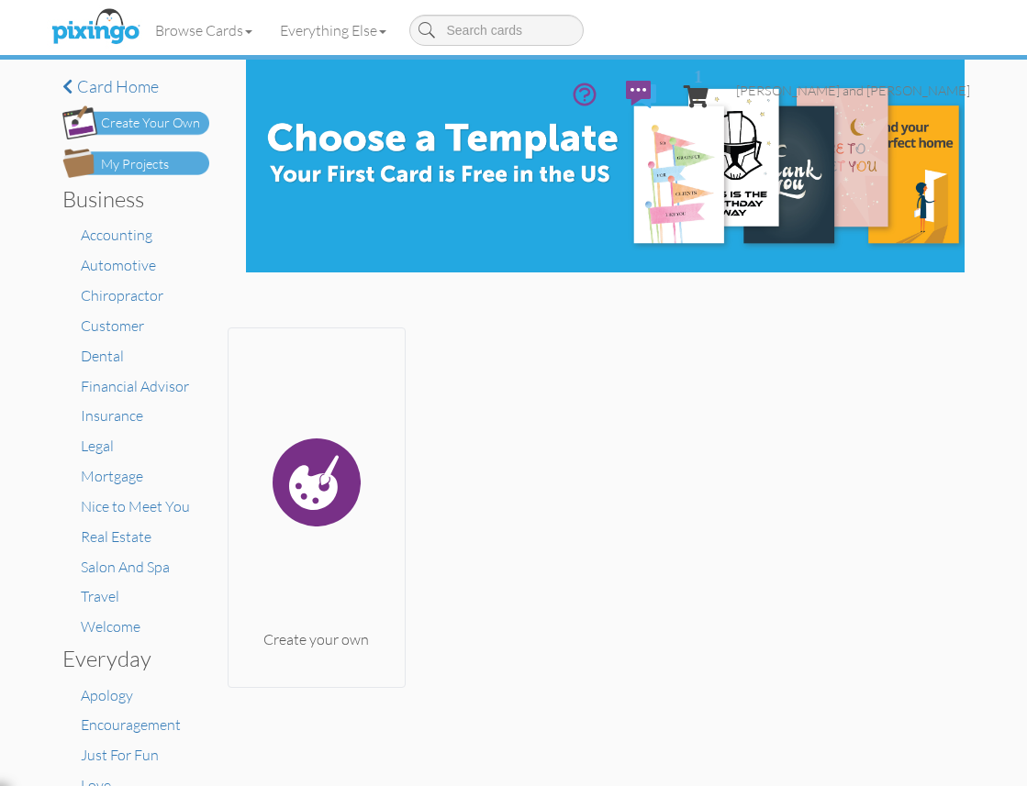
click at [154, 159] on div "My Projects" at bounding box center [135, 164] width 68 height 19
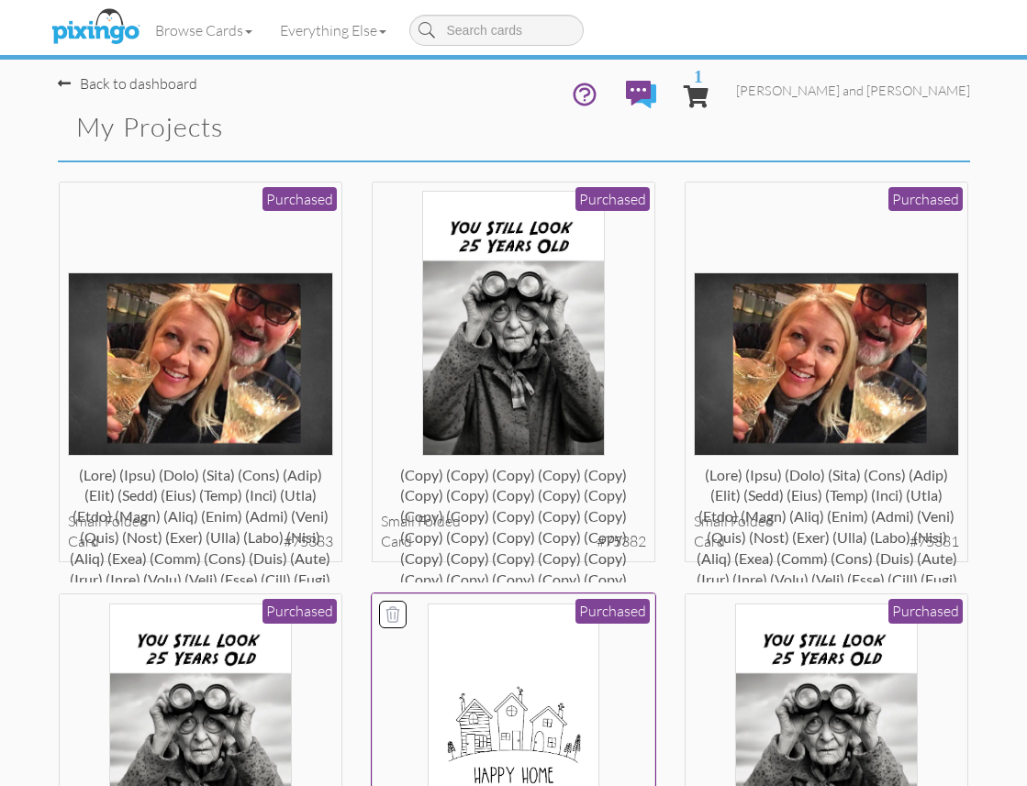
click at [519, 657] on img at bounding box center [513, 736] width 171 height 265
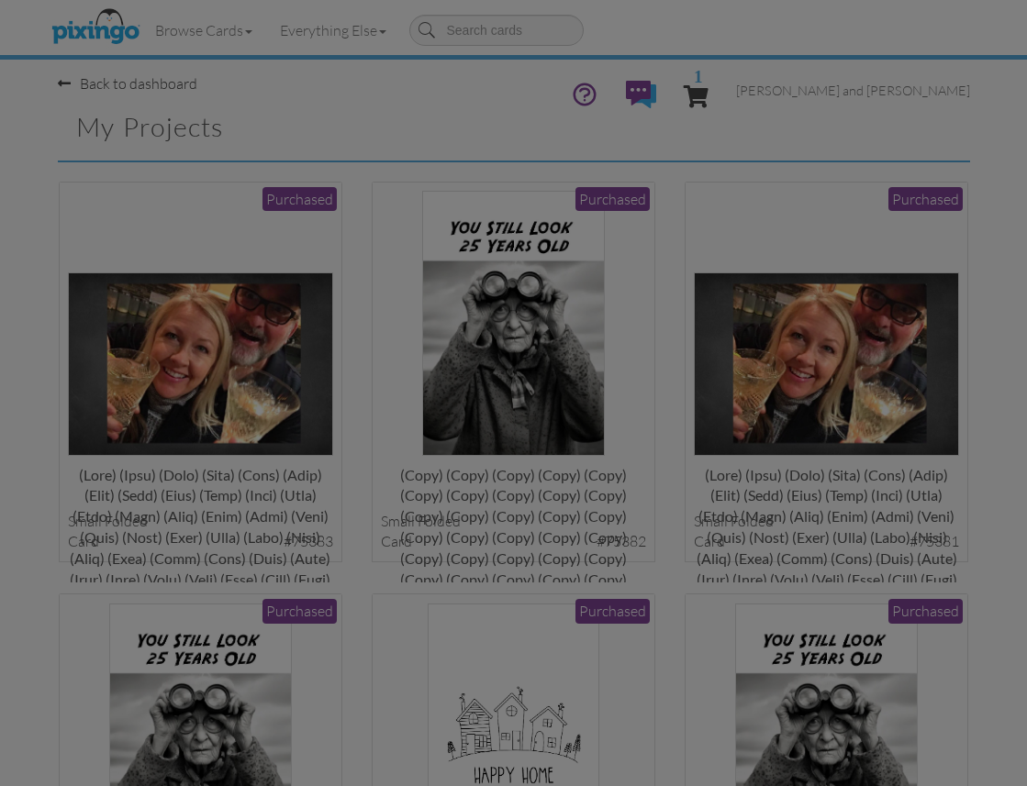
scroll to position [7, 0]
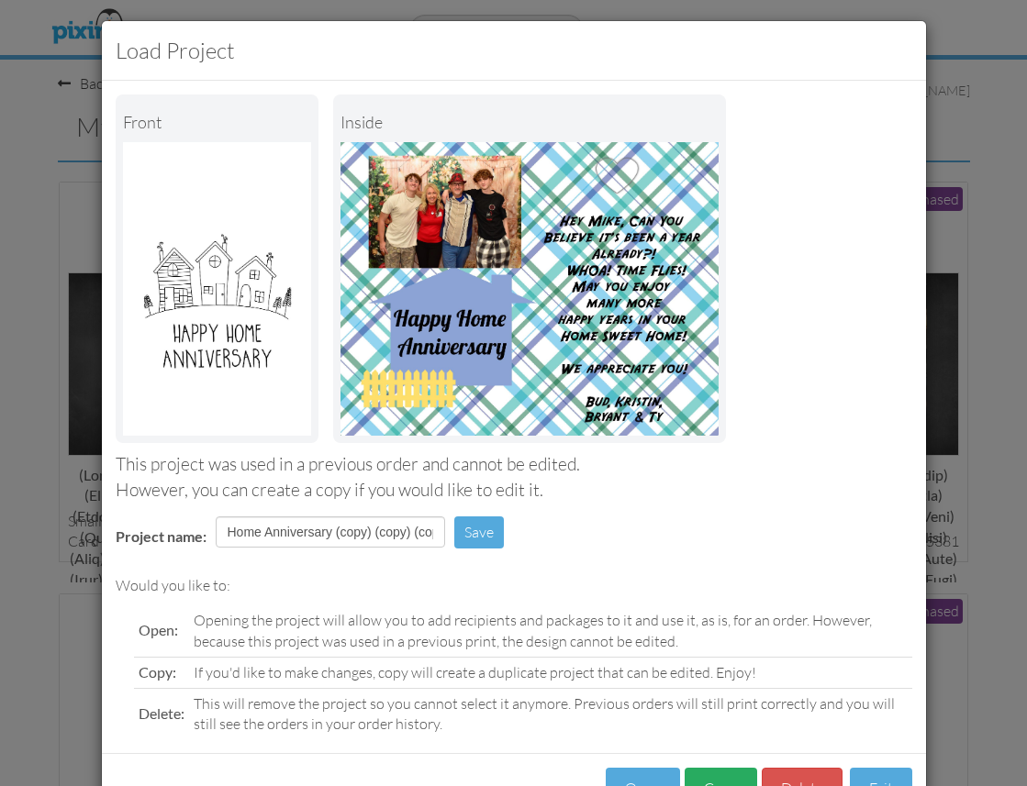
click at [730, 778] on button "Copy" at bounding box center [720, 788] width 72 height 41
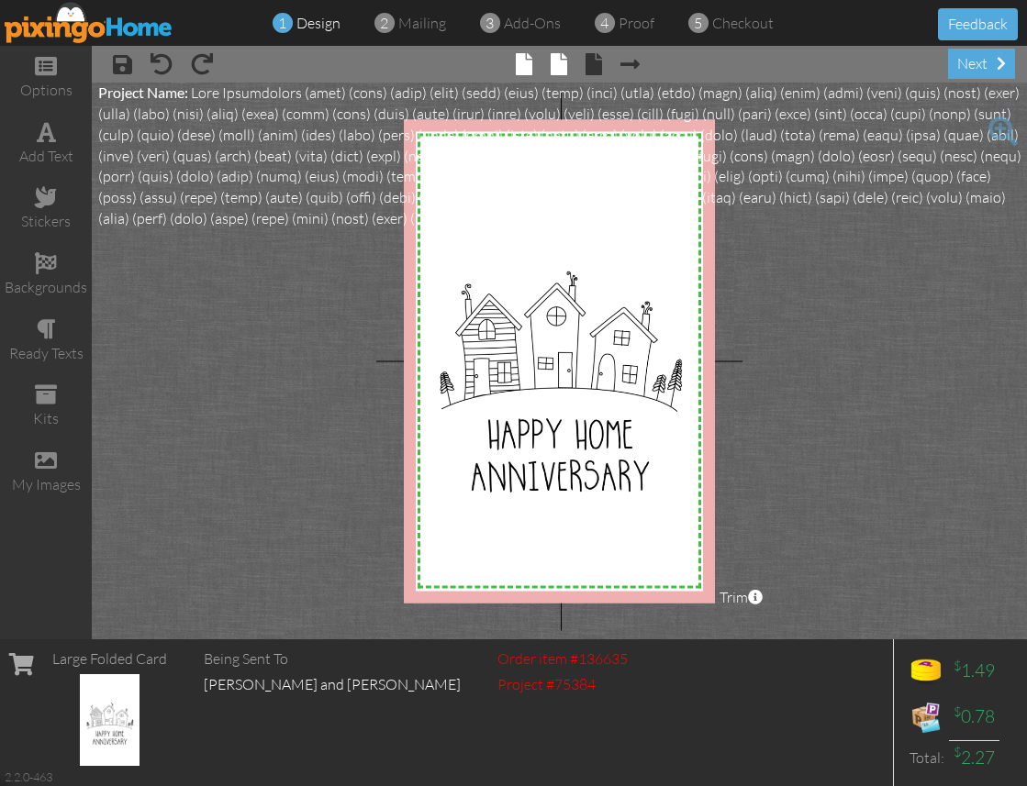
click at [566, 61] on div "× front × inside × back × Next page" at bounding box center [559, 63] width 161 height 29
click at [562, 63] on span at bounding box center [559, 64] width 17 height 22
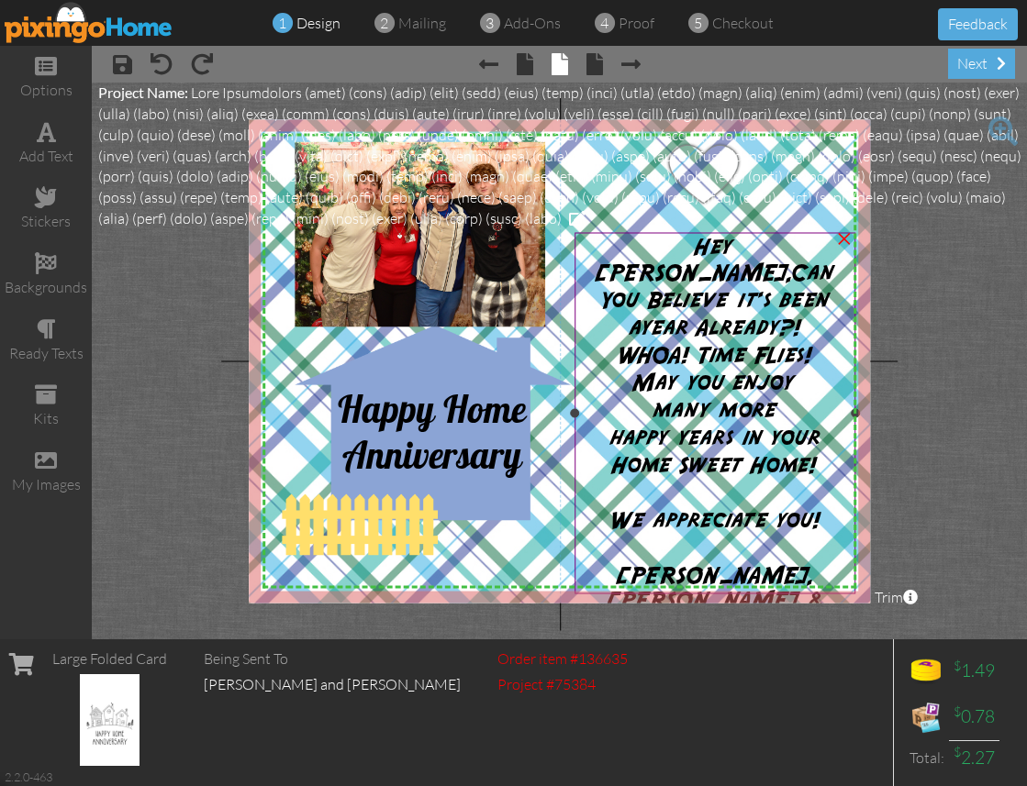
click at [660, 275] on span "Can You Believe it's been a" at bounding box center [717, 301] width 235 height 78
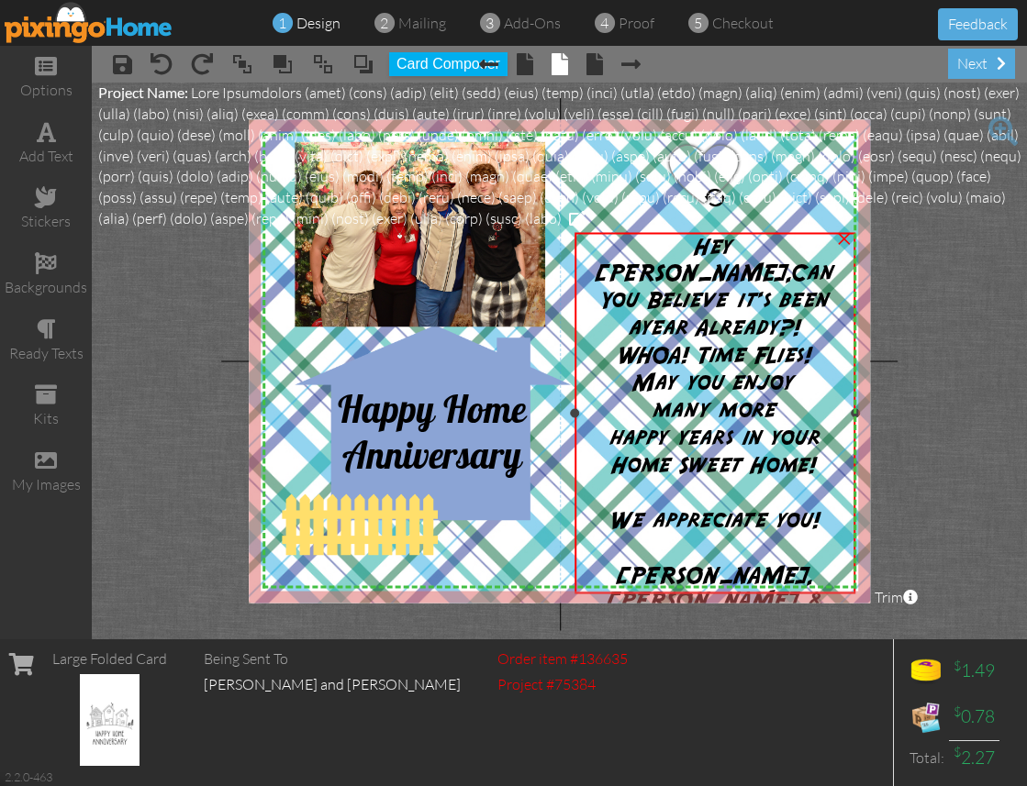
click at [662, 272] on span "Can You Believe it's been a" at bounding box center [717, 301] width 235 height 78
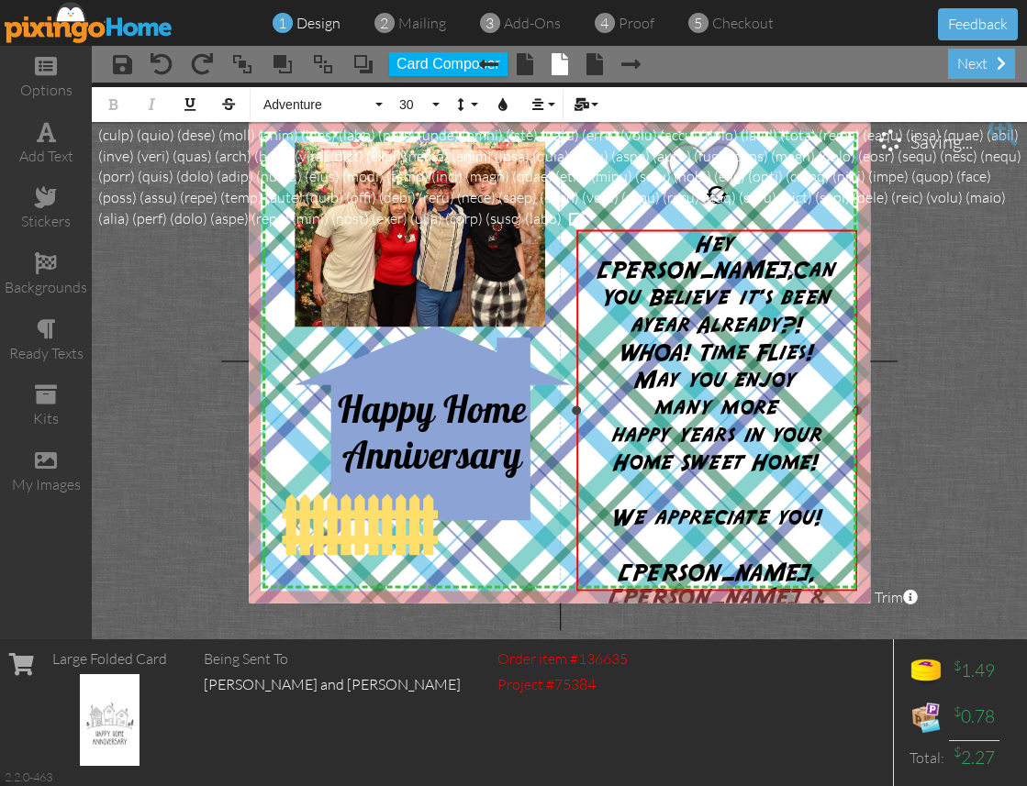
click at [682, 251] on span "Hey [PERSON_NAME]," at bounding box center [694, 258] width 197 height 49
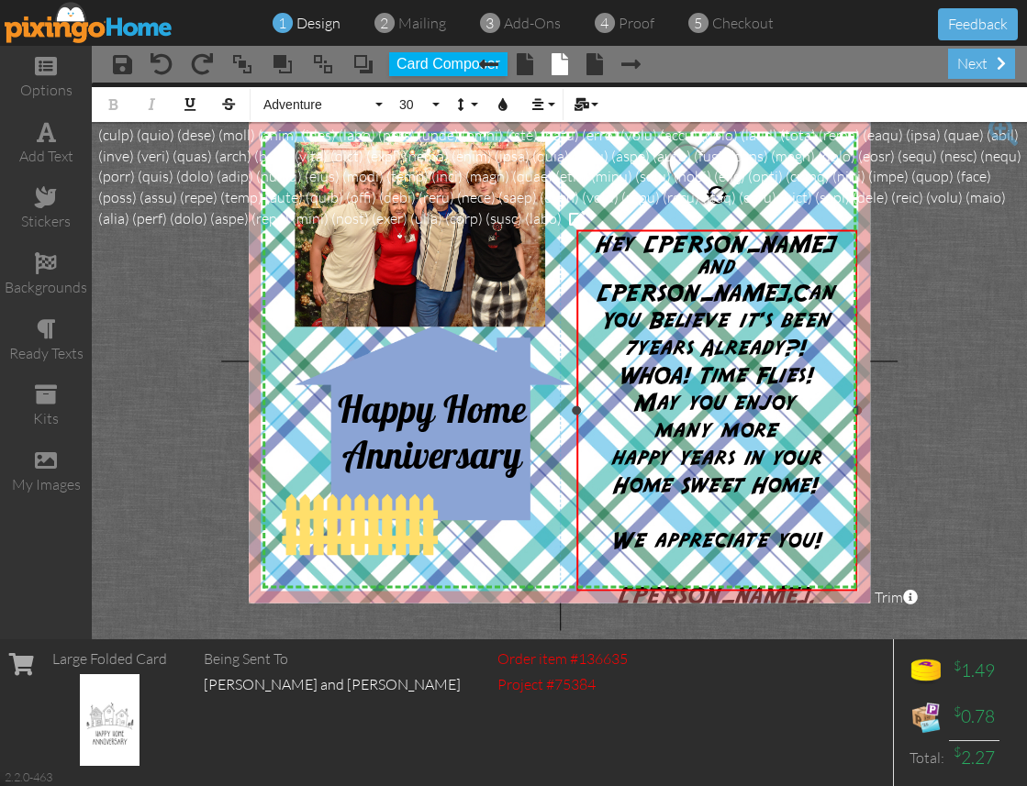
drag, startPoint x: 684, startPoint y: 325, endPoint x: 671, endPoint y: 318, distance: 15.2
click at [677, 365] on span "WHOA! Time FLies!" at bounding box center [715, 376] width 195 height 23
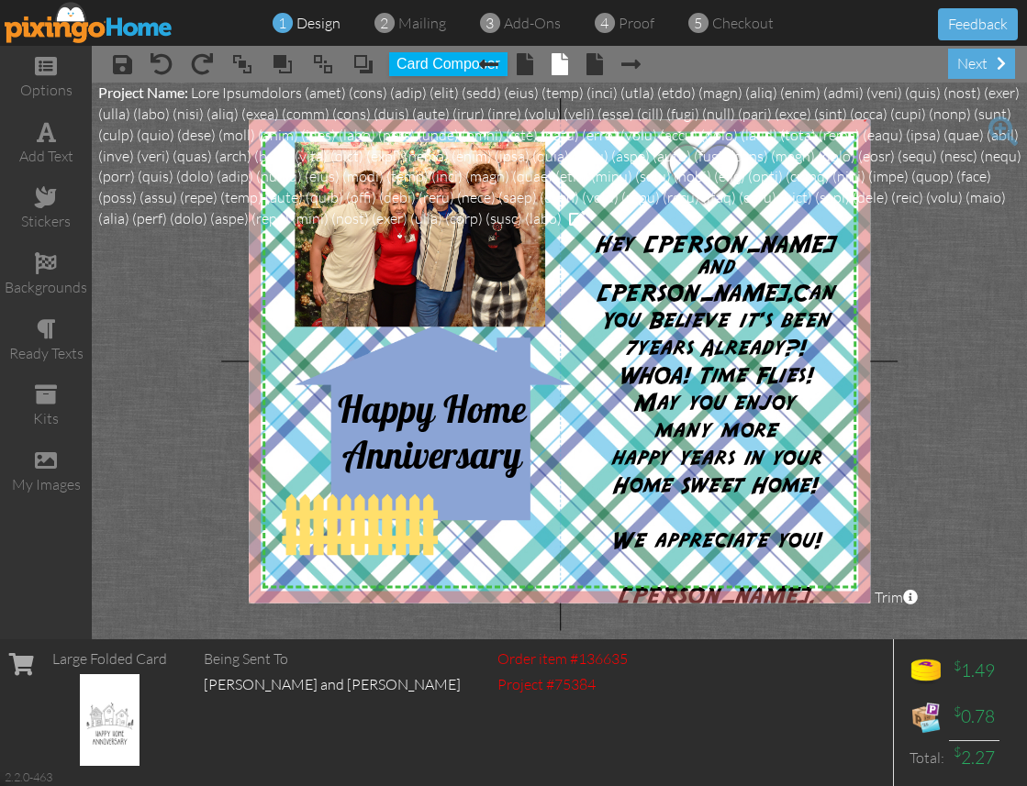
drag, startPoint x: 564, startPoint y: 296, endPoint x: 600, endPoint y: 303, distance: 36.4
click at [566, 296] on img at bounding box center [557, 187] width 648 height 839
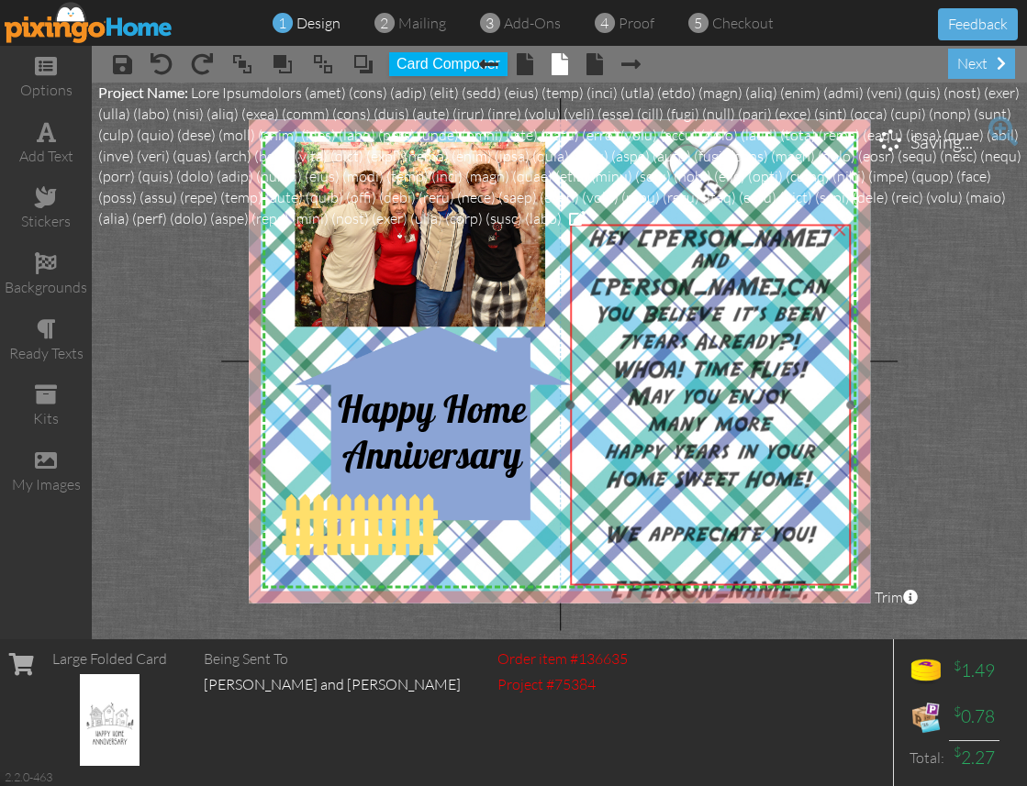
click at [631, 332] on span "years Already?!" at bounding box center [715, 343] width 169 height 23
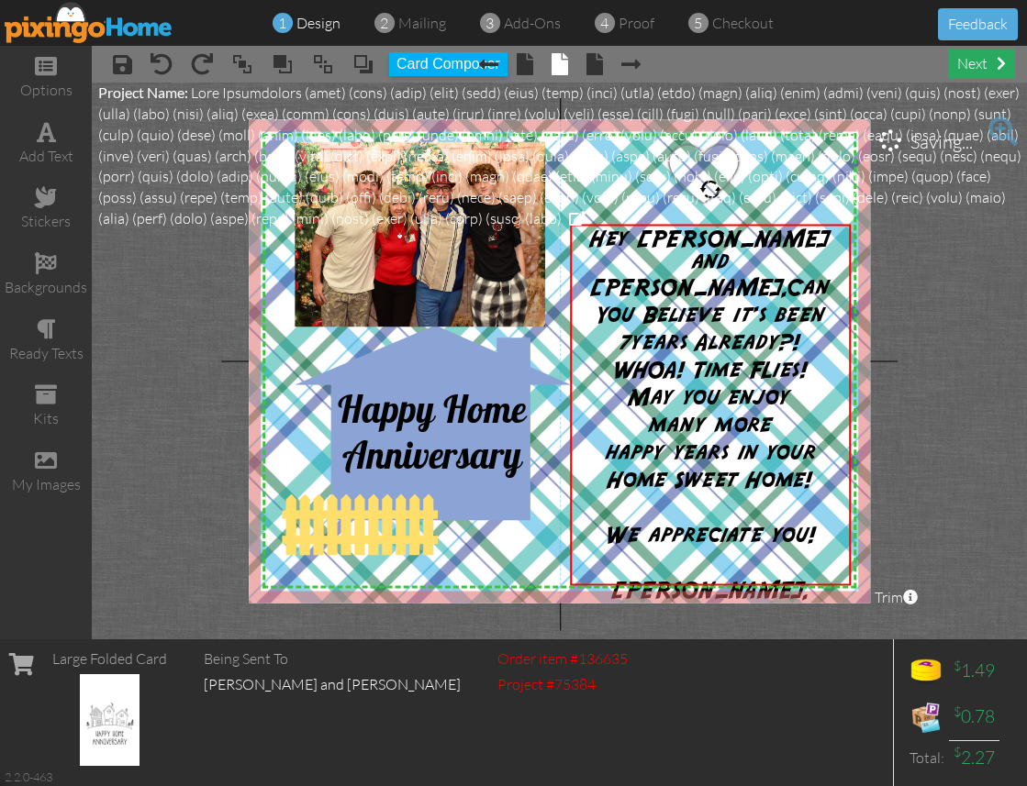
click at [985, 70] on div "next" at bounding box center [981, 64] width 67 height 30
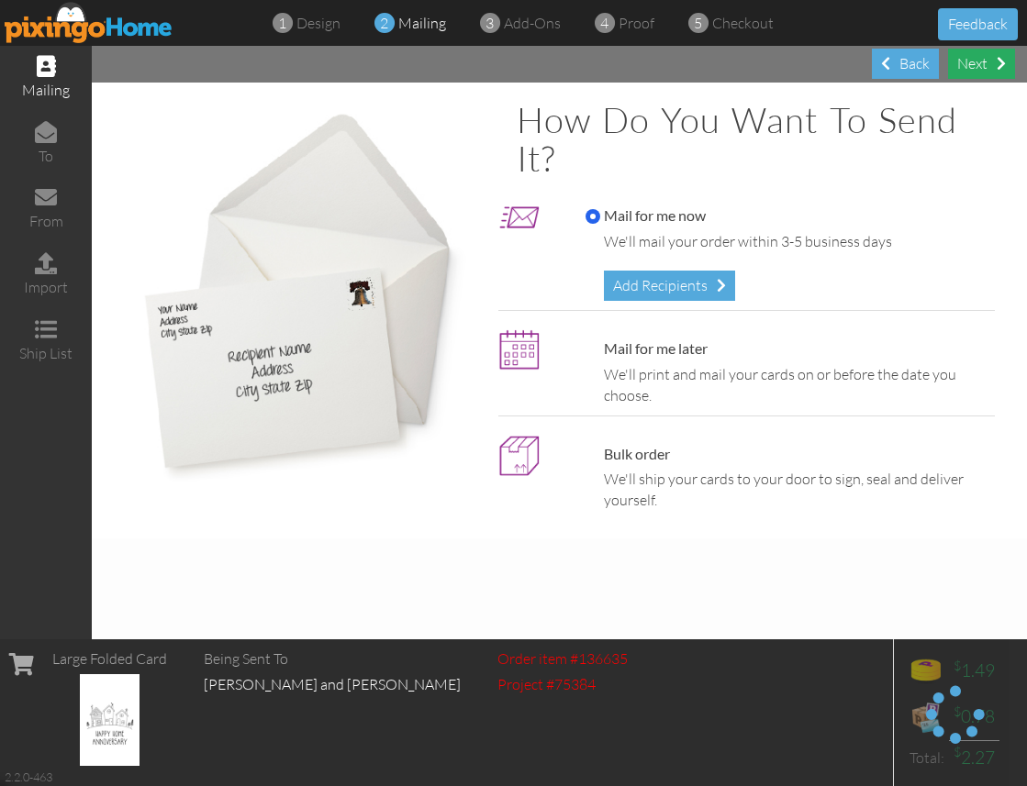
click at [996, 71] on div "Next" at bounding box center [981, 64] width 67 height 30
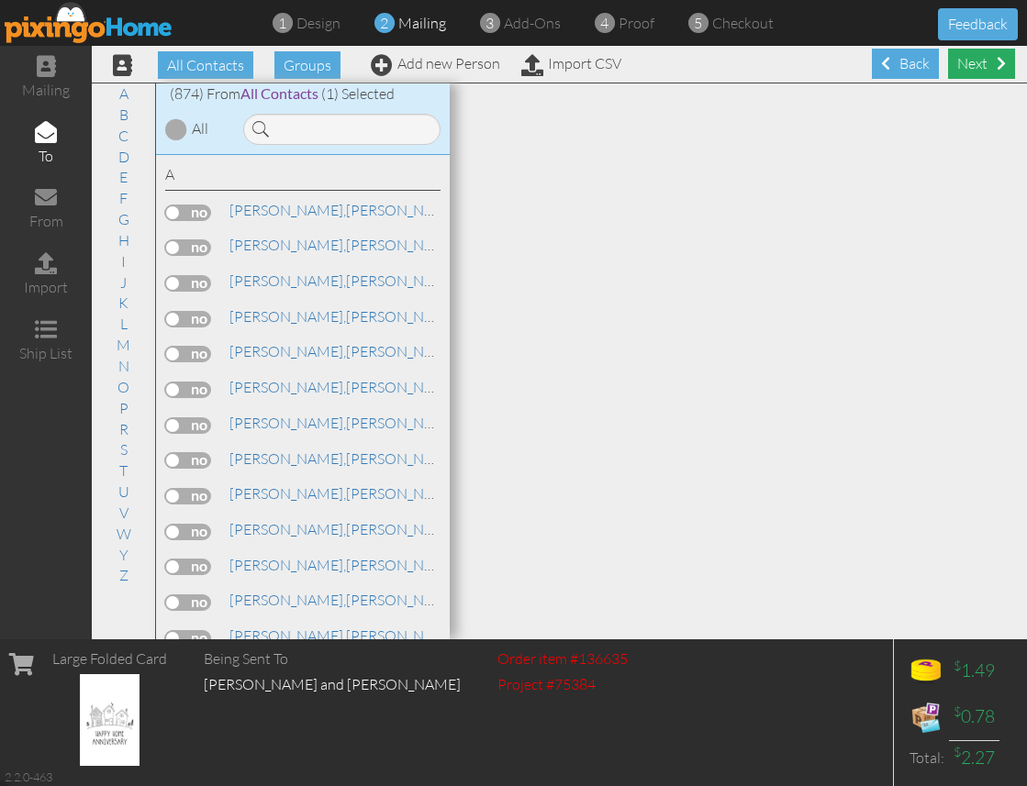
click at [987, 66] on div "Next" at bounding box center [981, 64] width 67 height 30
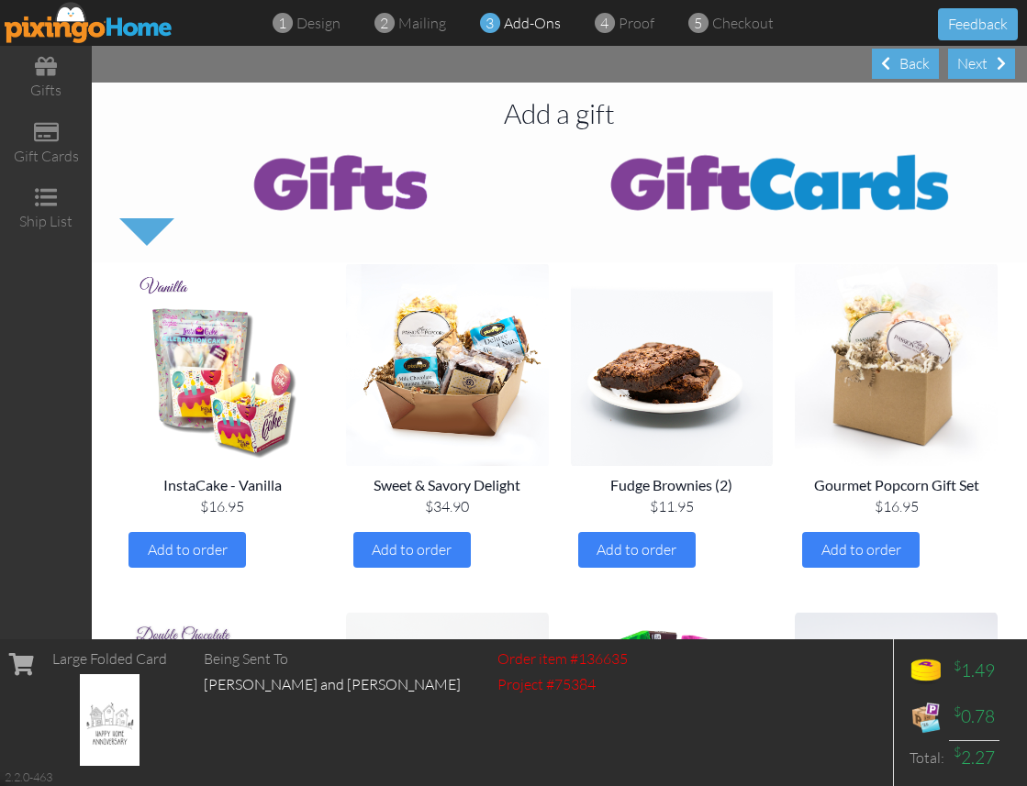
click at [987, 66] on div "Next" at bounding box center [981, 64] width 67 height 30
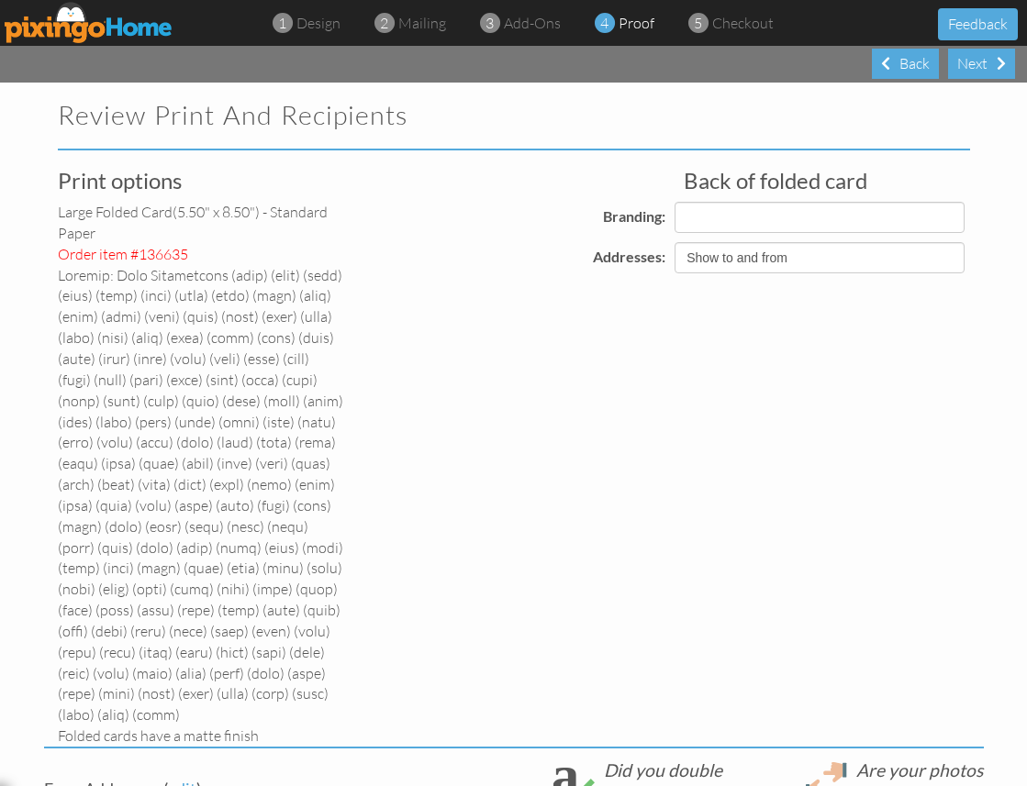
select select "object:20689"
select select "object:20690"
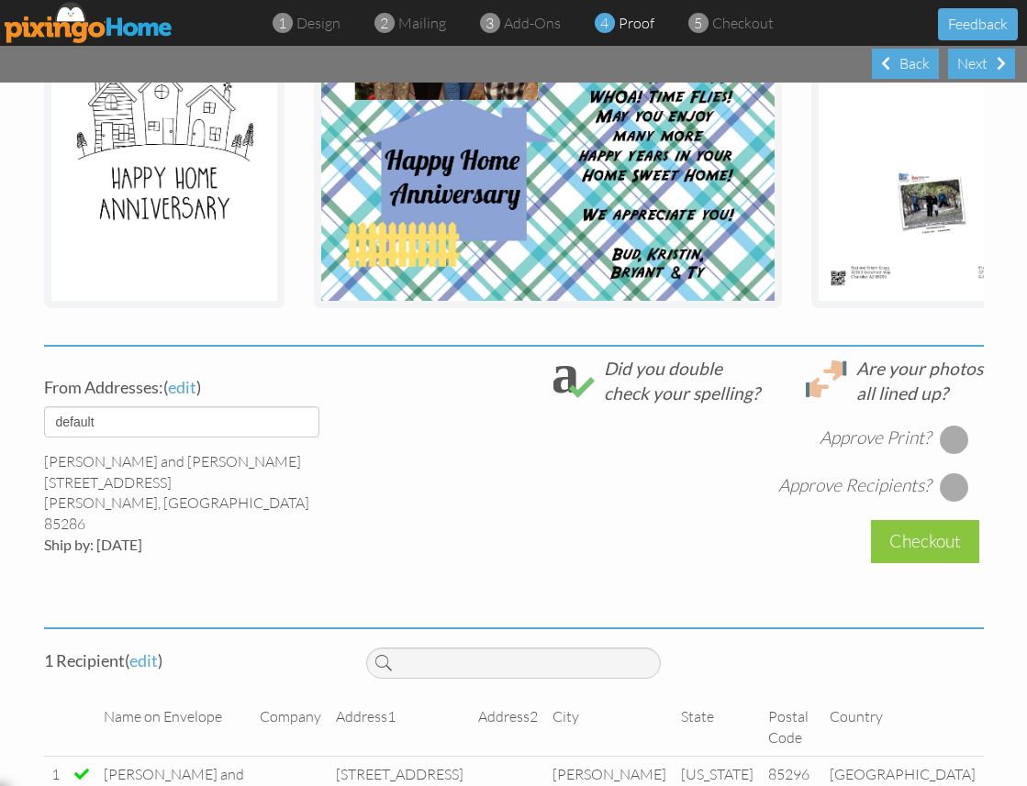
scroll to position [882, 0]
click at [953, 426] on div at bounding box center [954, 440] width 29 height 29
click at [952, 473] on div at bounding box center [954, 487] width 29 height 29
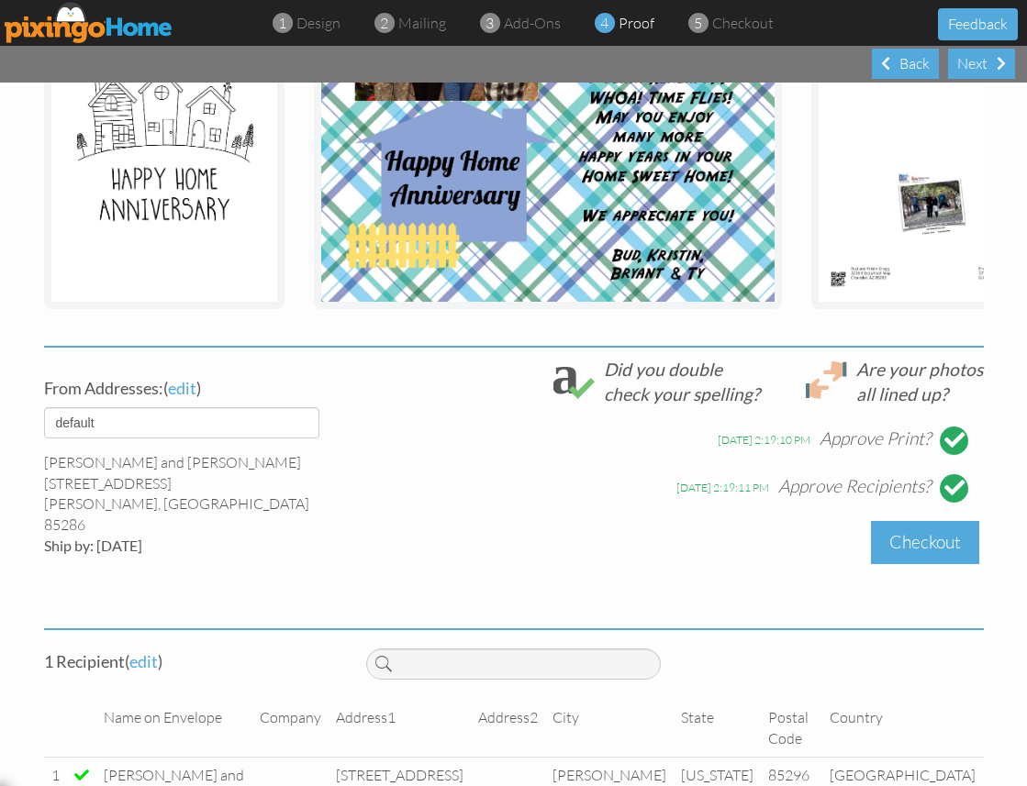
click at [922, 525] on div "Checkout" at bounding box center [925, 542] width 108 height 43
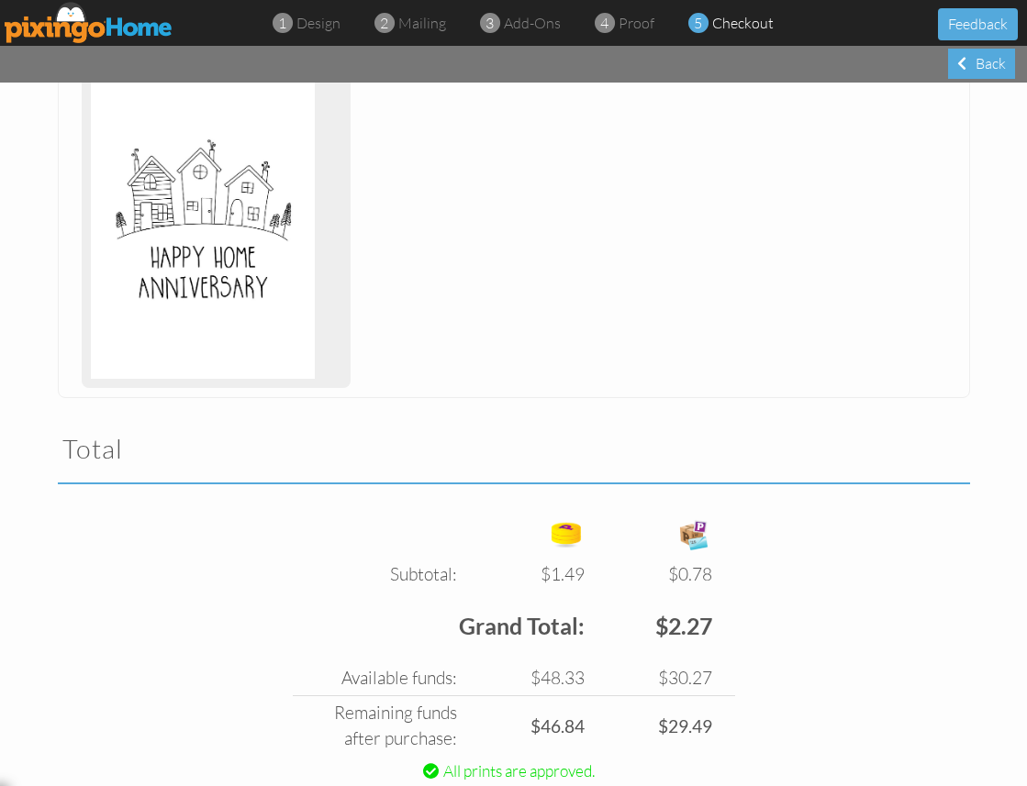
scroll to position [1, 0]
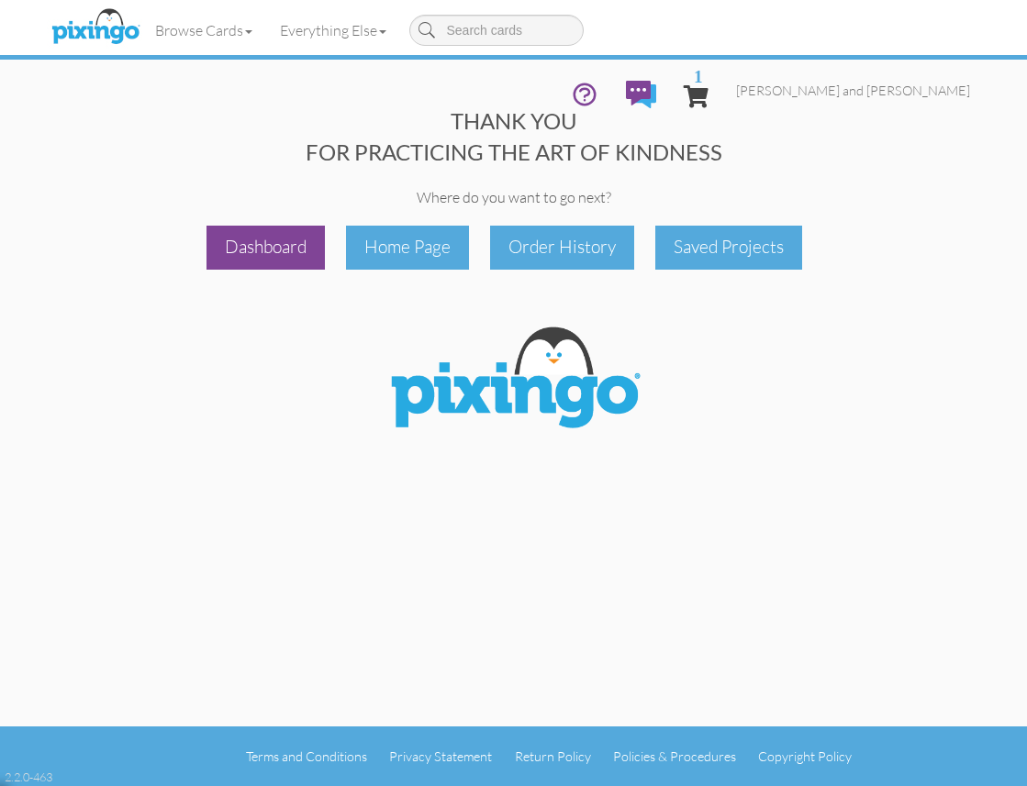
click at [286, 249] on div "Dashboard" at bounding box center [265, 247] width 118 height 43
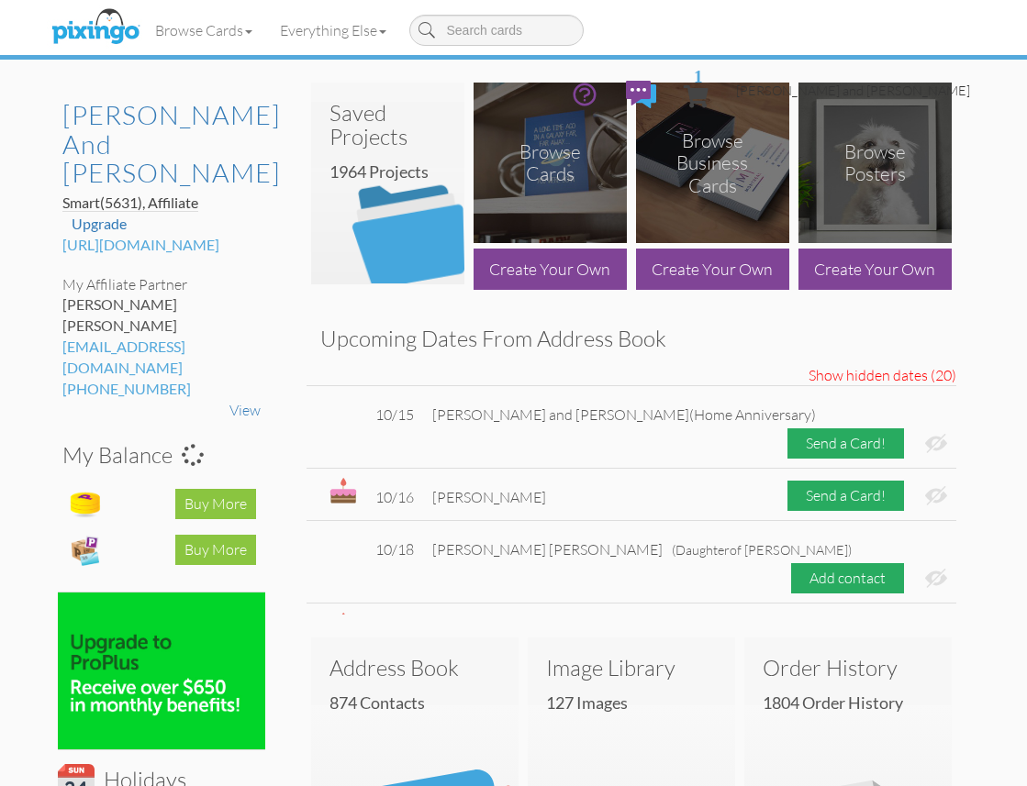
click at [926, 67] on link "[PERSON_NAME] and [PERSON_NAME]" at bounding box center [853, 90] width 262 height 47
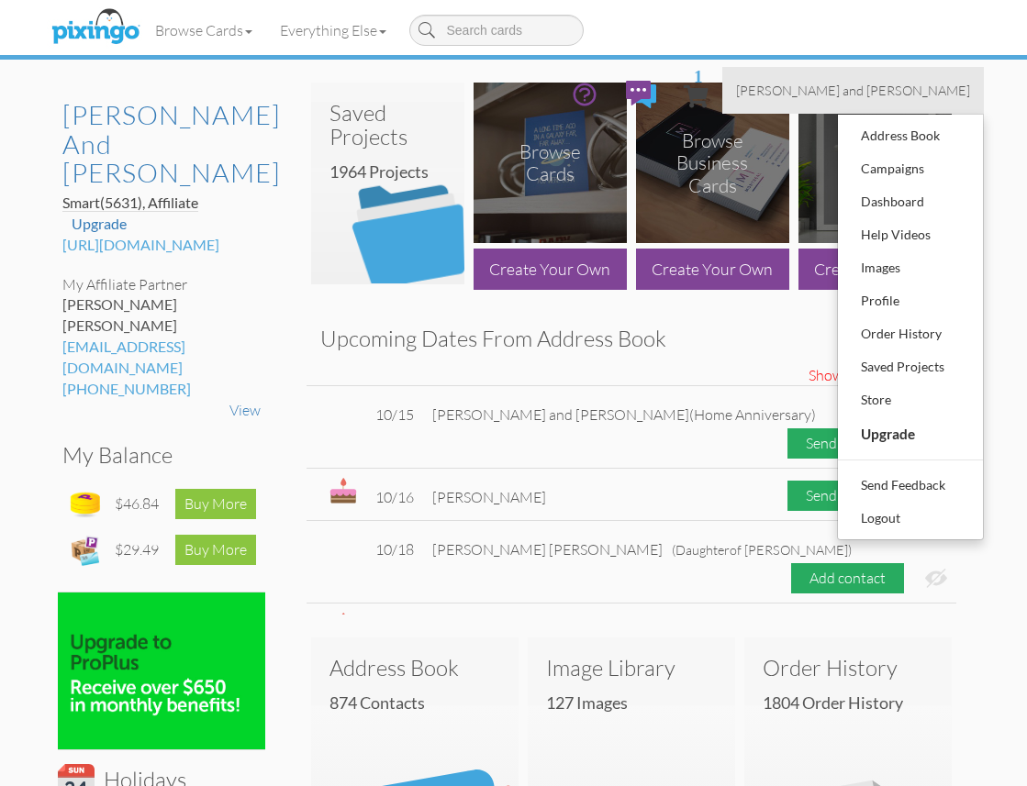
click at [725, 325] on div "Upcoming Dates From Address Book Show hidden dates (20) Hide hidden dates (20) …" at bounding box center [631, 464] width 677 height 302
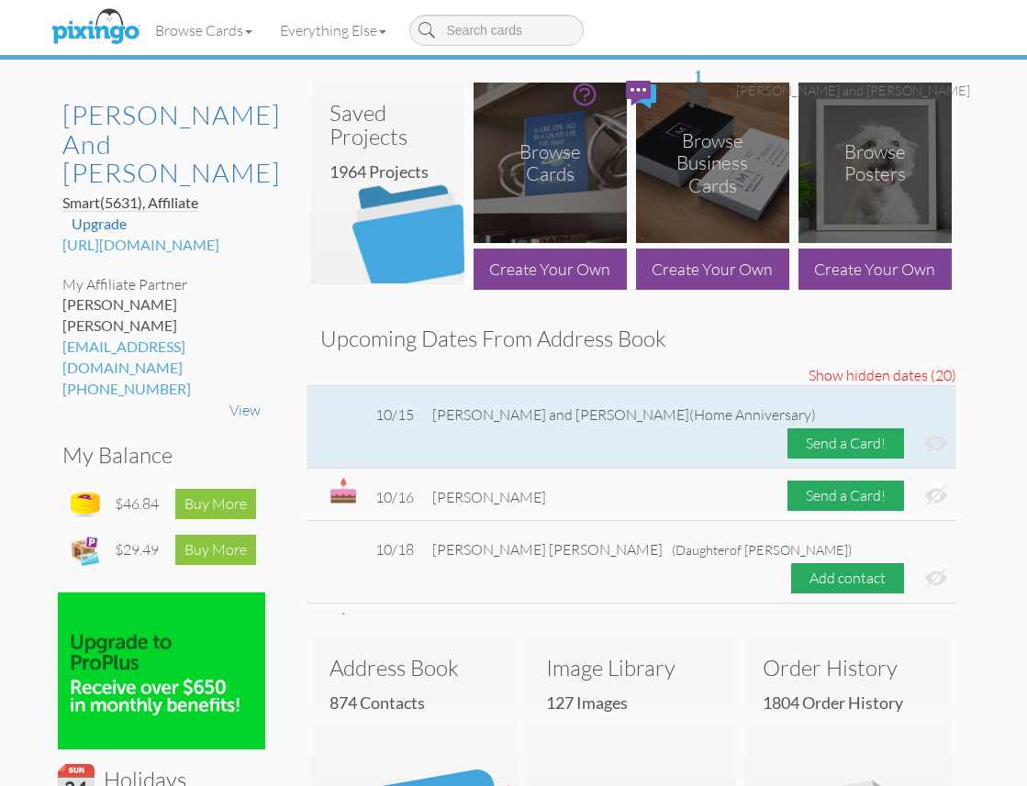
click at [932, 434] on img at bounding box center [936, 443] width 22 height 19
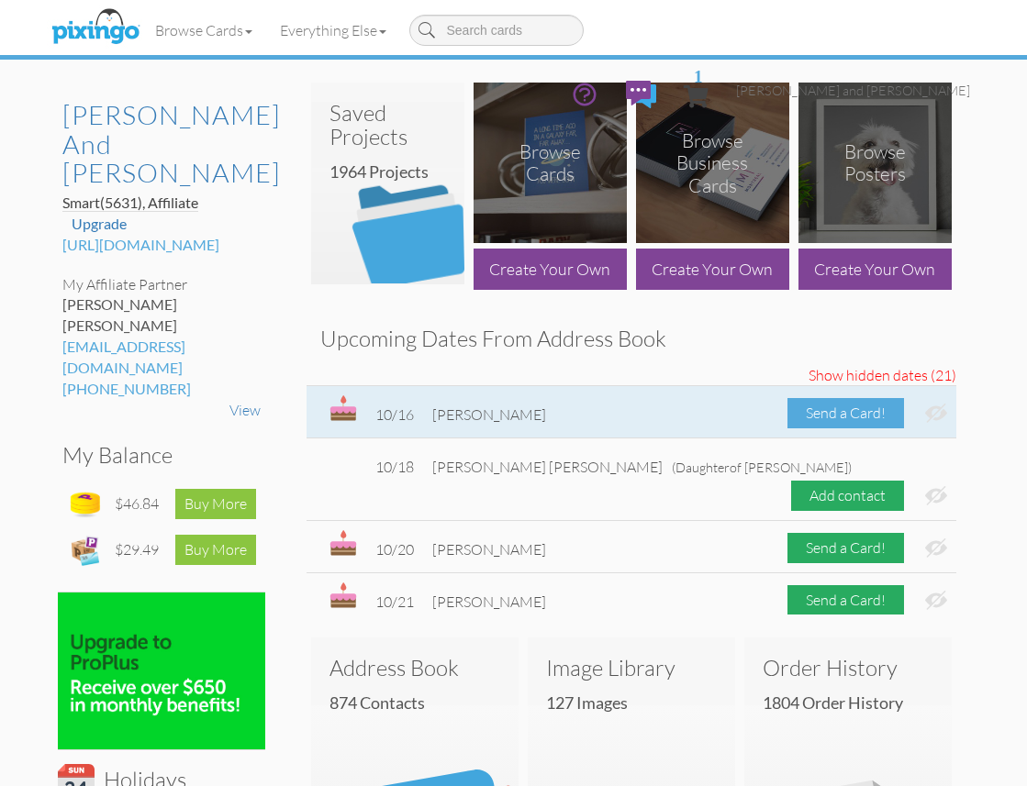
click at [825, 412] on div "Send a Card!" at bounding box center [845, 413] width 117 height 30
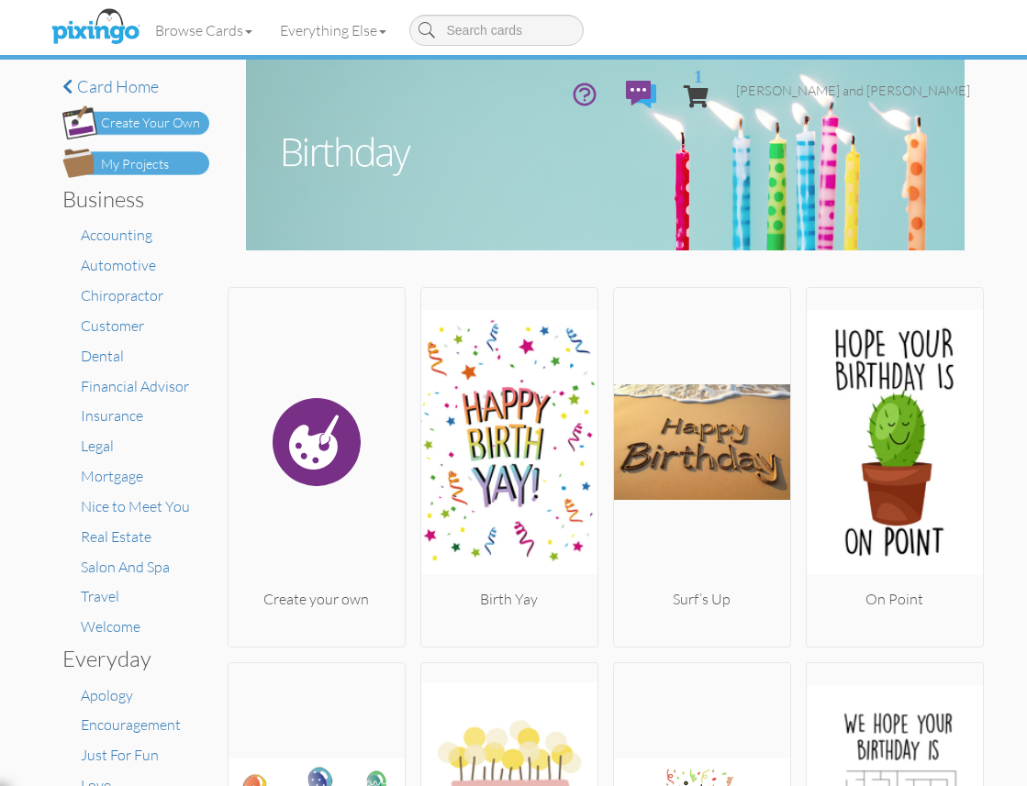
click at [157, 162] on div "My Projects" at bounding box center [135, 164] width 68 height 19
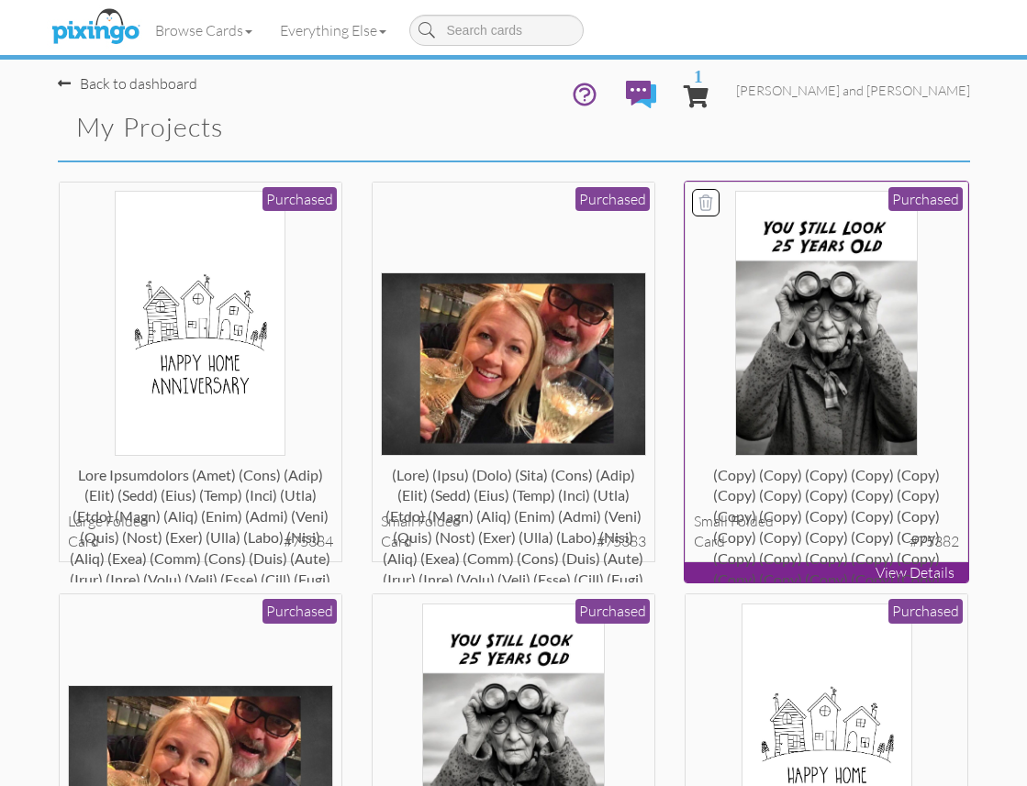
click at [792, 357] on img at bounding box center [826, 323] width 183 height 265
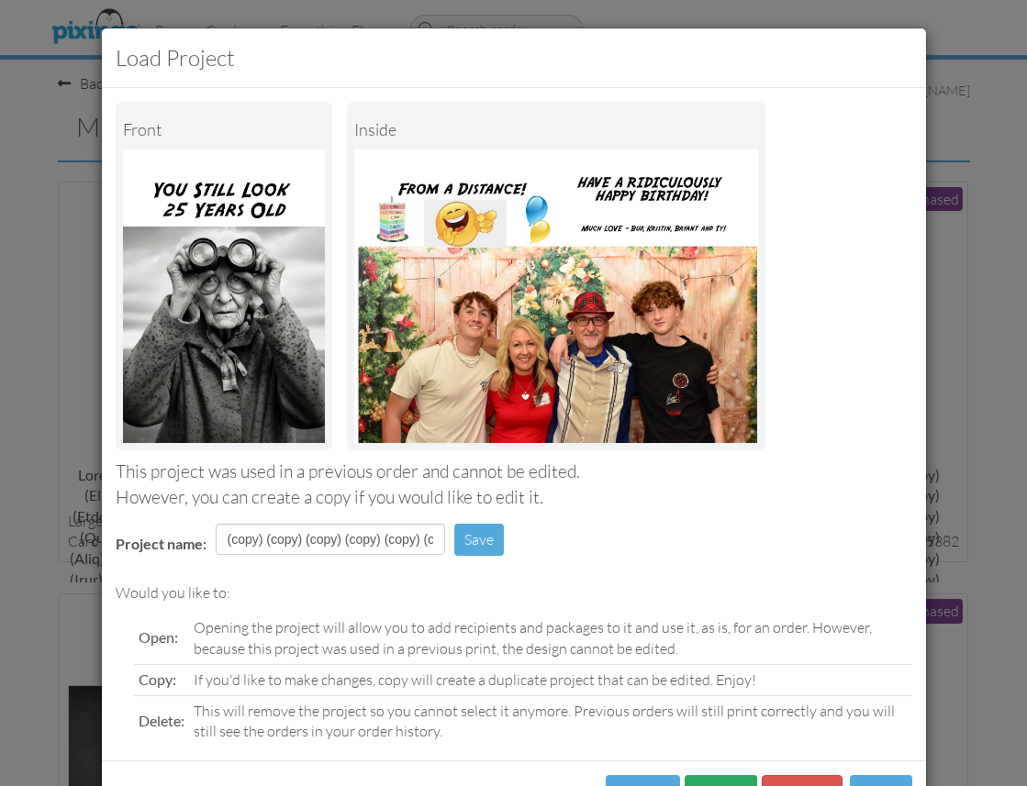
click at [732, 775] on button "Copy" at bounding box center [720, 795] width 72 height 41
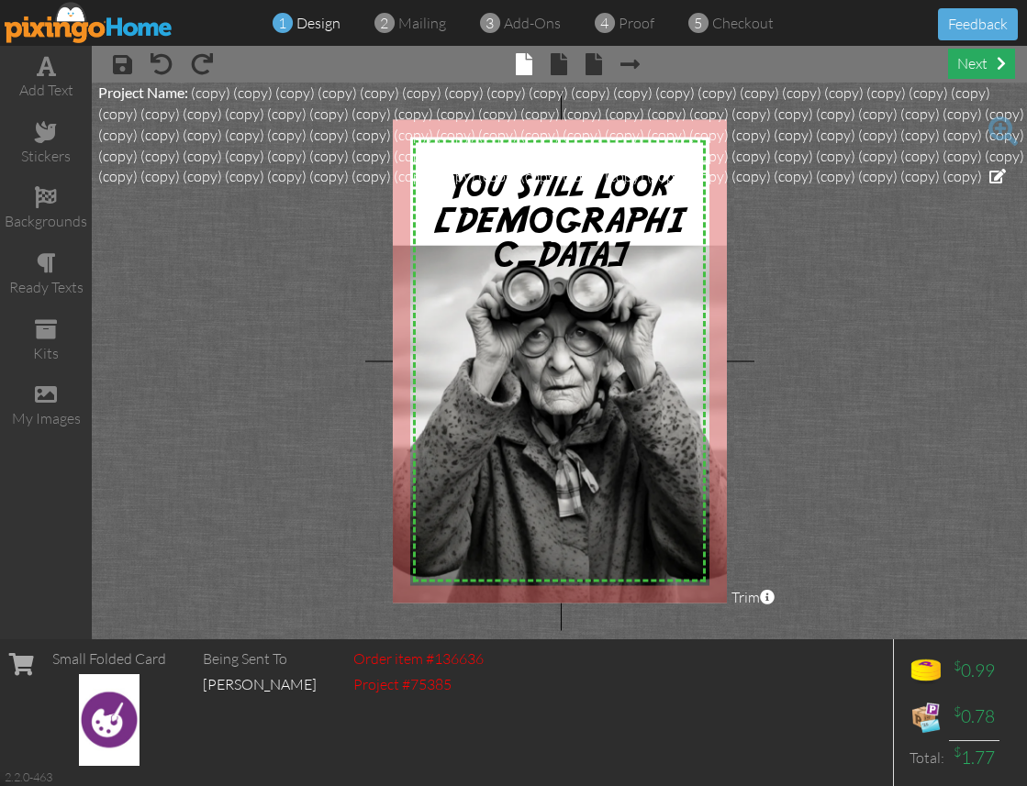
click at [970, 61] on div "next" at bounding box center [981, 64] width 67 height 30
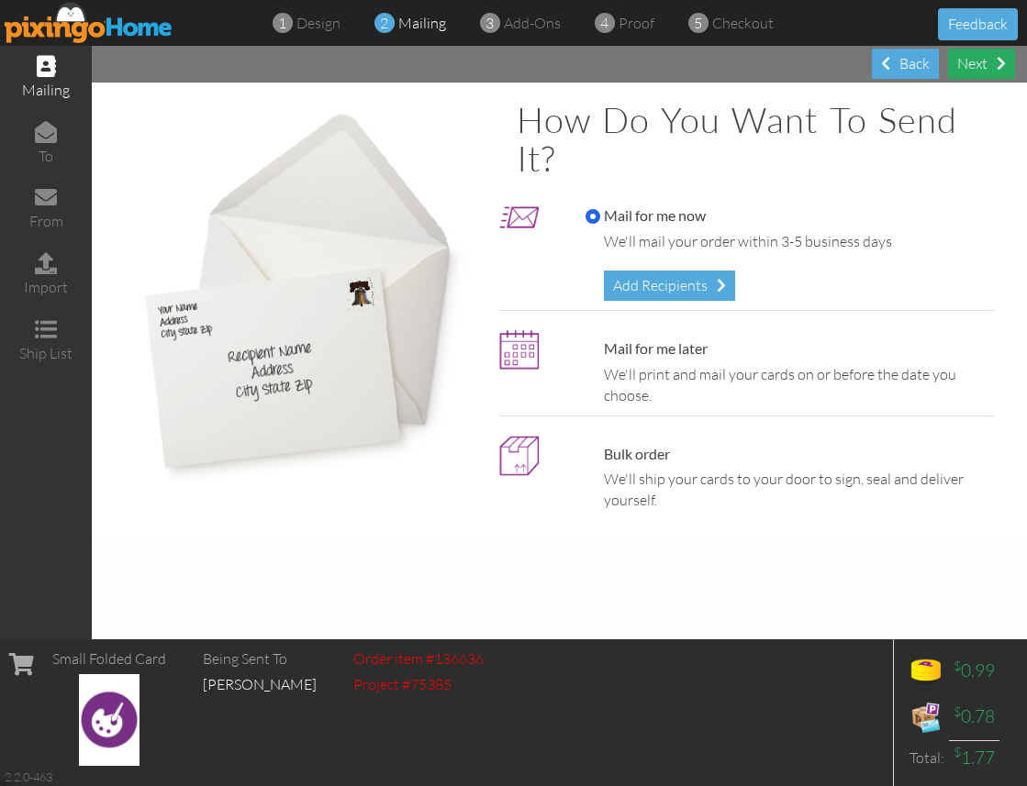
click at [976, 62] on div "Next" at bounding box center [981, 64] width 67 height 30
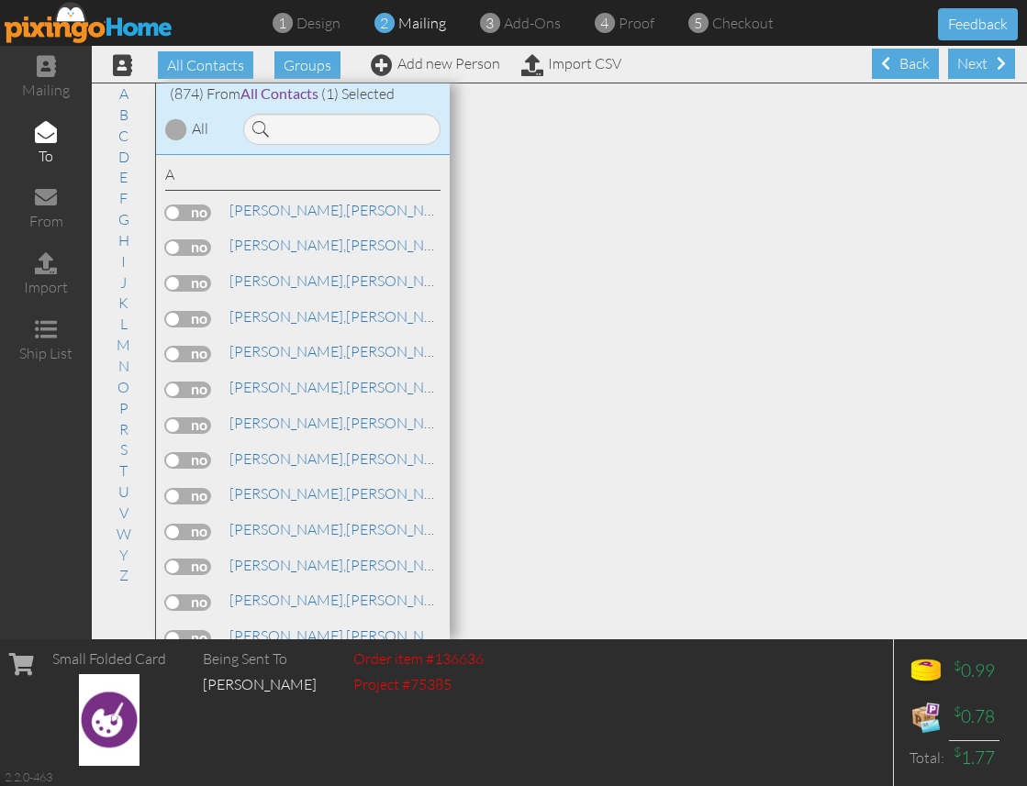
click at [976, 62] on div "Next" at bounding box center [981, 64] width 67 height 30
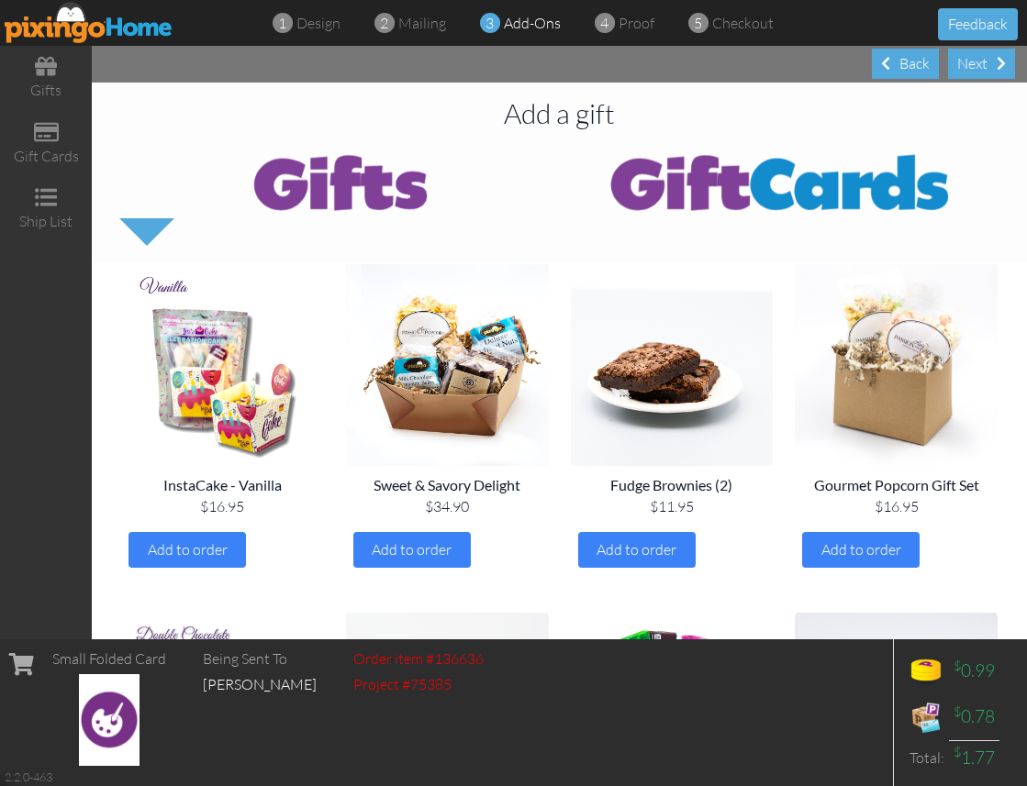
click at [976, 62] on div "Next" at bounding box center [981, 64] width 67 height 30
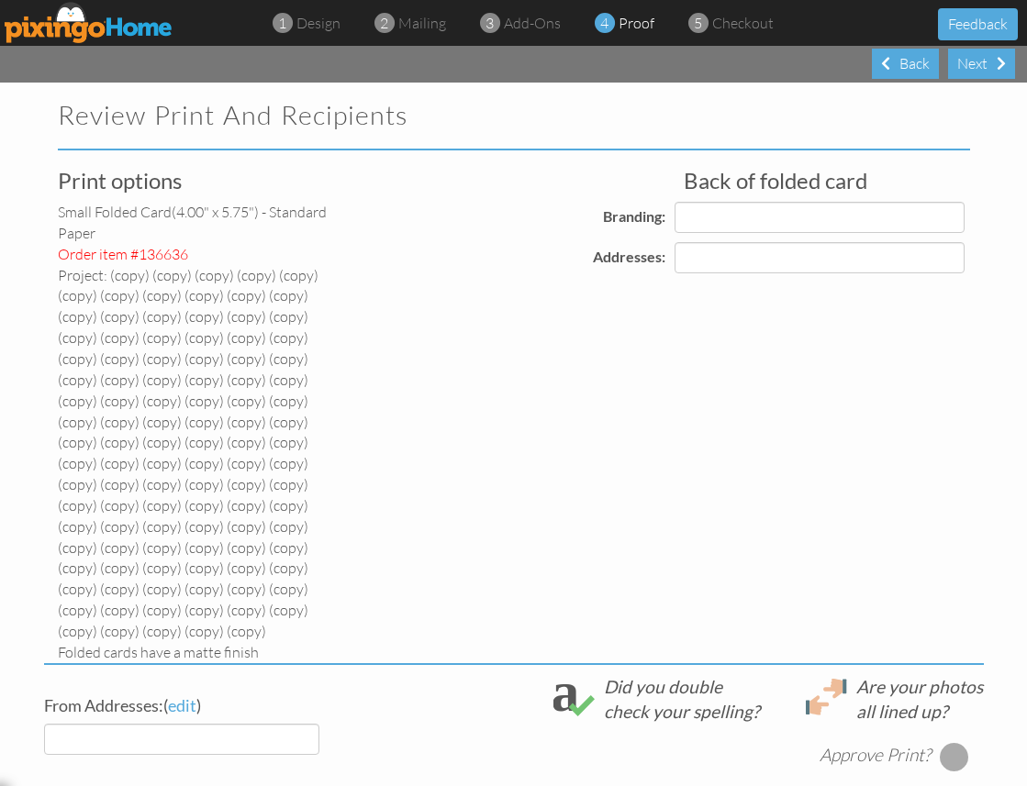
select select "object:24412"
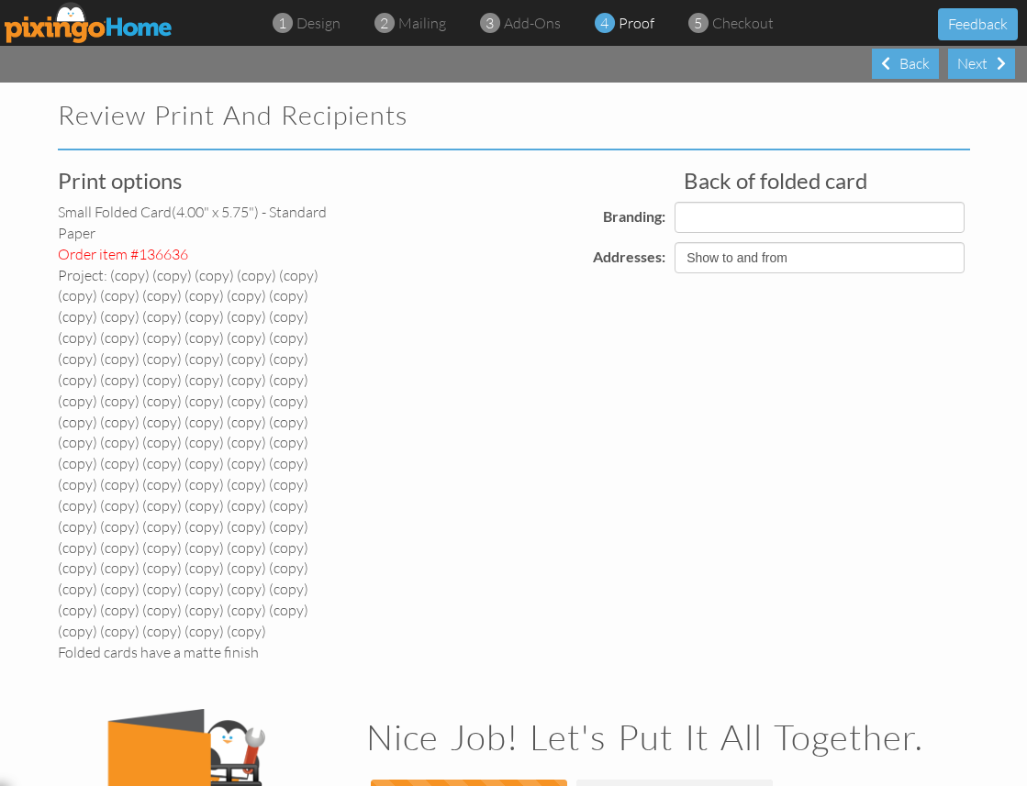
select select "object:24424"
select select "object:24422"
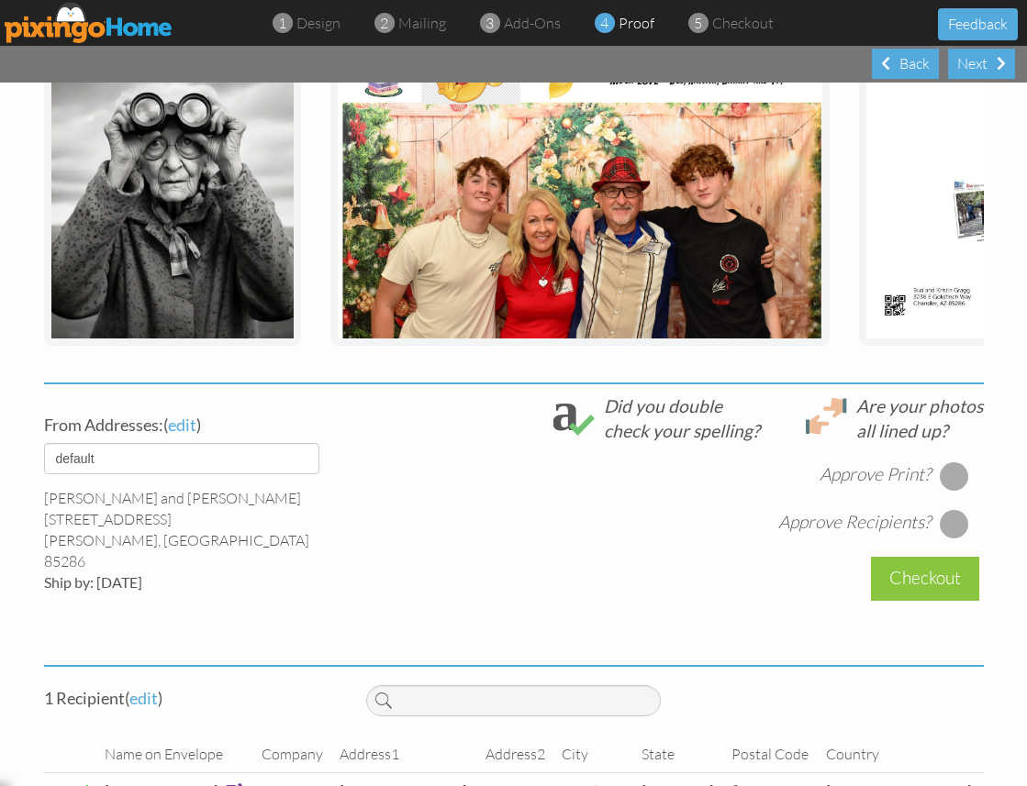
scroll to position [761, 0]
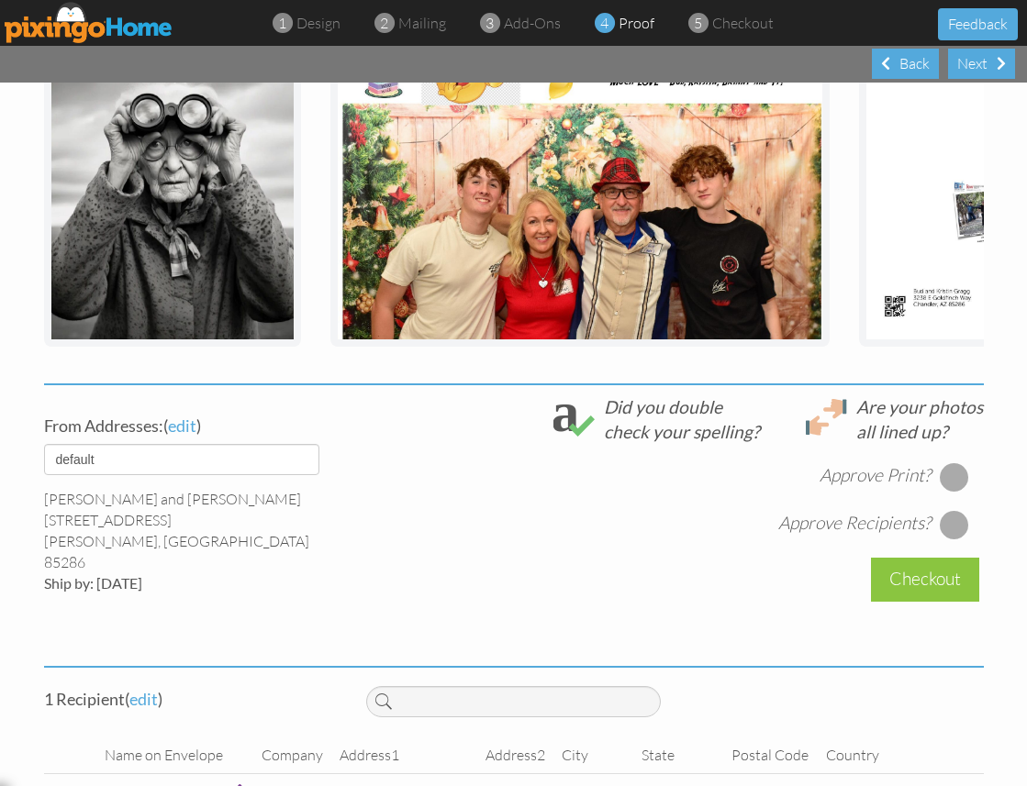
click at [955, 462] on div at bounding box center [954, 476] width 29 height 29
click at [956, 510] on div at bounding box center [954, 524] width 29 height 29
click at [904, 558] on div "Checkout" at bounding box center [925, 579] width 108 height 43
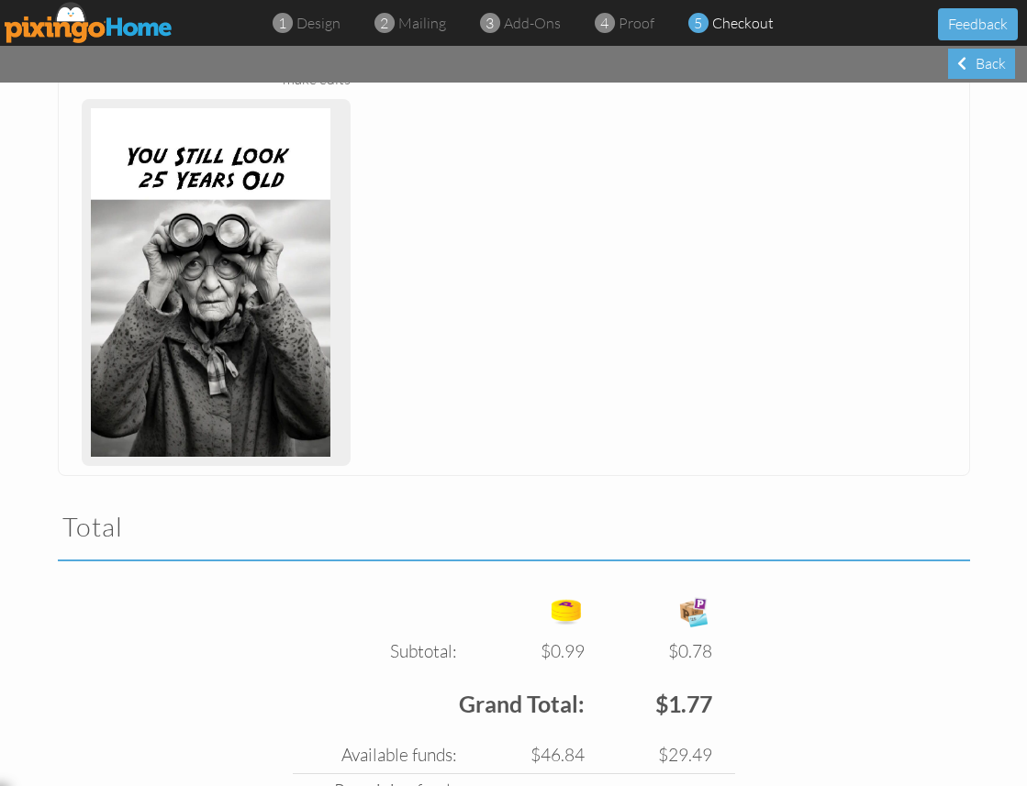
scroll to position [1599, 0]
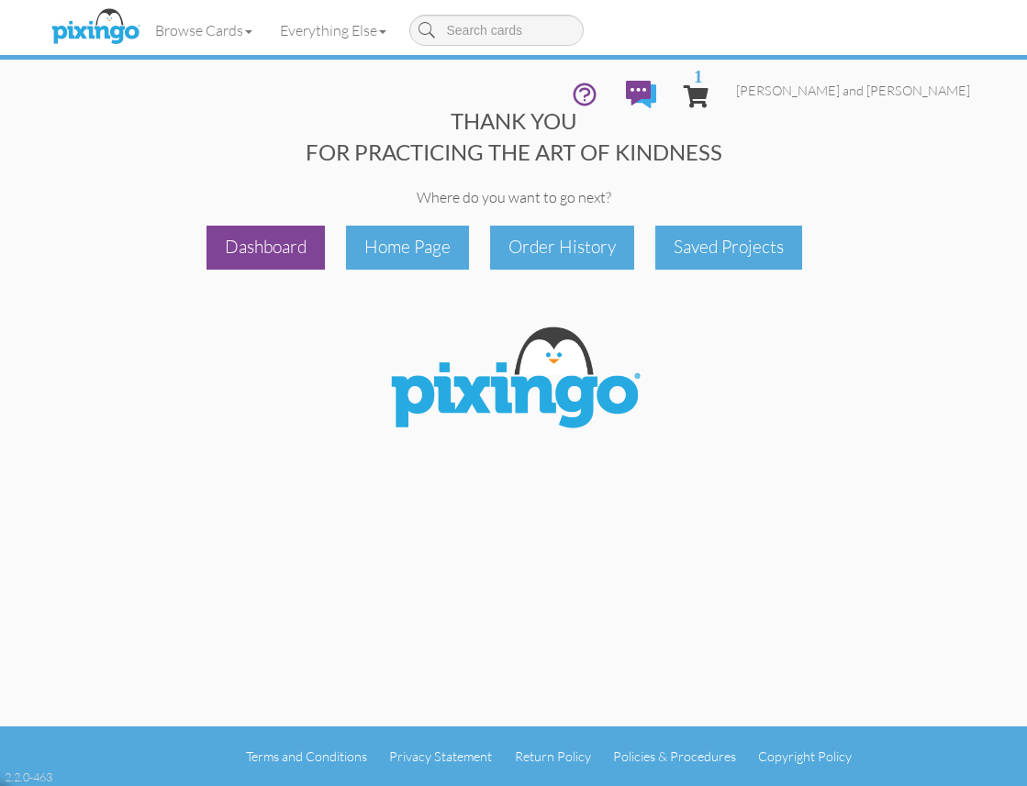
click at [262, 255] on div "Dashboard" at bounding box center [265, 247] width 118 height 43
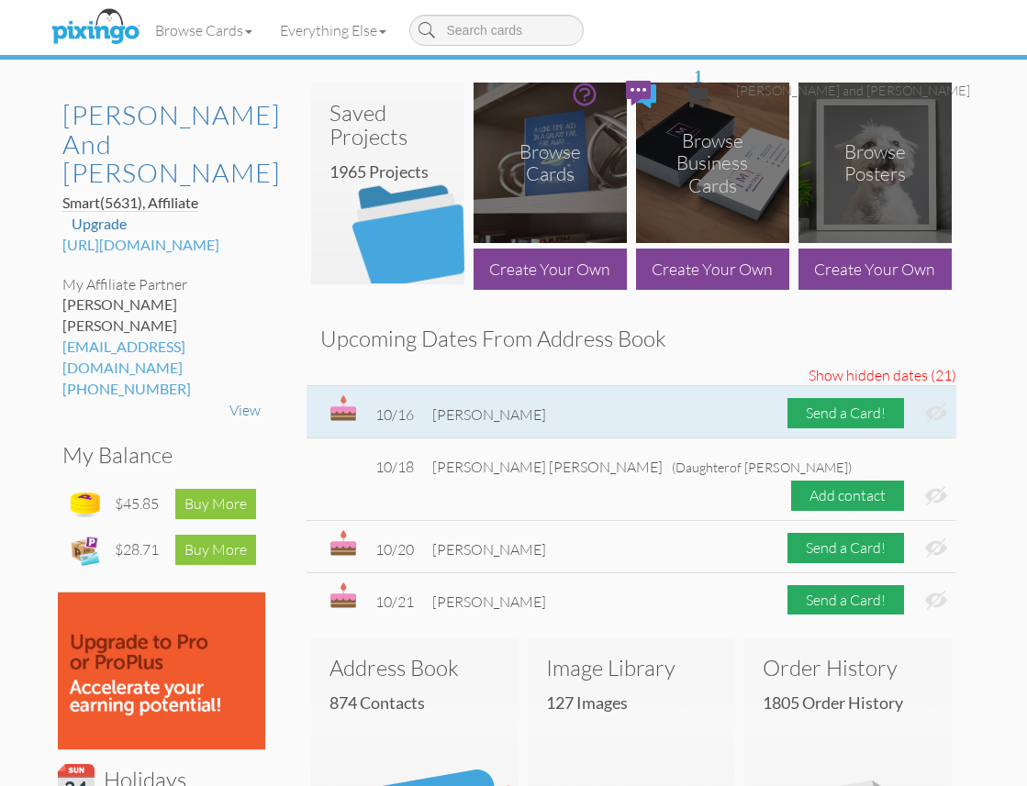
click at [943, 410] on img at bounding box center [936, 413] width 22 height 19
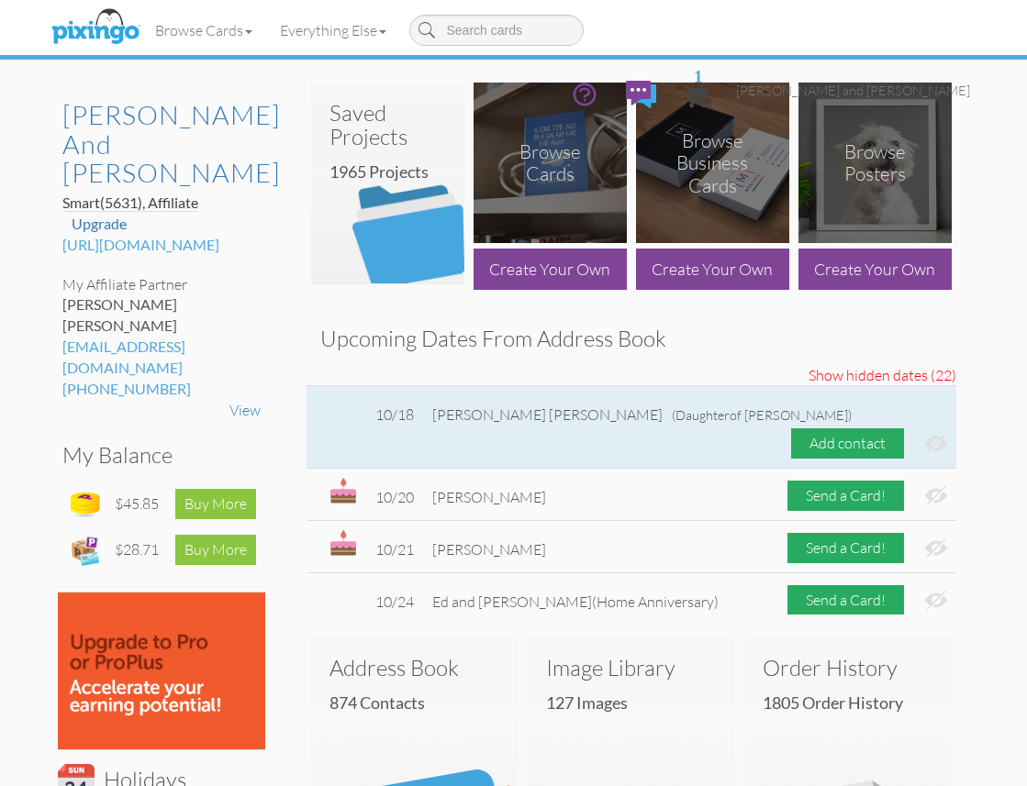
click at [940, 434] on img at bounding box center [936, 443] width 22 height 19
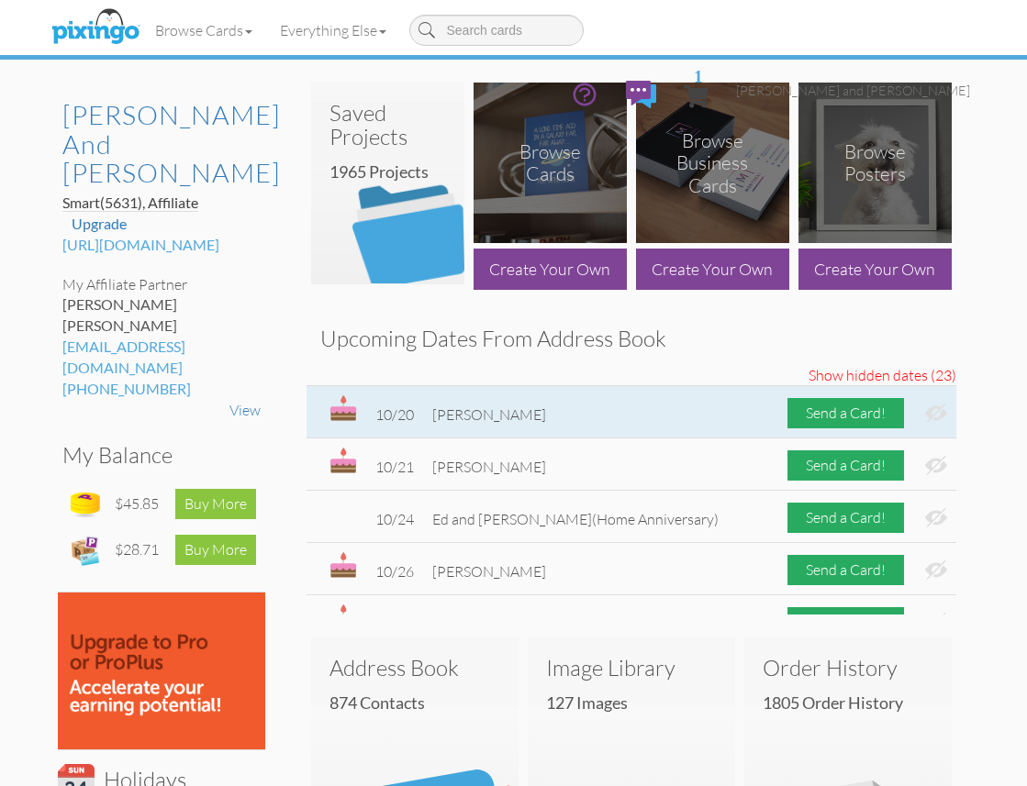
click at [937, 411] on img at bounding box center [936, 413] width 22 height 19
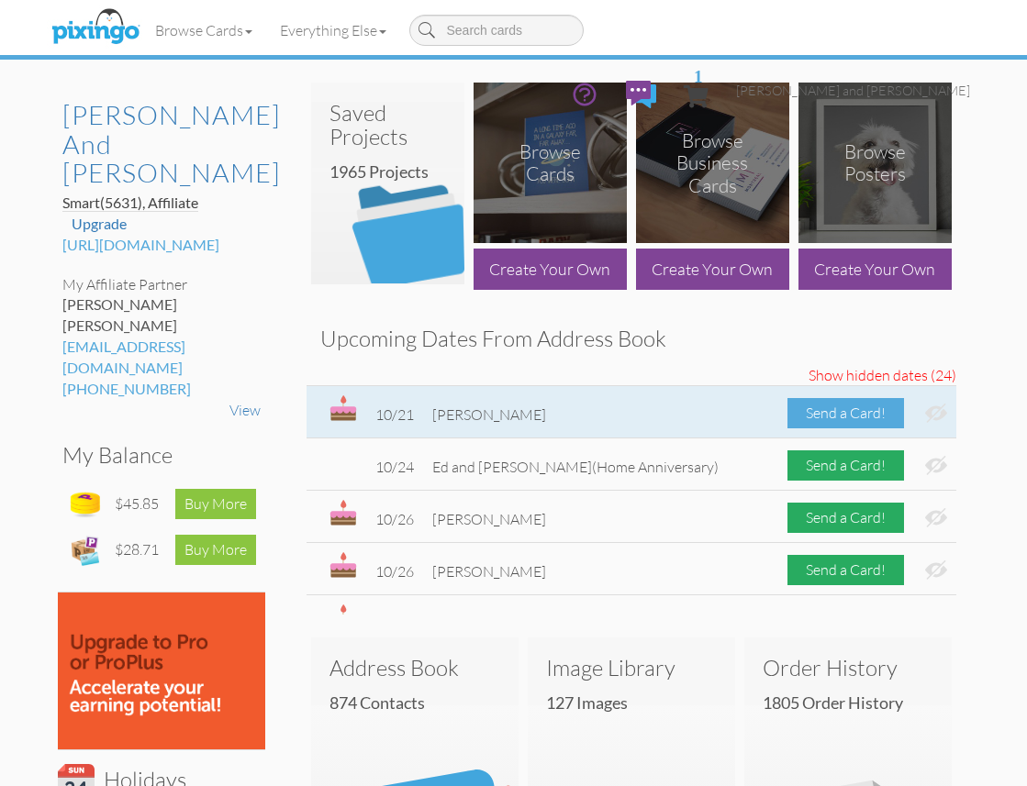
click at [850, 417] on div "Send a Card!" at bounding box center [845, 413] width 117 height 30
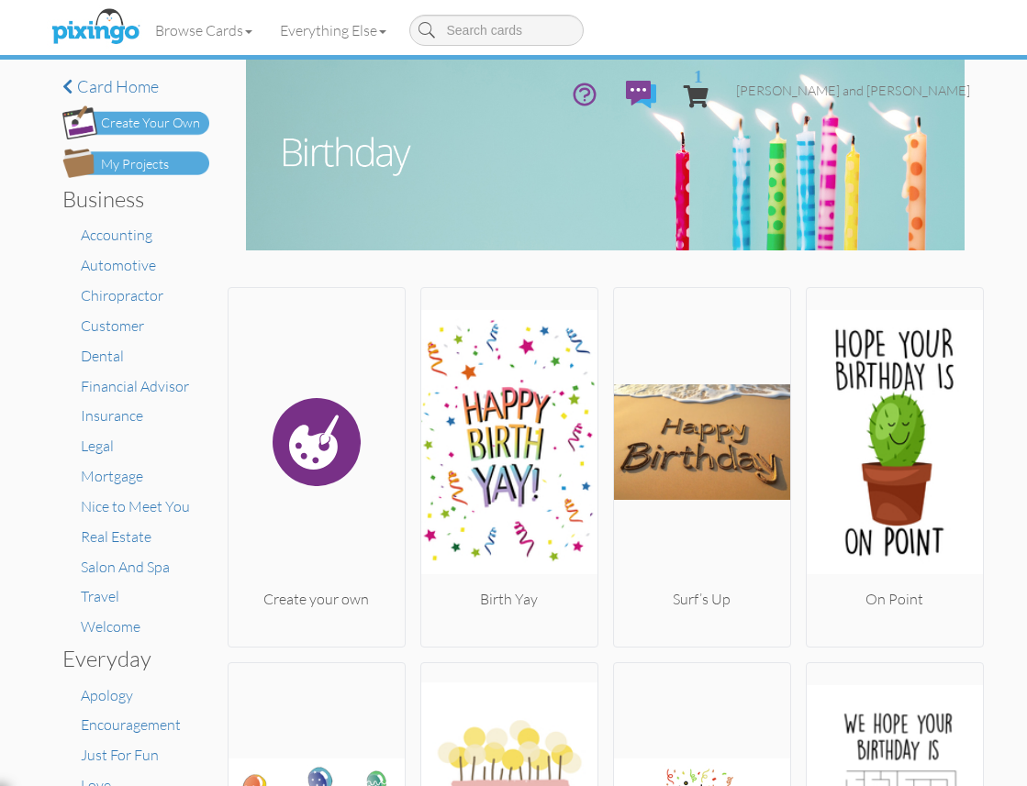
click at [161, 161] on div "My Projects" at bounding box center [135, 164] width 68 height 19
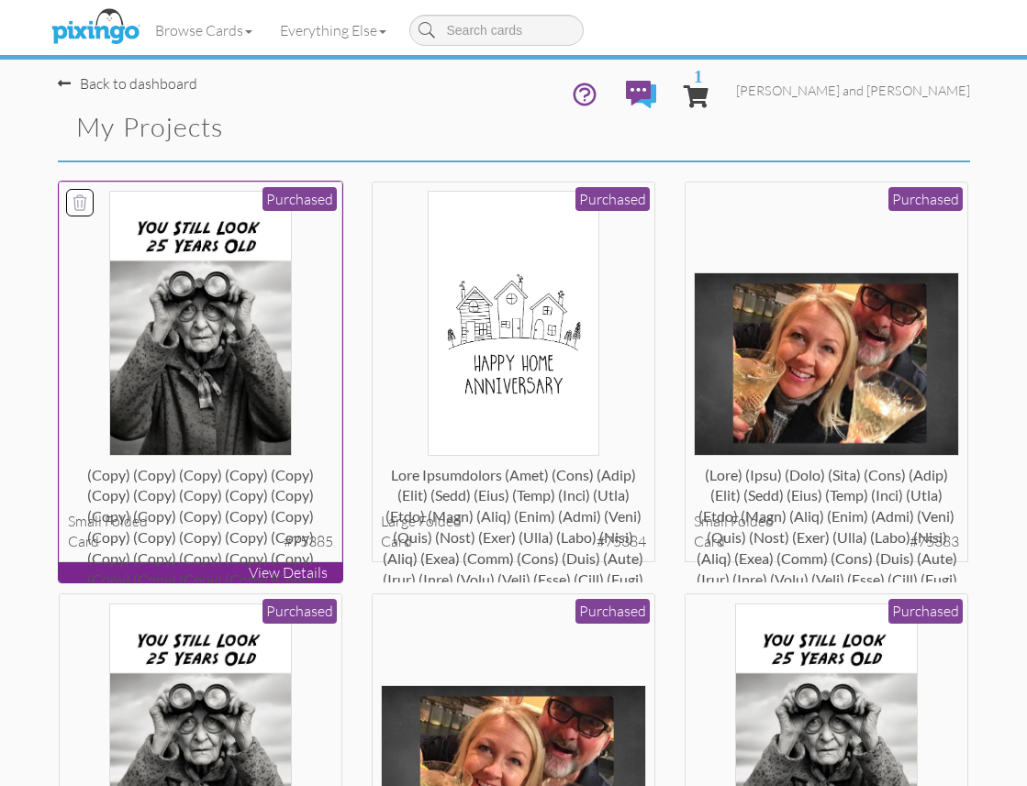
click at [271, 262] on img at bounding box center [200, 323] width 183 height 265
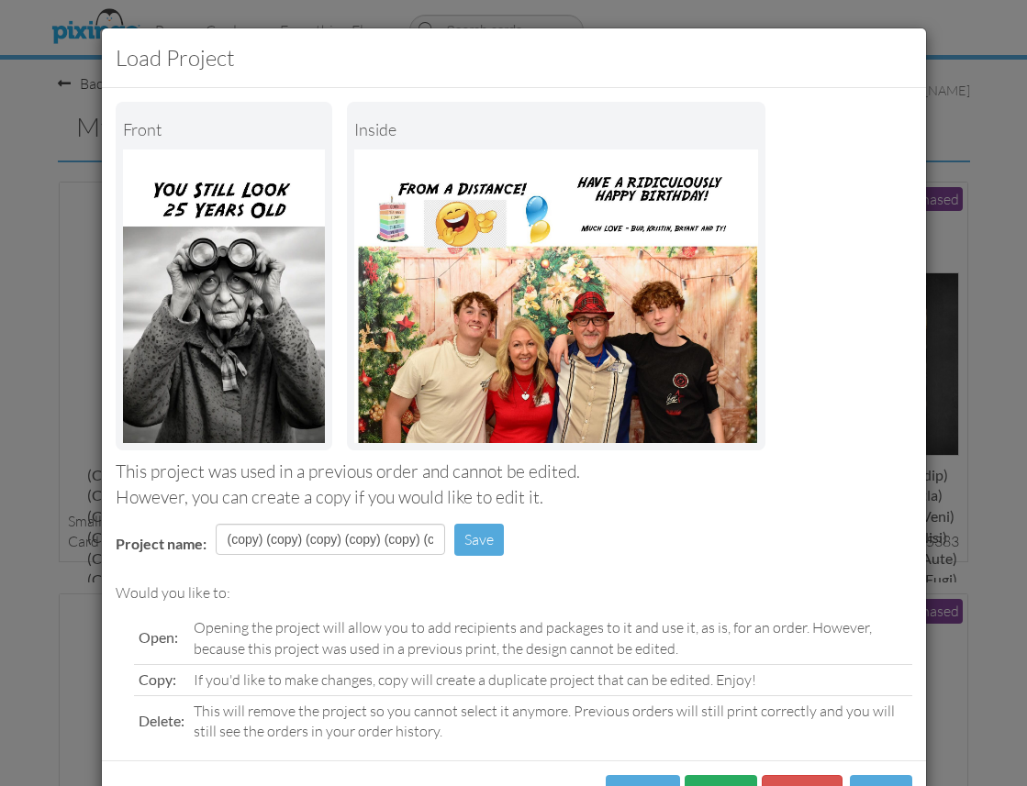
click at [707, 775] on button "Copy" at bounding box center [720, 795] width 72 height 41
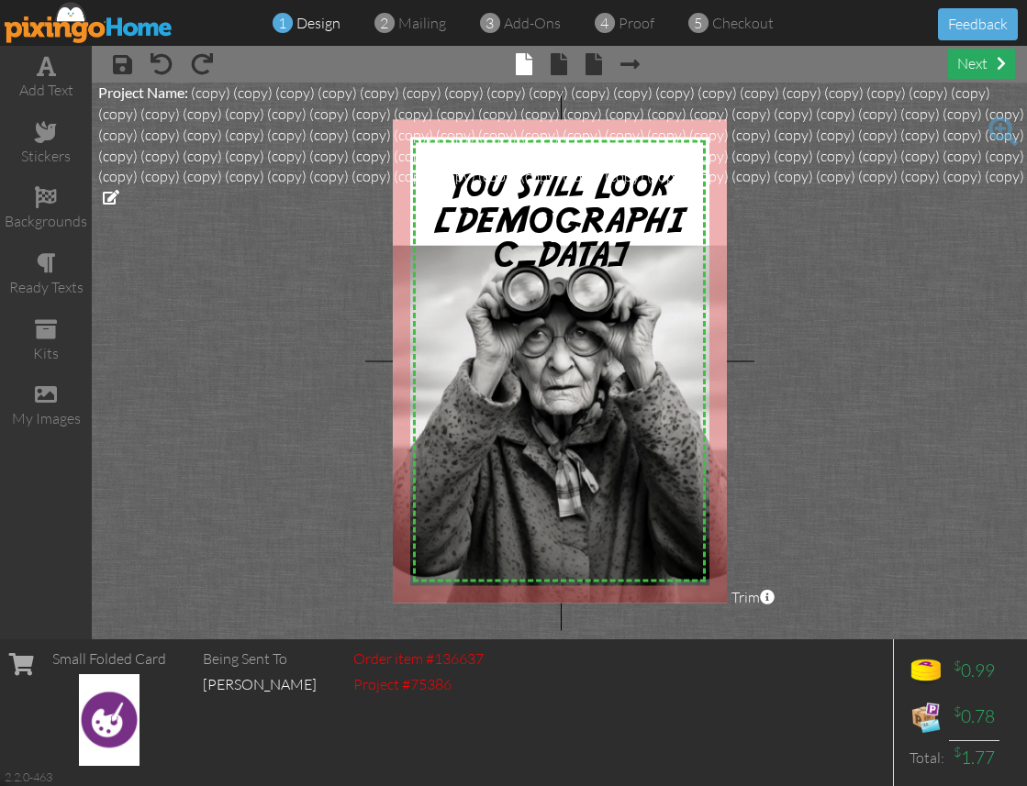
click at [985, 71] on div "next" at bounding box center [981, 64] width 67 height 30
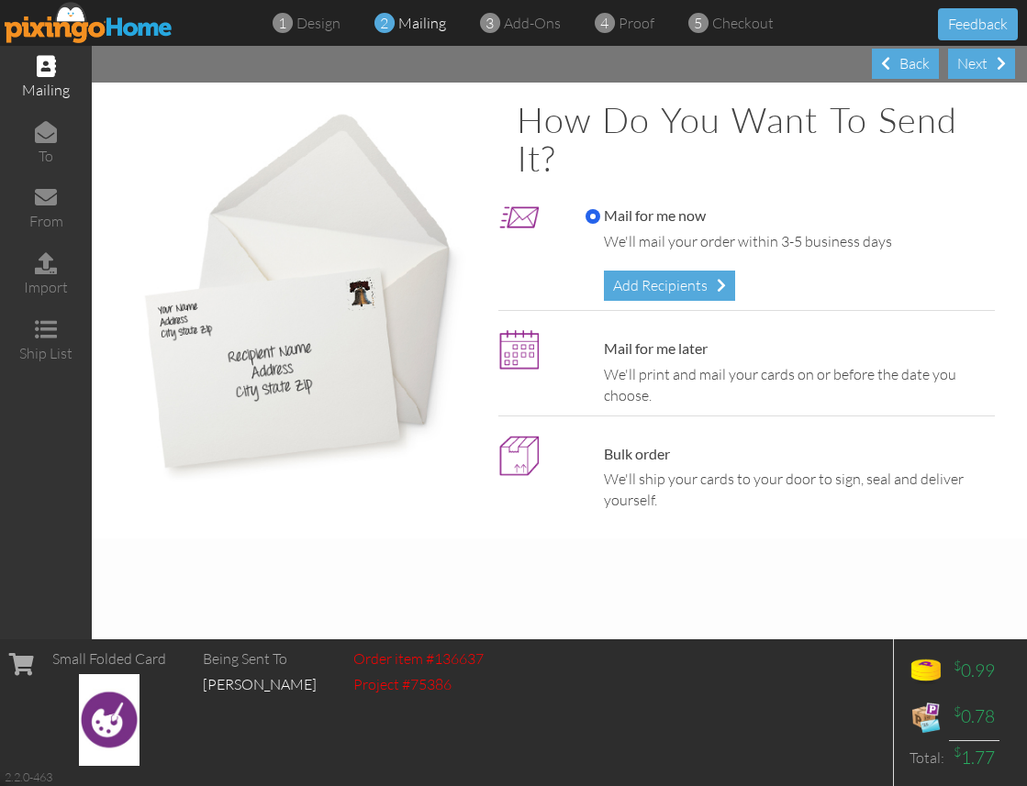
click at [590, 349] on input "Mail for me later" at bounding box center [592, 349] width 15 height 15
radio input "true"
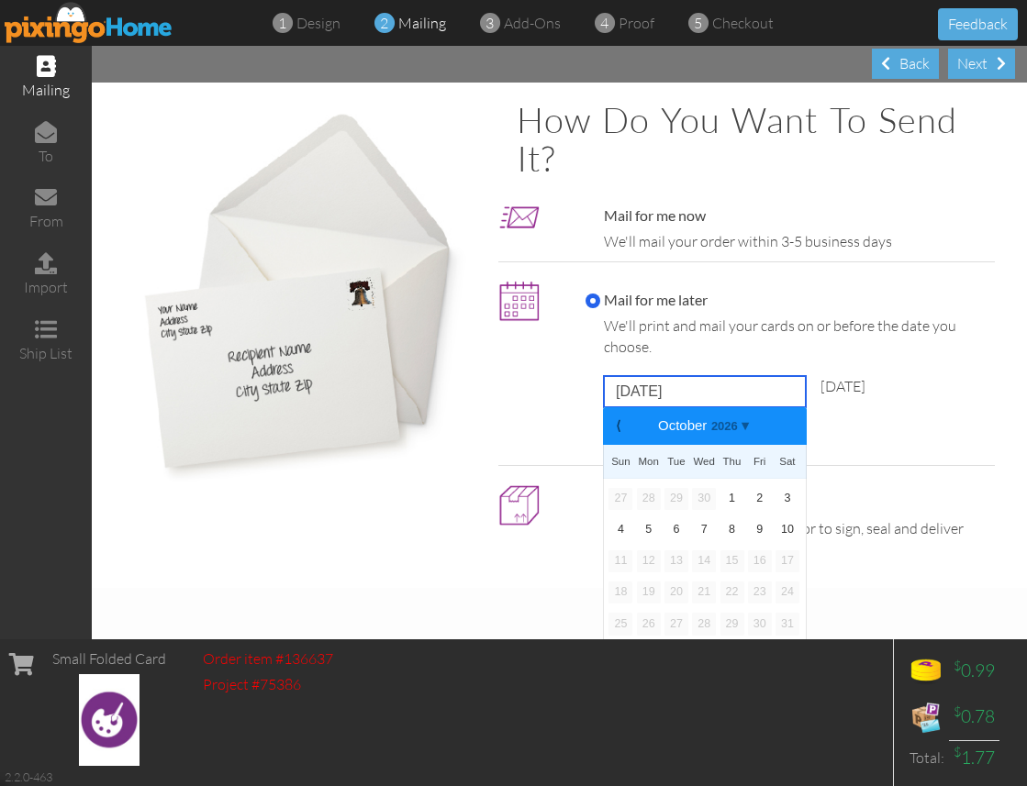
click at [662, 384] on input "[DATE]" at bounding box center [705, 391] width 202 height 31
click at [738, 553] on link "16" at bounding box center [732, 562] width 24 height 22
type input "[DATE]"
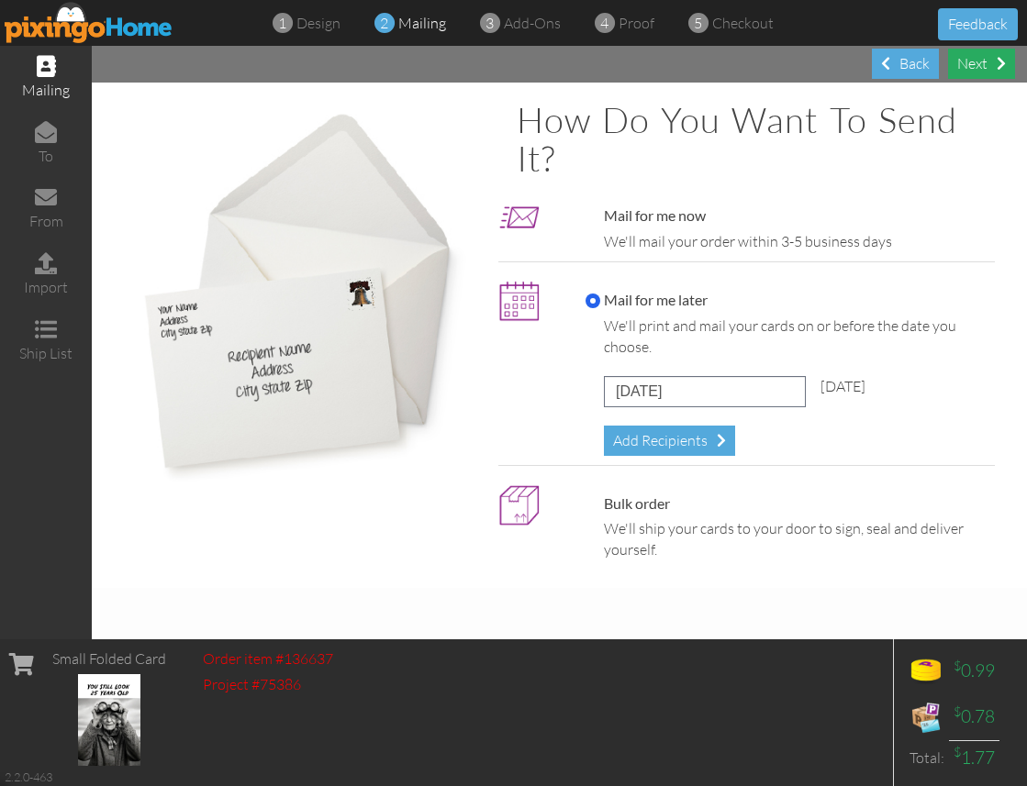
click at [982, 71] on div "Next" at bounding box center [981, 64] width 67 height 30
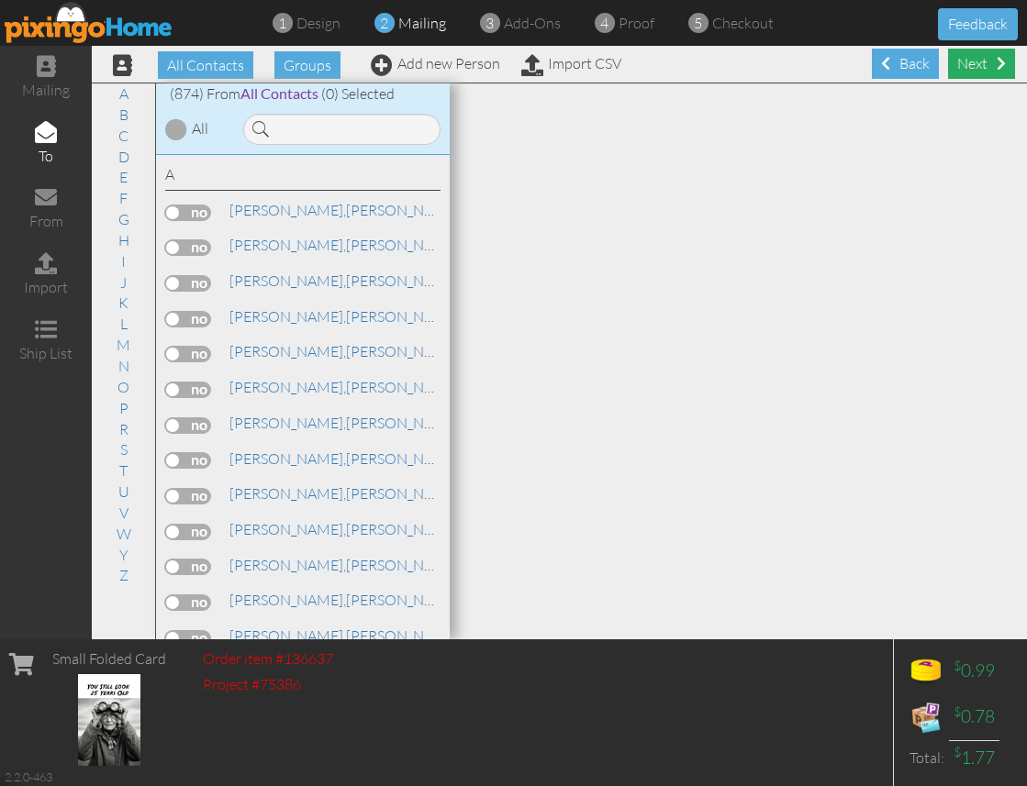
click at [976, 69] on div "Next" at bounding box center [981, 64] width 67 height 30
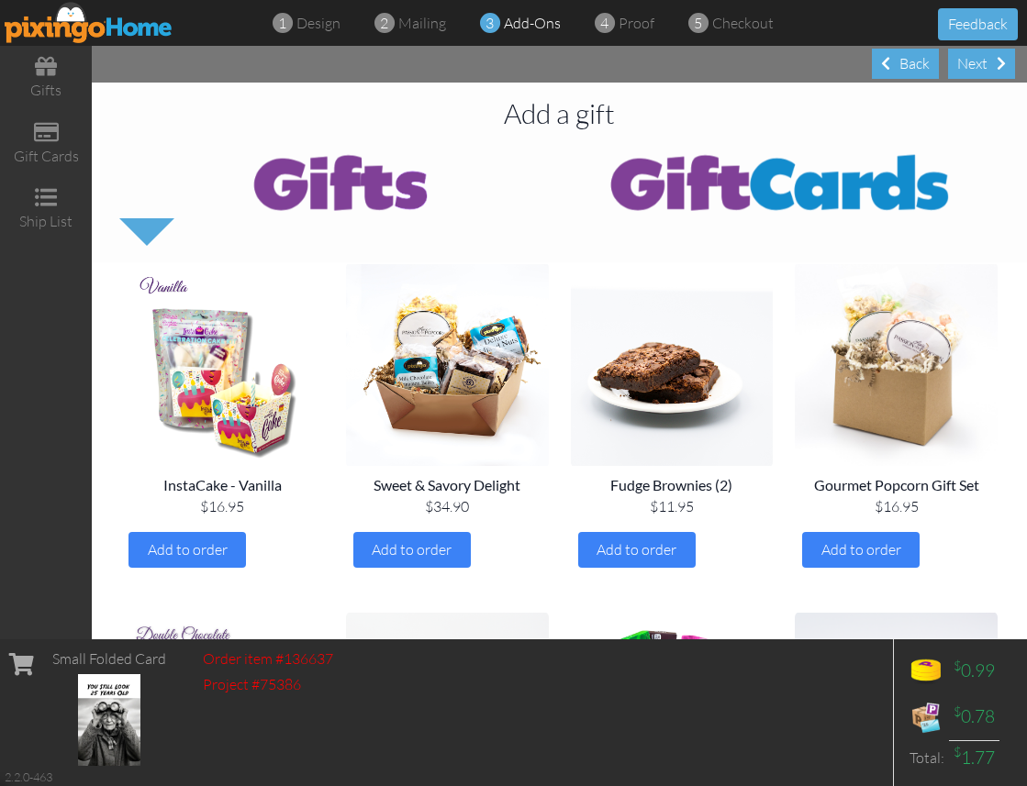
click at [976, 69] on div "Next" at bounding box center [981, 64] width 67 height 30
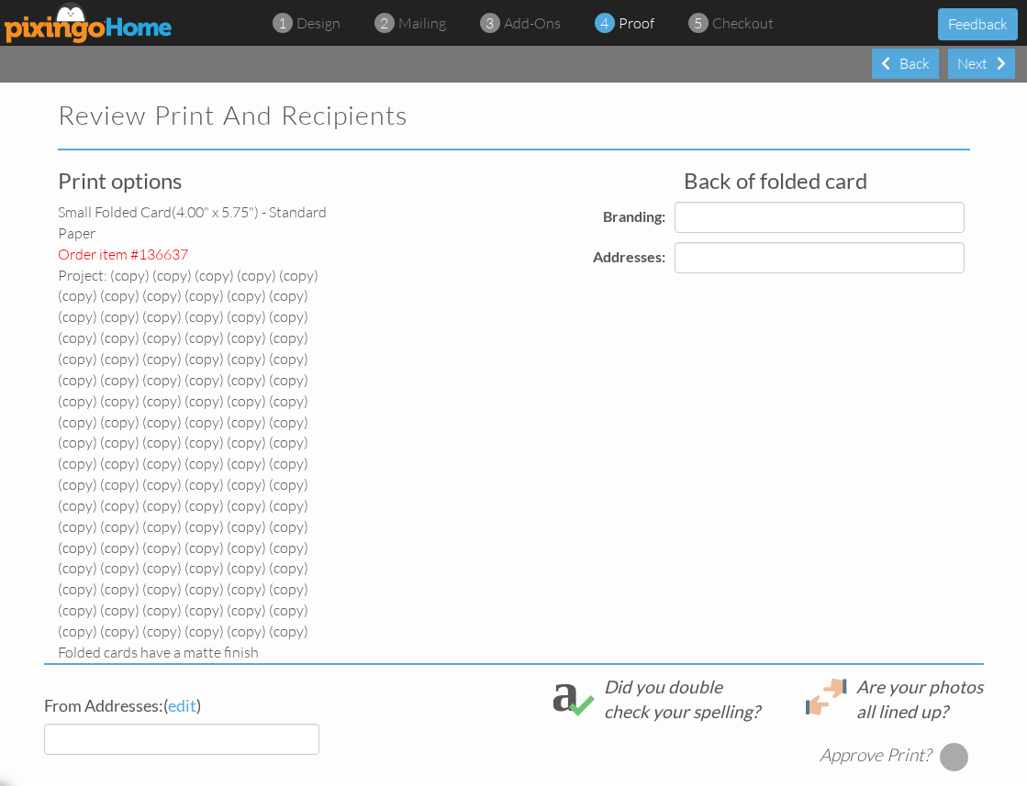
select select "object:28197"
select select "object:28200"
select select "object:28203"
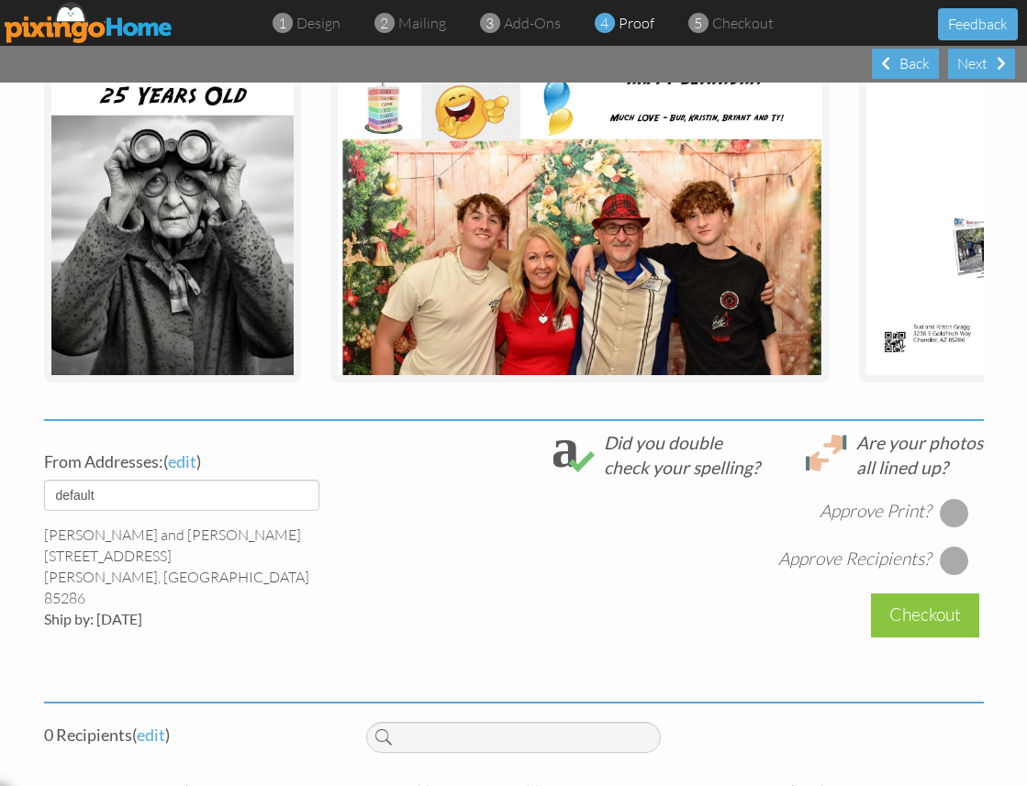
scroll to position [724, 0]
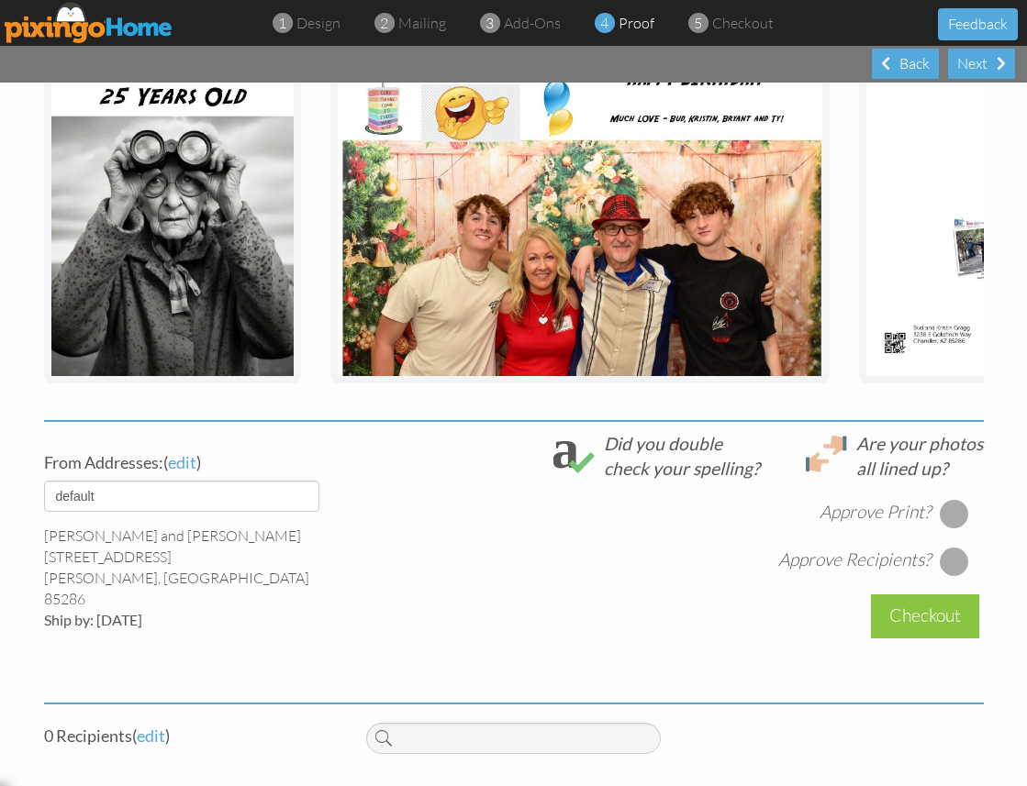
click at [951, 499] on div at bounding box center [954, 513] width 29 height 29
click at [955, 547] on div at bounding box center [954, 561] width 29 height 29
click at [164, 726] on span "edit" at bounding box center [151, 736] width 28 height 20
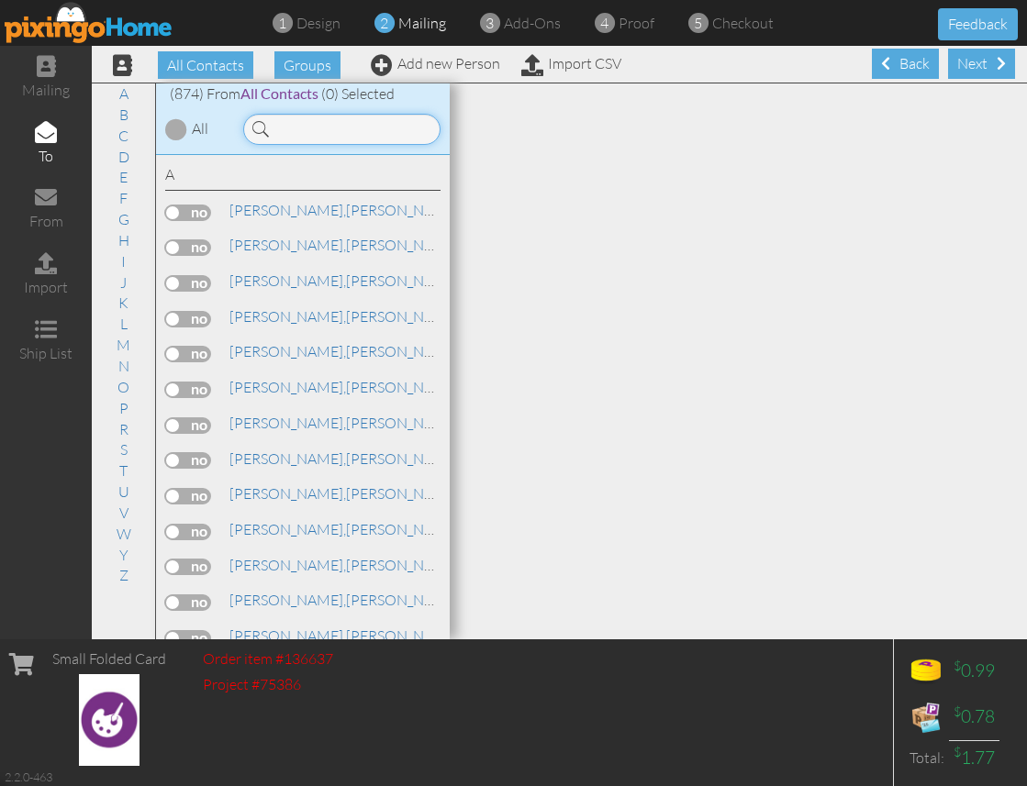
click at [399, 137] on input at bounding box center [341, 129] width 197 height 31
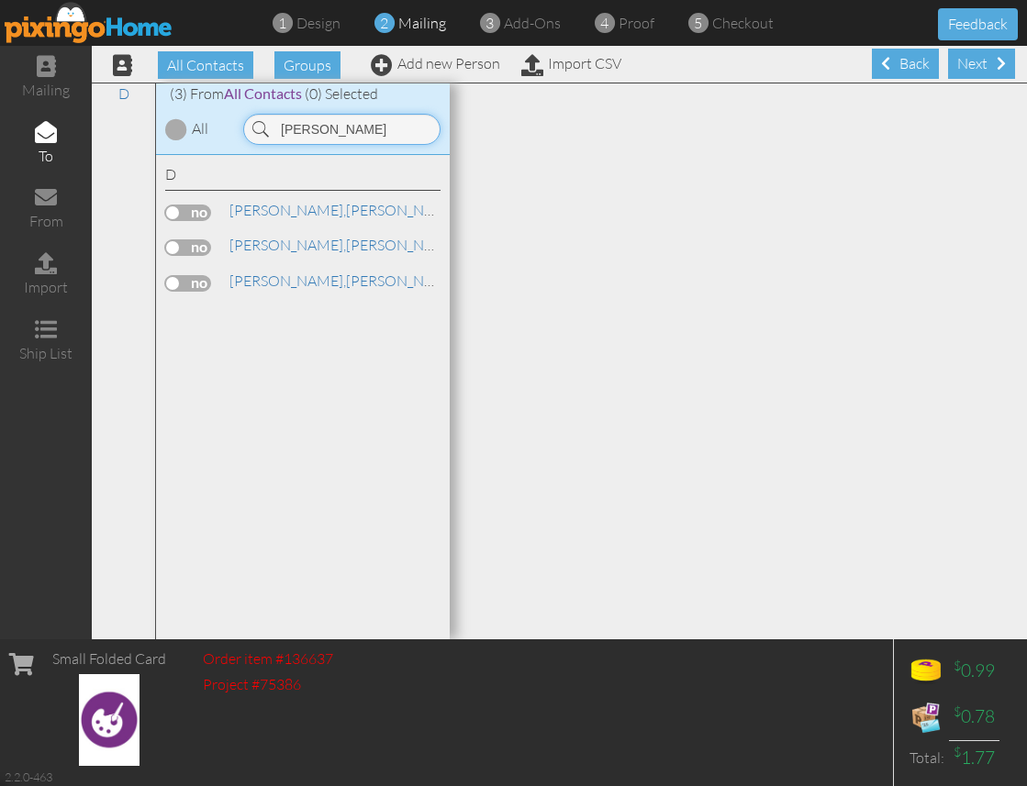
type input "[PERSON_NAME]"
click at [202, 210] on label at bounding box center [188, 213] width 46 height 17
click at [0, 0] on input "checkbox" at bounding box center [0, 0] width 0 height 0
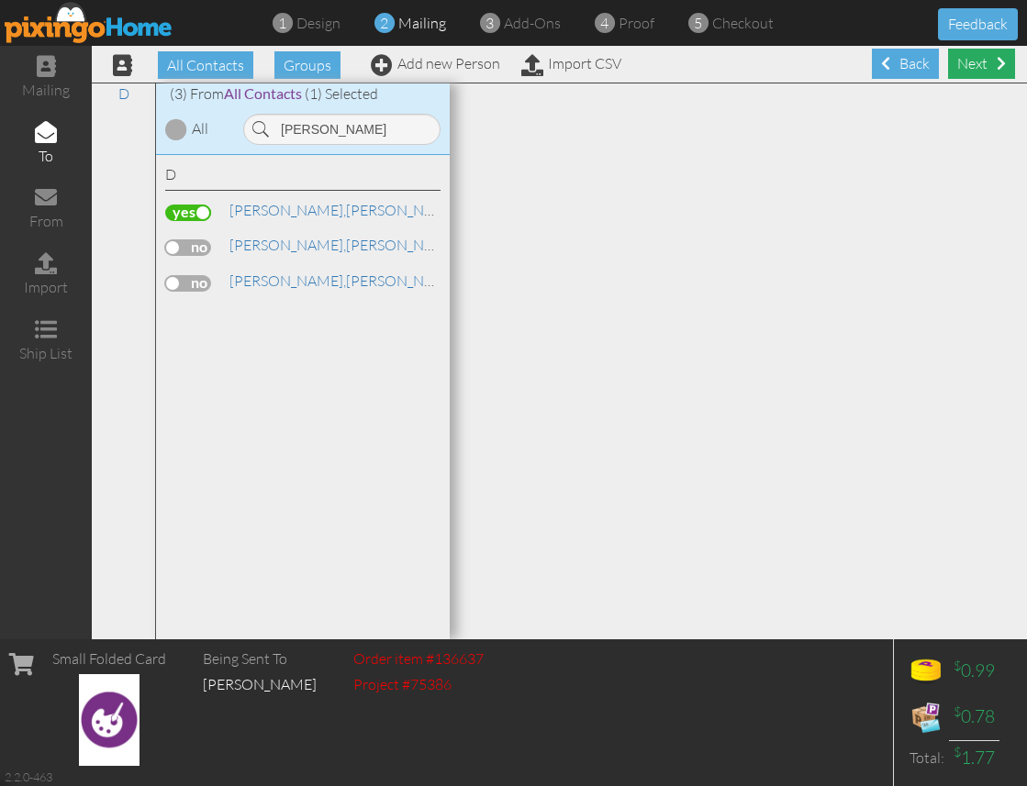
click at [975, 68] on div "Next" at bounding box center [981, 64] width 67 height 30
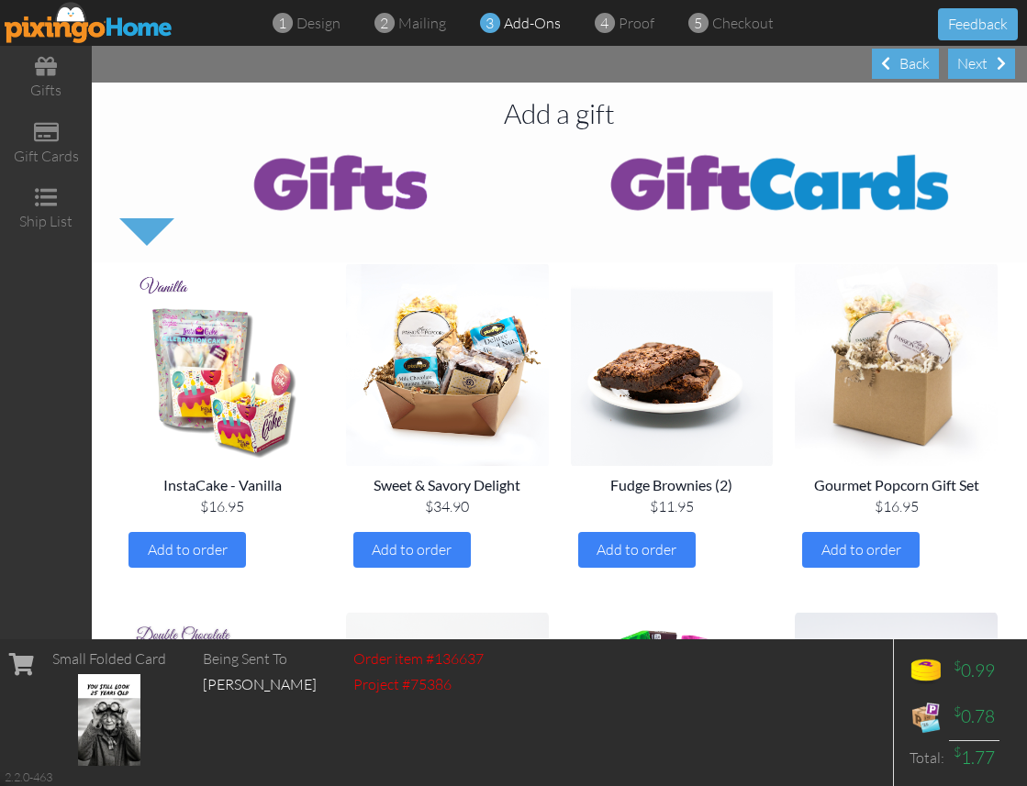
click at [975, 68] on div "Next" at bounding box center [981, 64] width 67 height 30
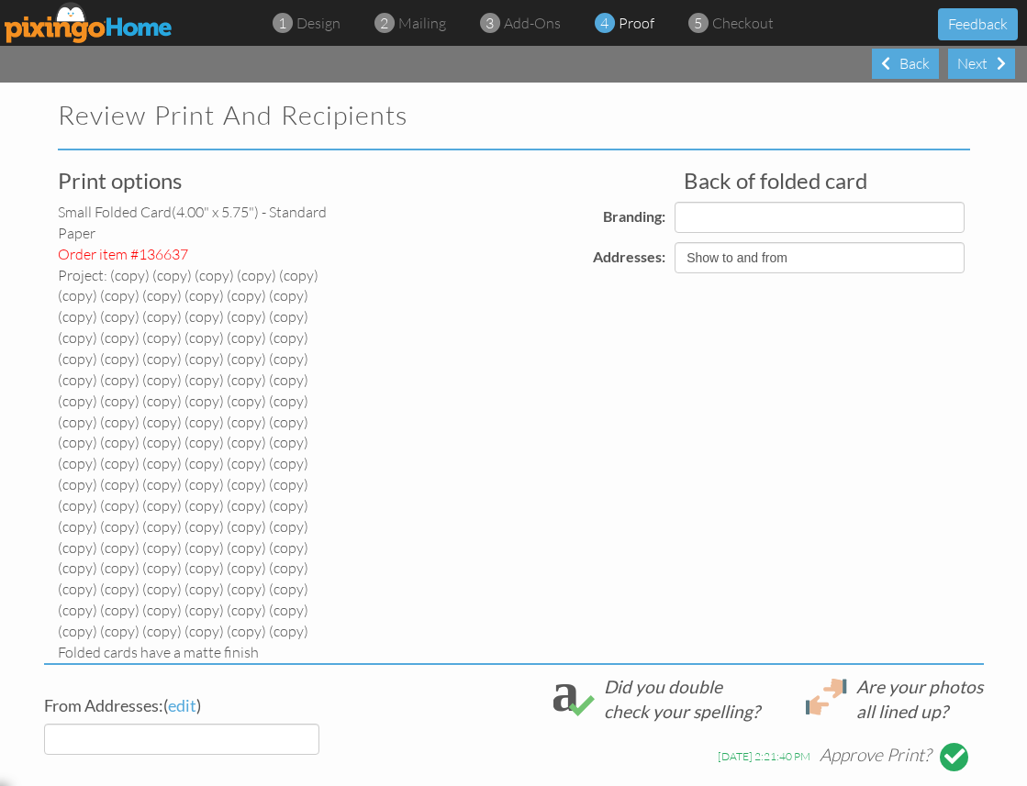
select select "object:30290"
select select "object:30288"
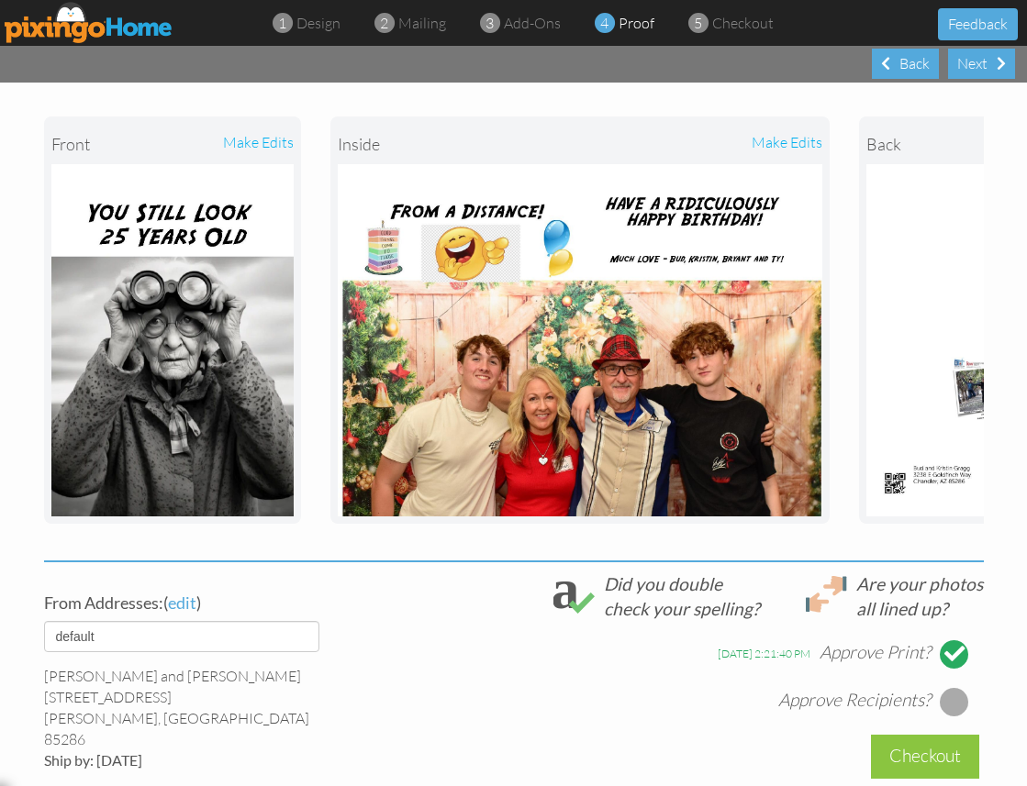
scroll to position [595, 0]
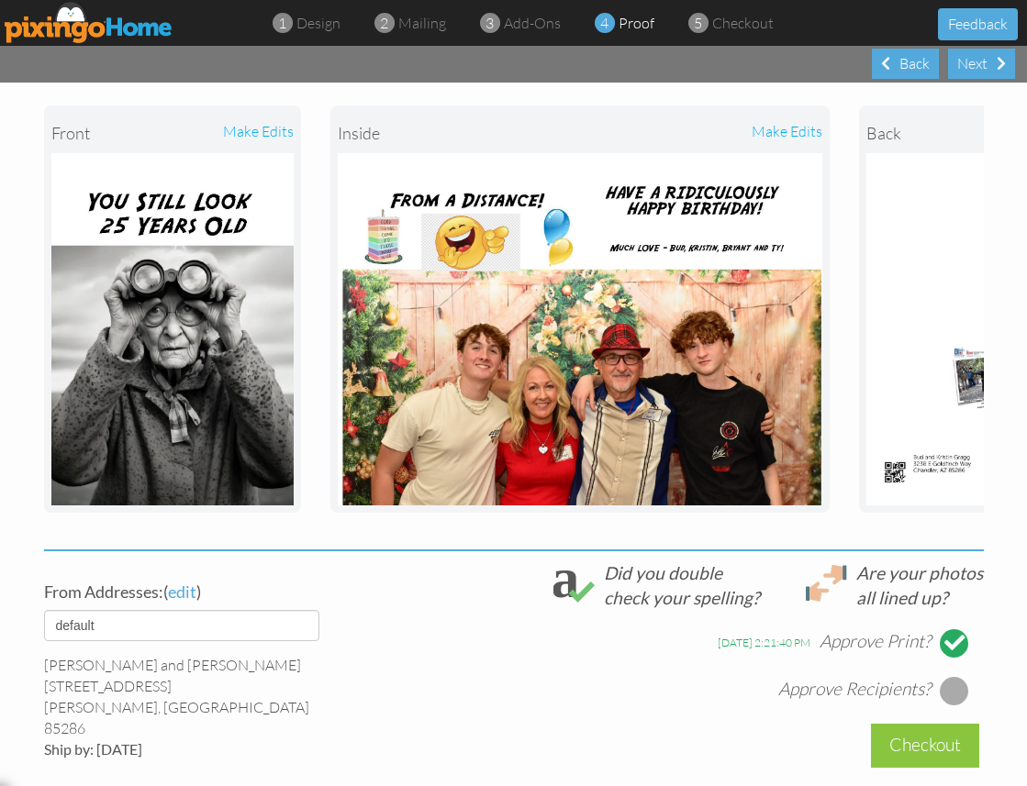
click at [961, 676] on div at bounding box center [954, 690] width 29 height 29
click at [927, 724] on div "Checkout" at bounding box center [925, 745] width 108 height 43
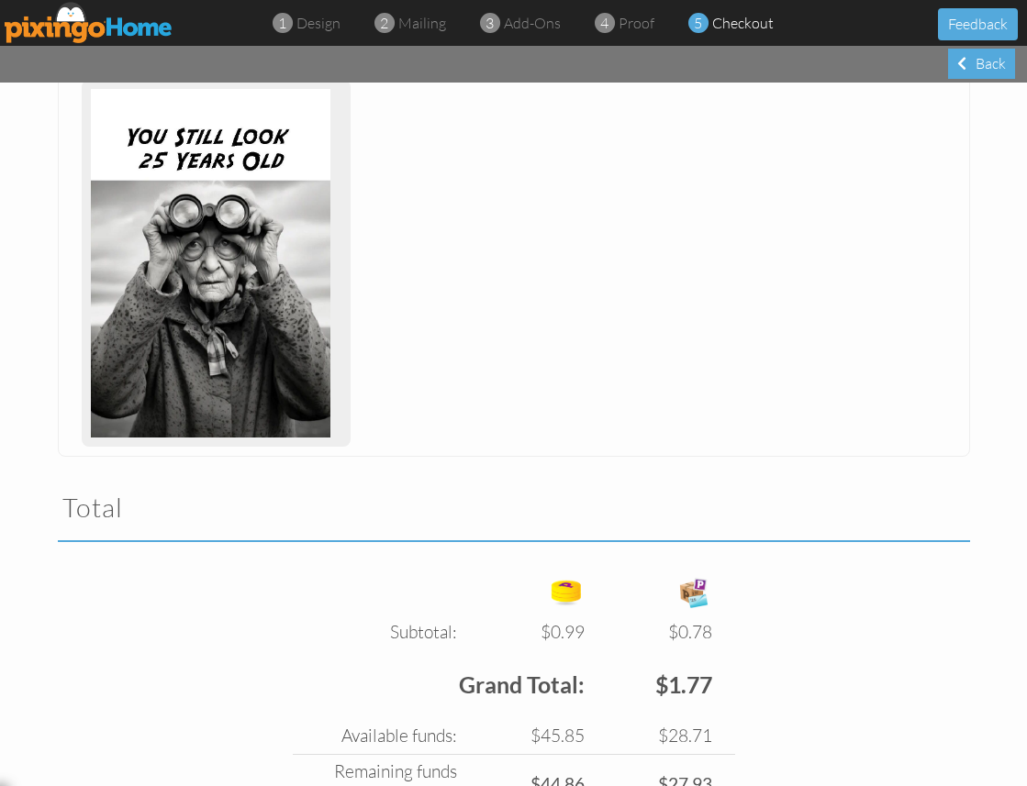
scroll to position [1, 0]
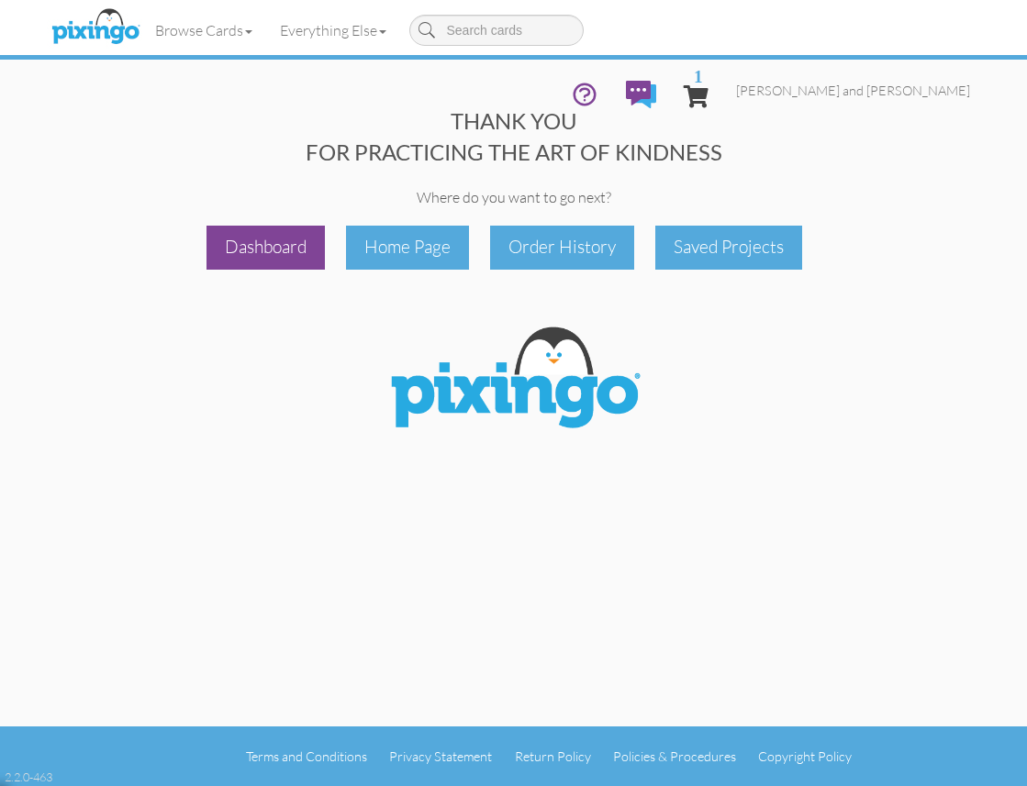
click at [267, 235] on div "Dashboard" at bounding box center [265, 247] width 118 height 43
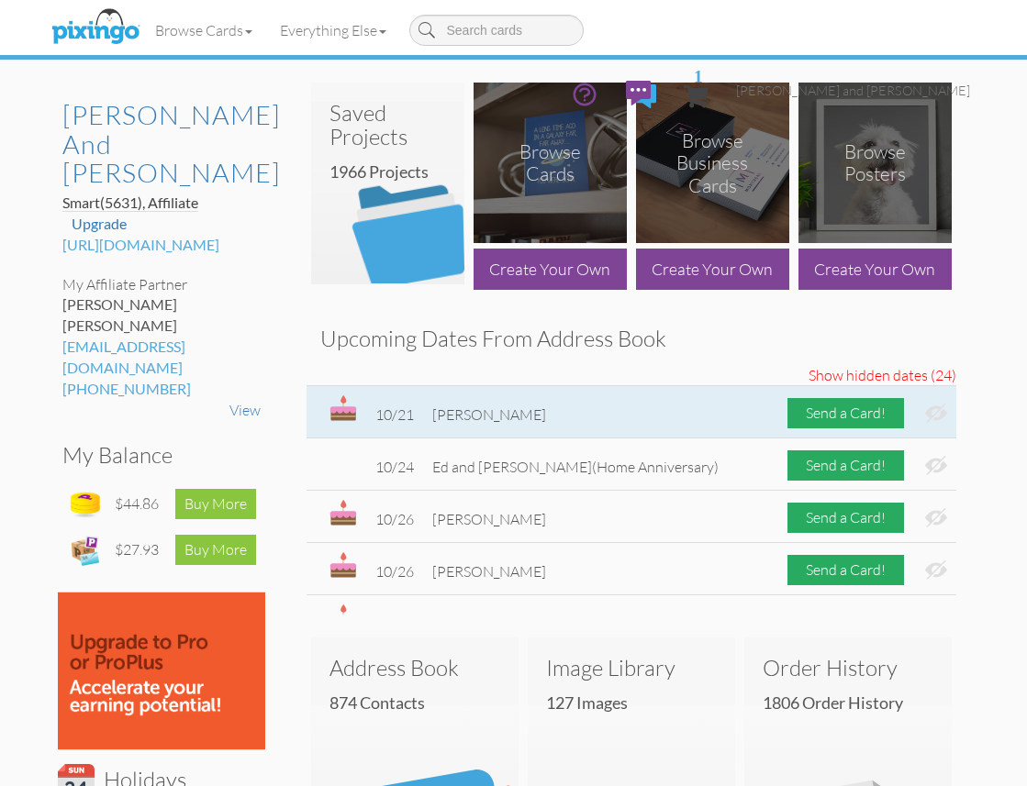
click at [939, 413] on img at bounding box center [936, 413] width 22 height 19
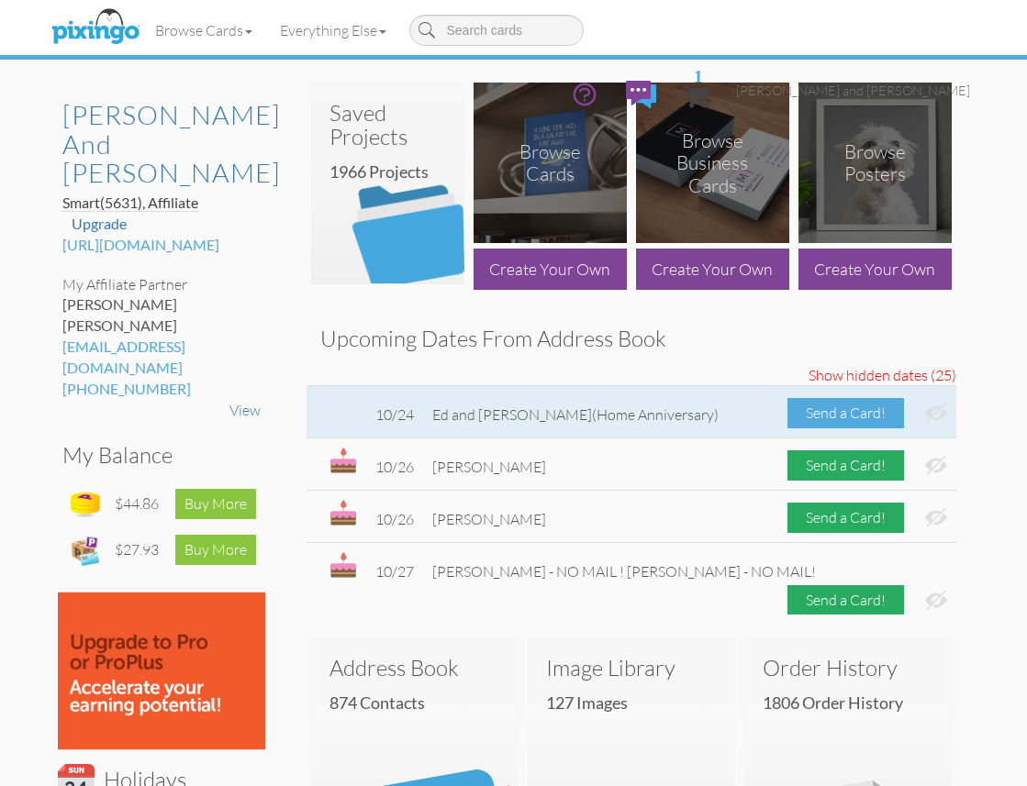
click at [869, 417] on div "Send a Card!" at bounding box center [845, 413] width 117 height 30
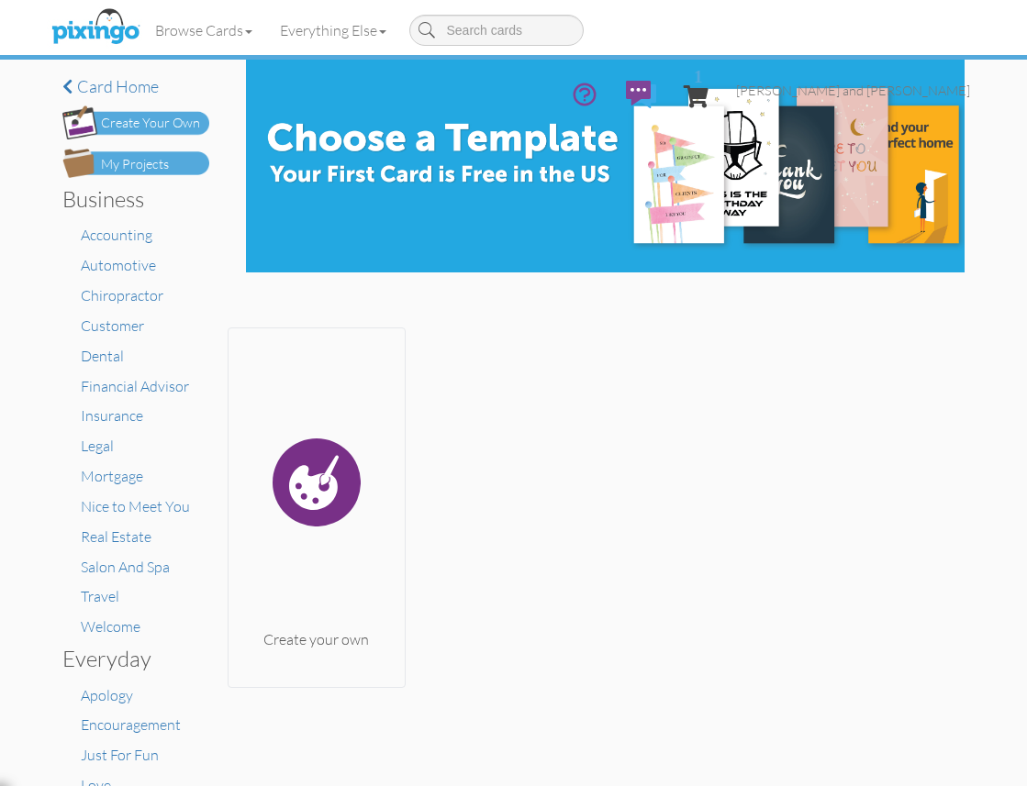
click at [142, 155] on div "My Projects" at bounding box center [135, 164] width 68 height 19
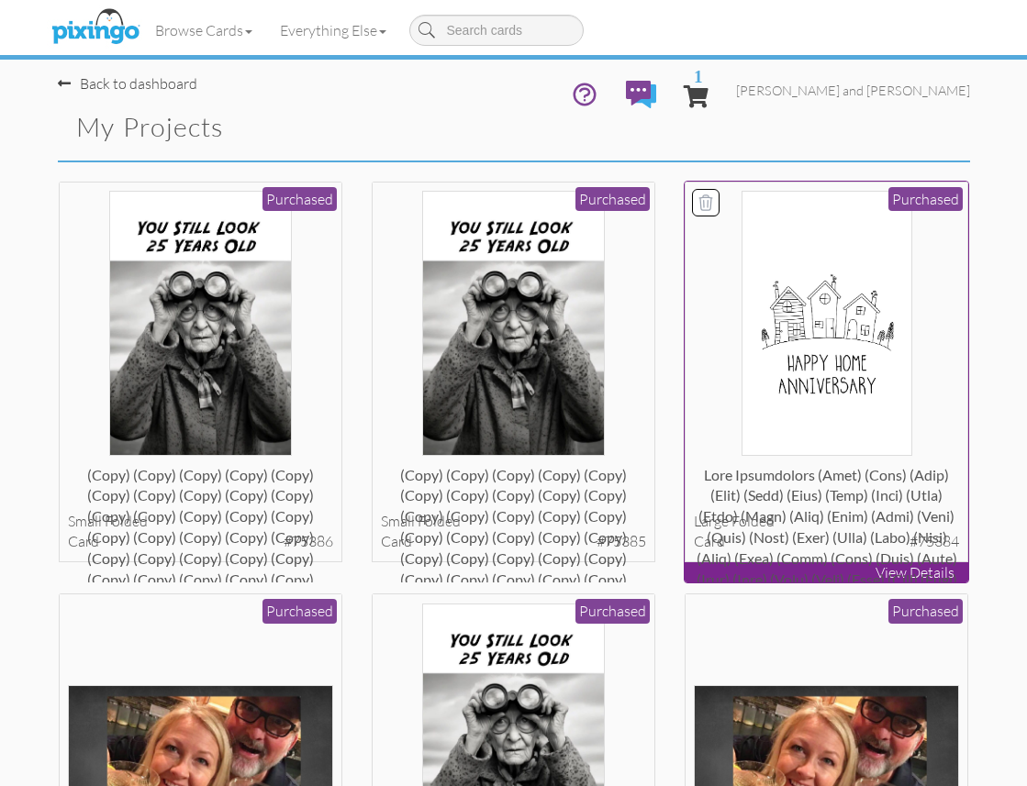
click at [758, 318] on img at bounding box center [826, 323] width 171 height 265
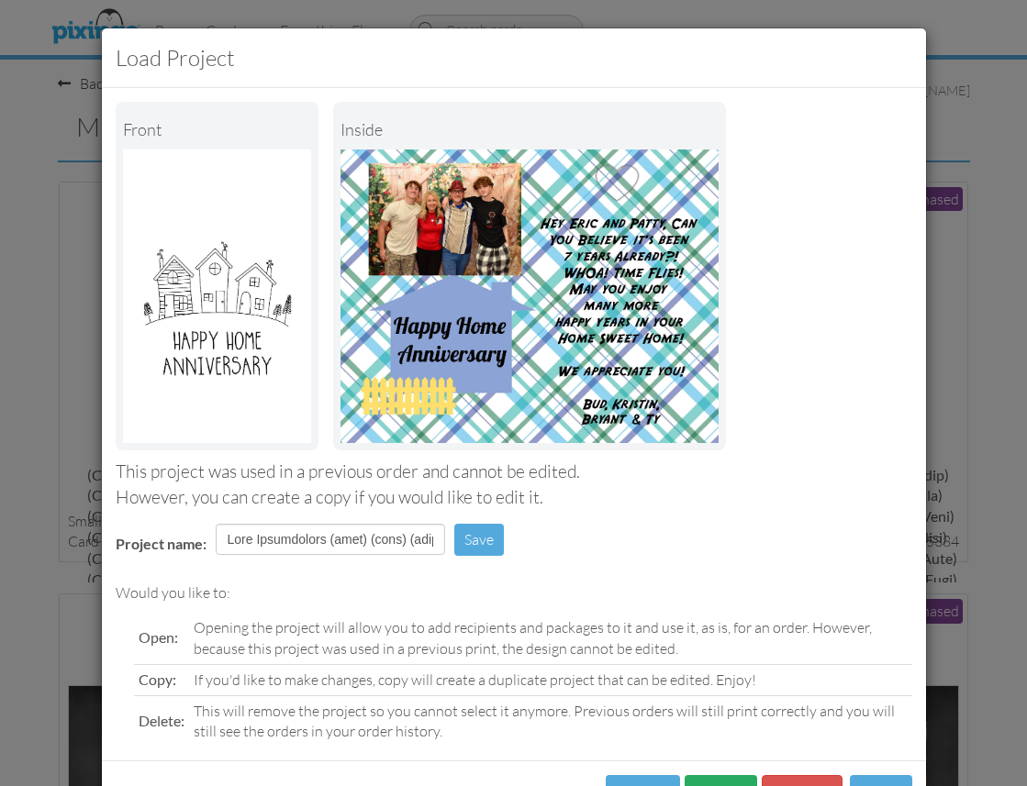
click at [706, 778] on button "Copy" at bounding box center [720, 795] width 72 height 41
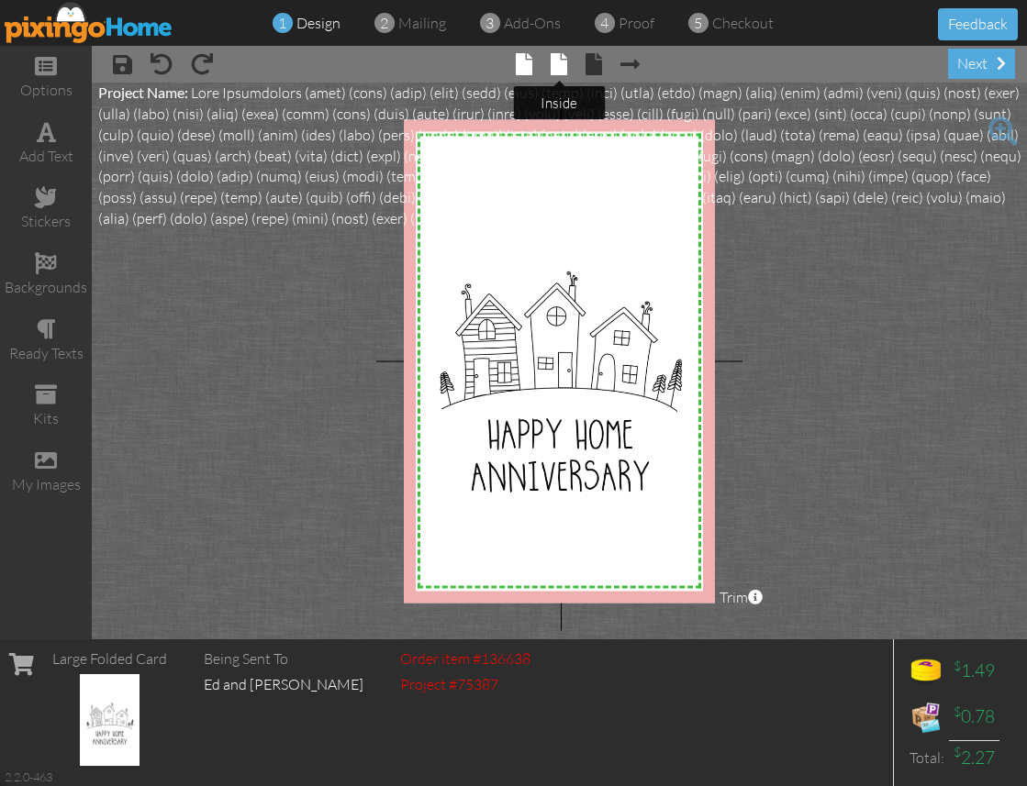
click at [564, 70] on span at bounding box center [559, 64] width 17 height 22
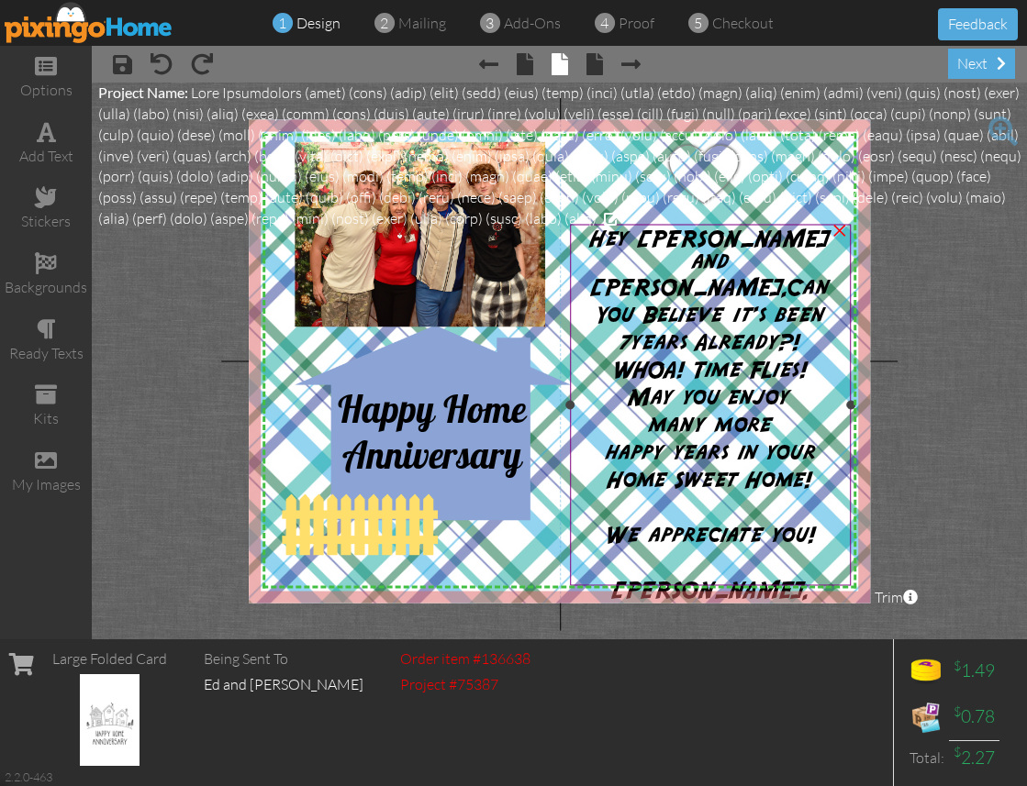
click at [649, 277] on span "Can You Believe it's been 7" at bounding box center [712, 316] width 235 height 78
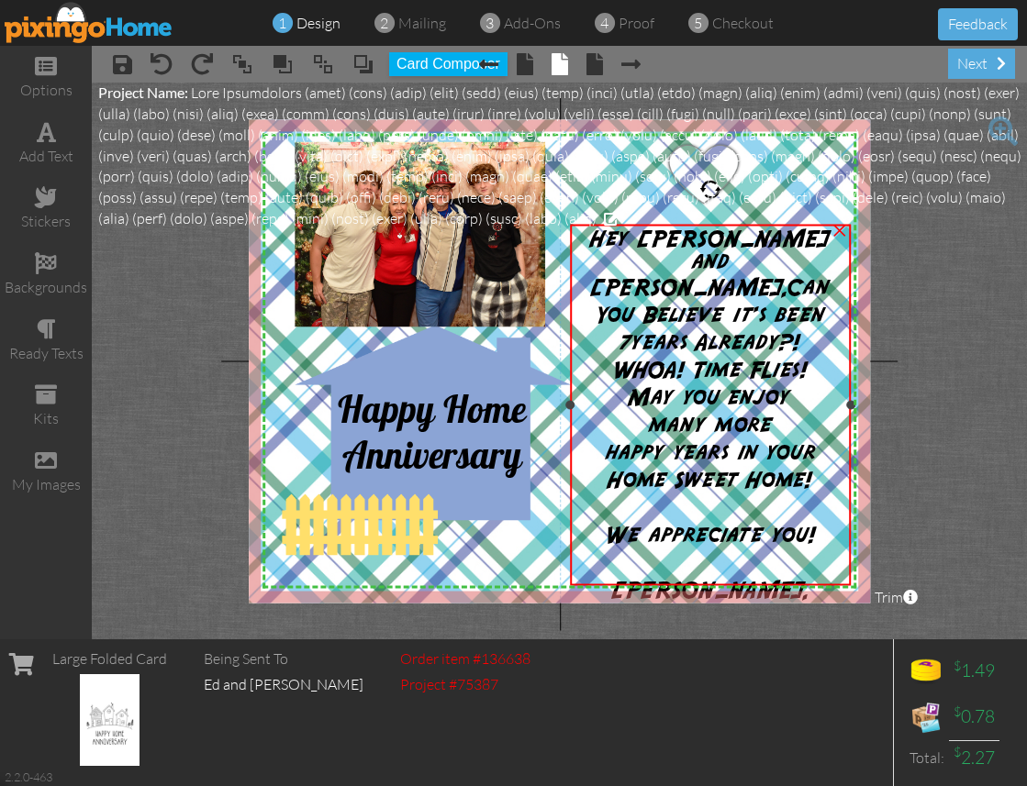
click at [649, 277] on span "Can You Believe it's been 7" at bounding box center [712, 316] width 235 height 78
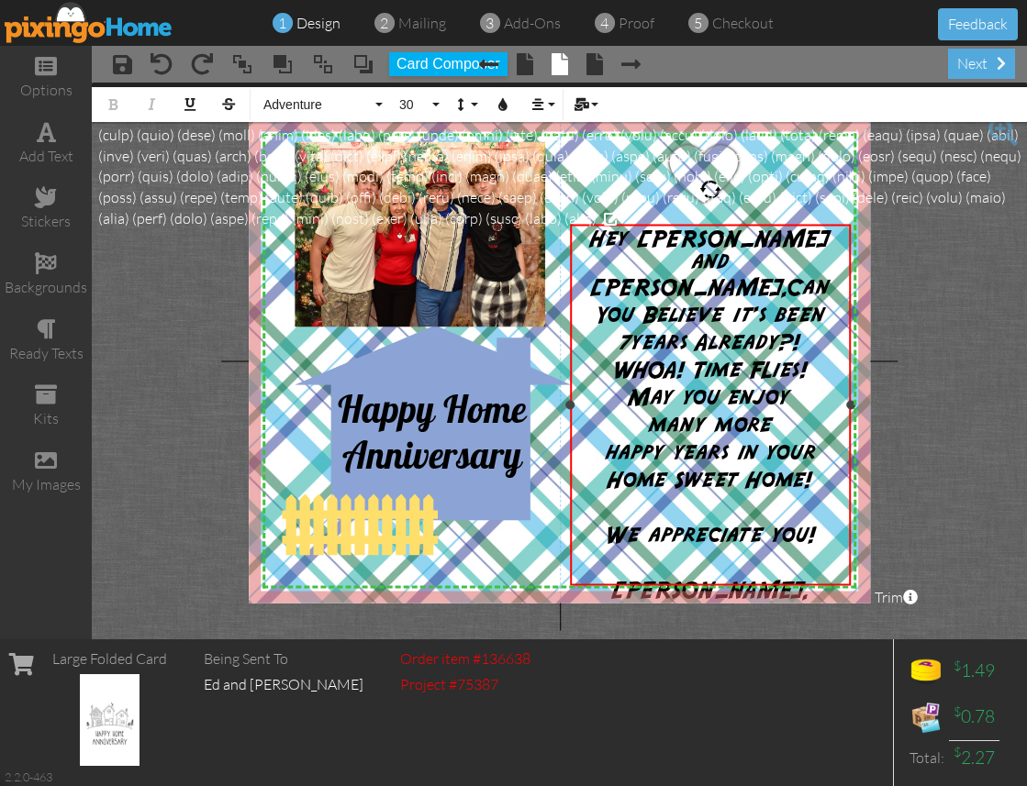
click at [782, 244] on span "Hey [PERSON_NAME] and [PERSON_NAME]," at bounding box center [710, 264] width 240 height 72
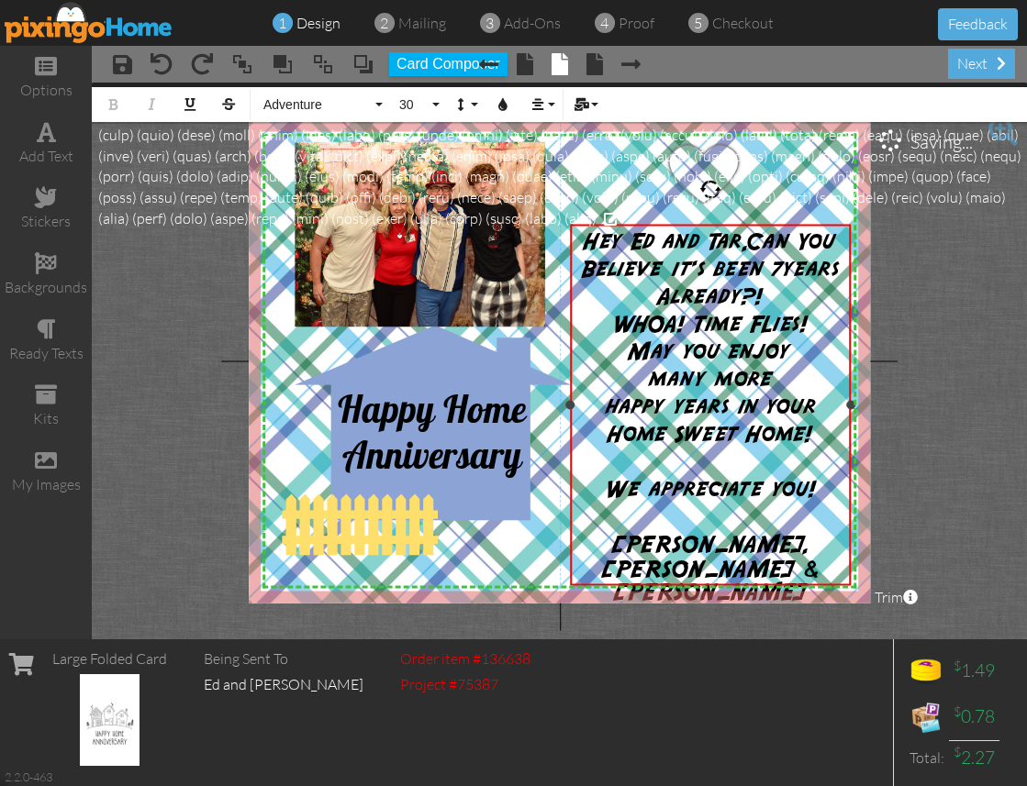
click at [781, 266] on span "years Already?!" at bounding box center [748, 284] width 182 height 50
click at [978, 72] on div "next" at bounding box center [981, 64] width 67 height 30
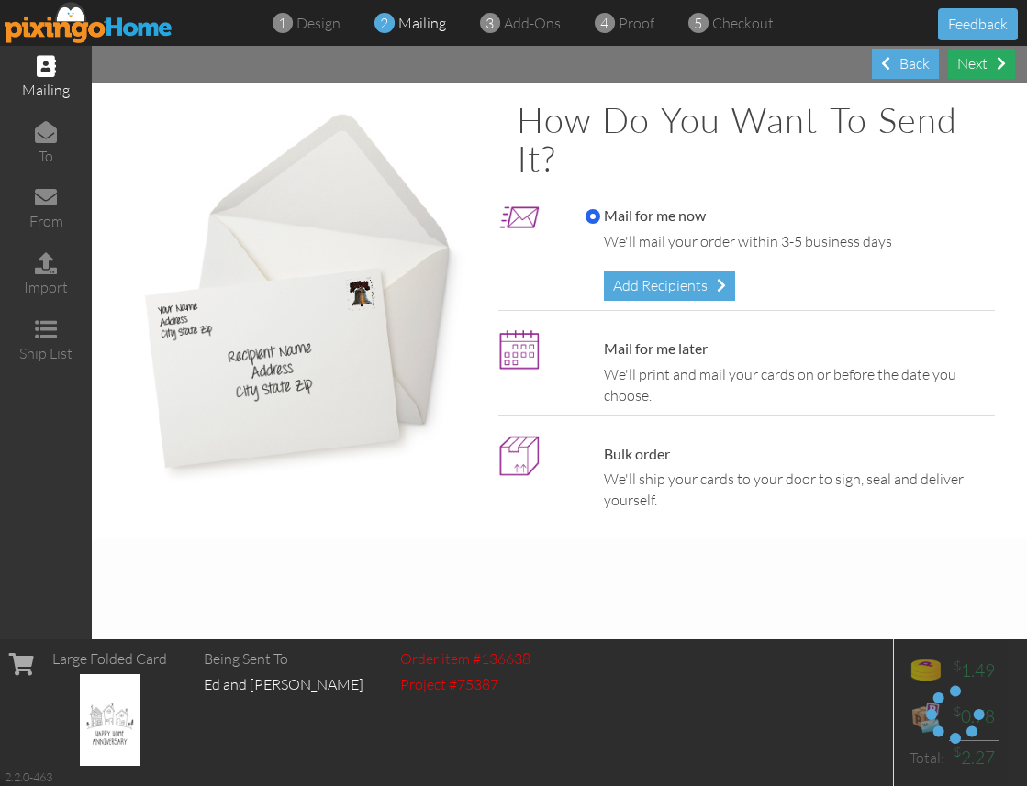
click at [980, 65] on div "Next" at bounding box center [981, 64] width 67 height 30
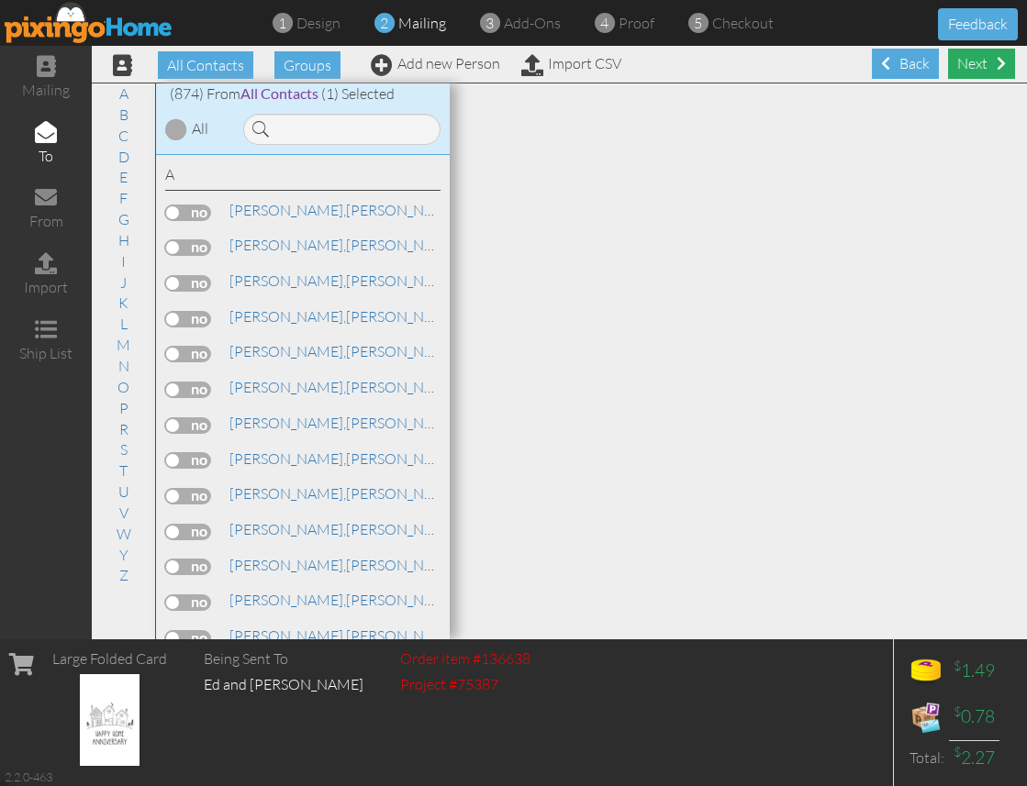
click at [978, 64] on div "Next" at bounding box center [981, 64] width 67 height 30
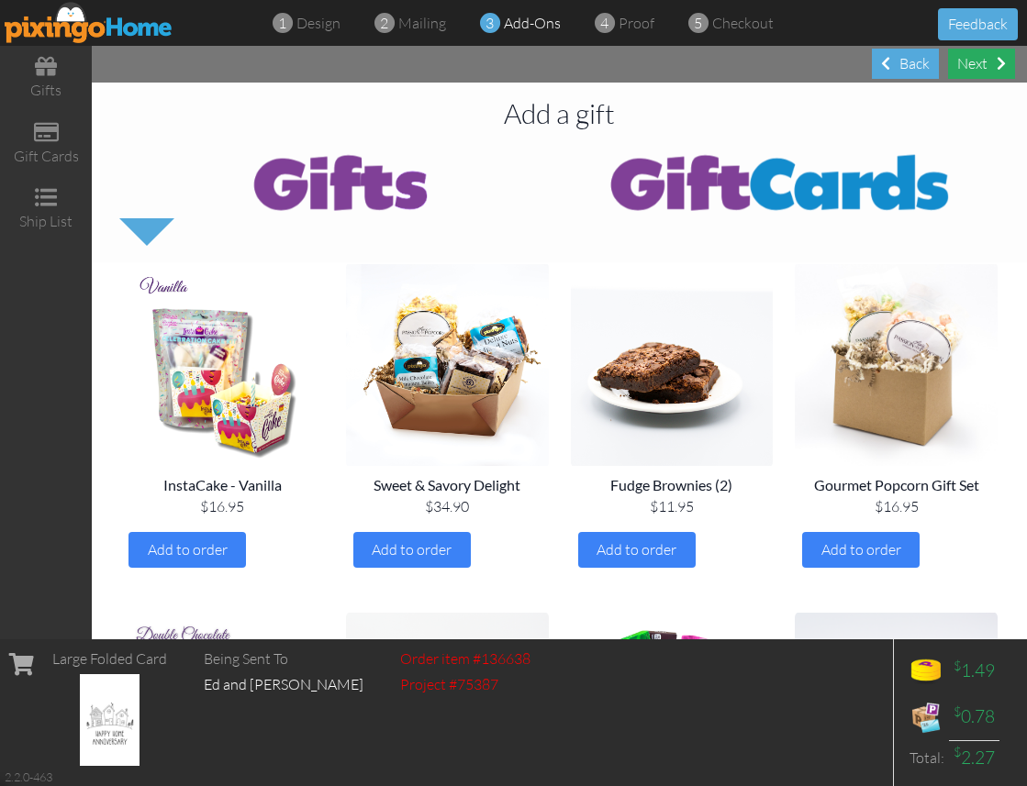
drag, startPoint x: 973, startPoint y: 71, endPoint x: 964, endPoint y: 75, distance: 9.4
click at [973, 71] on div "Next" at bounding box center [981, 64] width 67 height 30
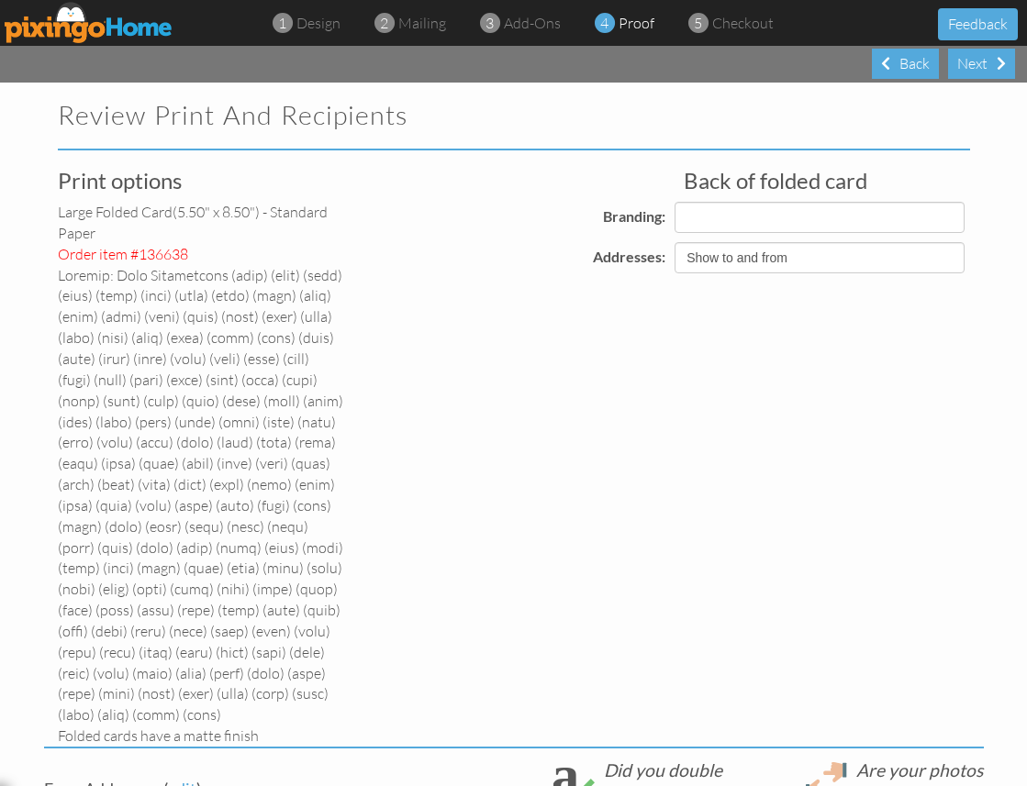
select select "object:33853"
select select "object:33856"
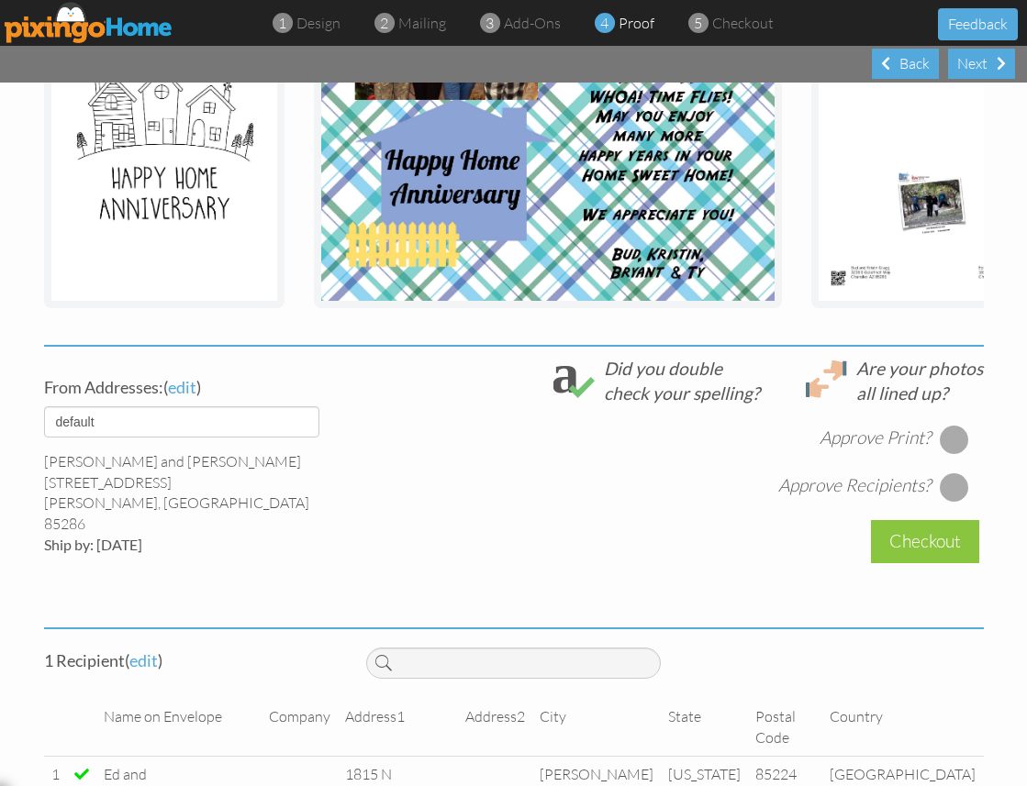
scroll to position [882, 0]
click at [949, 426] on div at bounding box center [954, 440] width 29 height 29
click at [957, 473] on div at bounding box center [954, 487] width 29 height 29
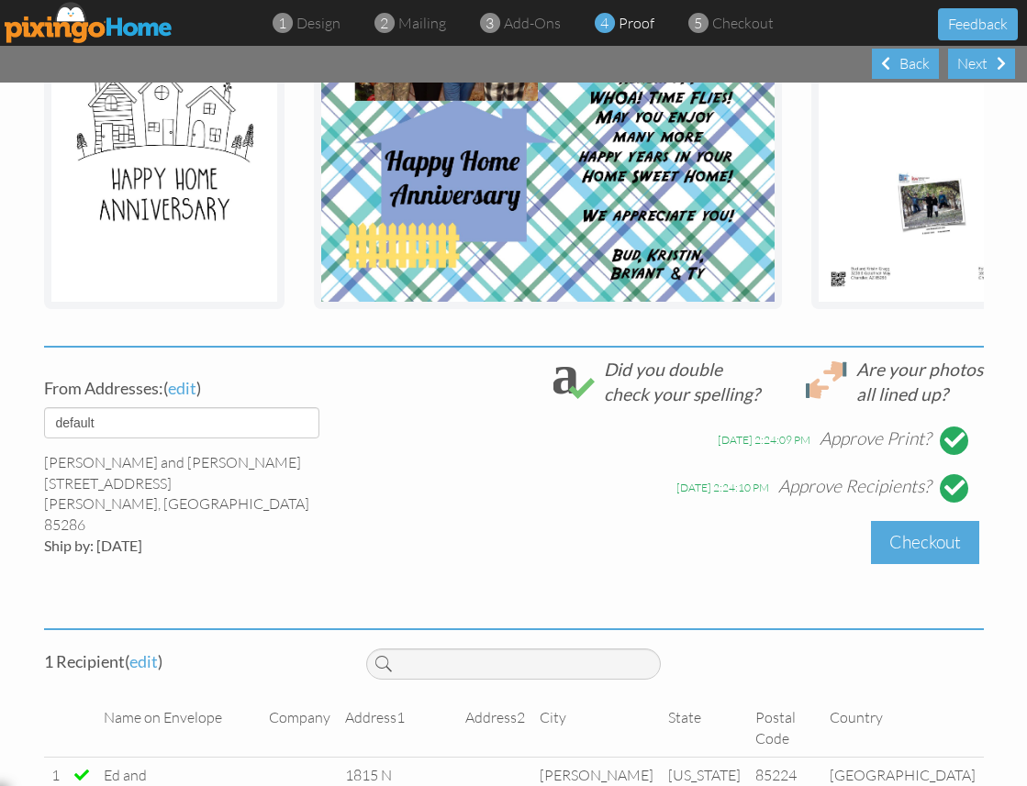
click at [906, 521] on div "Checkout" at bounding box center [925, 542] width 108 height 43
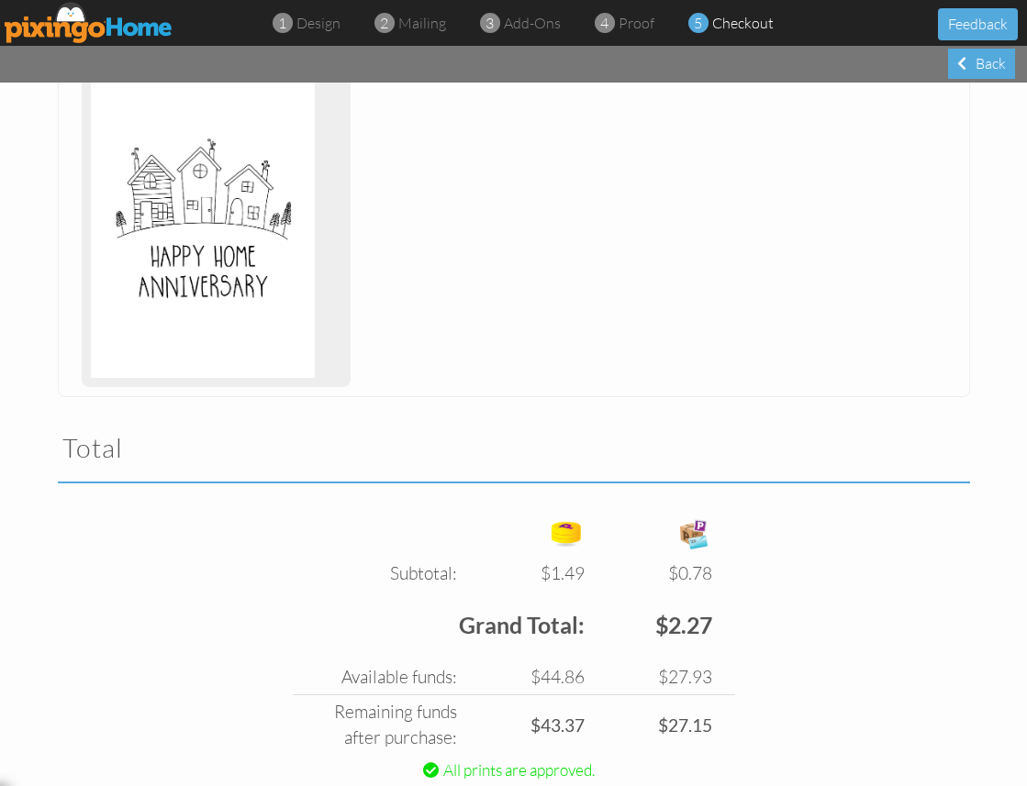
scroll to position [1741, 0]
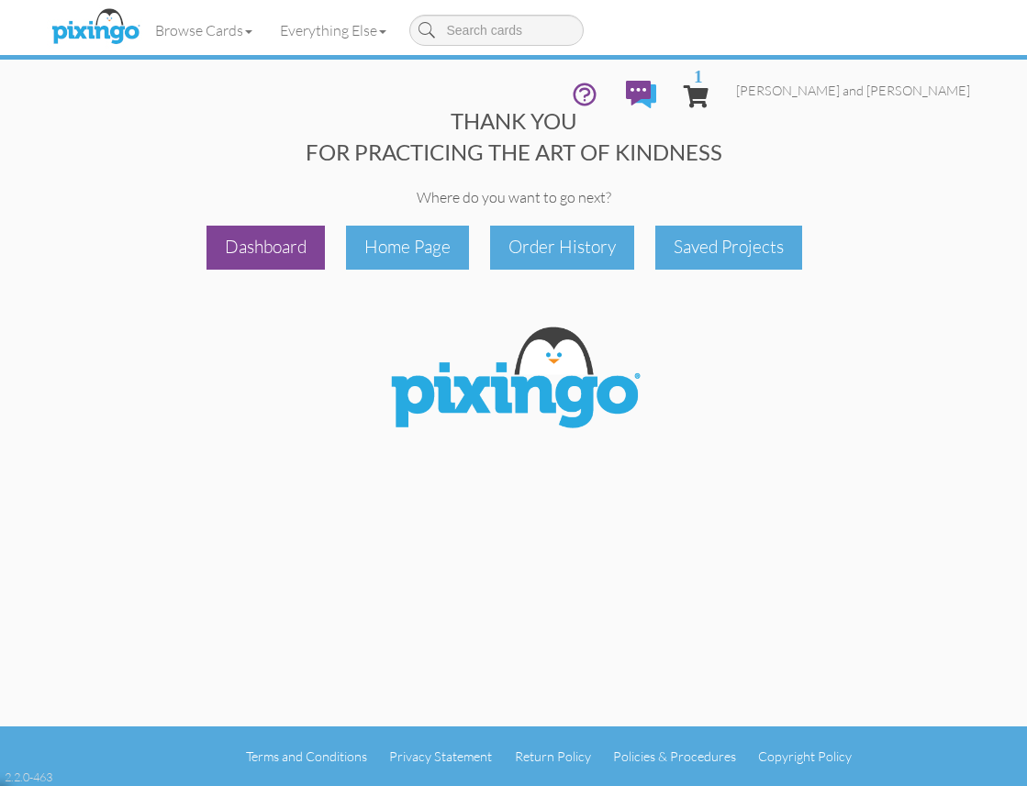
click at [270, 239] on div "Dashboard" at bounding box center [265, 247] width 118 height 43
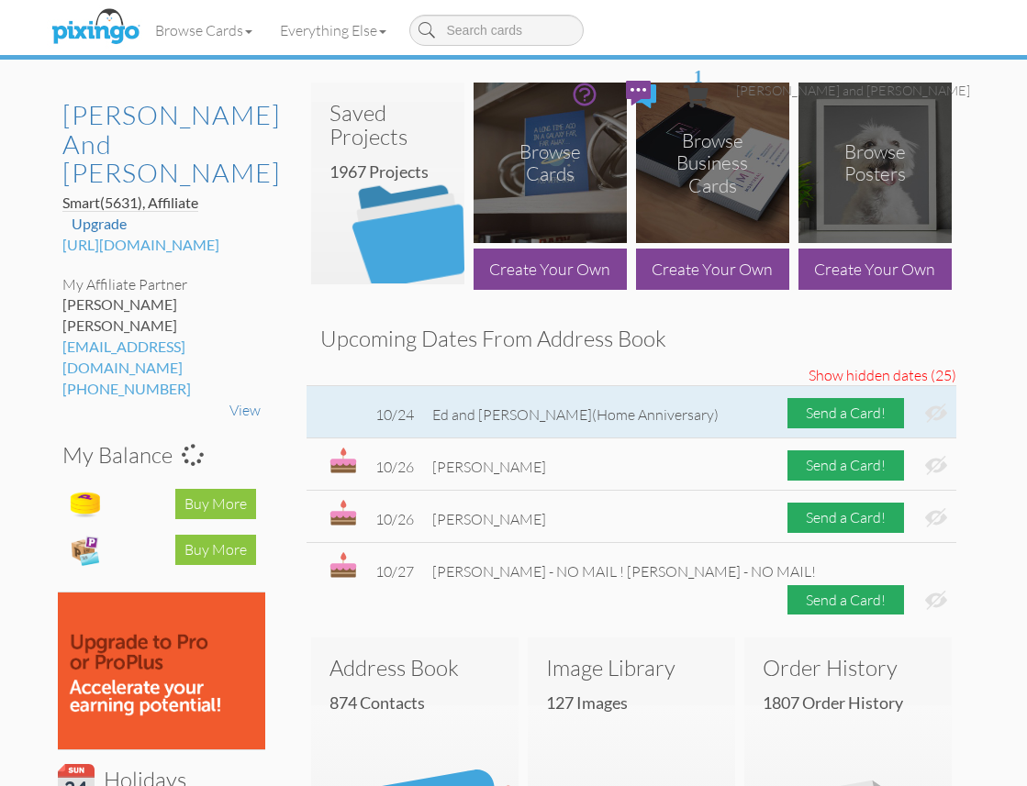
scroll to position [1, 0]
click at [932, 414] on img at bounding box center [936, 412] width 22 height 19
